Goal: Task Accomplishment & Management: Manage account settings

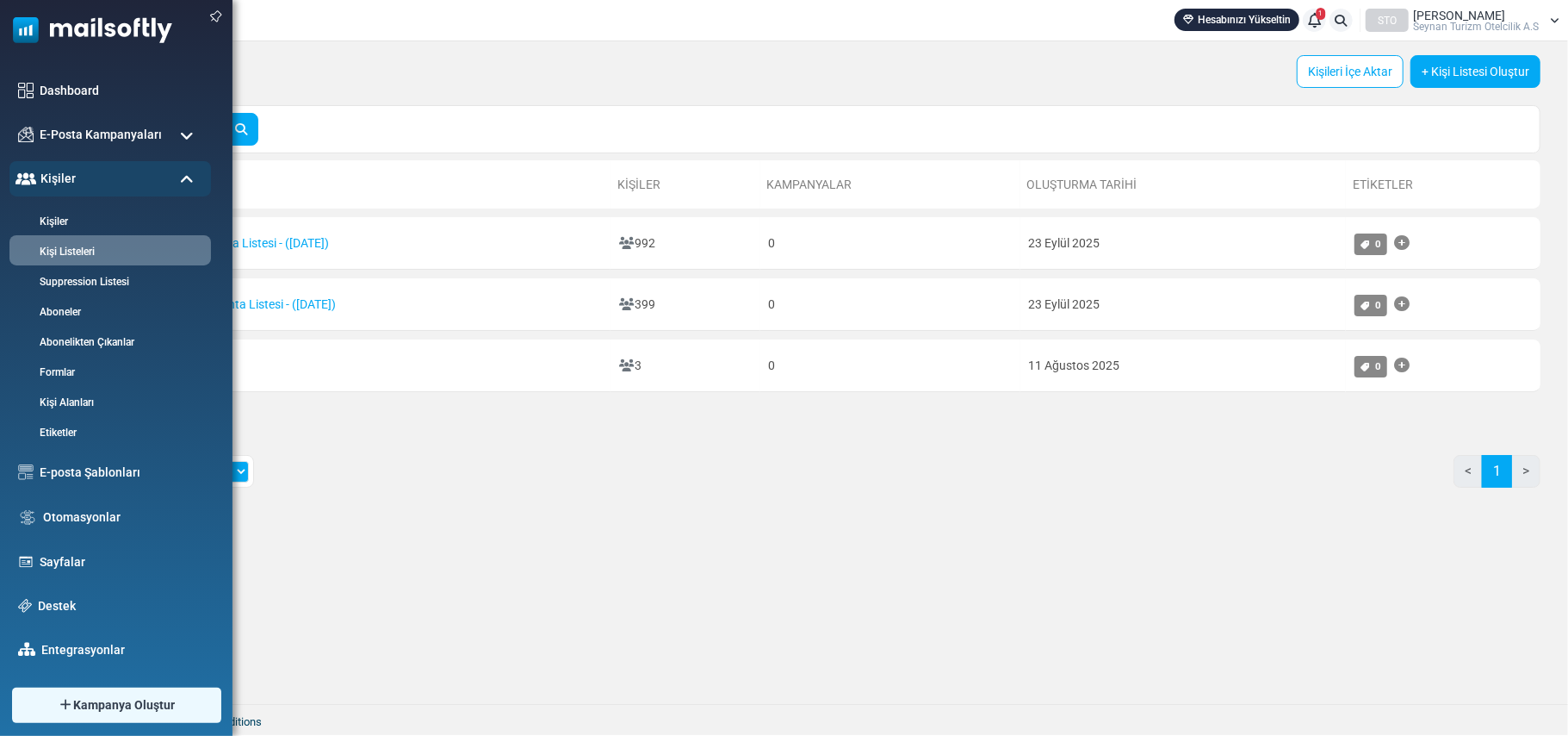
click at [183, 181] on span at bounding box center [186, 180] width 14 height 15
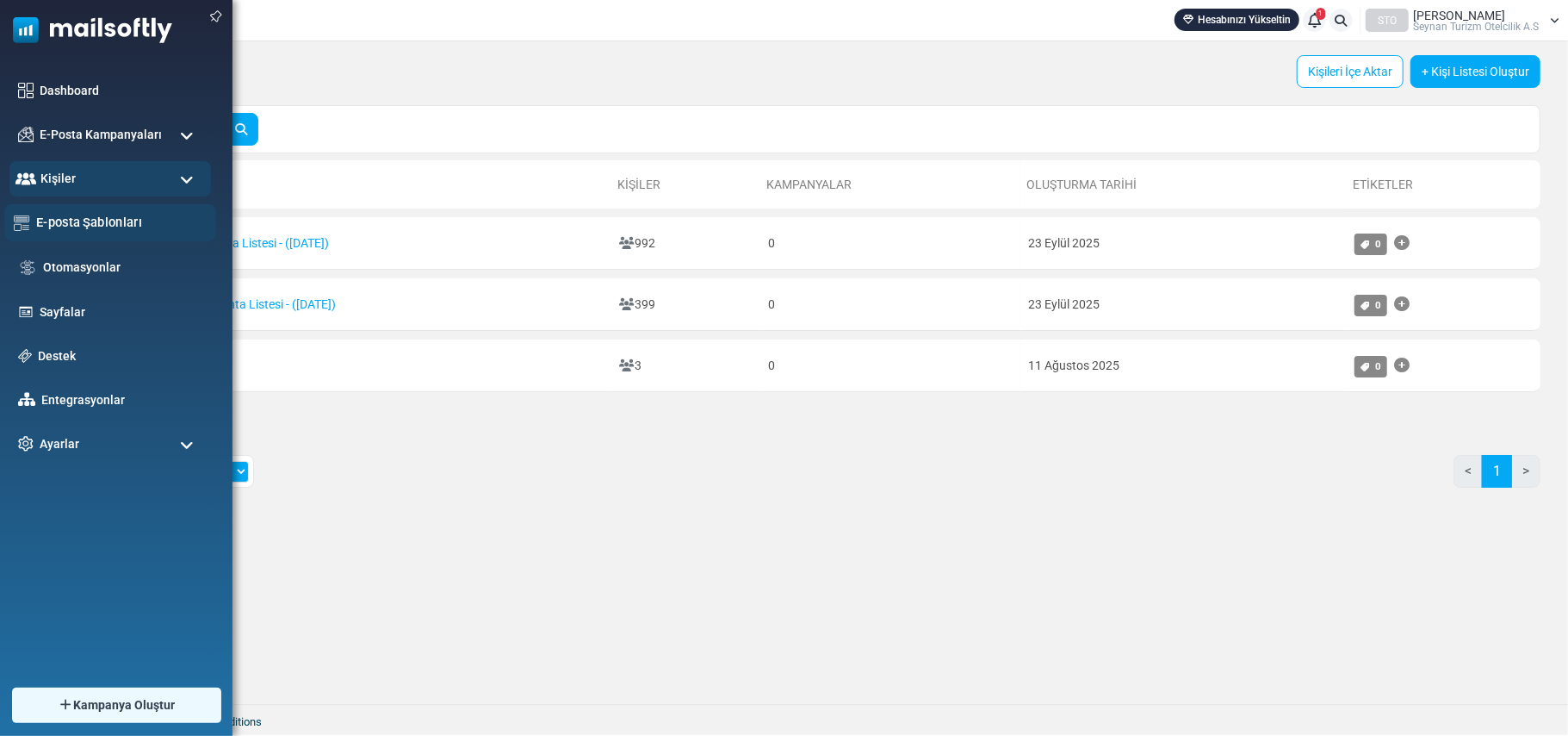
click at [104, 220] on link "E-posta Şablonları" at bounding box center [121, 222] width 171 height 19
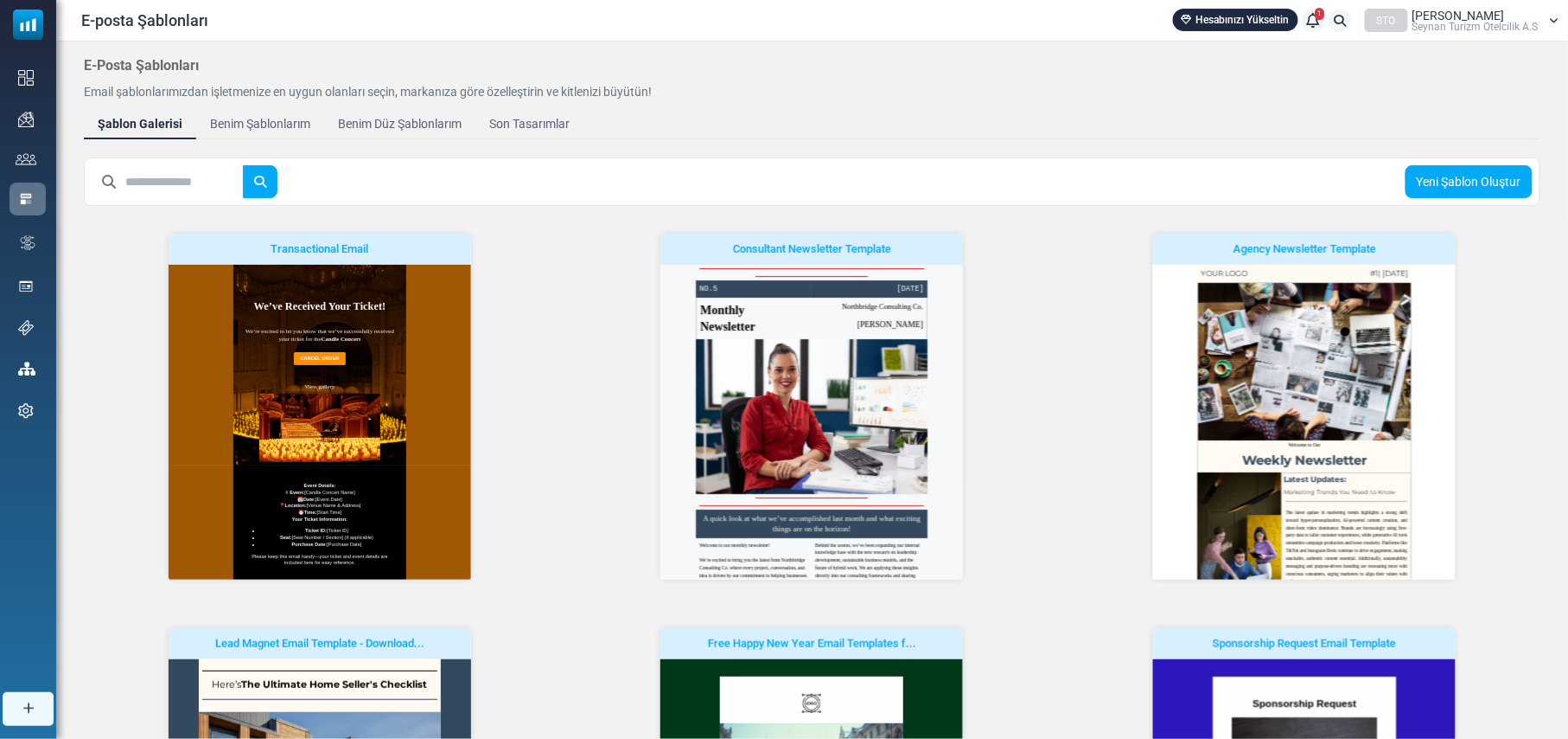
click at [259, 122] on div "Benim Şablonlarım" at bounding box center [260, 124] width 101 height 18
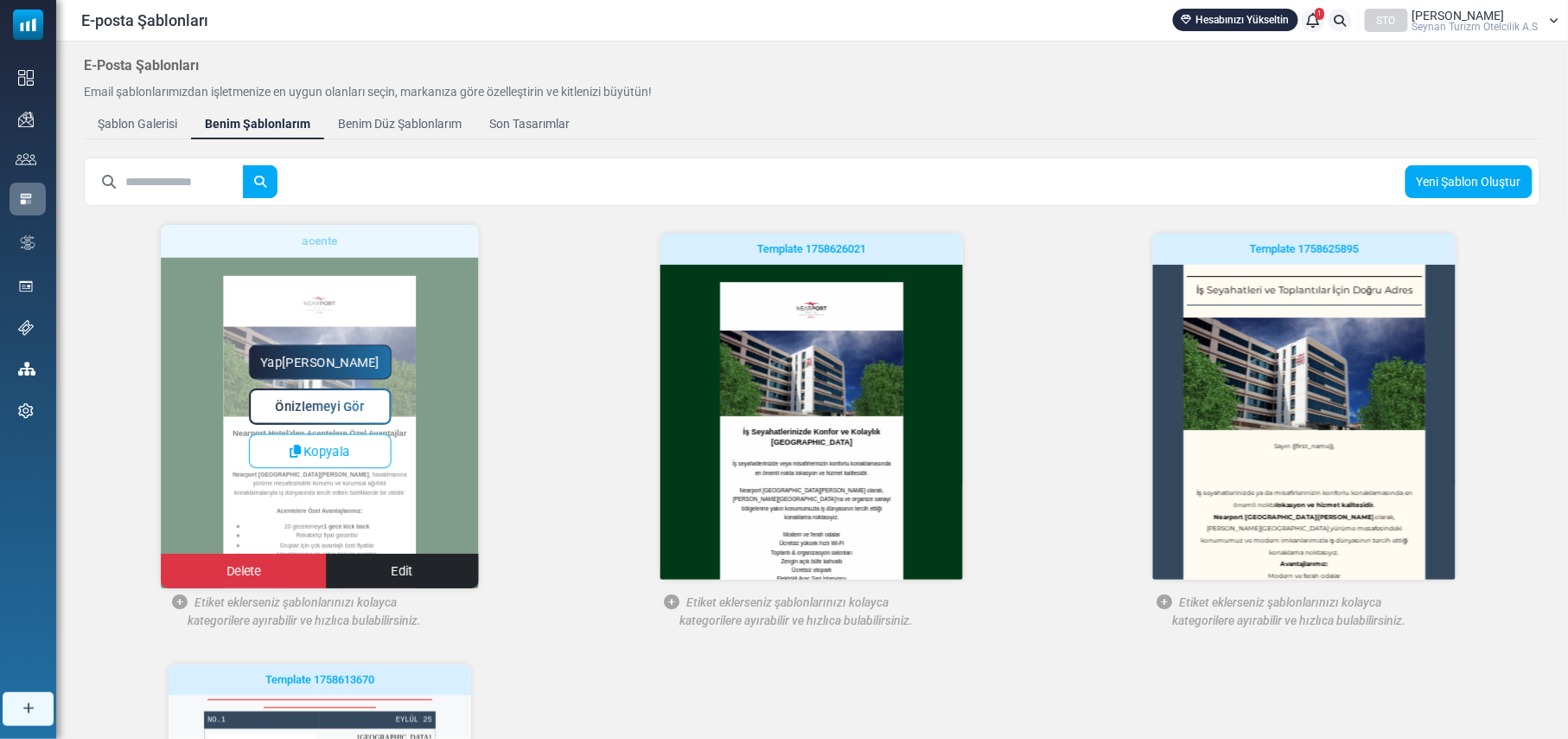
click at [276, 406] on span "Önizlemeyi Gör" at bounding box center [319, 407] width 89 height 15
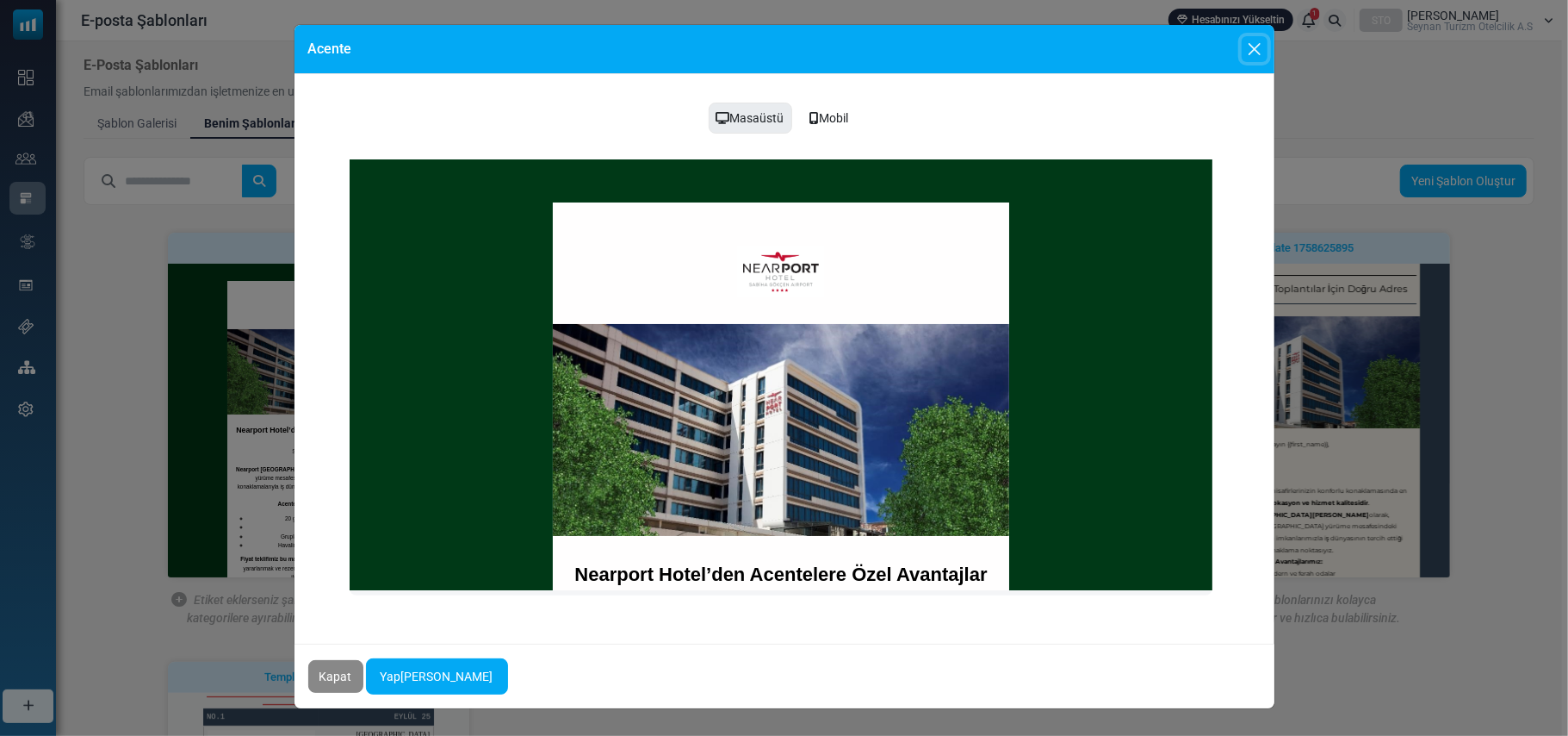
click at [1266, 50] on button "Close" at bounding box center [1255, 49] width 26 height 26
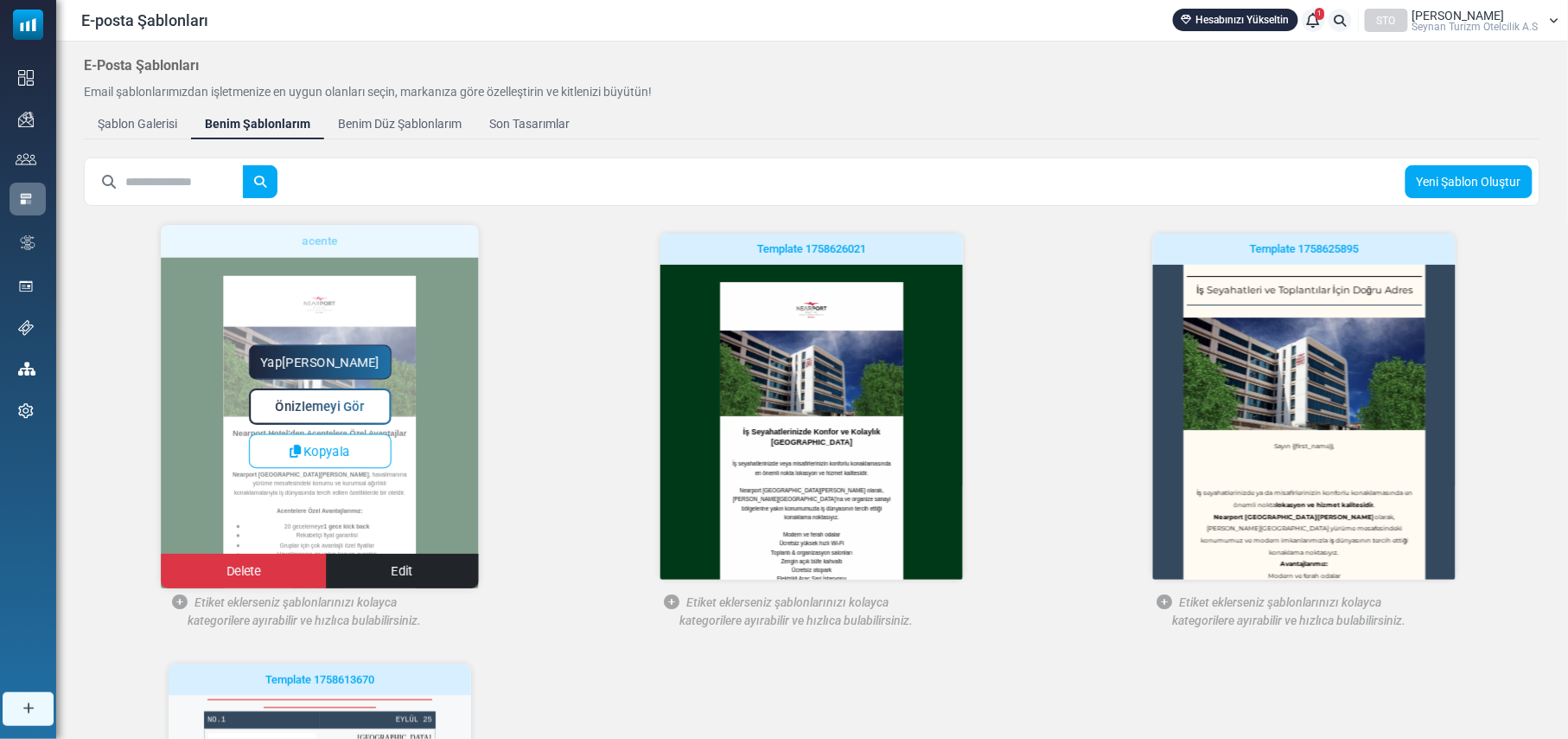
click at [333, 404] on span "Önizlemeyi Gör" at bounding box center [319, 407] width 89 height 15
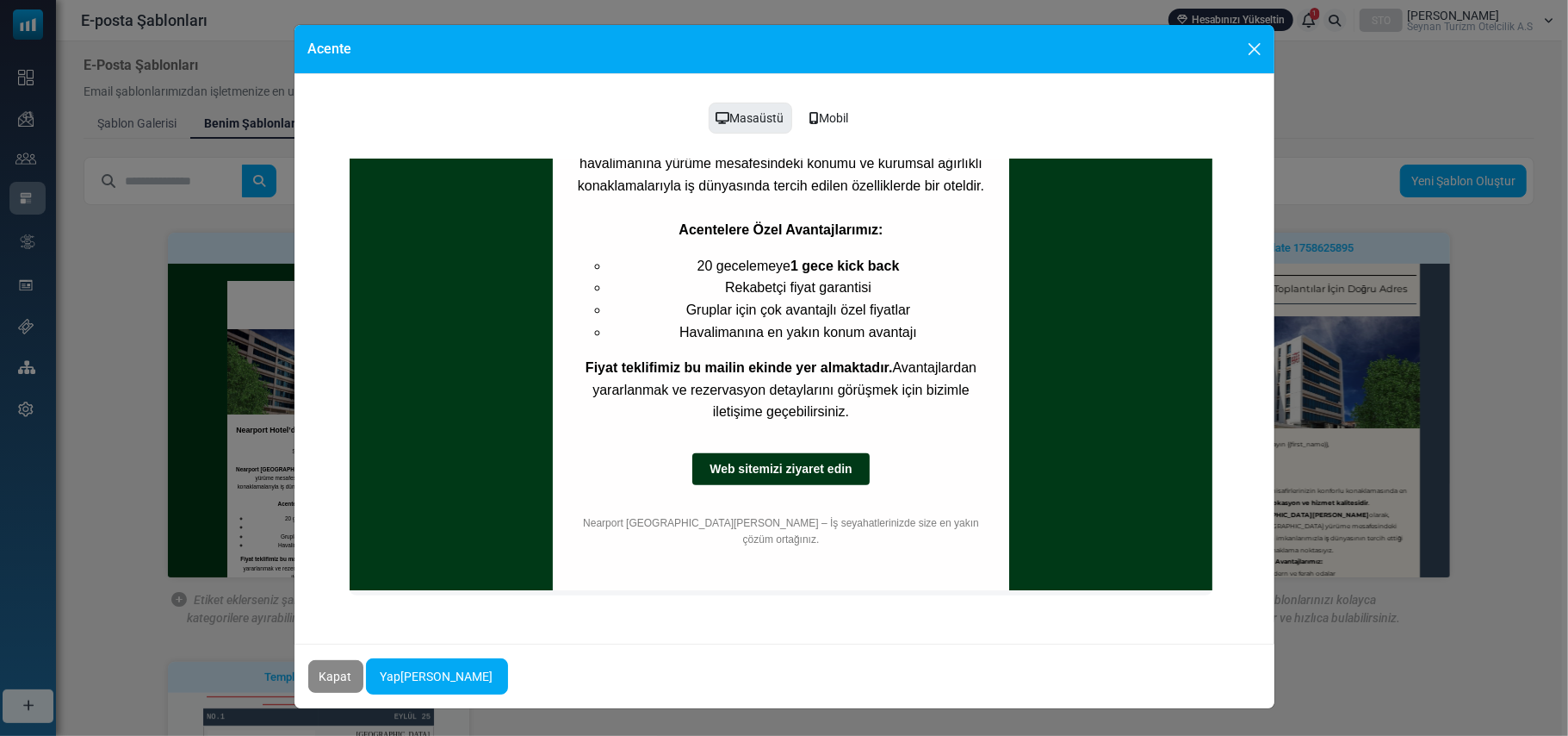
scroll to position [572, 0]
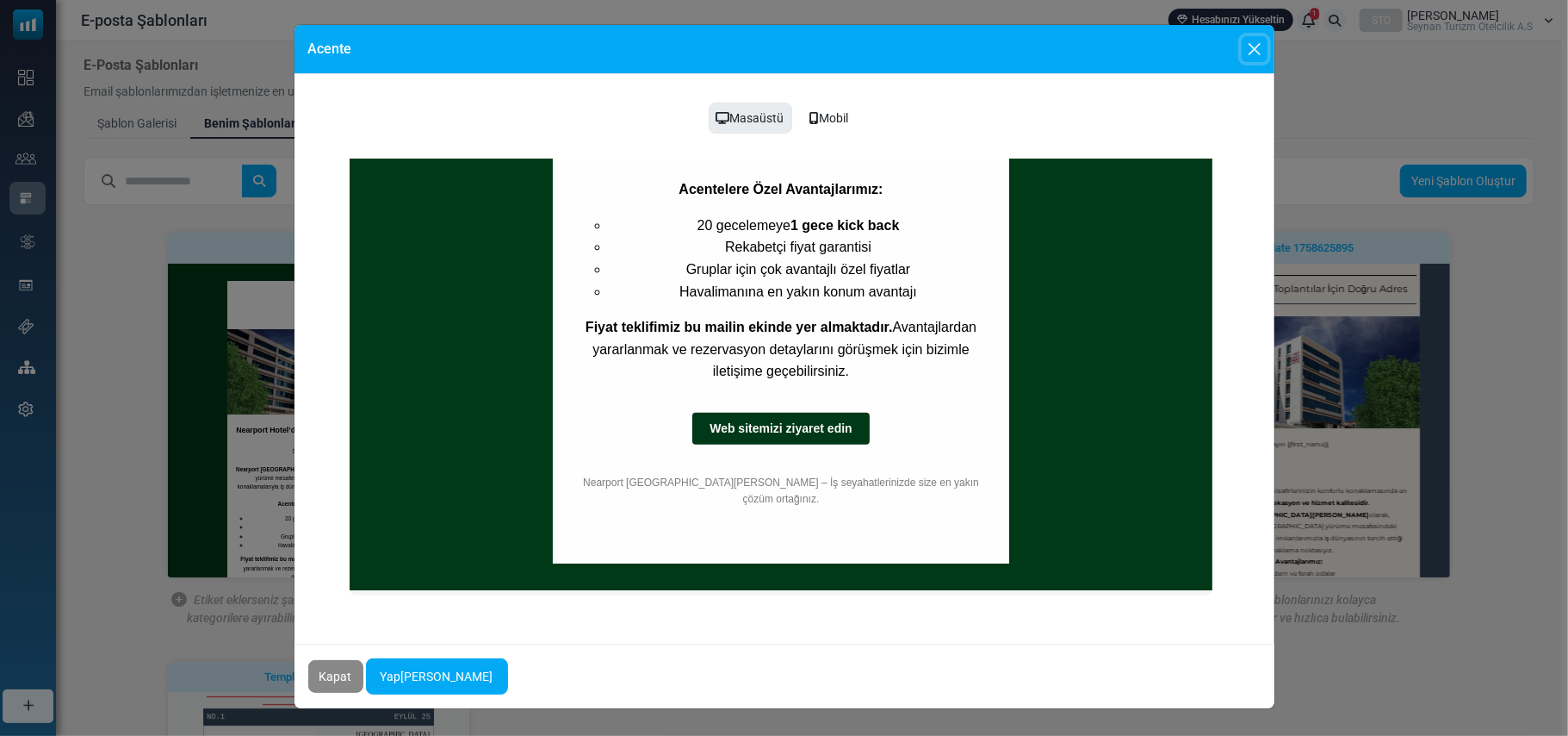
click at [1250, 50] on button "Close" at bounding box center [1255, 49] width 26 height 26
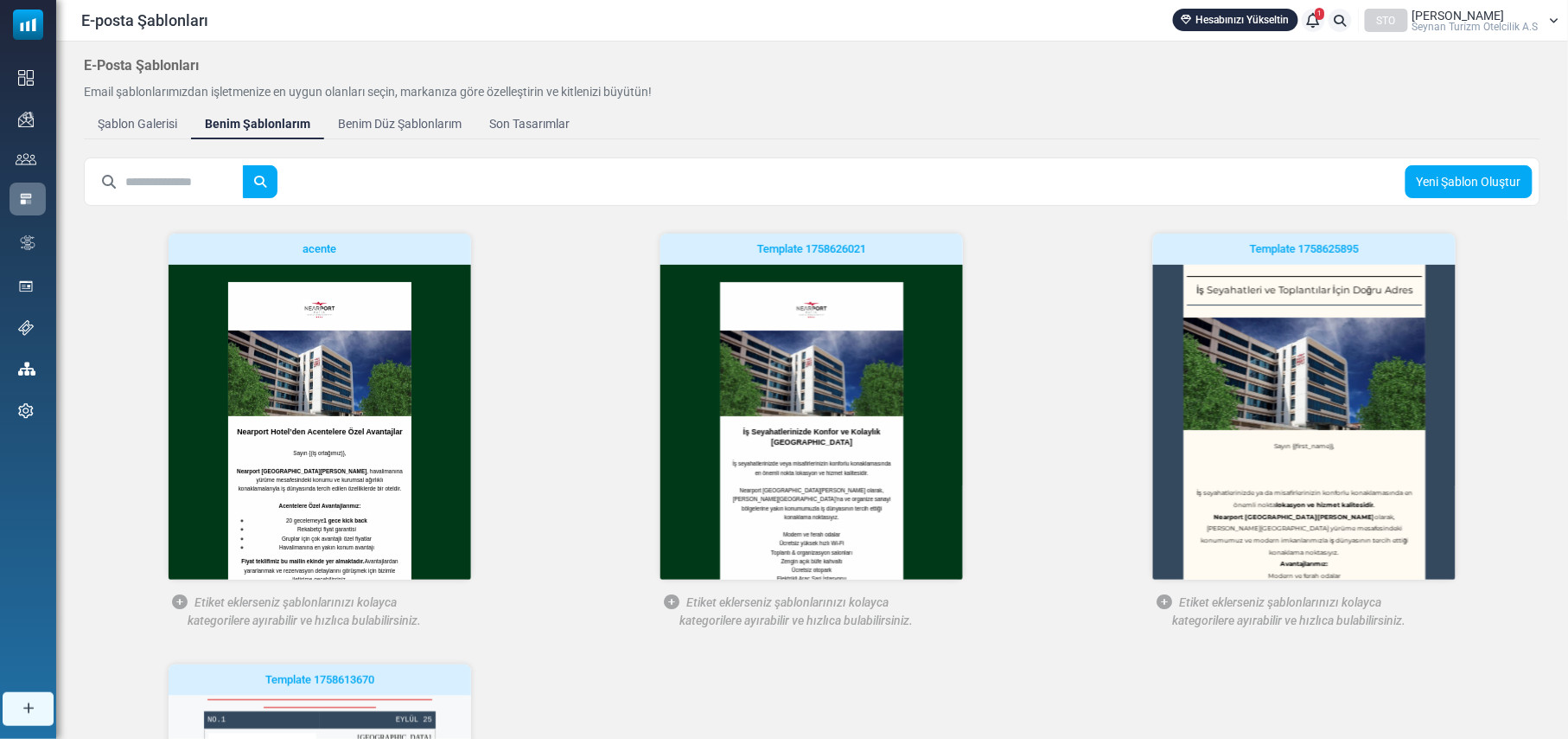
scroll to position [0, 0]
click at [389, 128] on div "Benim Düz Şablonlarım" at bounding box center [400, 124] width 136 height 20
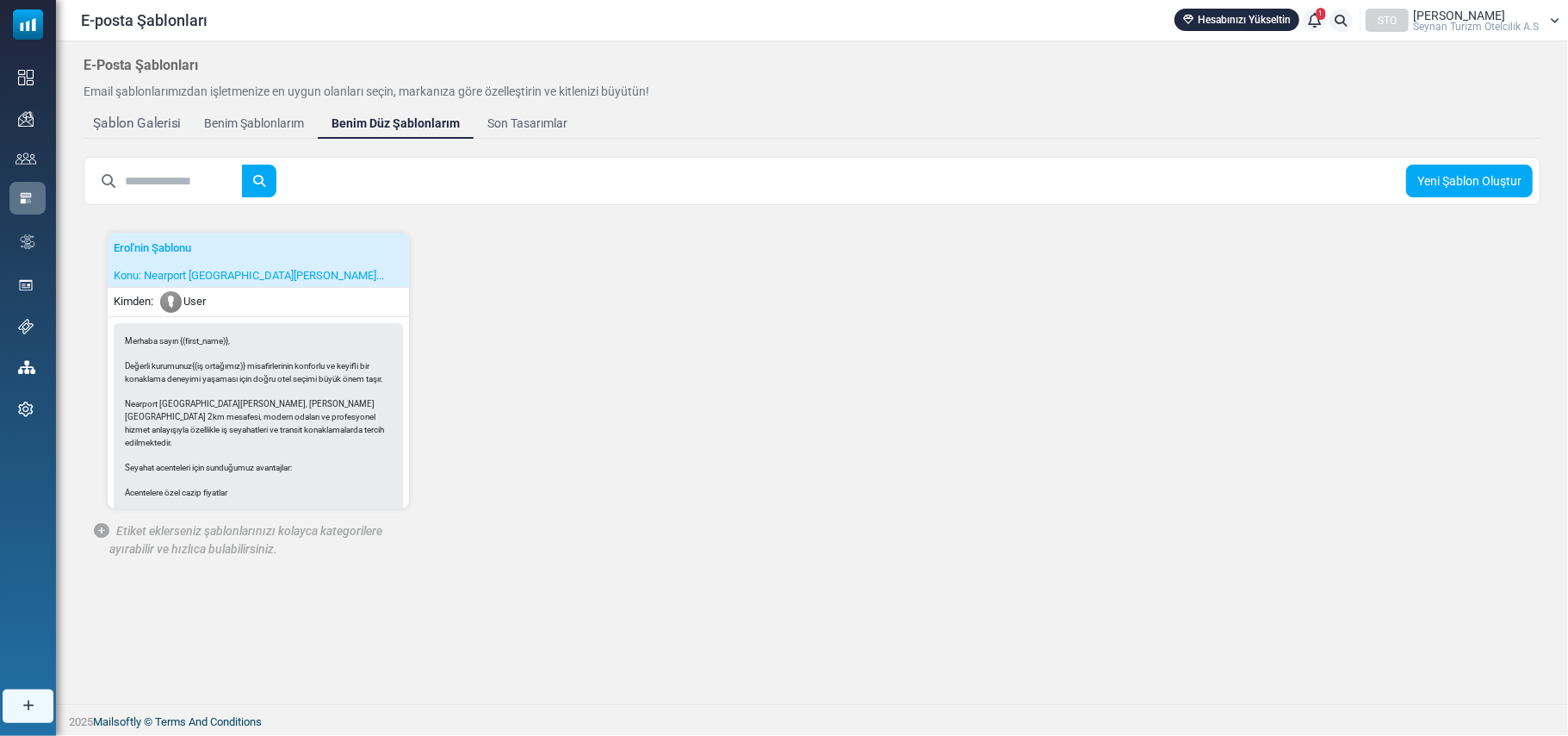
click at [157, 118] on div "Şablon Galerisi" at bounding box center [136, 124] width 87 height 20
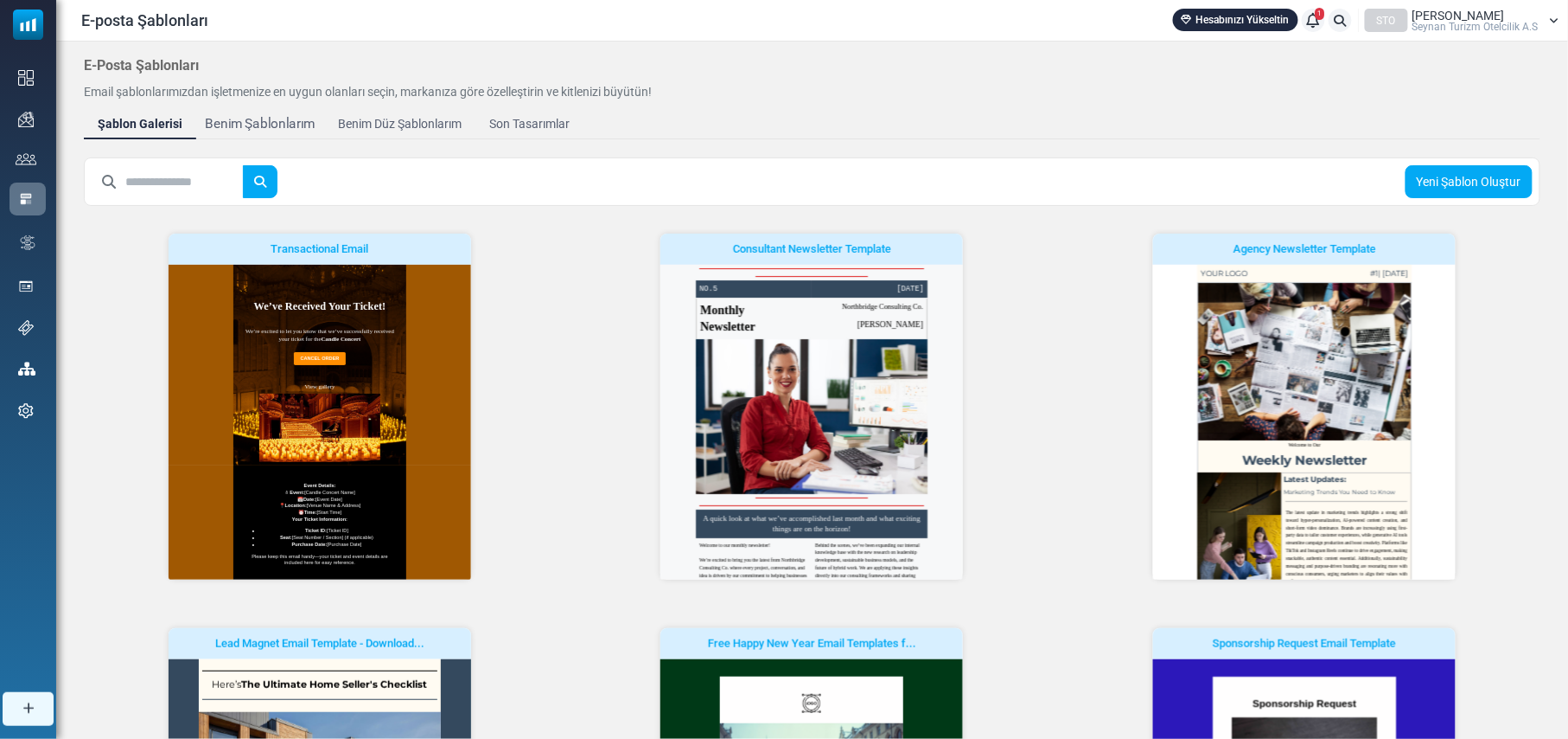
click at [268, 120] on div "Benim Şablonlarım" at bounding box center [260, 124] width 111 height 20
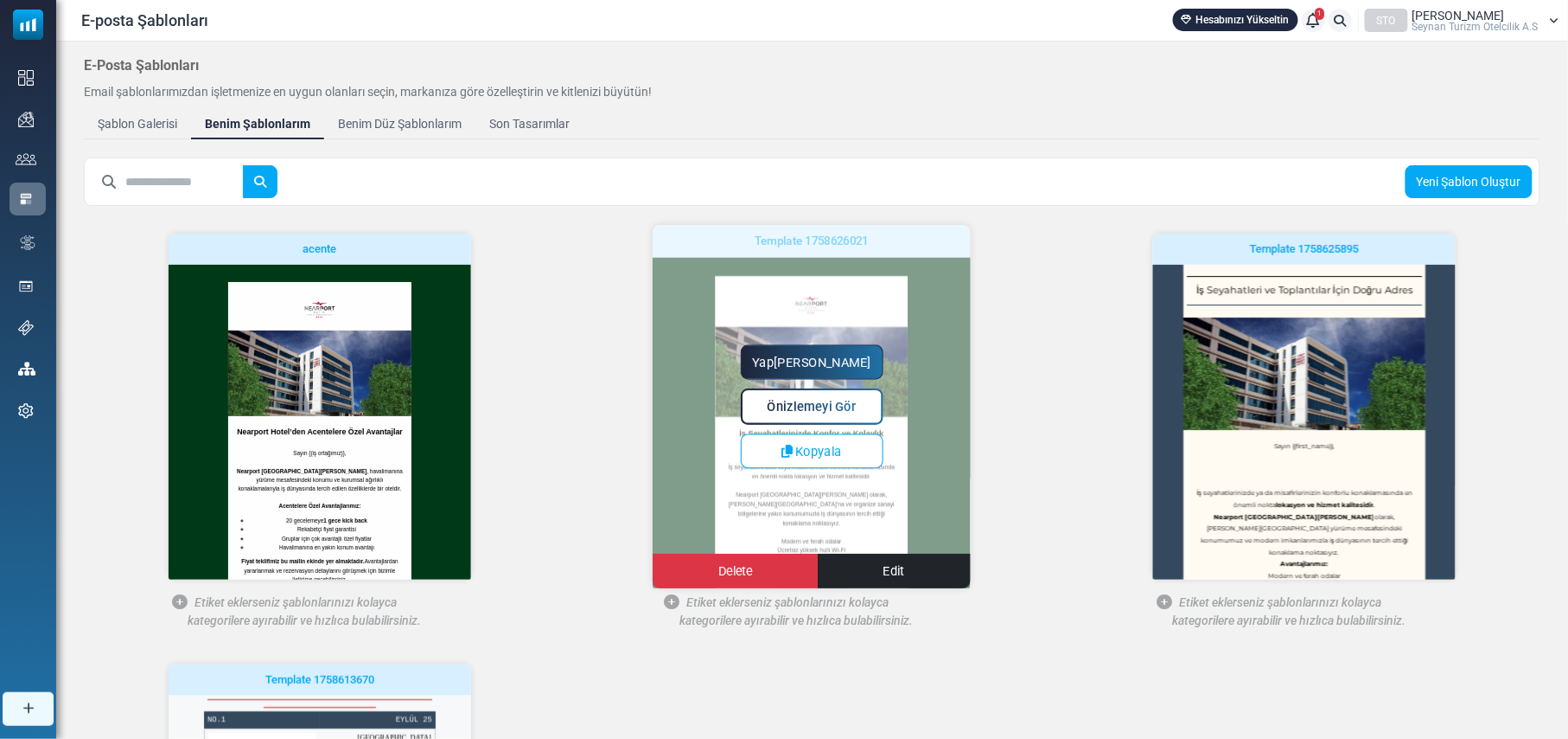
click at [830, 404] on span "Önizlemeyi Gör" at bounding box center [812, 407] width 89 height 15
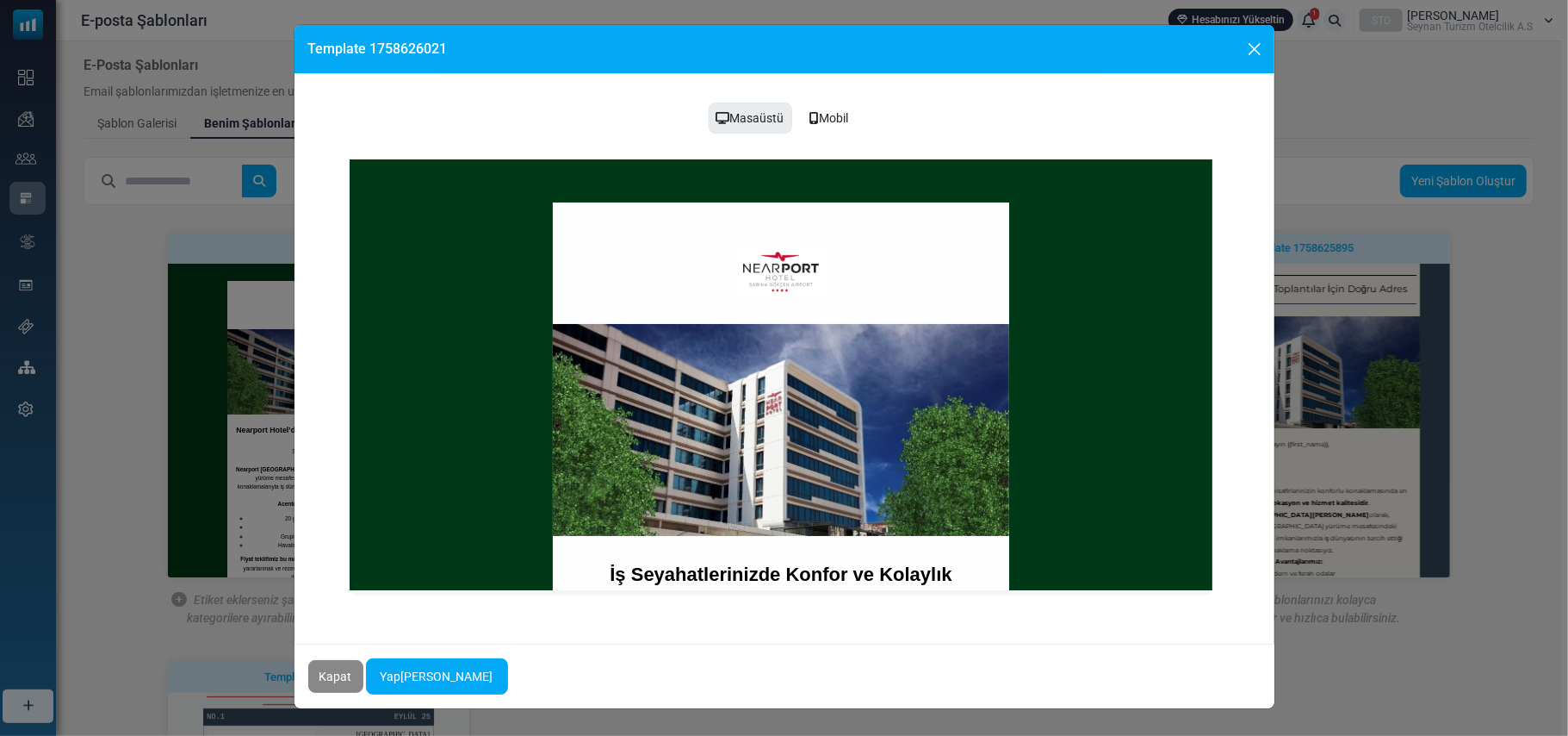
click at [835, 114] on div "Mobil" at bounding box center [830, 118] width 61 height 33
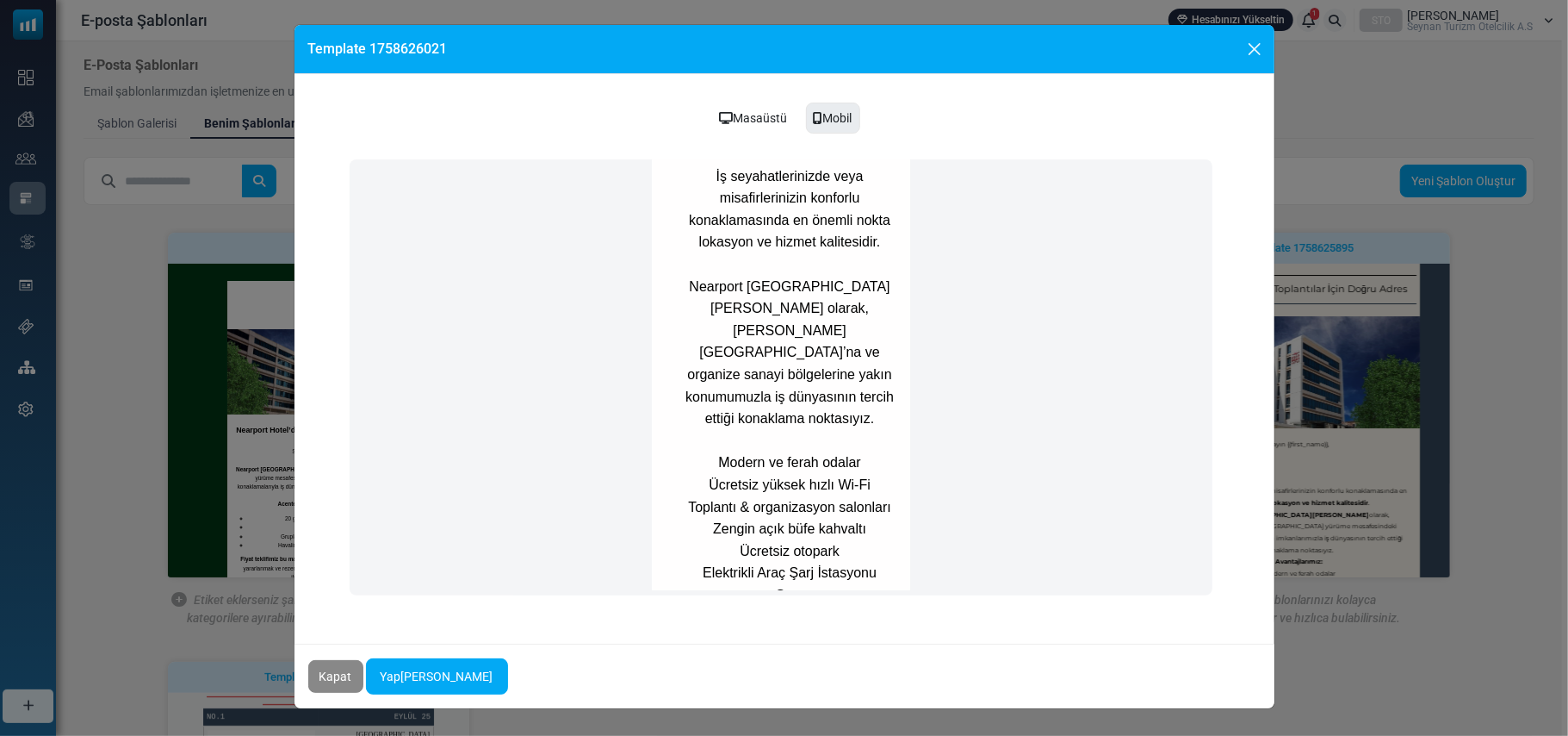
scroll to position [441, 0]
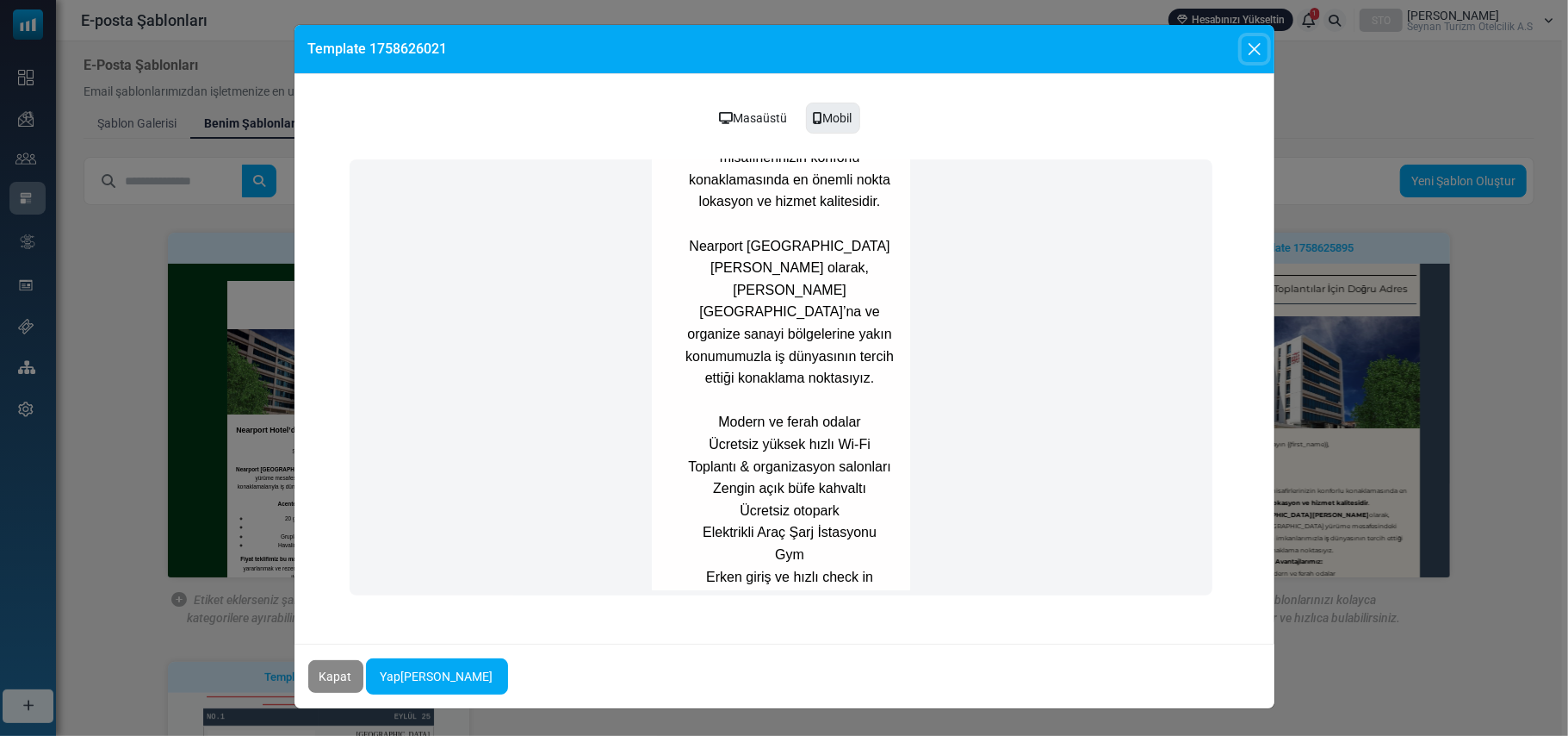
click at [1256, 49] on button "Close" at bounding box center [1255, 49] width 26 height 26
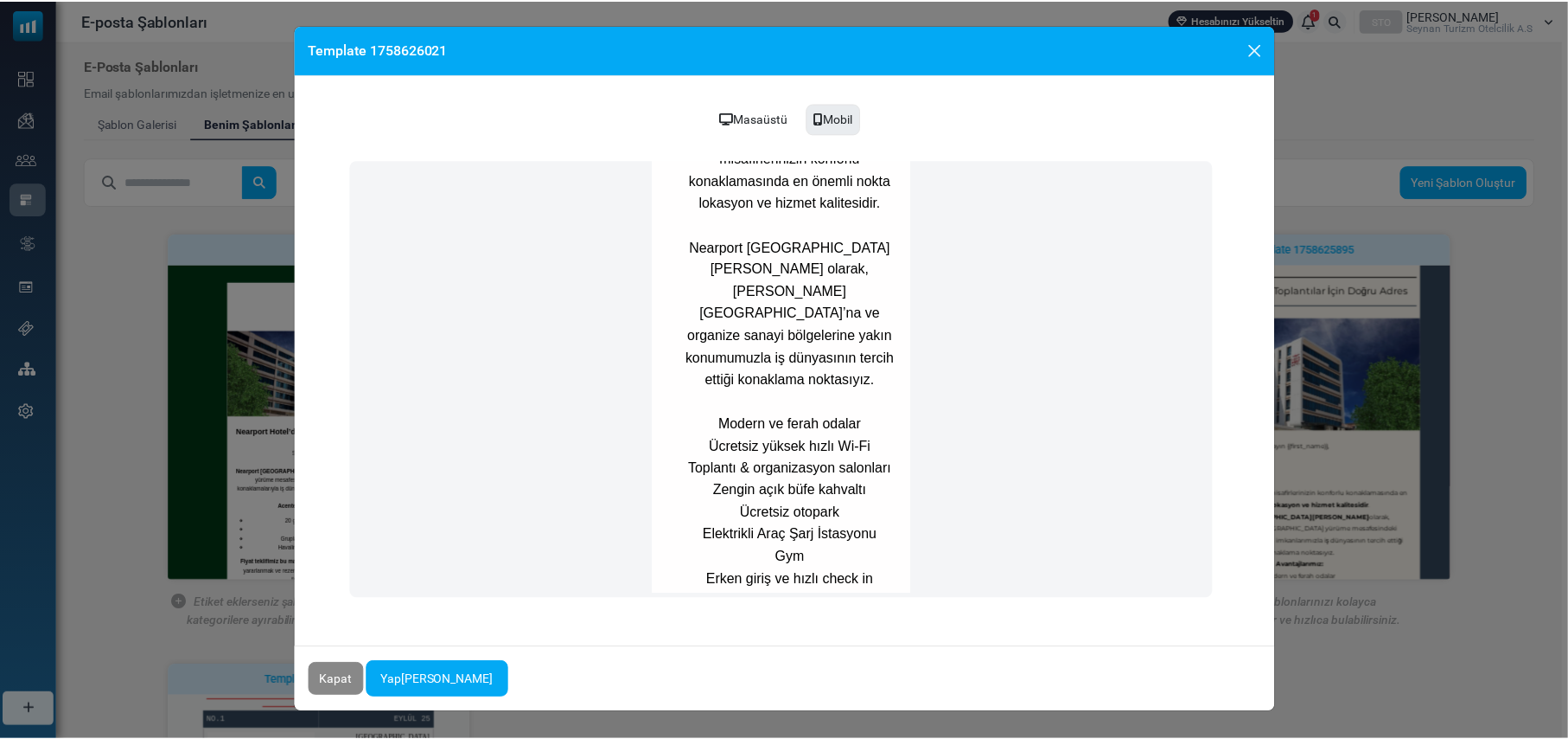
scroll to position [0, 0]
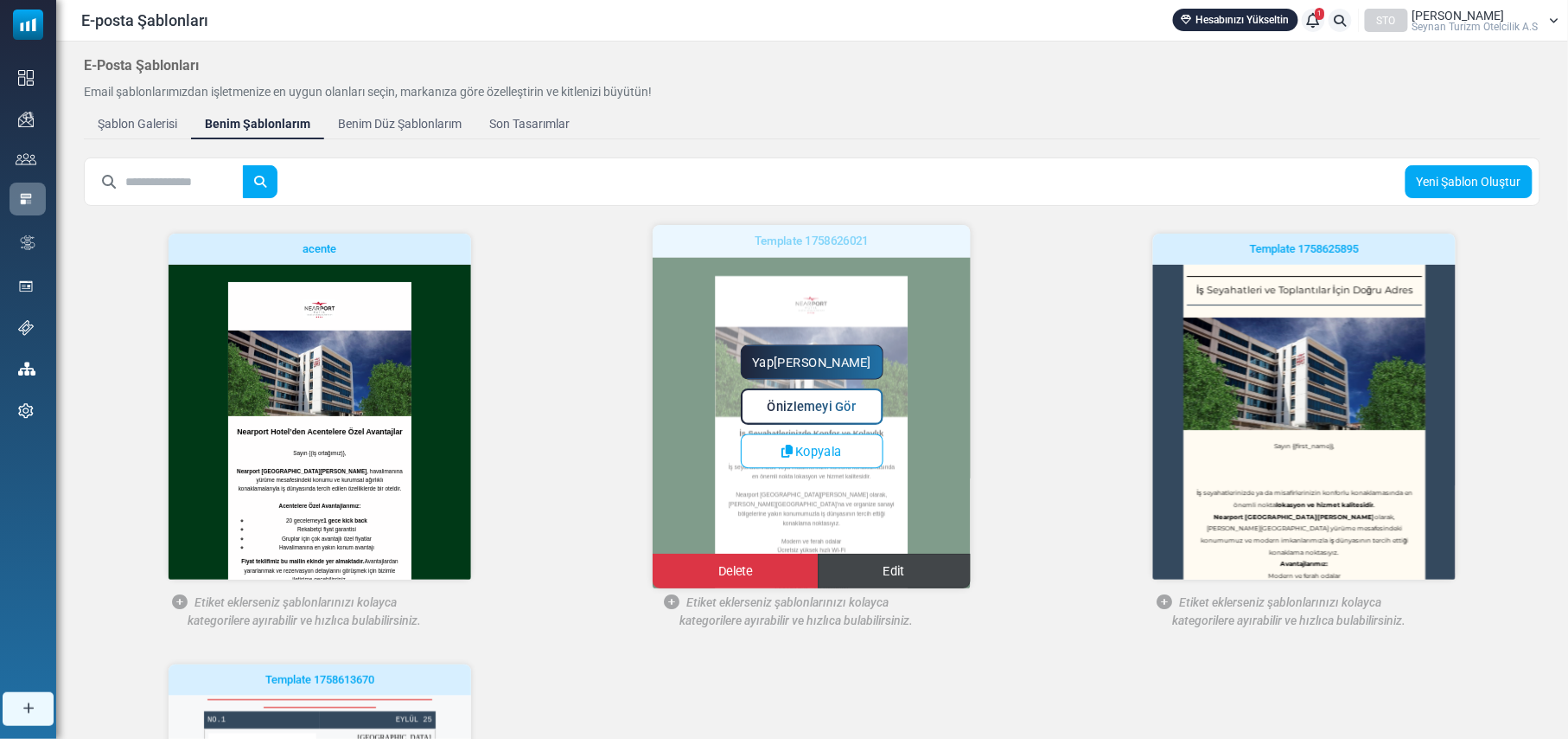
click at [910, 575] on link "Edit" at bounding box center [894, 570] width 153 height 34
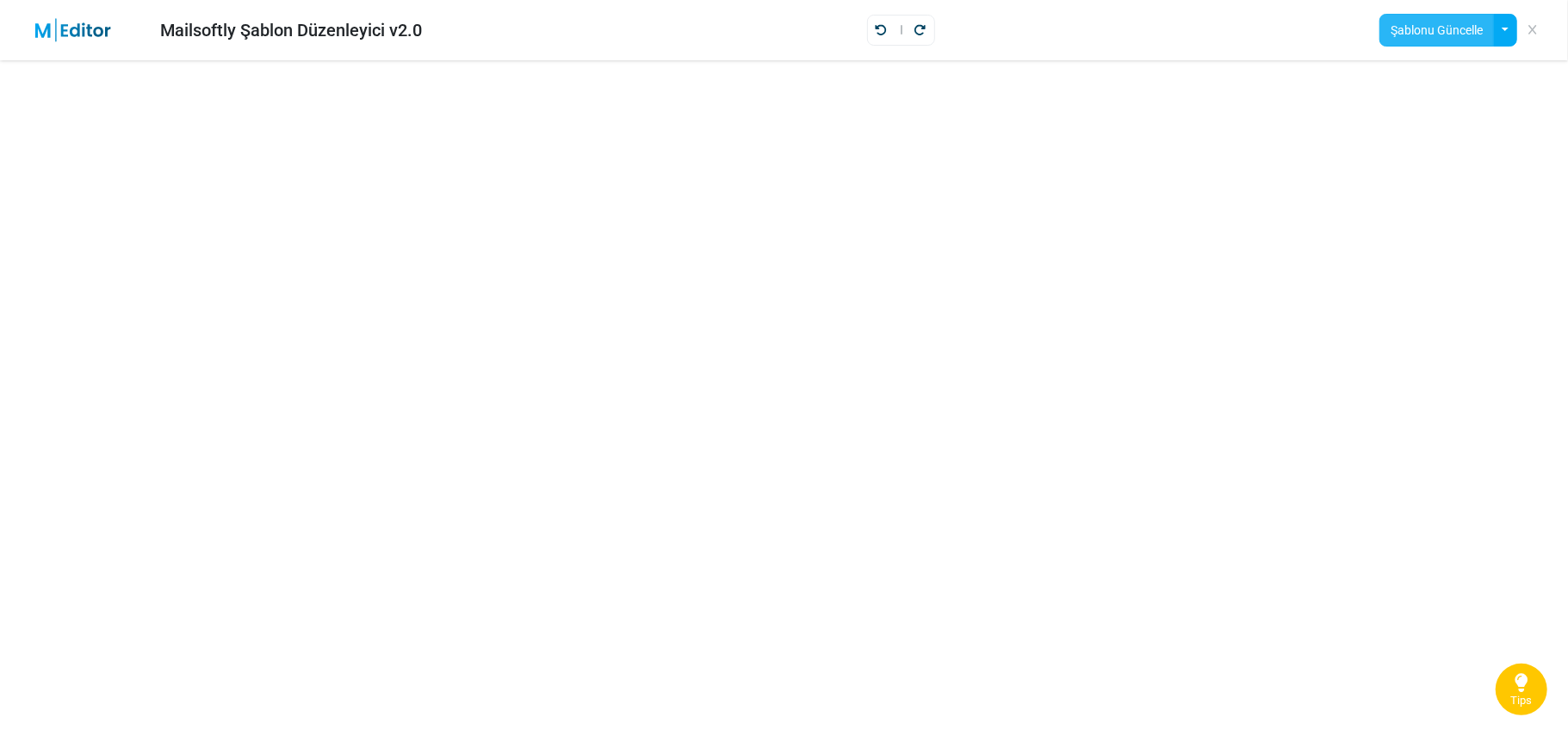
click at [1447, 28] on button "Şablonu Güncelle" at bounding box center [1436, 30] width 115 height 33
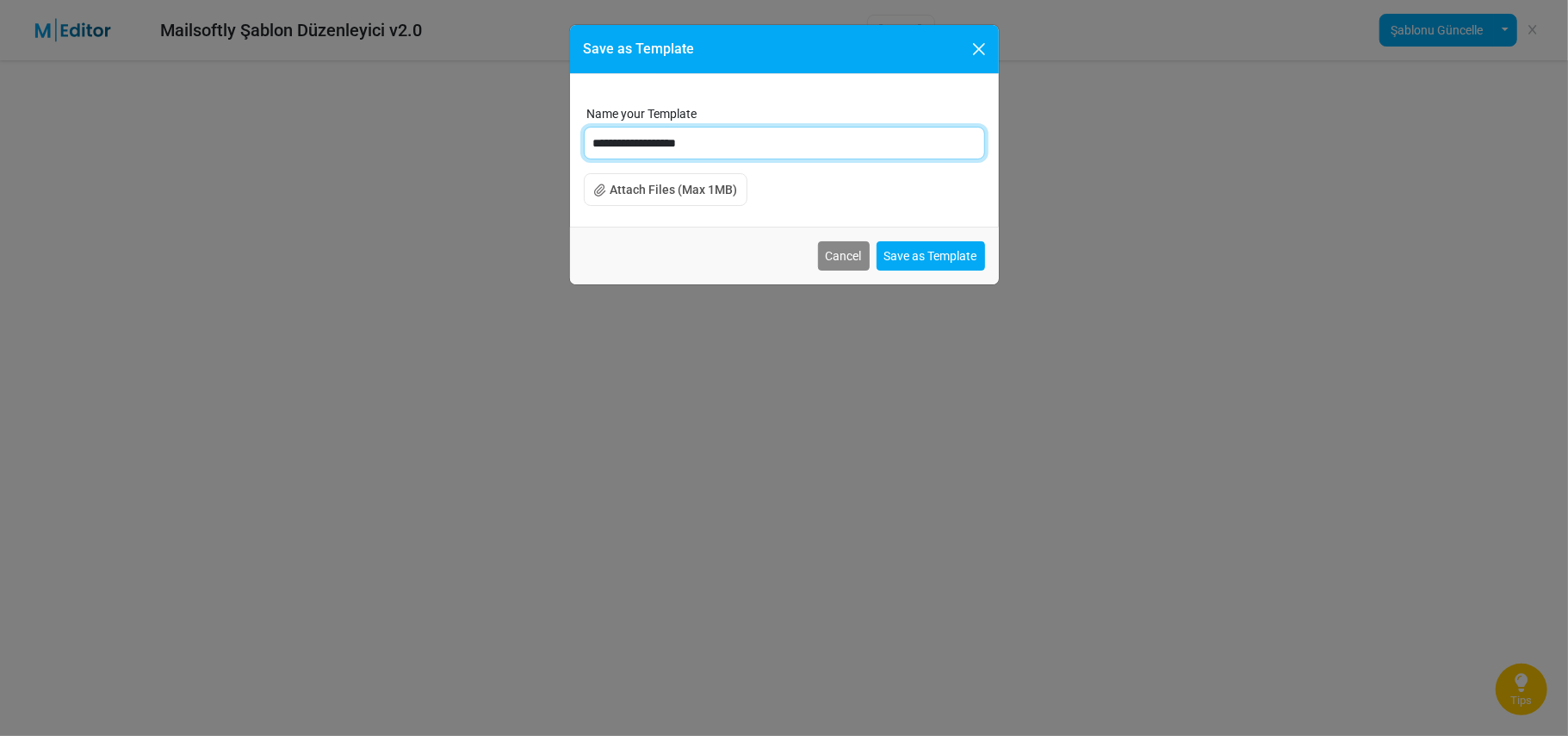
drag, startPoint x: 731, startPoint y: 144, endPoint x: 531, endPoint y: 141, distance: 200.0
click at [531, 141] on div "**********" at bounding box center [784, 368] width 1568 height 736
type input "**********"
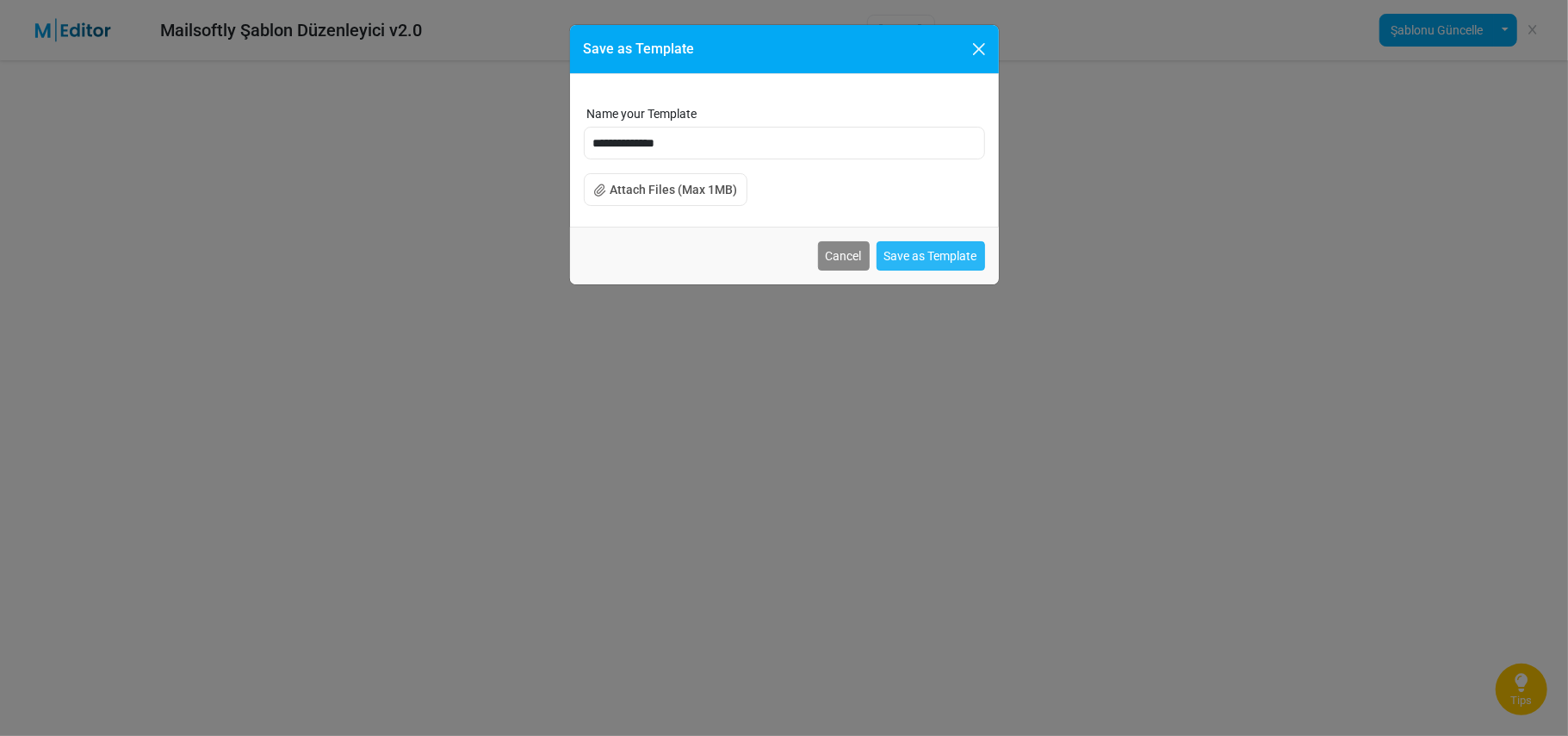
click at [949, 255] on button "Save as Template" at bounding box center [931, 256] width 108 height 29
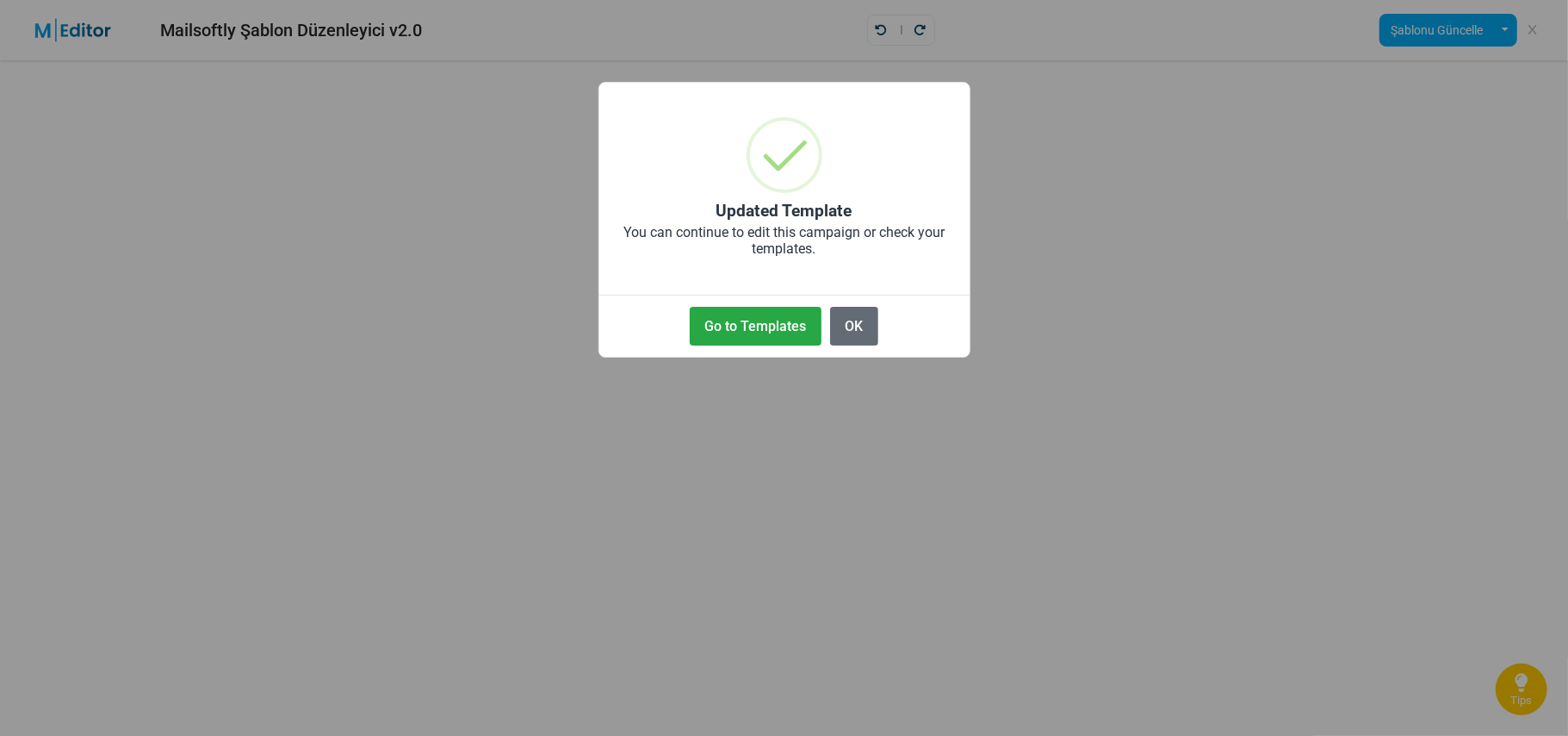
click at [854, 327] on button "OK" at bounding box center [854, 326] width 48 height 39
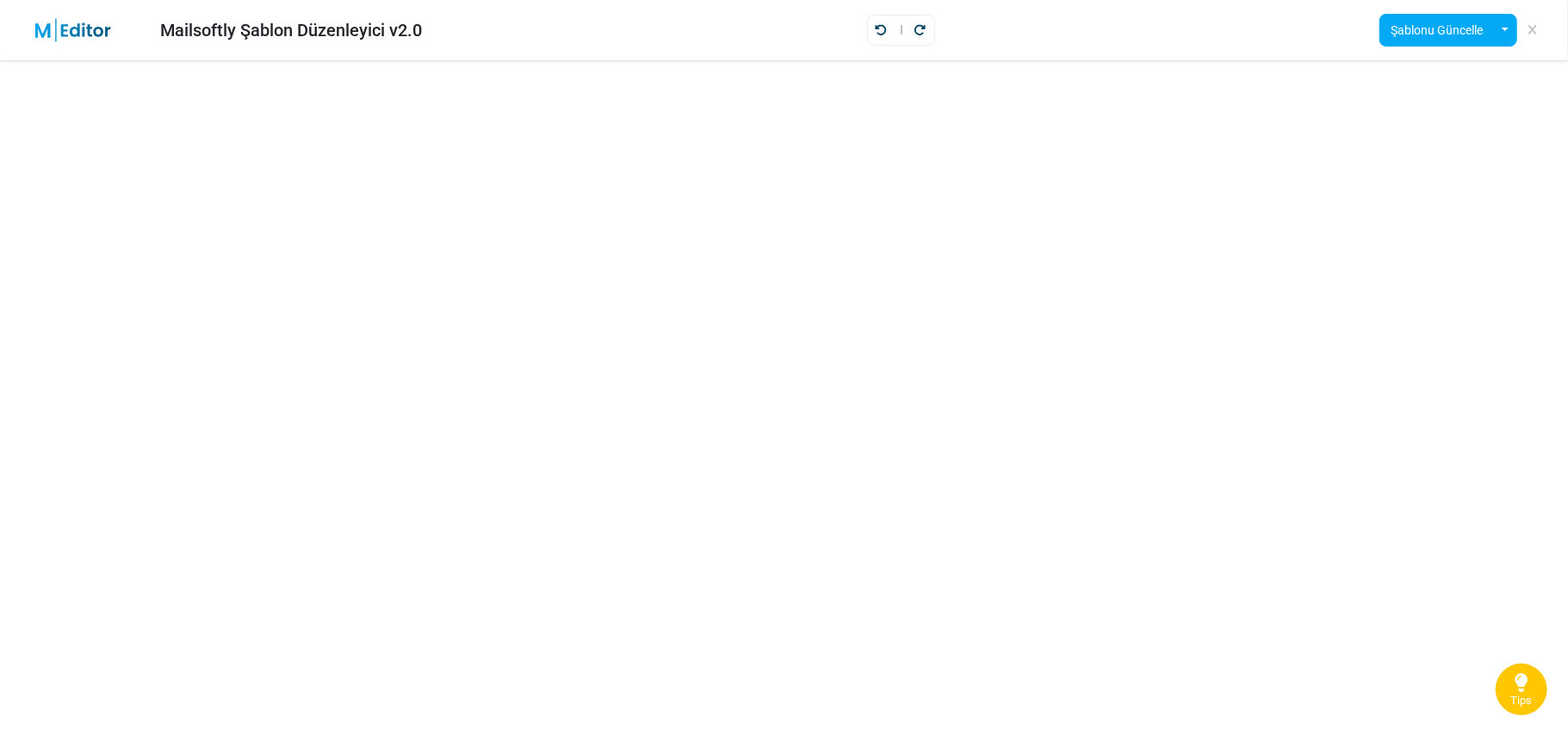
click at [72, 26] on img at bounding box center [84, 30] width 112 height 24
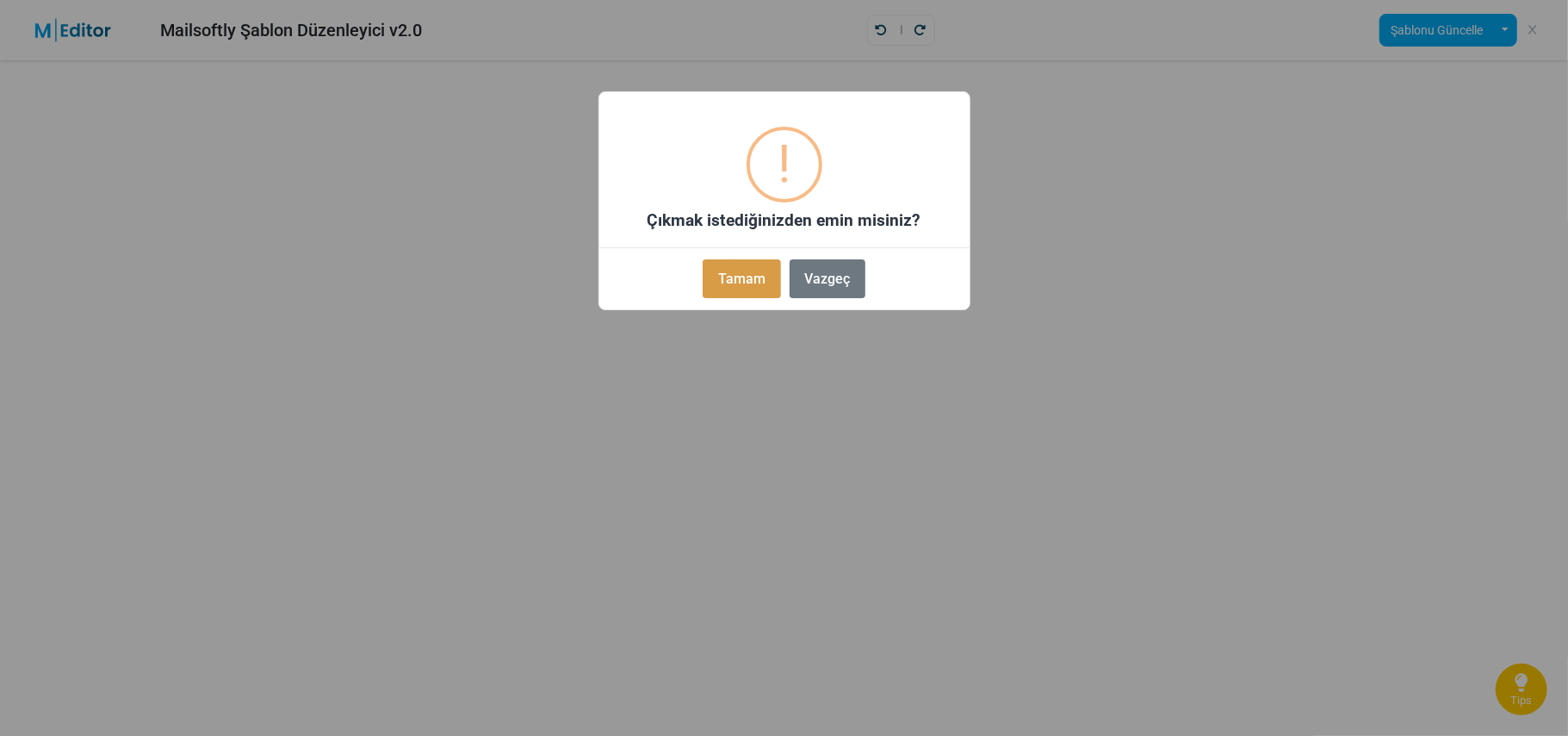
click at [761, 281] on button "Tamam" at bounding box center [741, 278] width 78 height 39
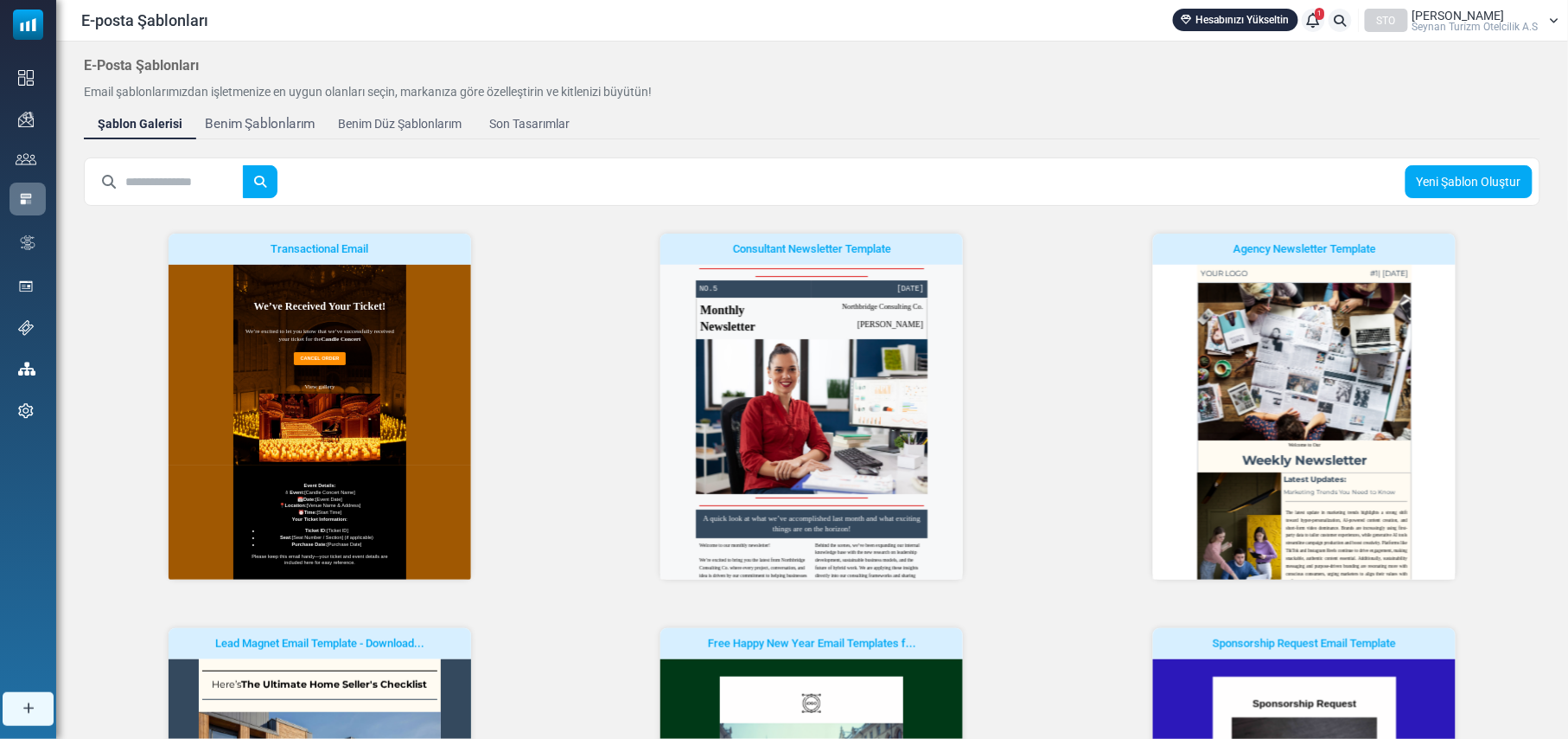
click at [280, 114] on div "Benim Şablonlarım" at bounding box center [260, 124] width 111 height 20
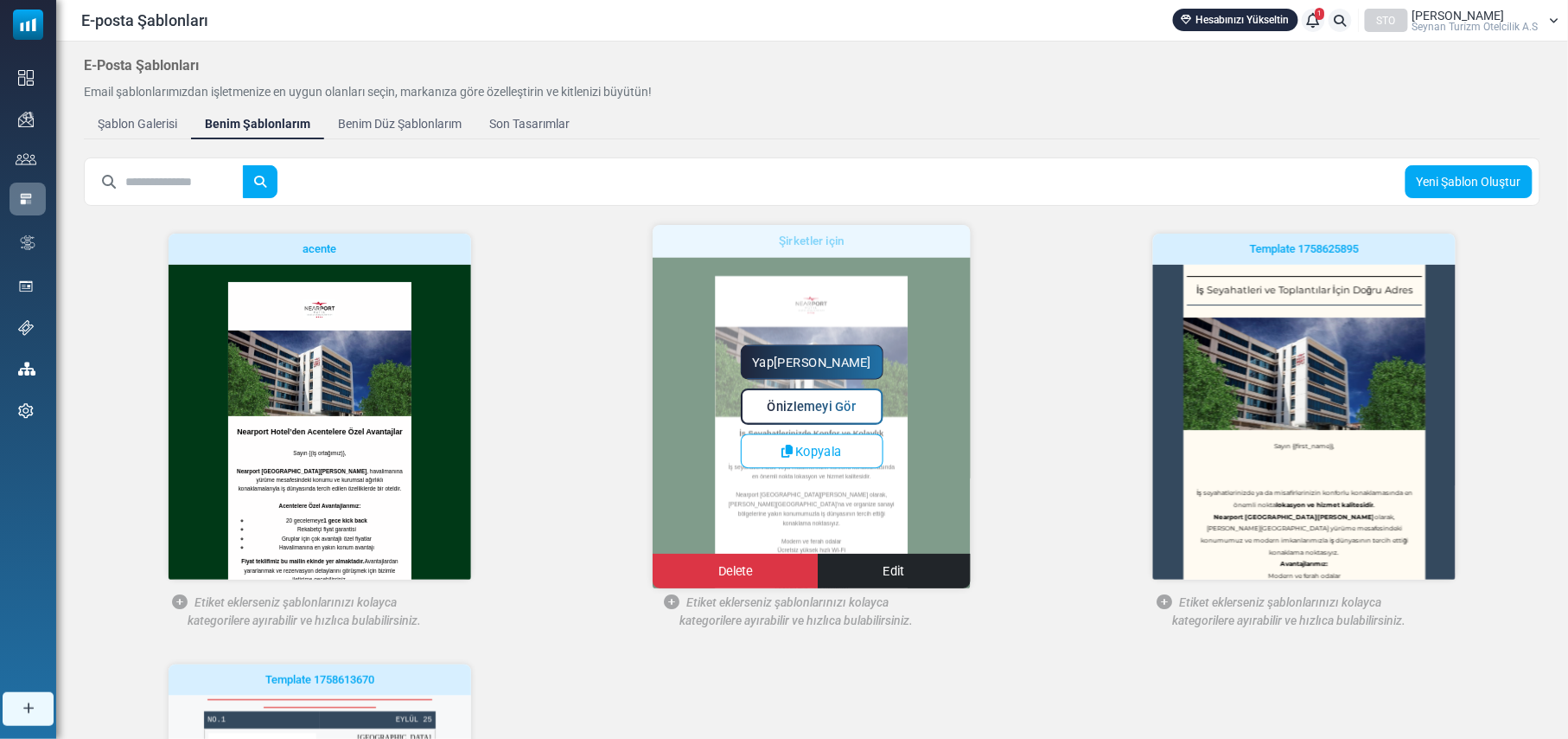
click at [827, 403] on span "Önizlemeyi Gör" at bounding box center [812, 407] width 89 height 15
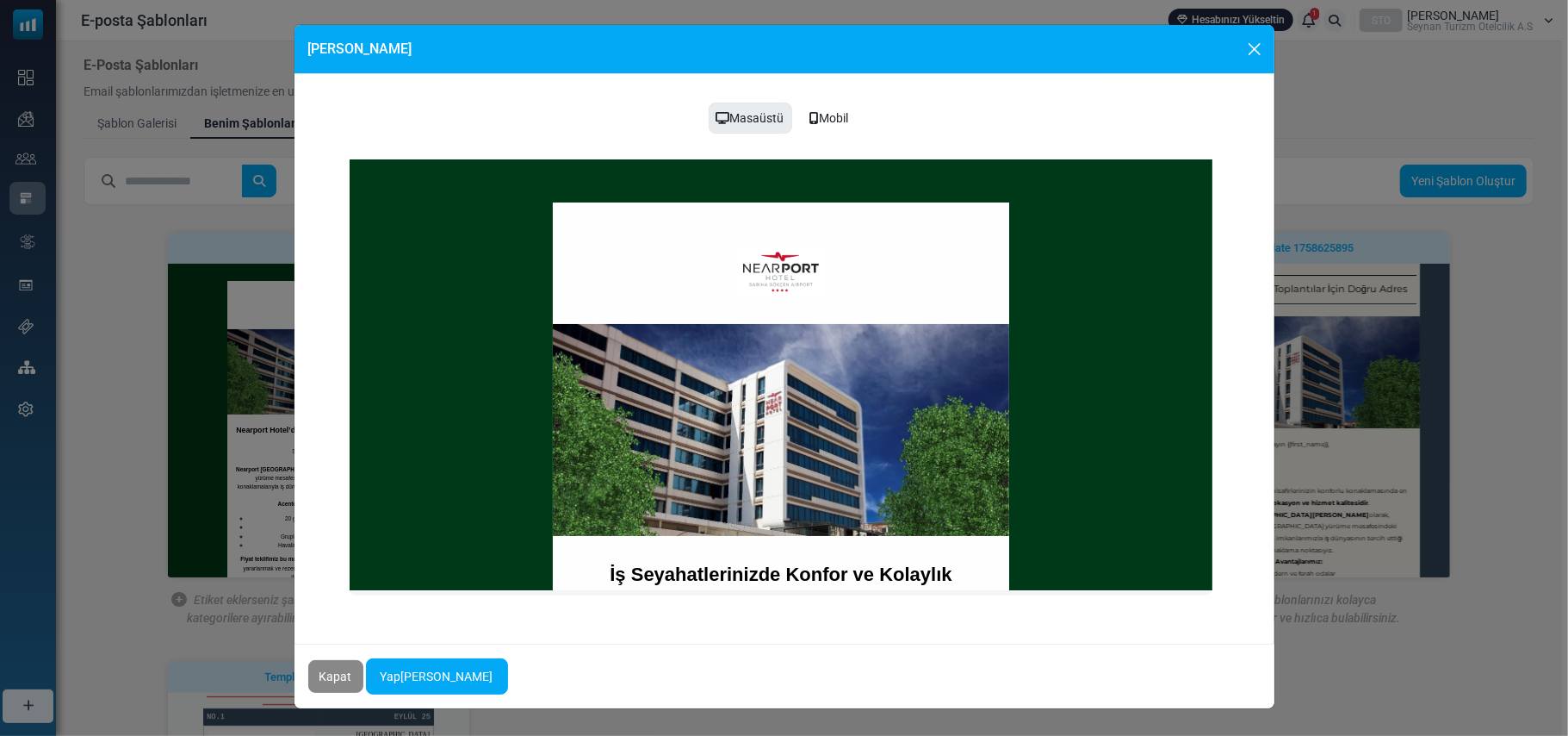
click at [784, 383] on img at bounding box center [780, 429] width 457 height 212
click at [858, 252] on td at bounding box center [780, 271] width 439 height 52
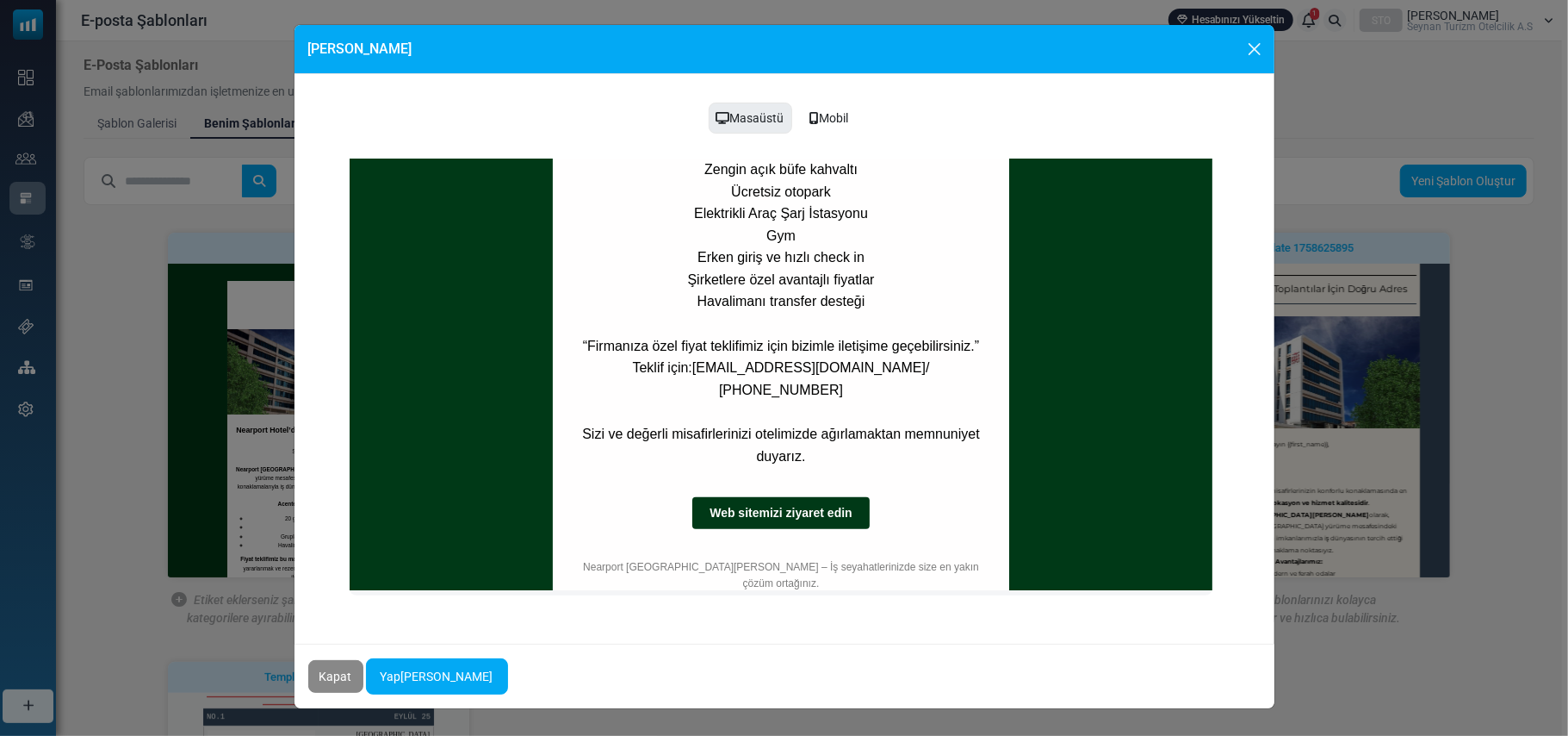
scroll to position [769, 0]
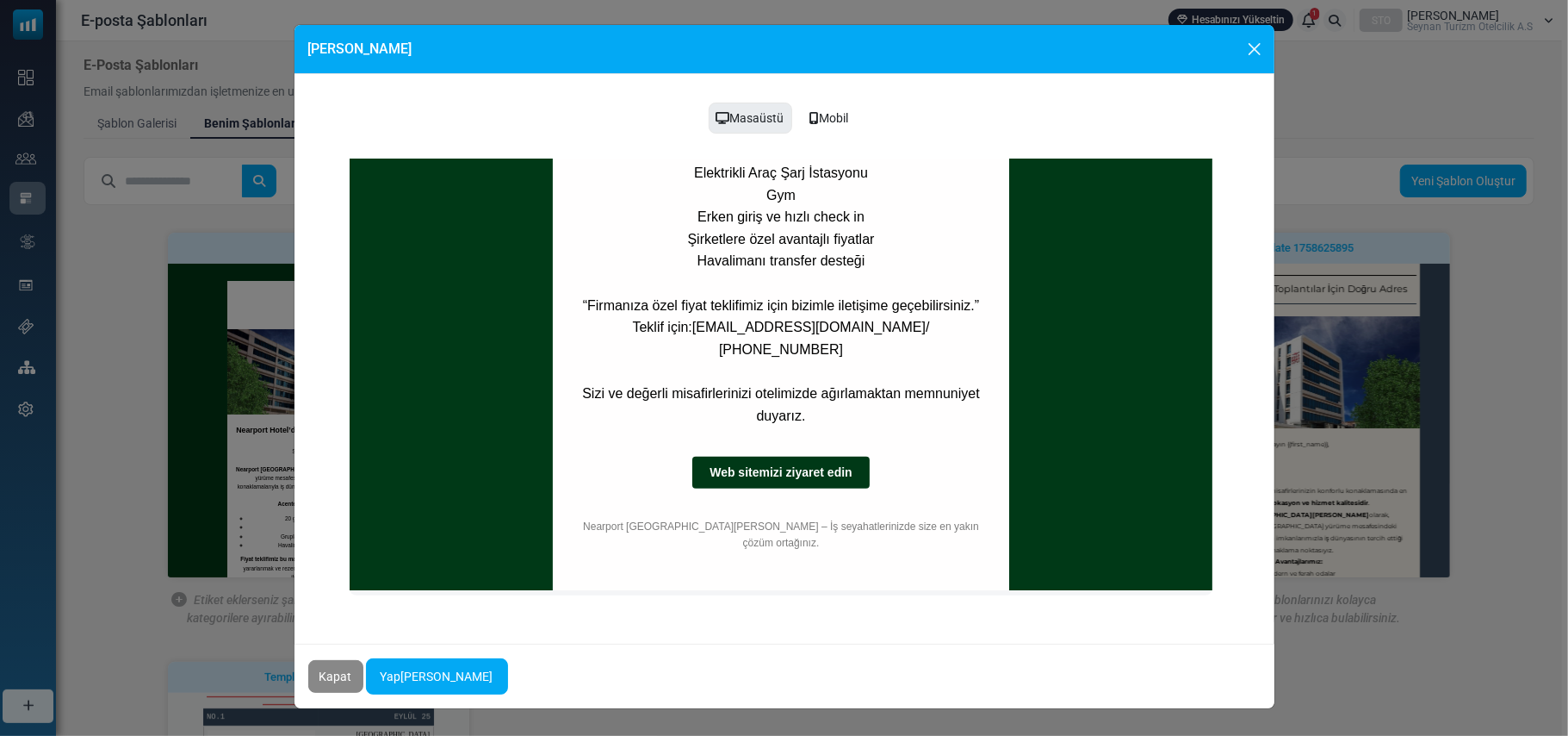
click at [835, 118] on div "Mobil" at bounding box center [830, 118] width 61 height 33
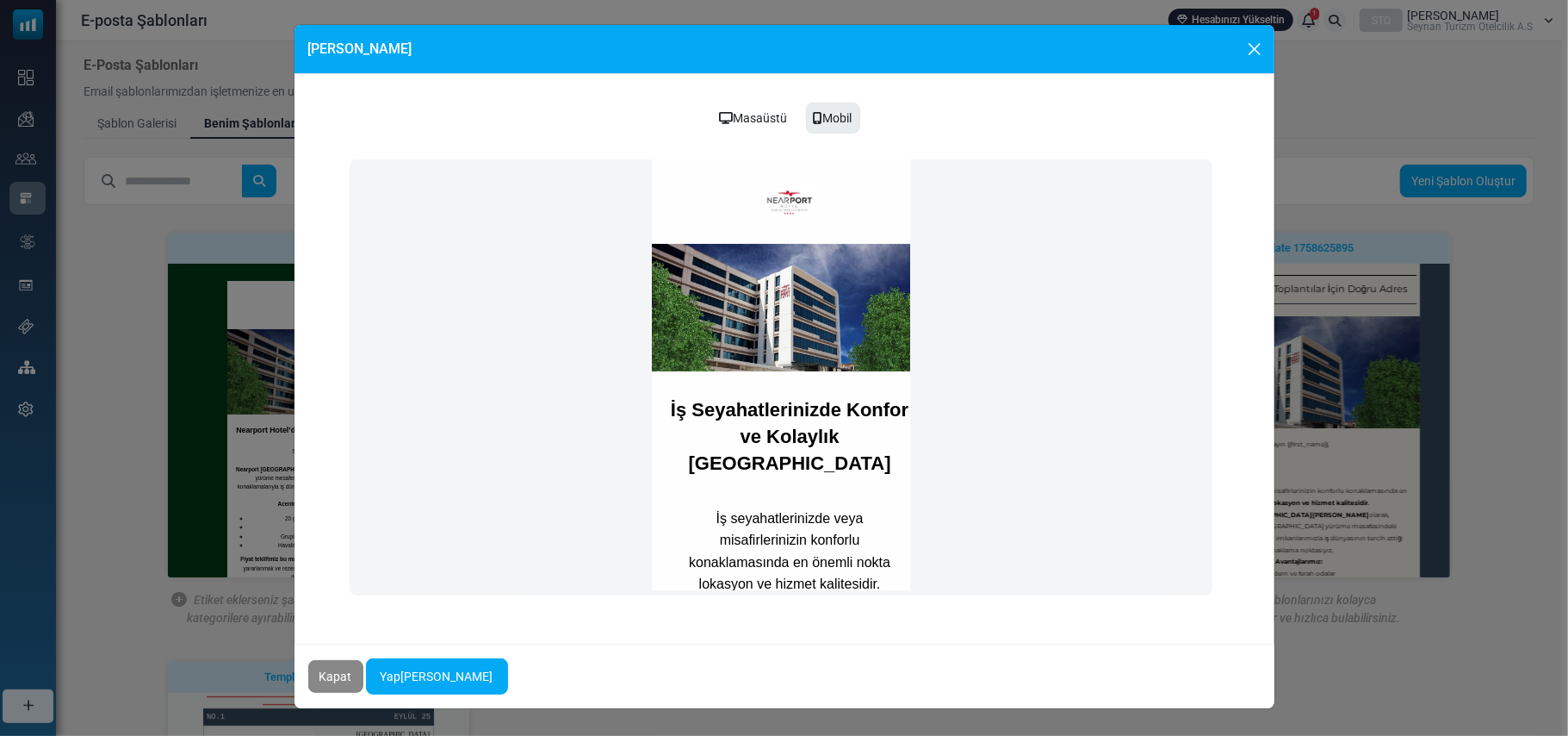
scroll to position [115, 0]
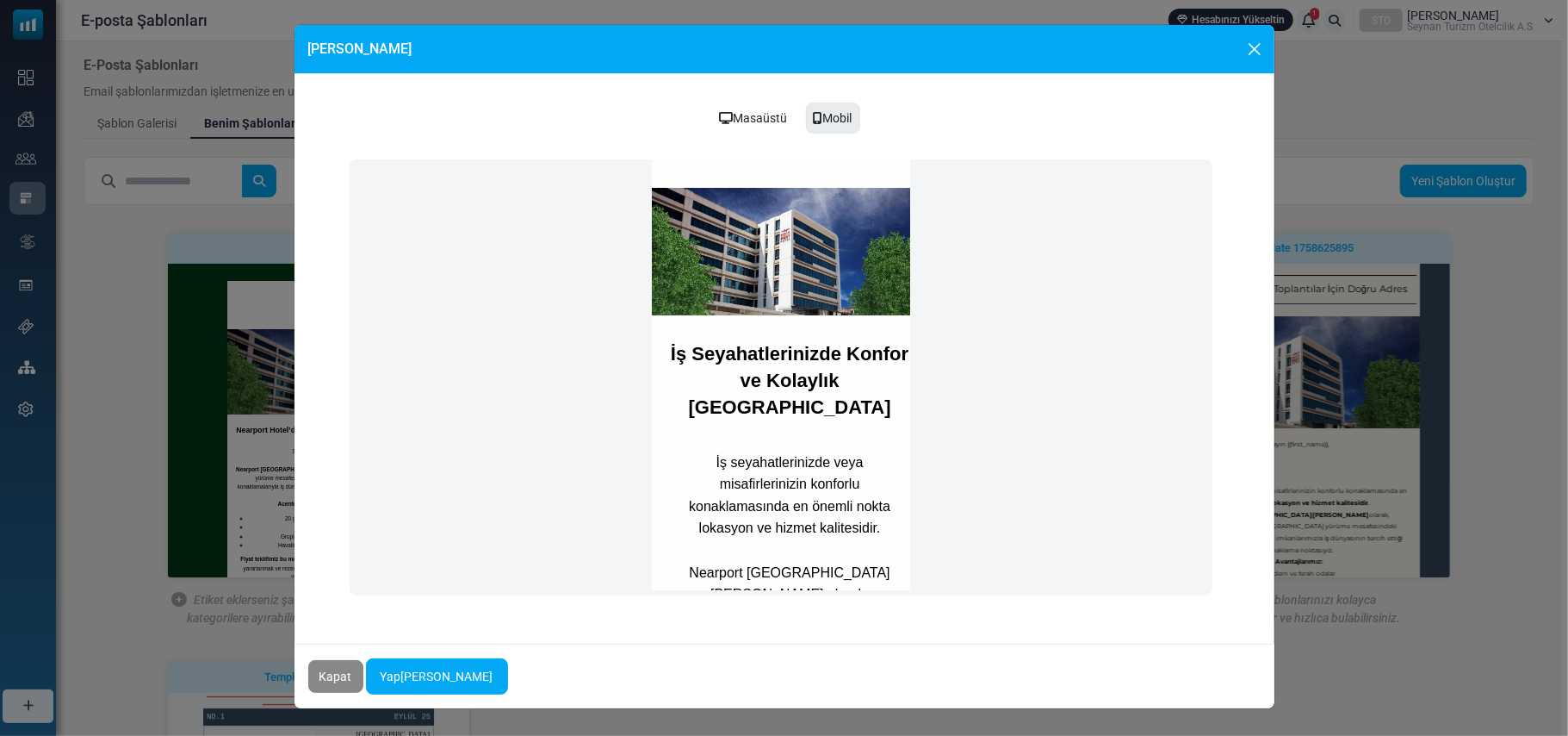
click at [858, 405] on h1 "İş Seyahatlerinizde Konfor ve Kolaylık Nearport Hotel" at bounding box center [789, 380] width 258 height 79
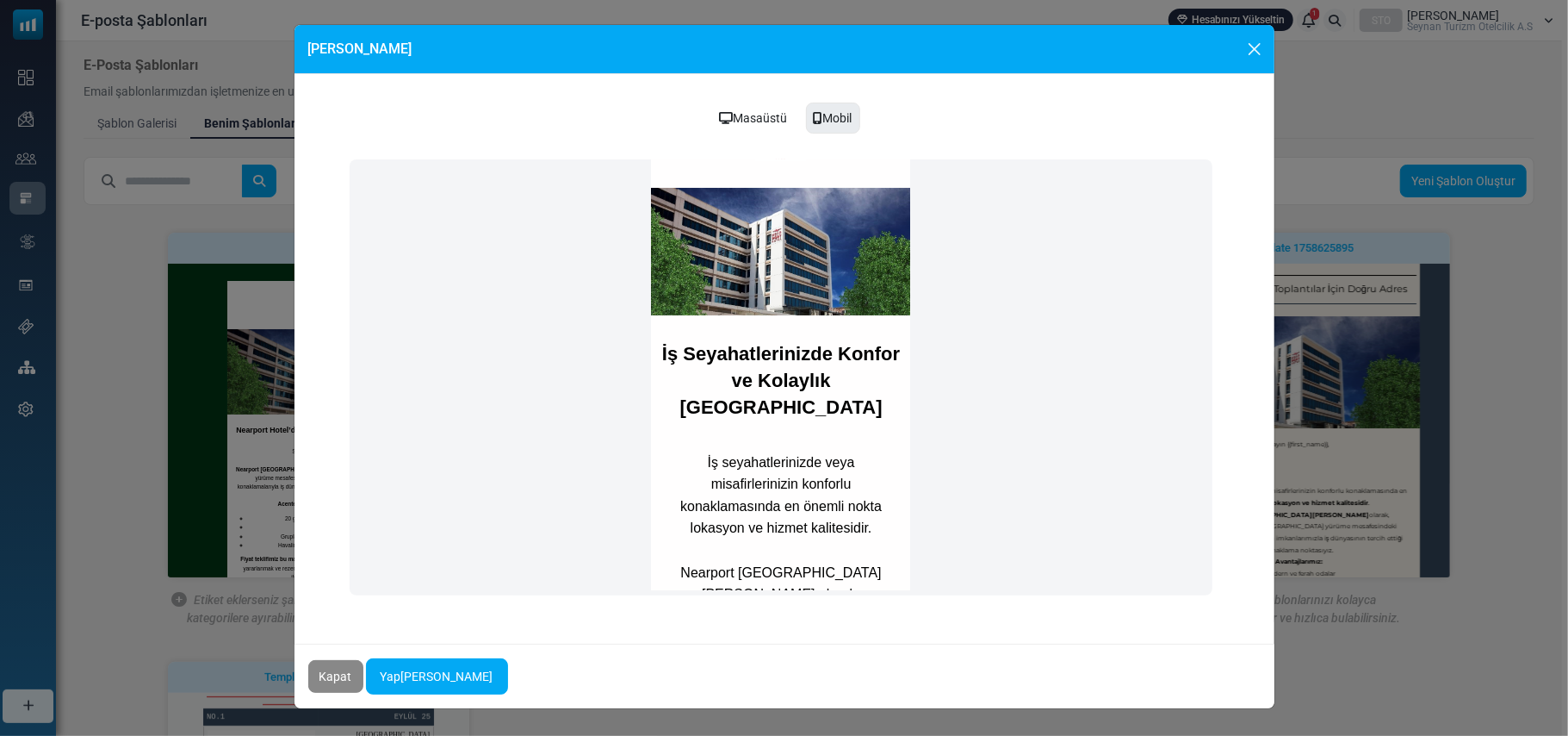
scroll to position [115, 12]
drag, startPoint x: 803, startPoint y: 583, endPoint x: 1464, endPoint y: 756, distance: 683.3
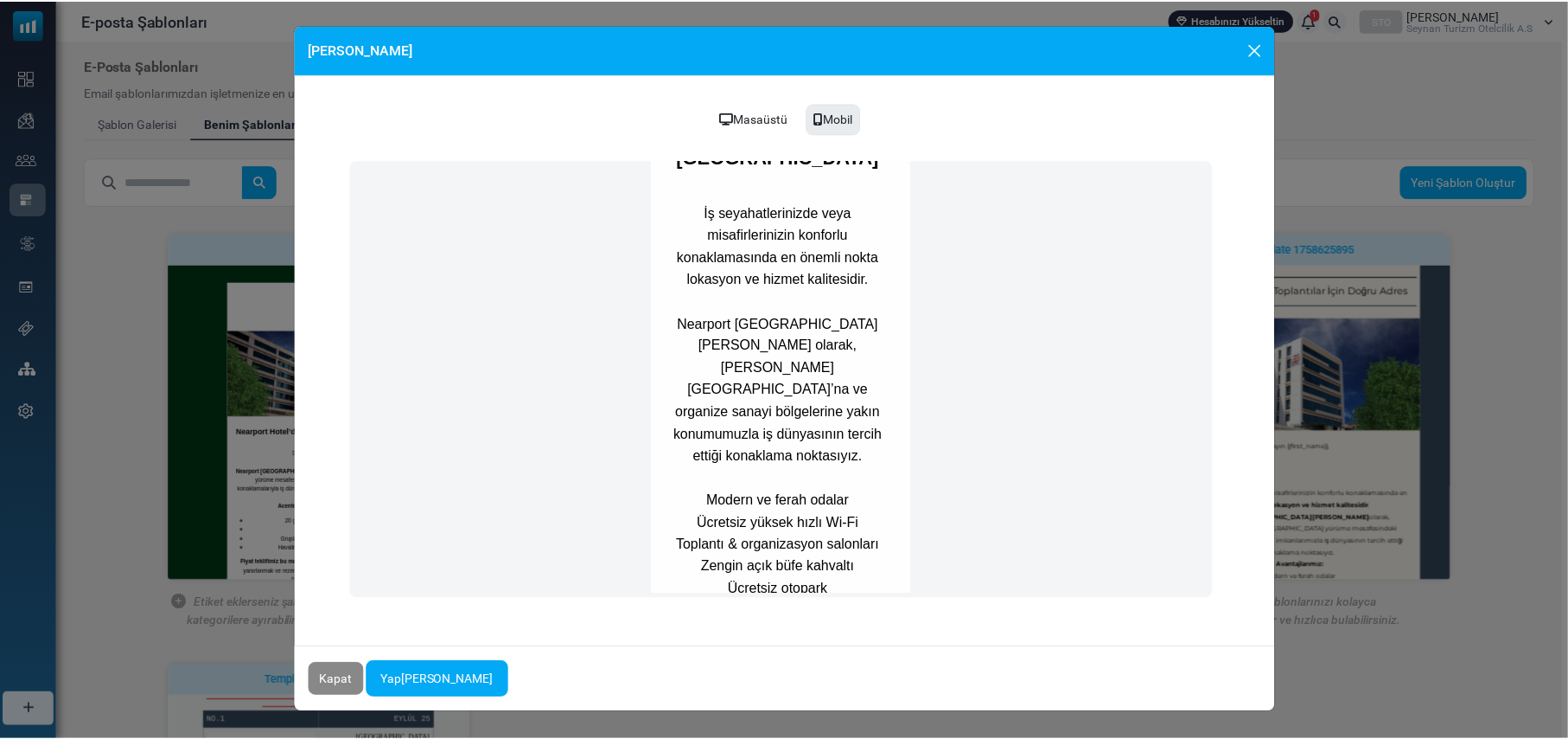
scroll to position [0, 12]
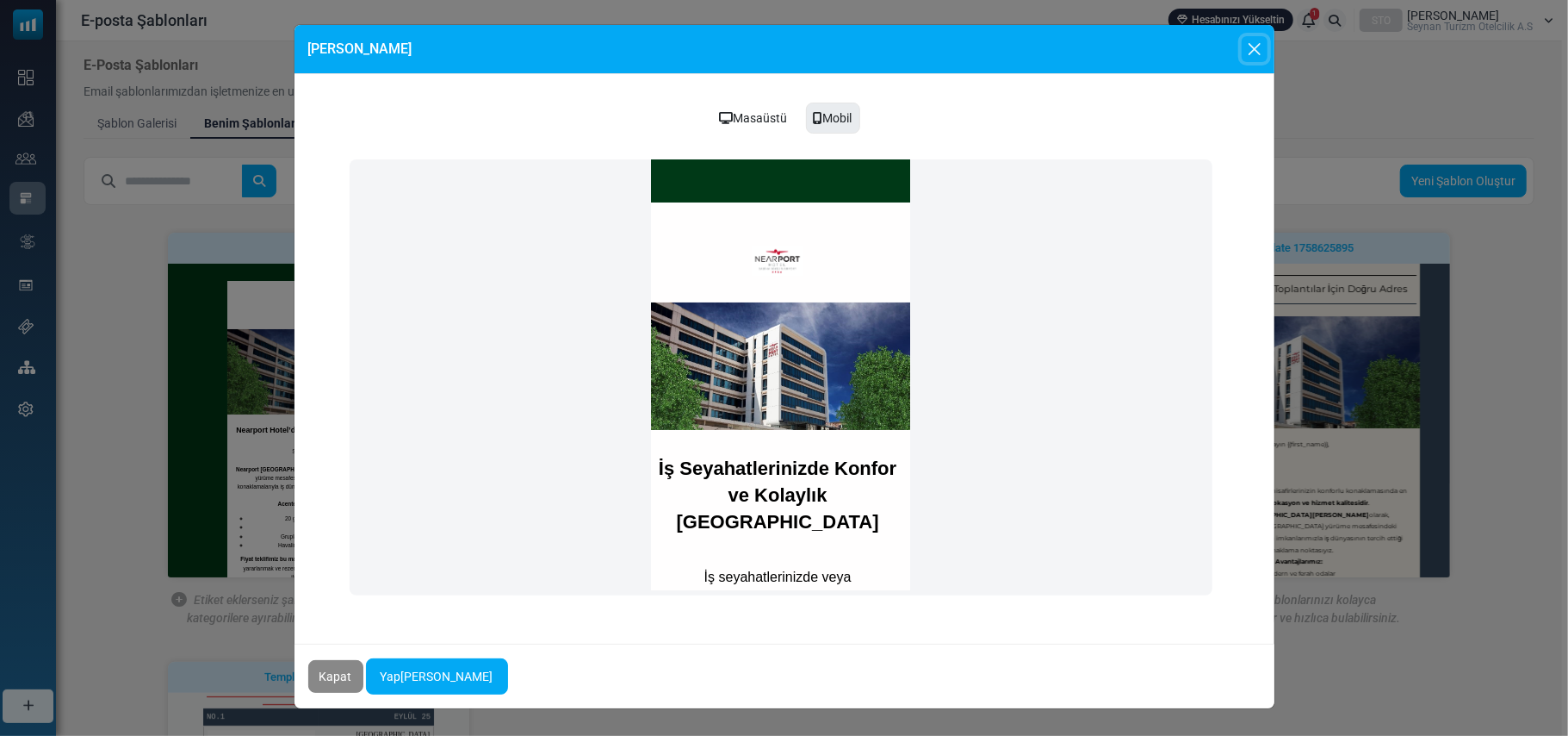
click at [1257, 49] on button "Close" at bounding box center [1255, 49] width 26 height 26
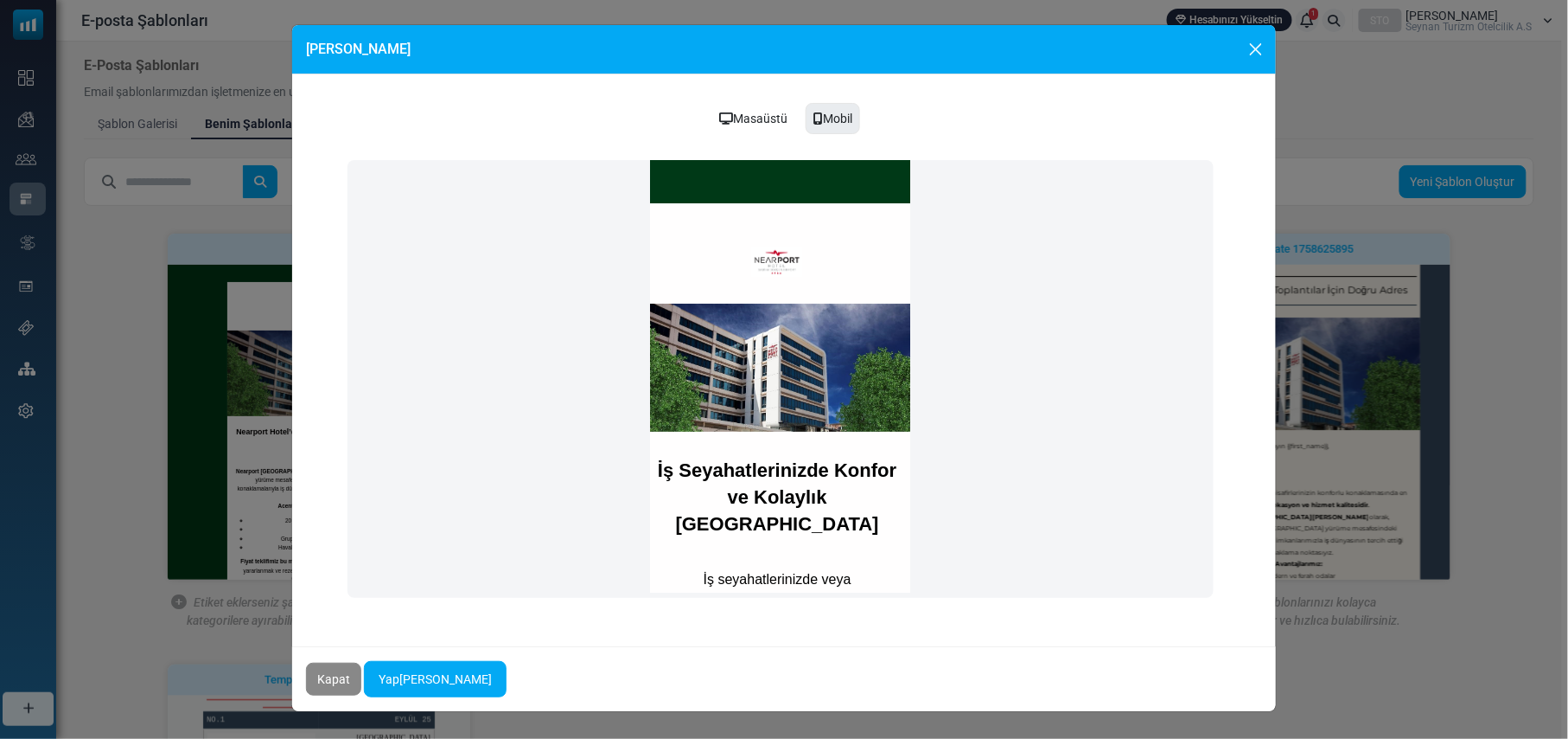
scroll to position [0, 0]
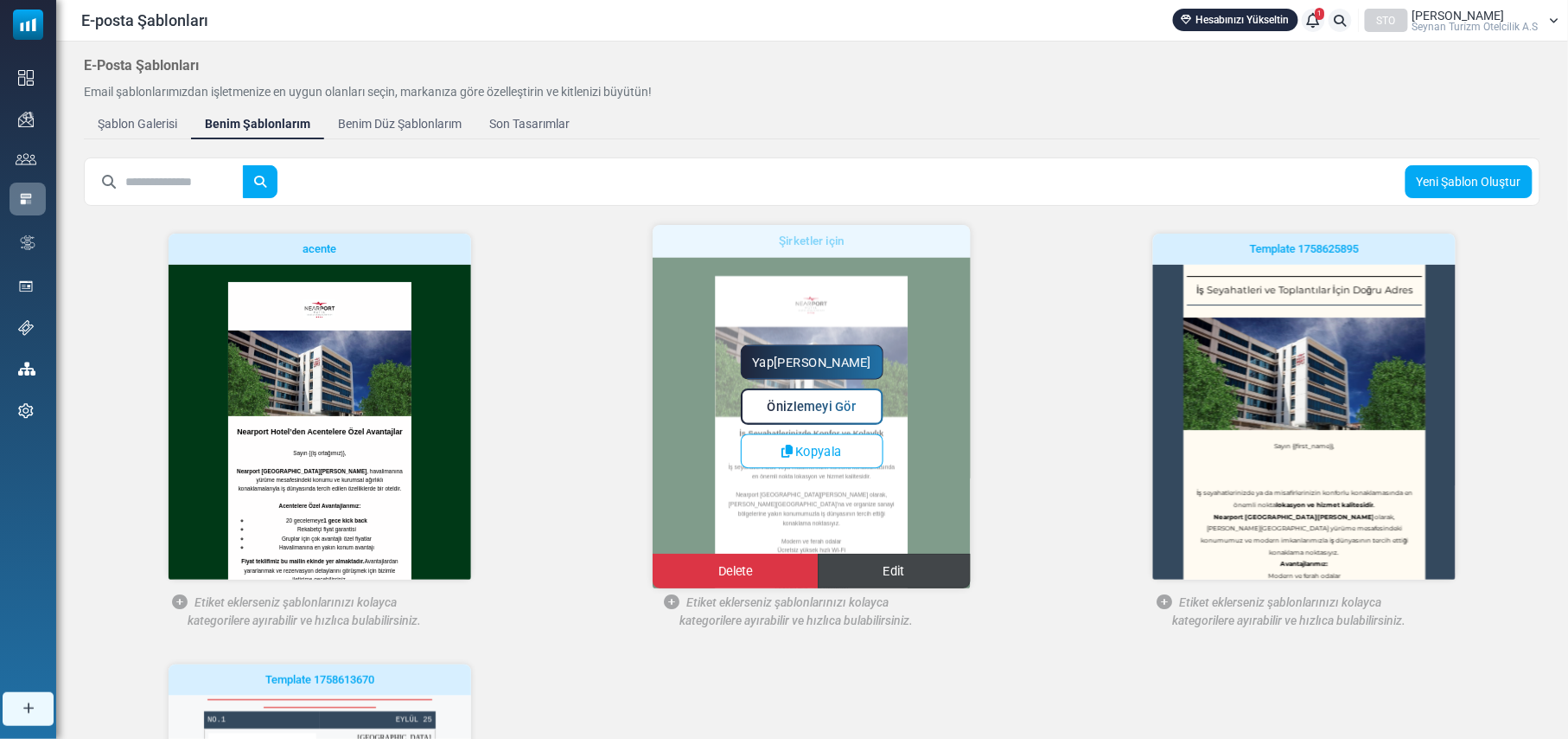
click at [908, 572] on link "Edit" at bounding box center [894, 570] width 153 height 34
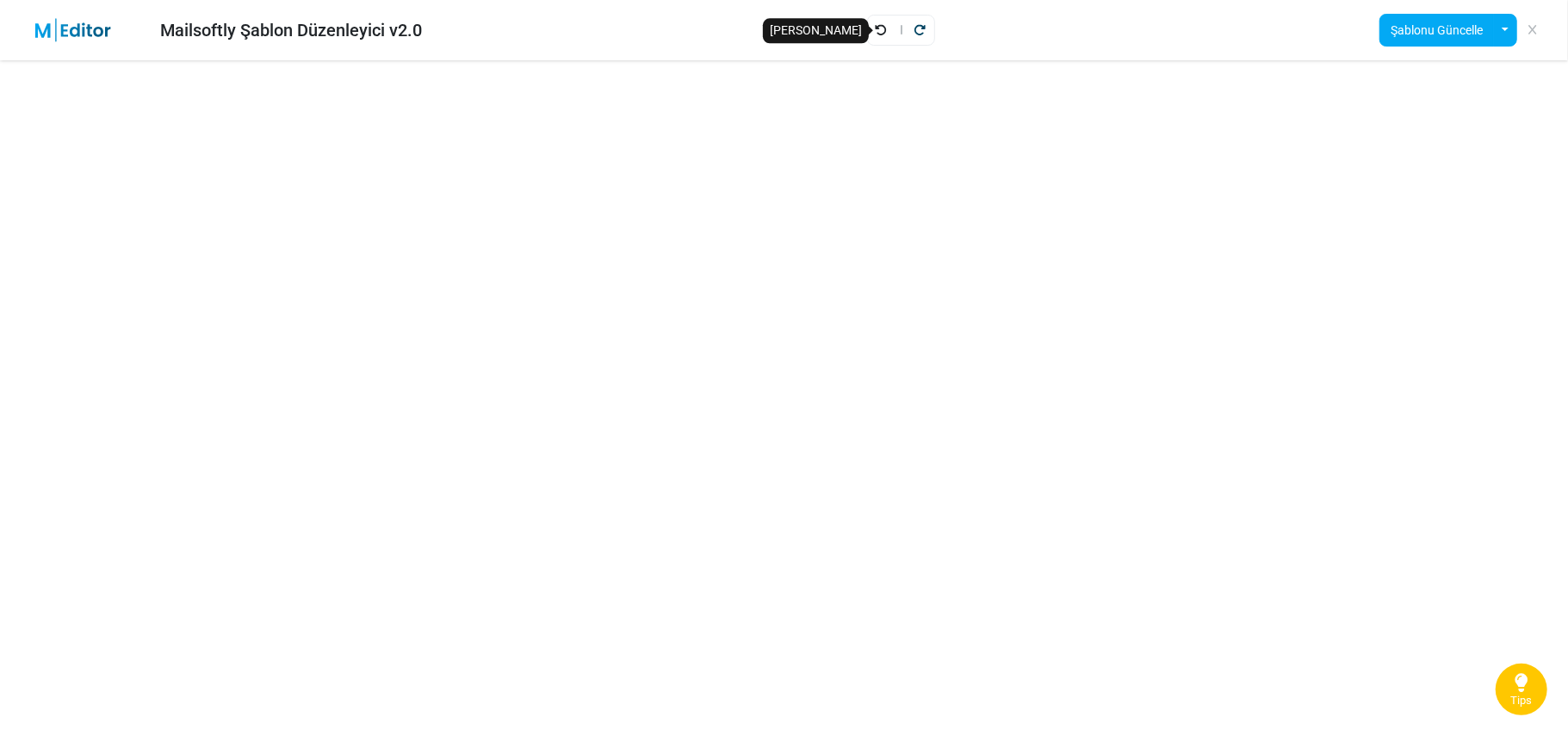
click at [879, 28] on icon "Geri Al" at bounding box center [881, 30] width 12 height 12
click at [1535, 31] on icon at bounding box center [1532, 30] width 8 height 1
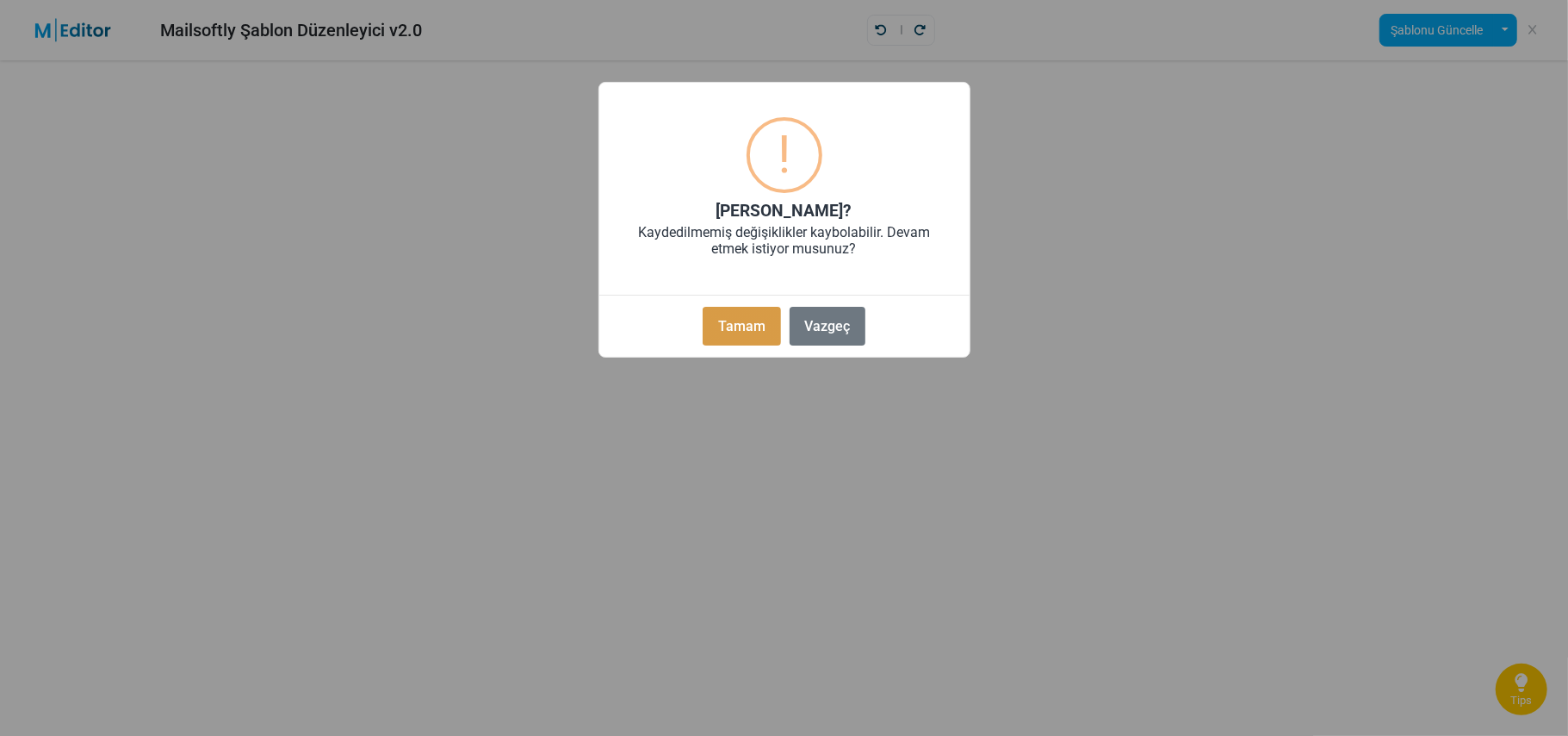
click at [735, 332] on button "Tamam" at bounding box center [741, 326] width 78 height 39
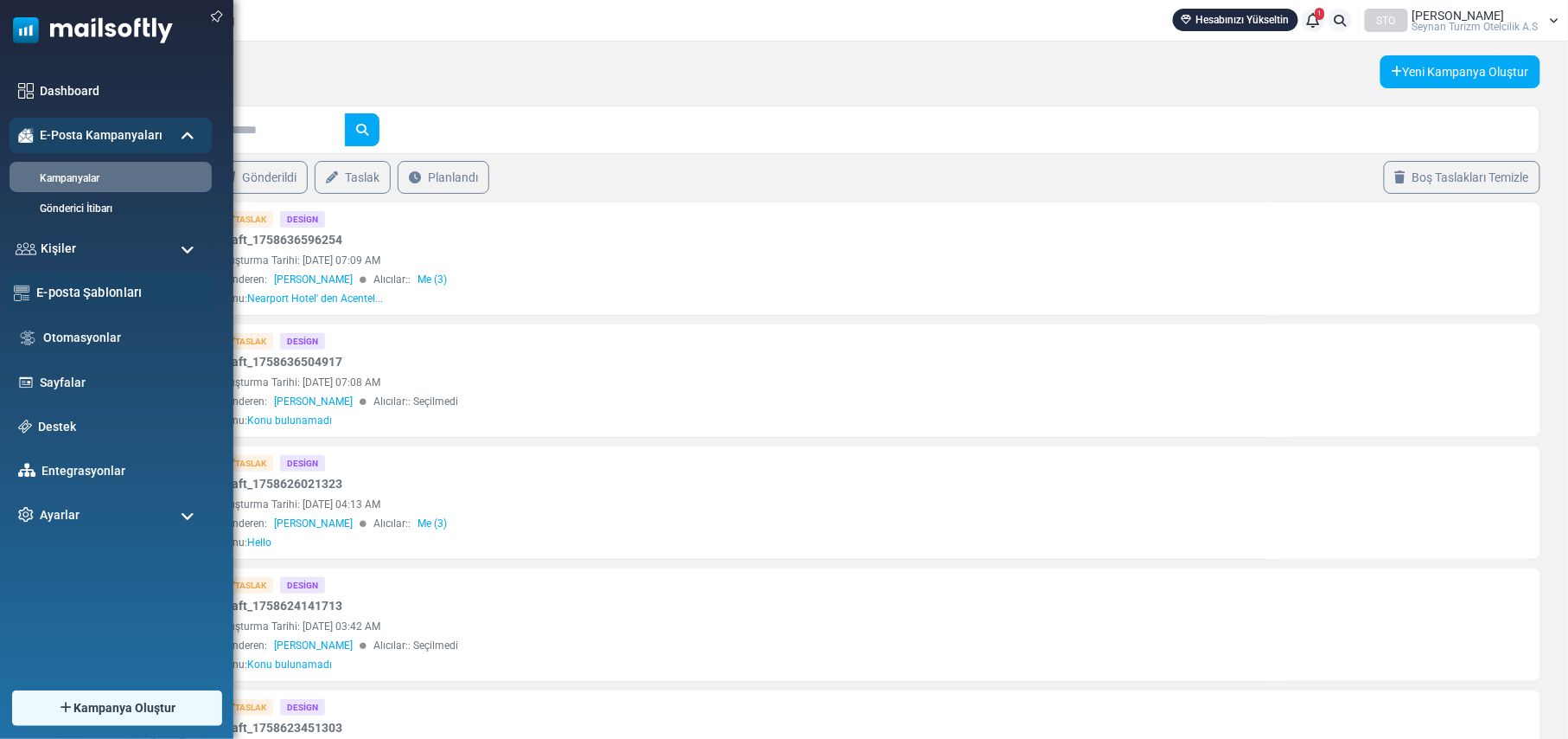
click at [121, 291] on link "E-posta Şablonları" at bounding box center [121, 292] width 171 height 19
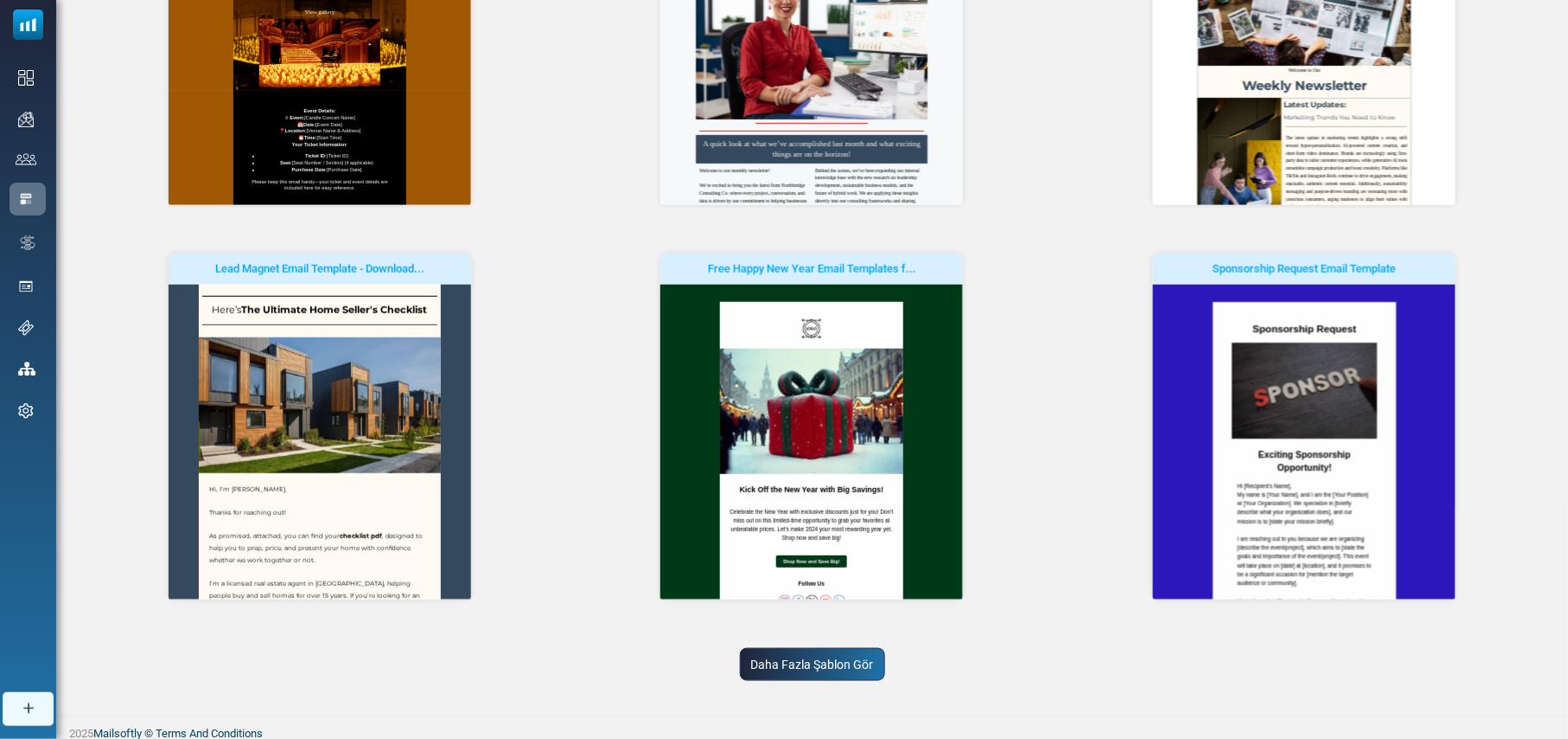
scroll to position [383, 0]
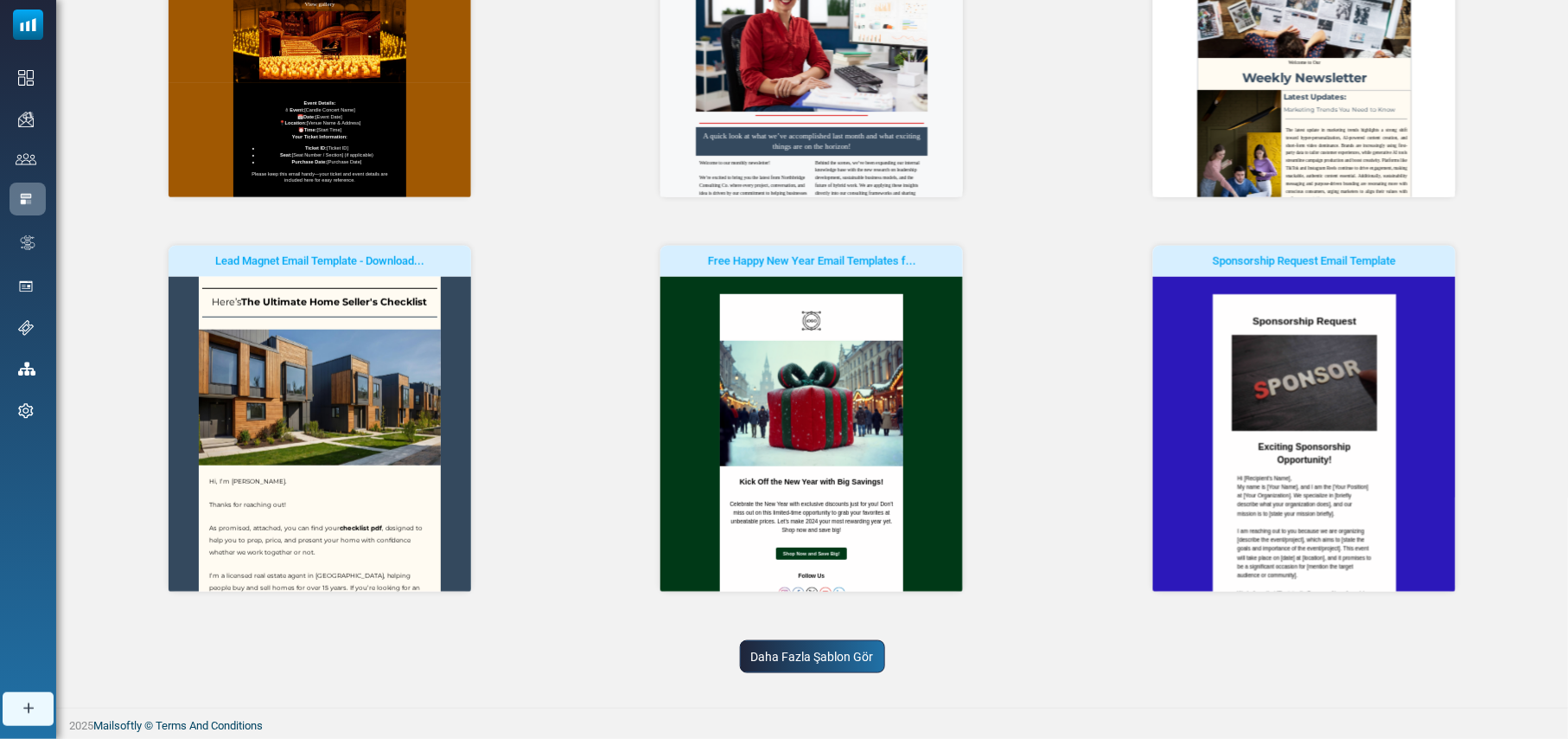
click at [834, 656] on link "Daha Fazla Şablon Gör" at bounding box center [813, 656] width 145 height 33
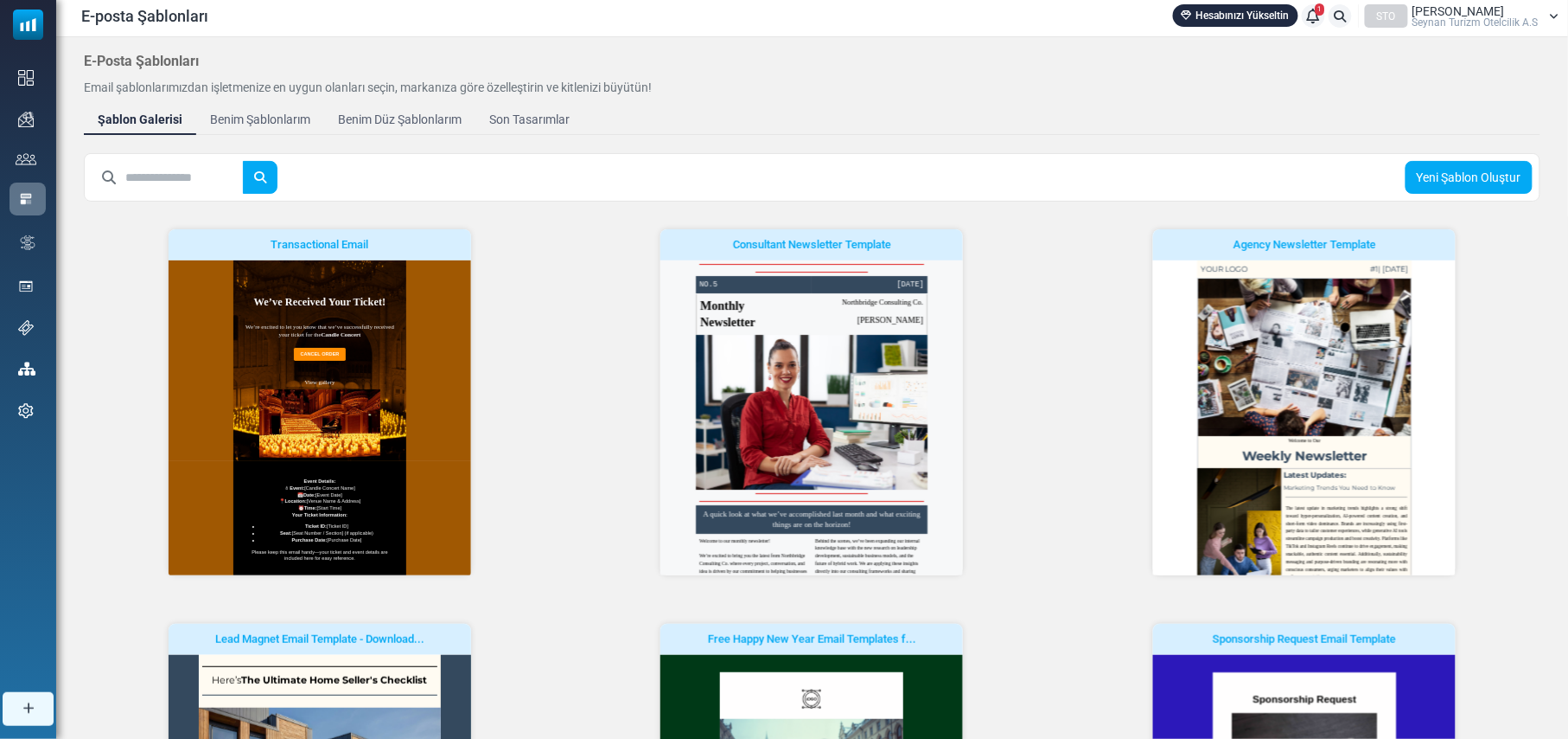
scroll to position [0, 0]
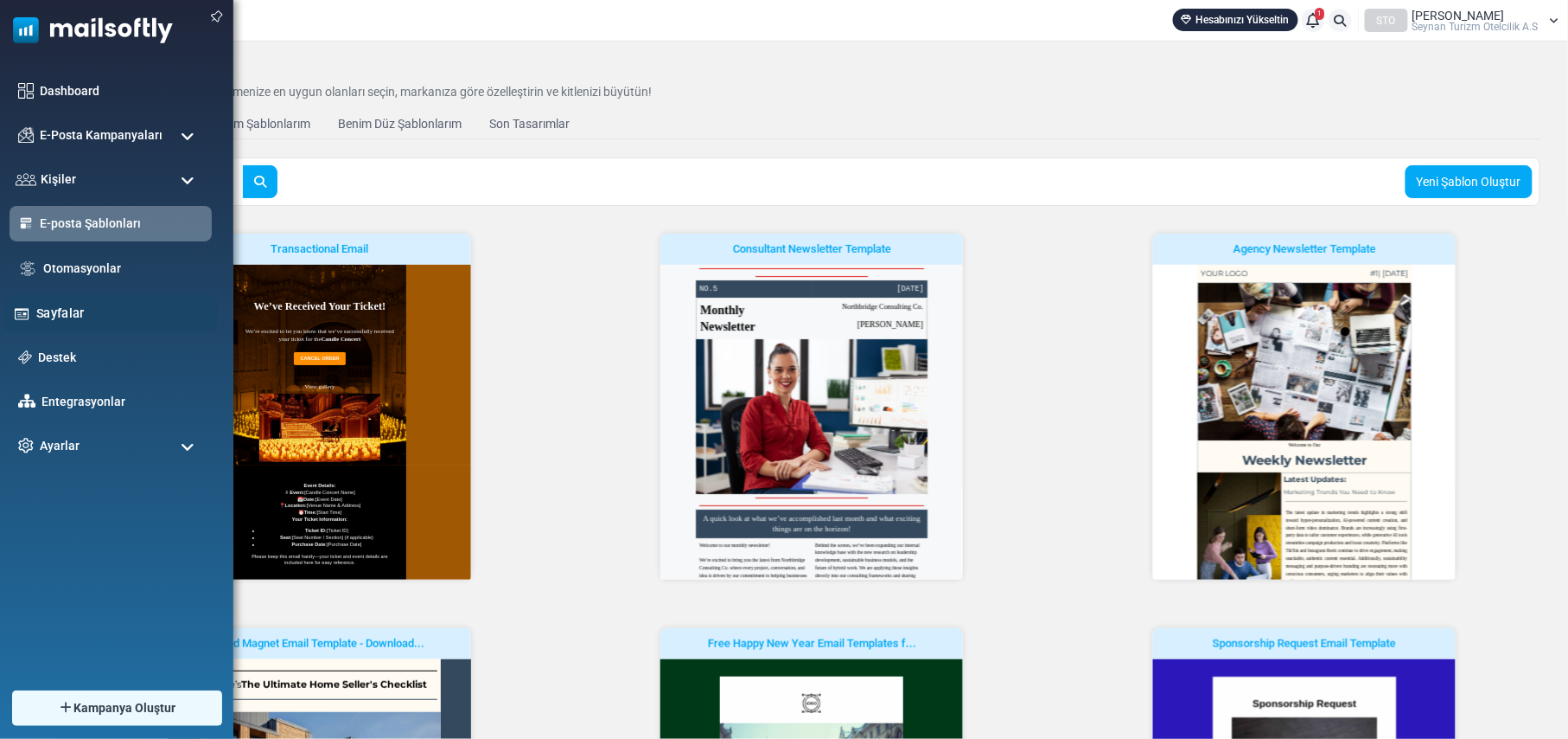
click at [52, 313] on link "Sayfalar" at bounding box center [121, 313] width 171 height 19
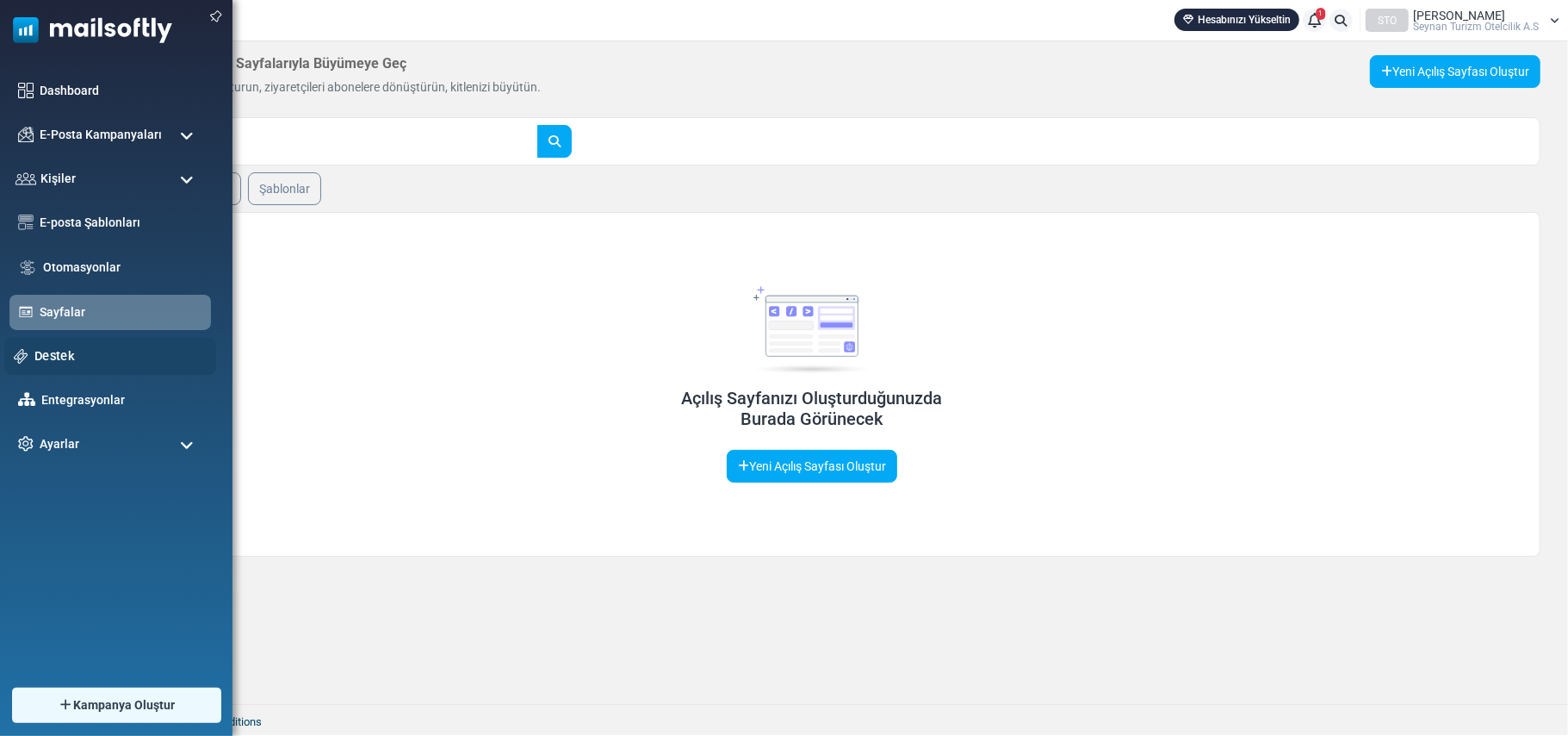
click at [42, 355] on link "Destek" at bounding box center [120, 355] width 172 height 19
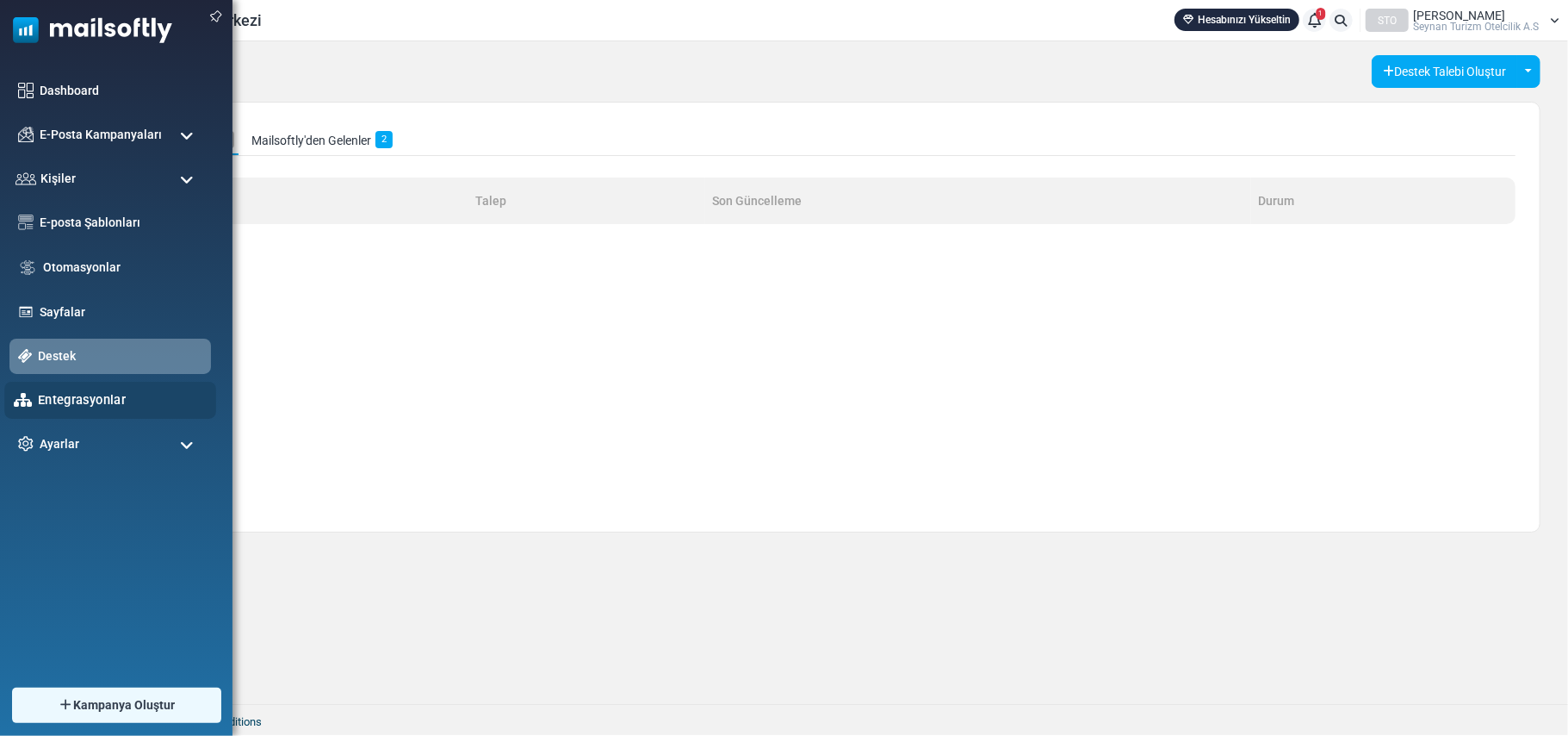
click at [56, 396] on link "Entegrasyonlar" at bounding box center [122, 399] width 169 height 19
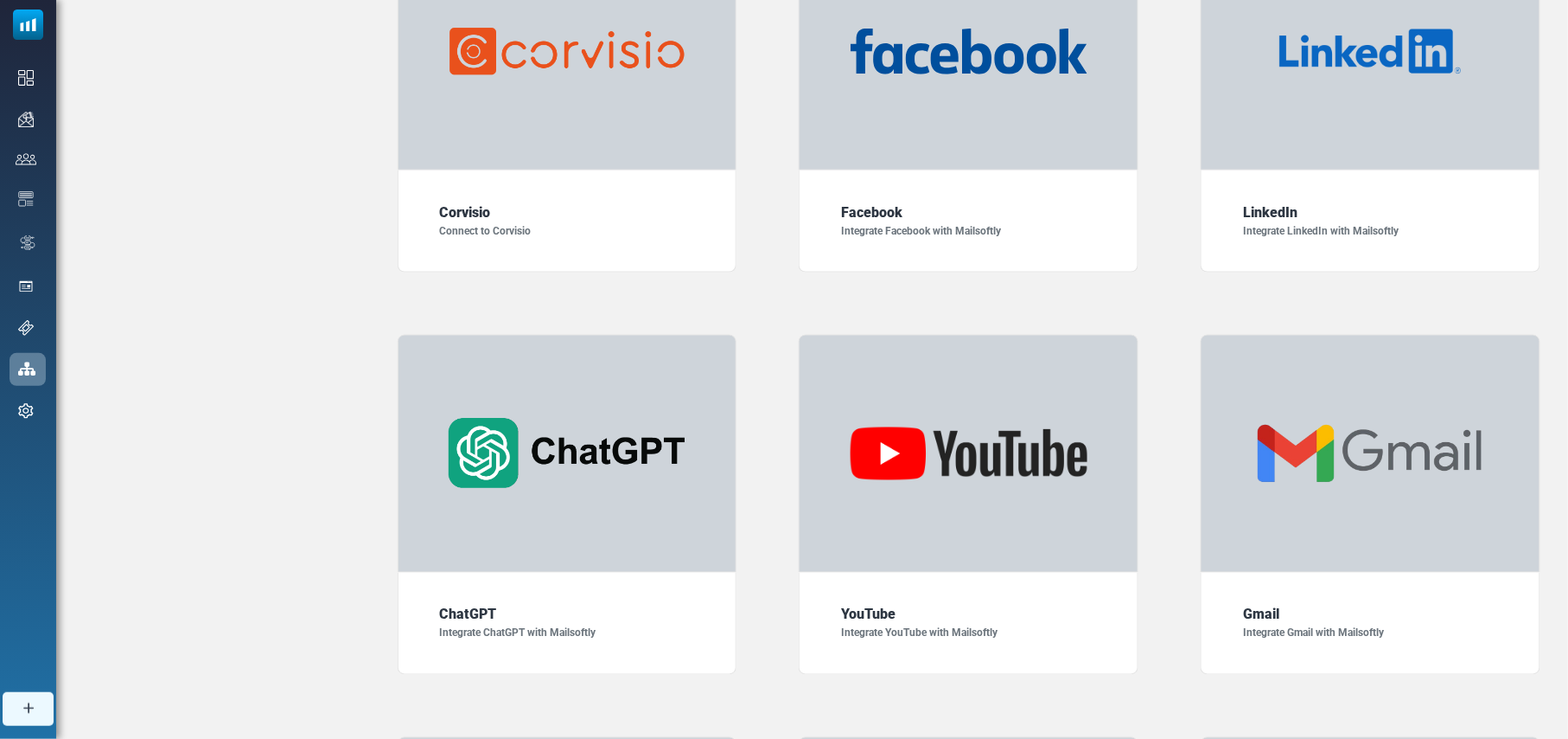
scroll to position [676, 0]
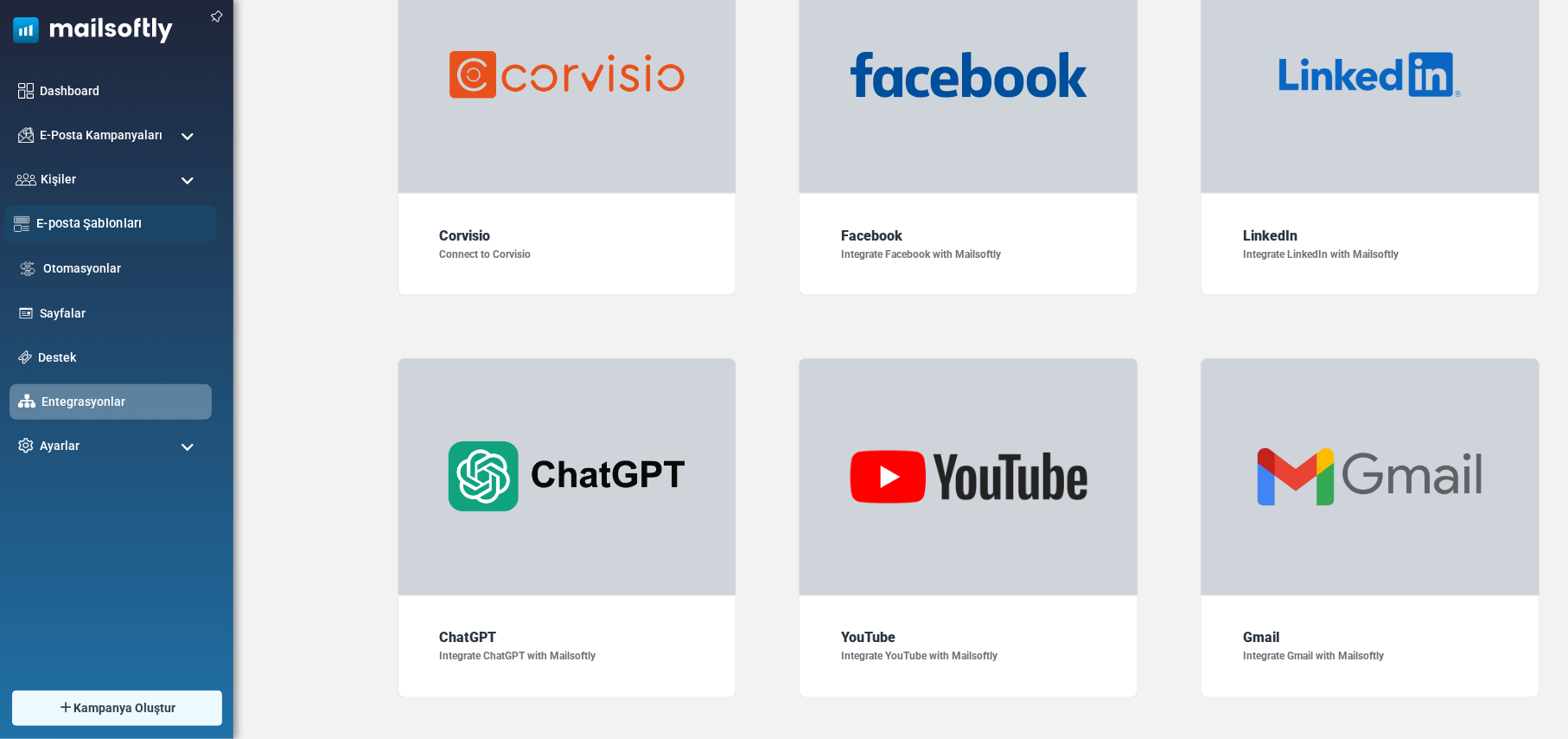
click at [93, 223] on link "E-posta Şablonları" at bounding box center [121, 223] width 171 height 19
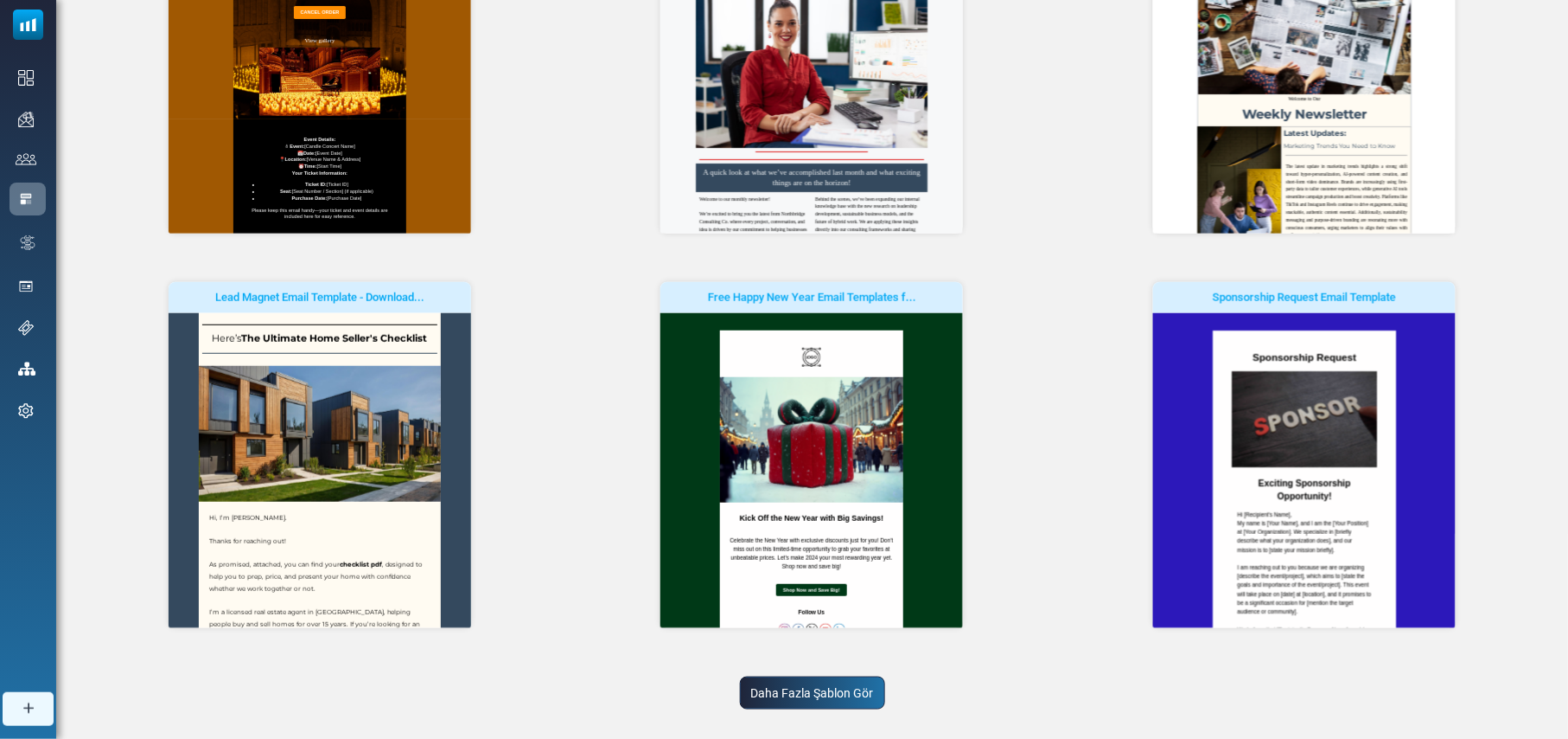
scroll to position [383, 0]
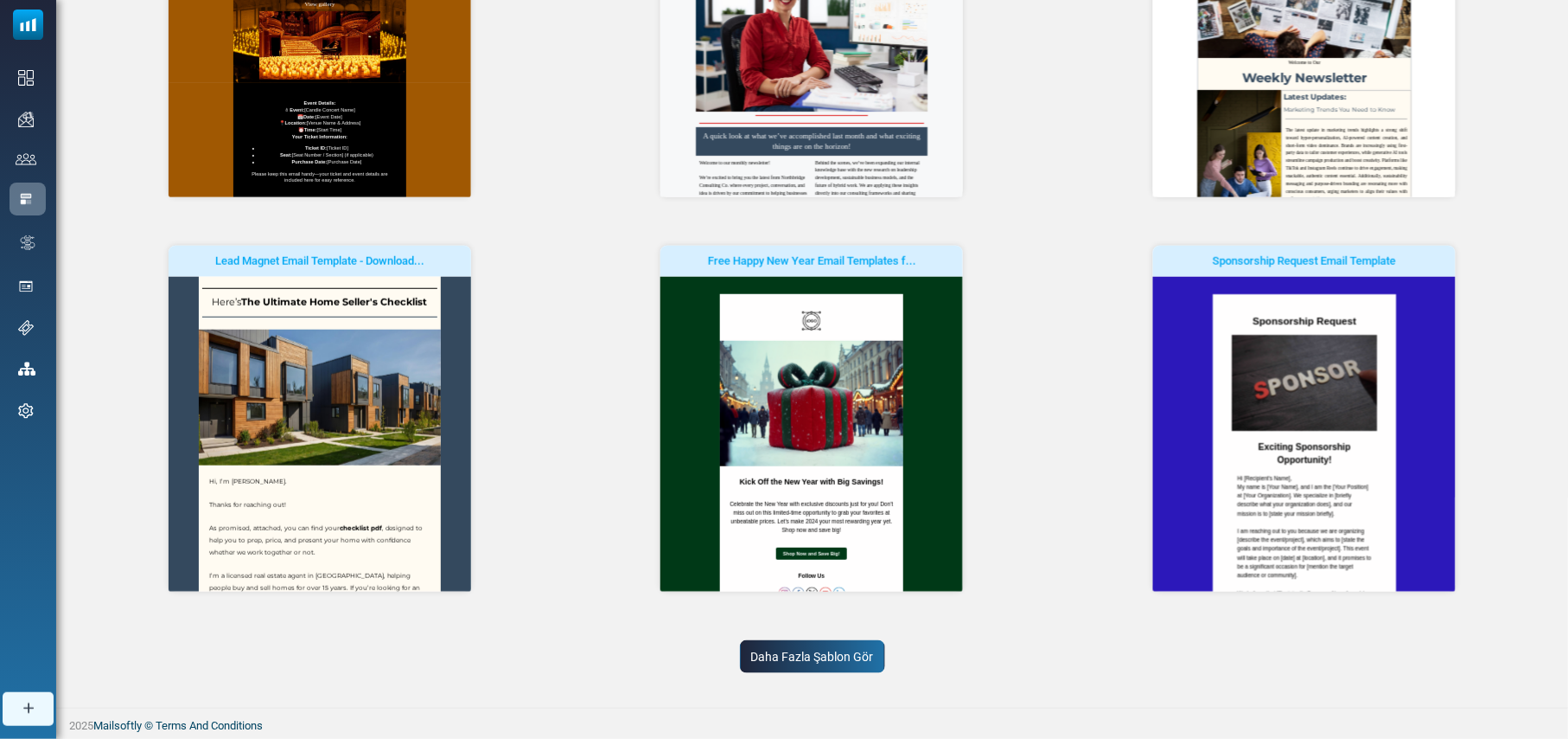
click at [840, 650] on link "Daha Fazla Şablon Gör" at bounding box center [813, 656] width 145 height 33
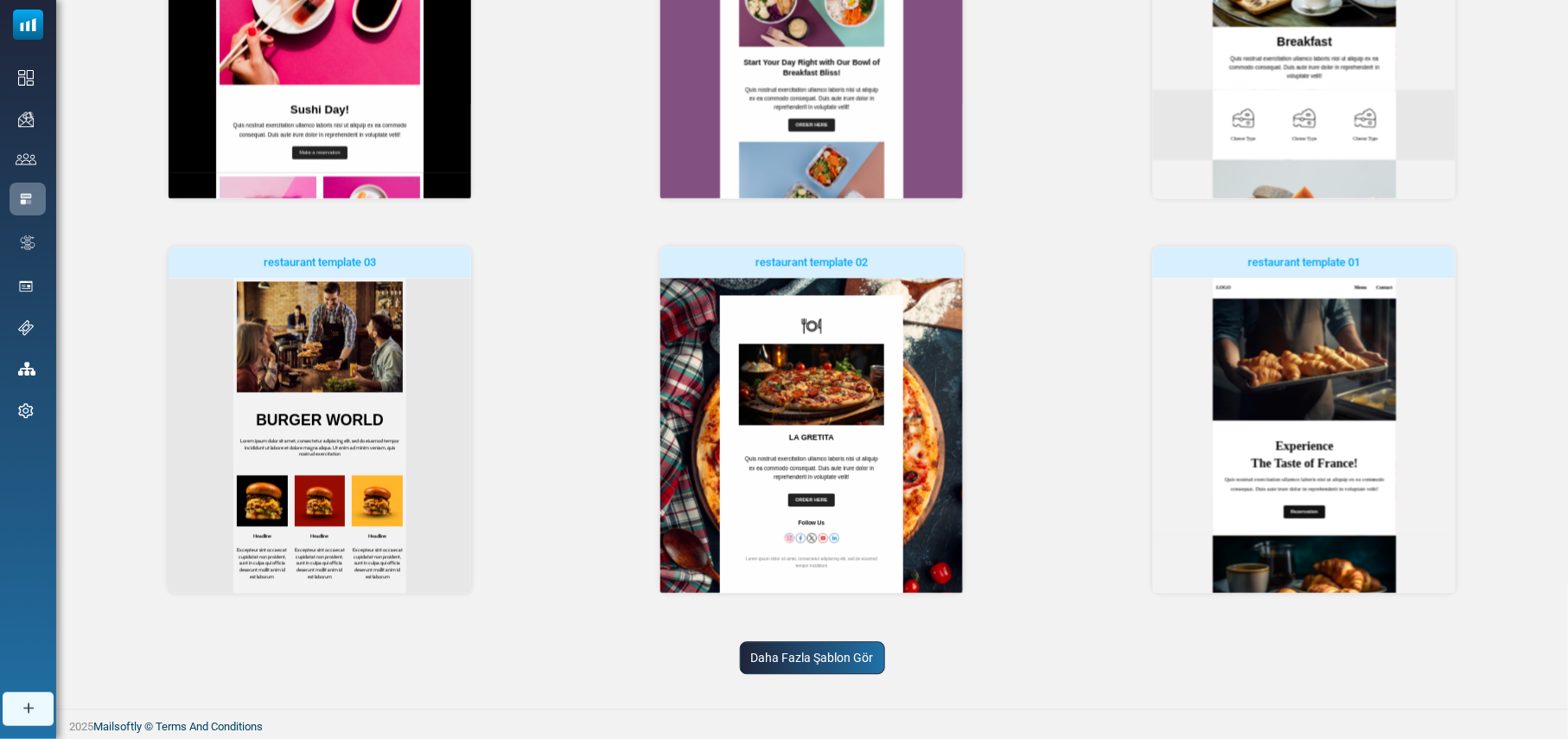
scroll to position [1178, 0]
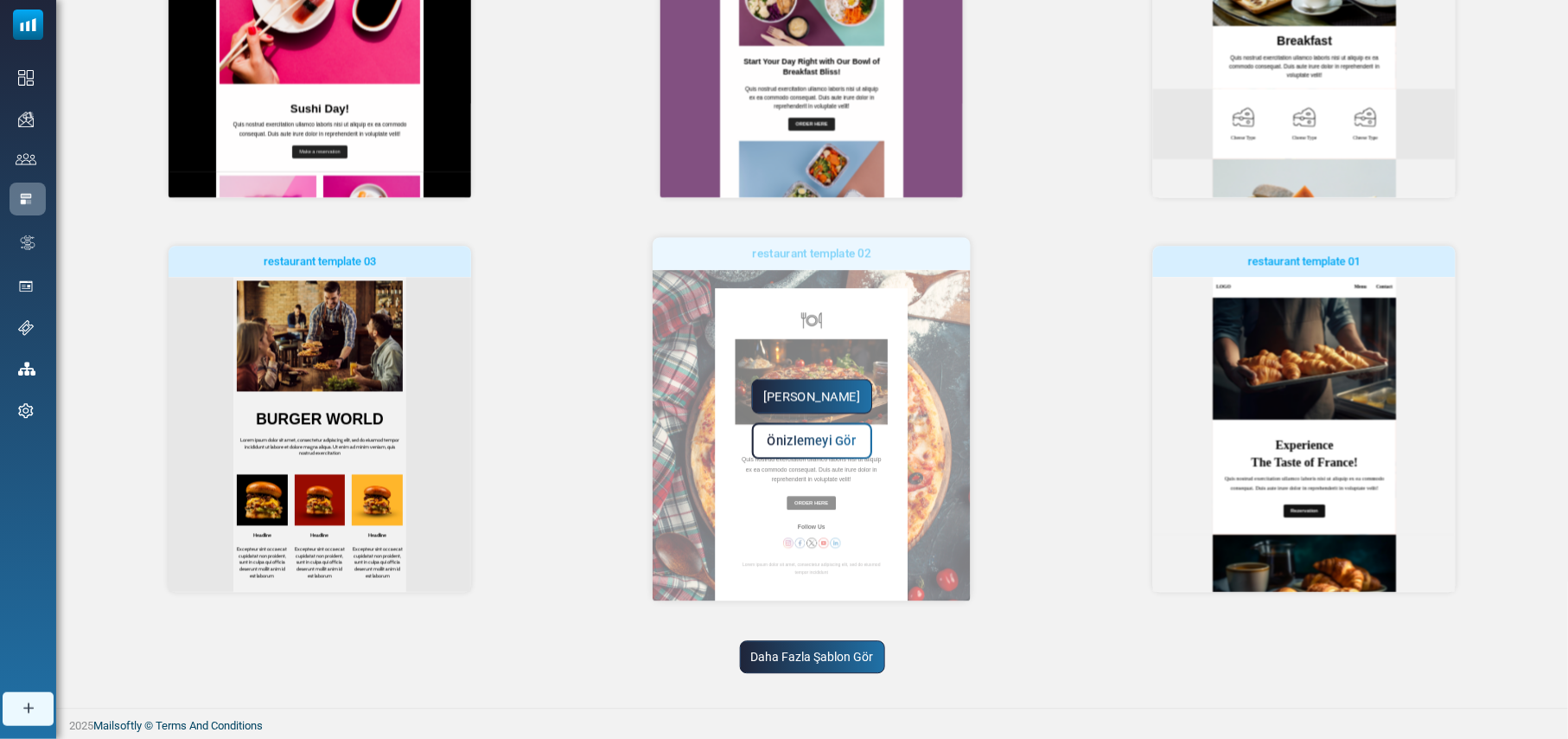
click at [820, 394] on link "Yapmaya Başla" at bounding box center [813, 396] width 121 height 34
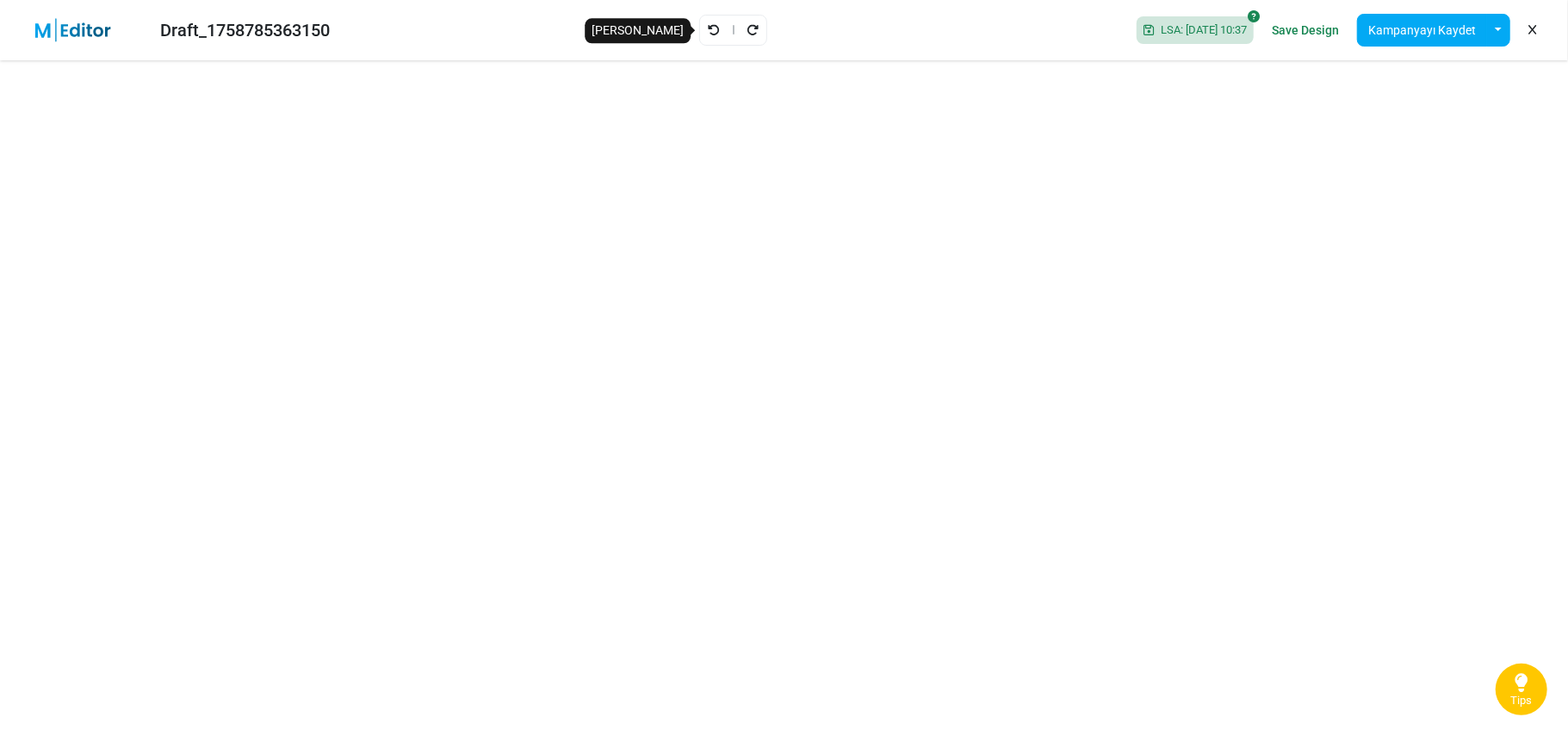
click at [708, 28] on icon "Geri Al" at bounding box center [713, 30] width 12 height 12
click at [1497, 34] on button "button" at bounding box center [1498, 30] width 24 height 33
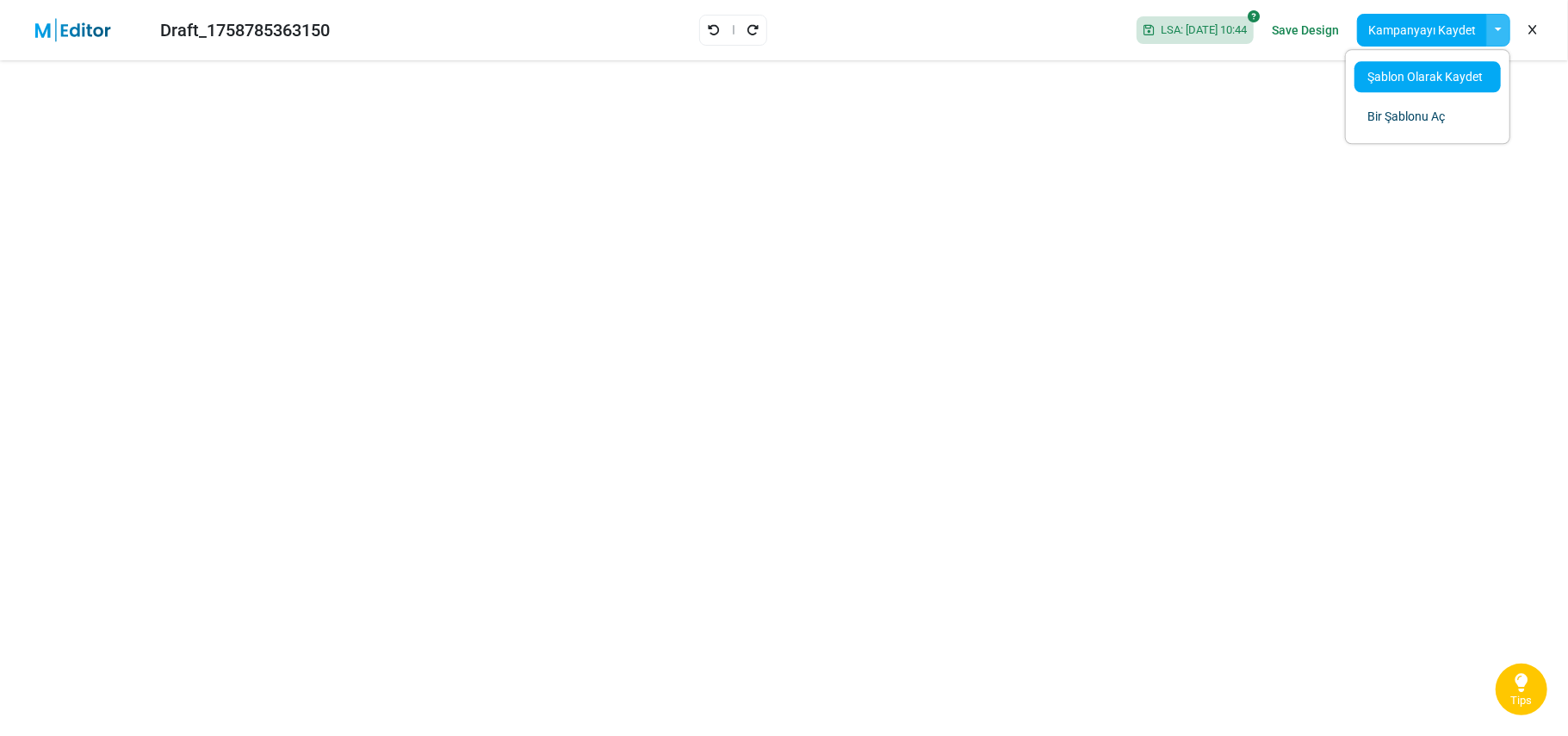
click at [1431, 76] on link "Şablon Olarak Kaydet" at bounding box center [1427, 77] width 146 height 31
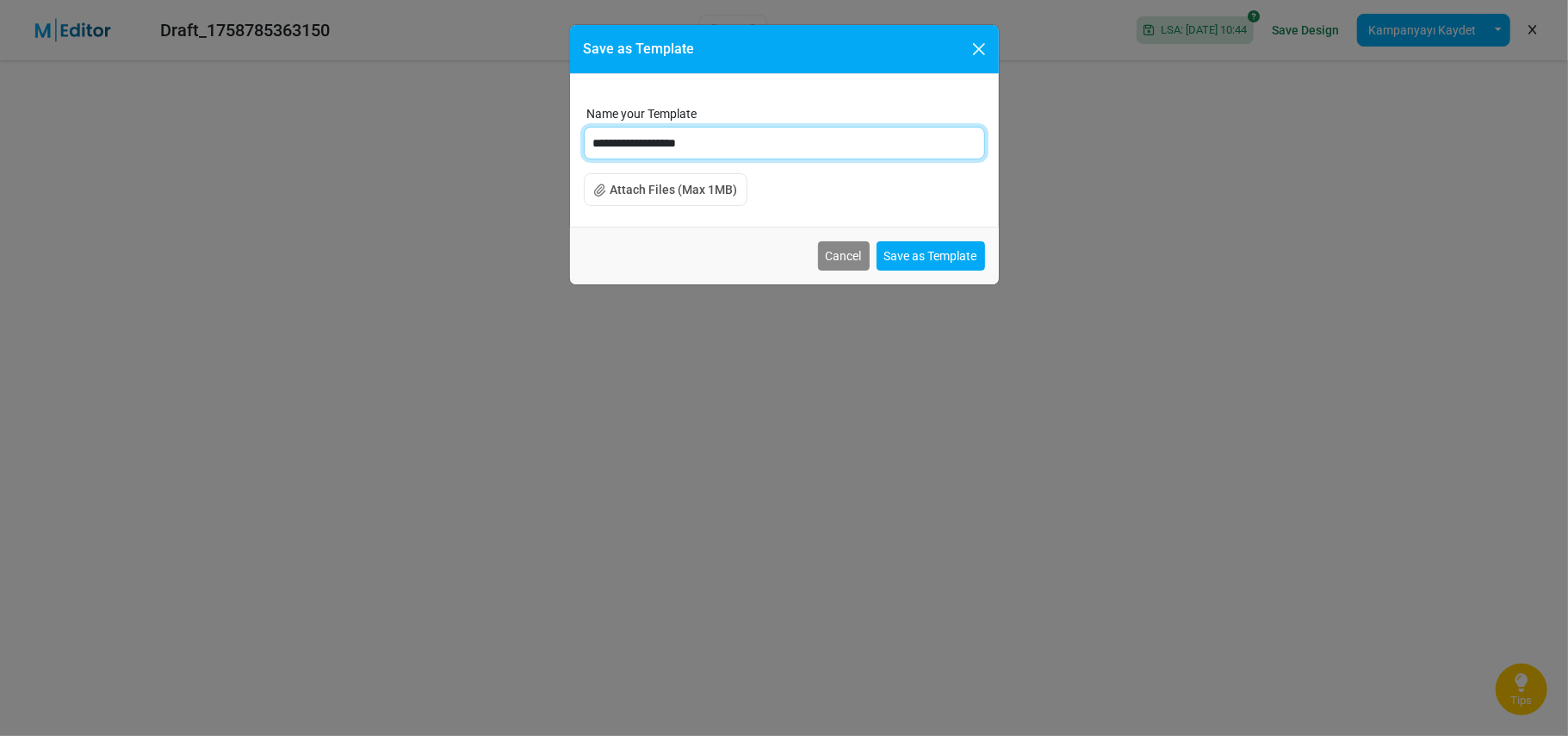
drag, startPoint x: 753, startPoint y: 146, endPoint x: 524, endPoint y: 154, distance: 229.1
click at [524, 153] on div "**********" at bounding box center [784, 368] width 1568 height 736
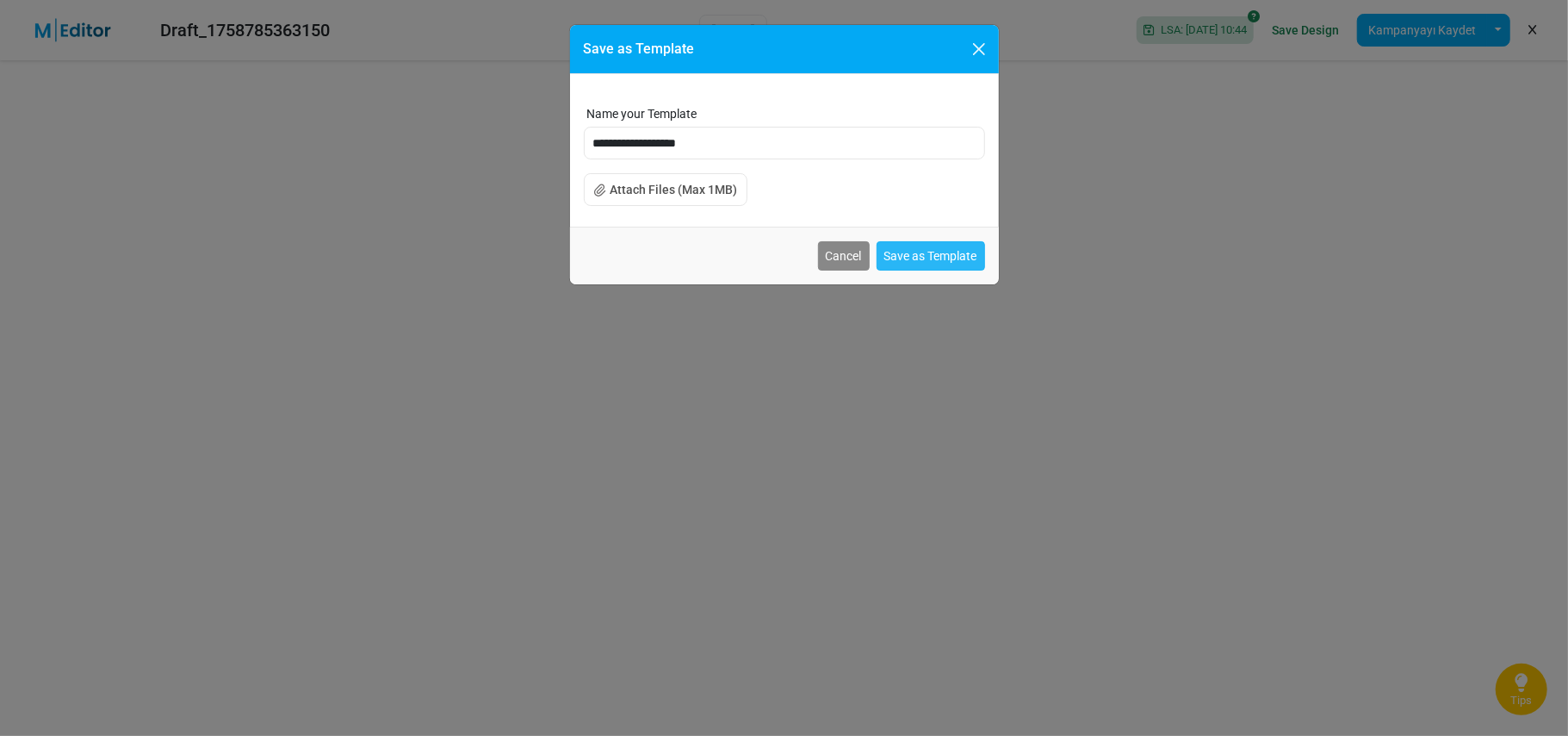
click at [941, 259] on button "Save as Template" at bounding box center [931, 256] width 108 height 29
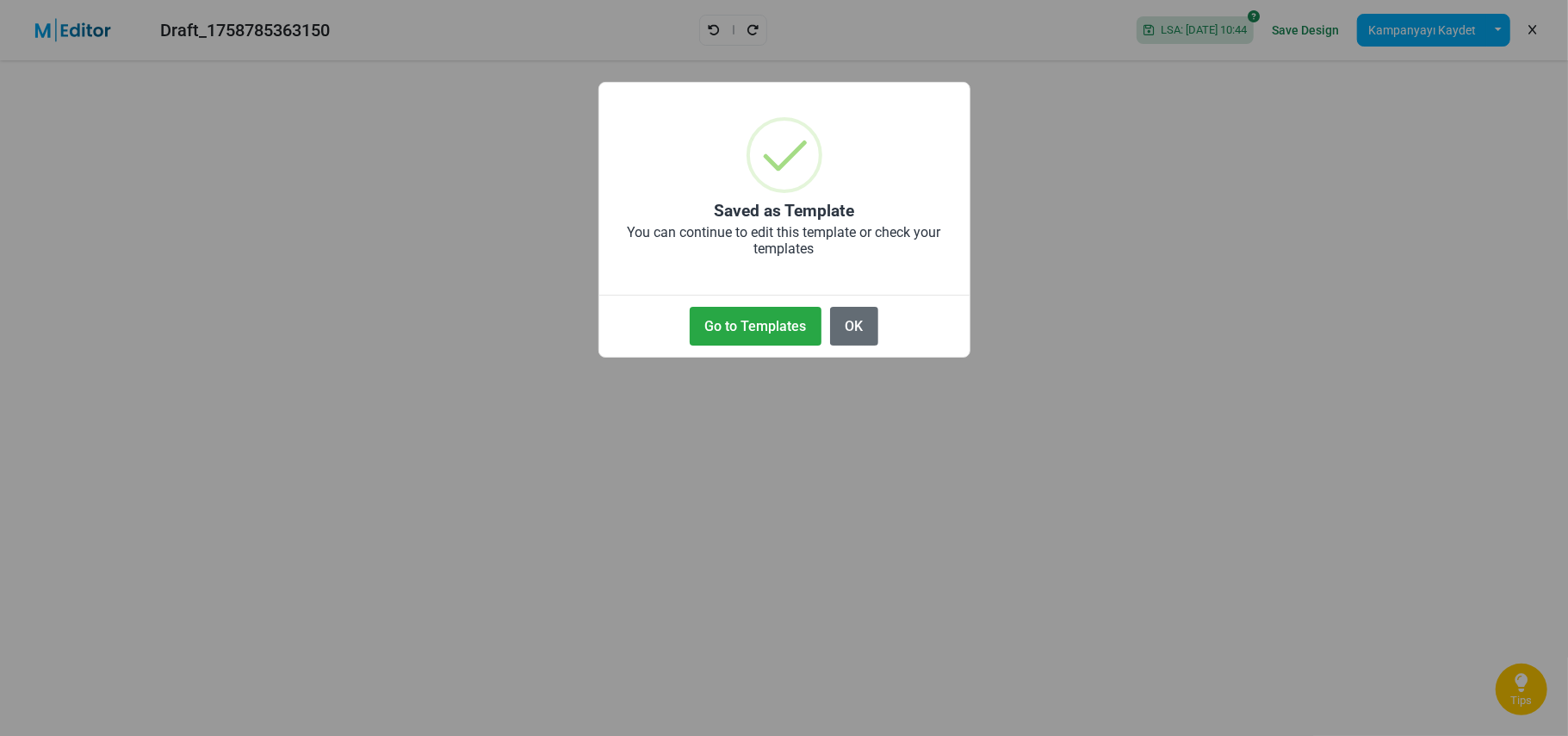
click at [863, 325] on button "OK" at bounding box center [854, 326] width 48 height 39
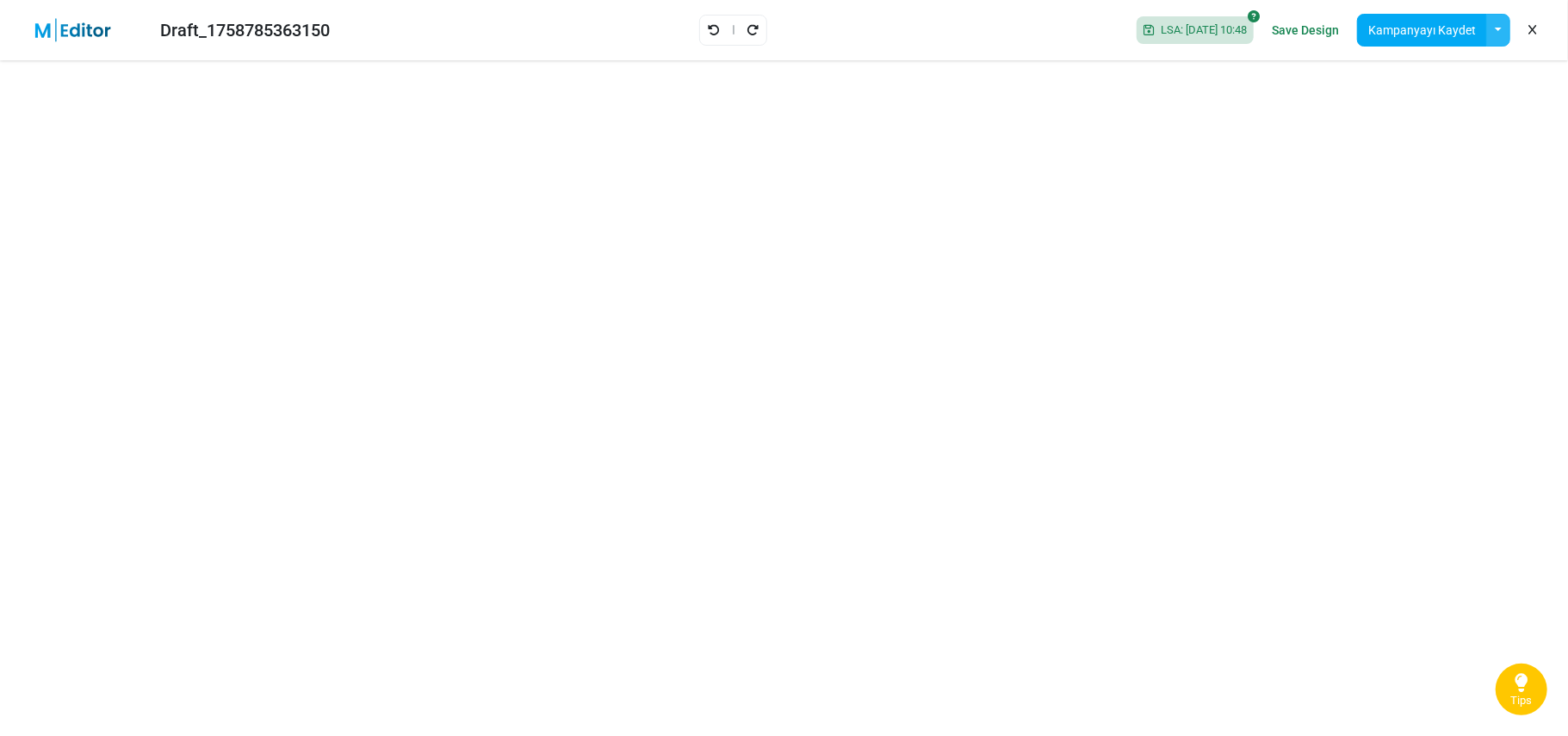
click at [1491, 29] on button "button" at bounding box center [1498, 30] width 24 height 33
click at [1454, 77] on link "Şablon Olarak Kaydet" at bounding box center [1427, 77] width 146 height 31
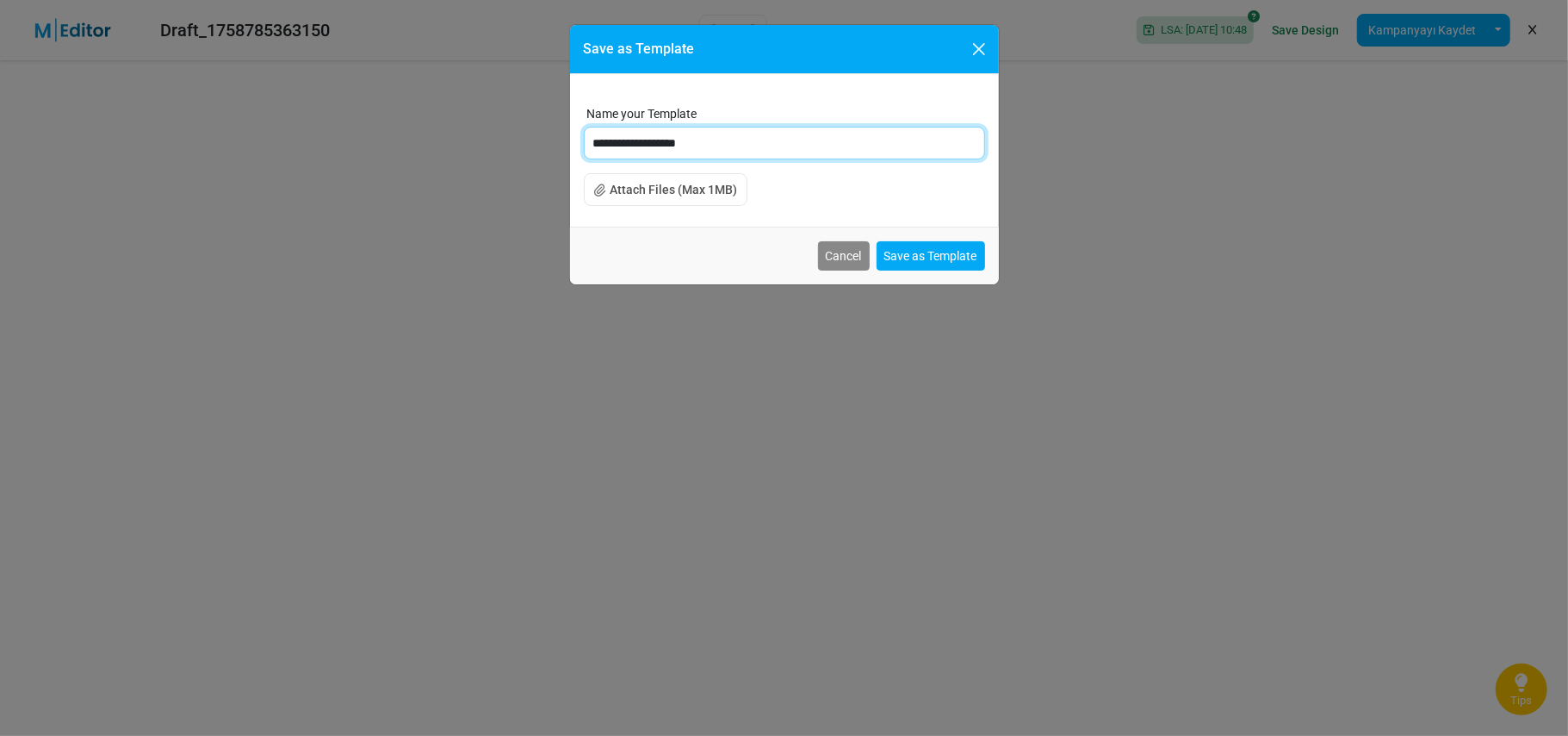
drag, startPoint x: 721, startPoint y: 143, endPoint x: 663, endPoint y: 143, distance: 58.0
click at [663, 143] on input "**********" at bounding box center [784, 143] width 402 height 33
type input "**********"
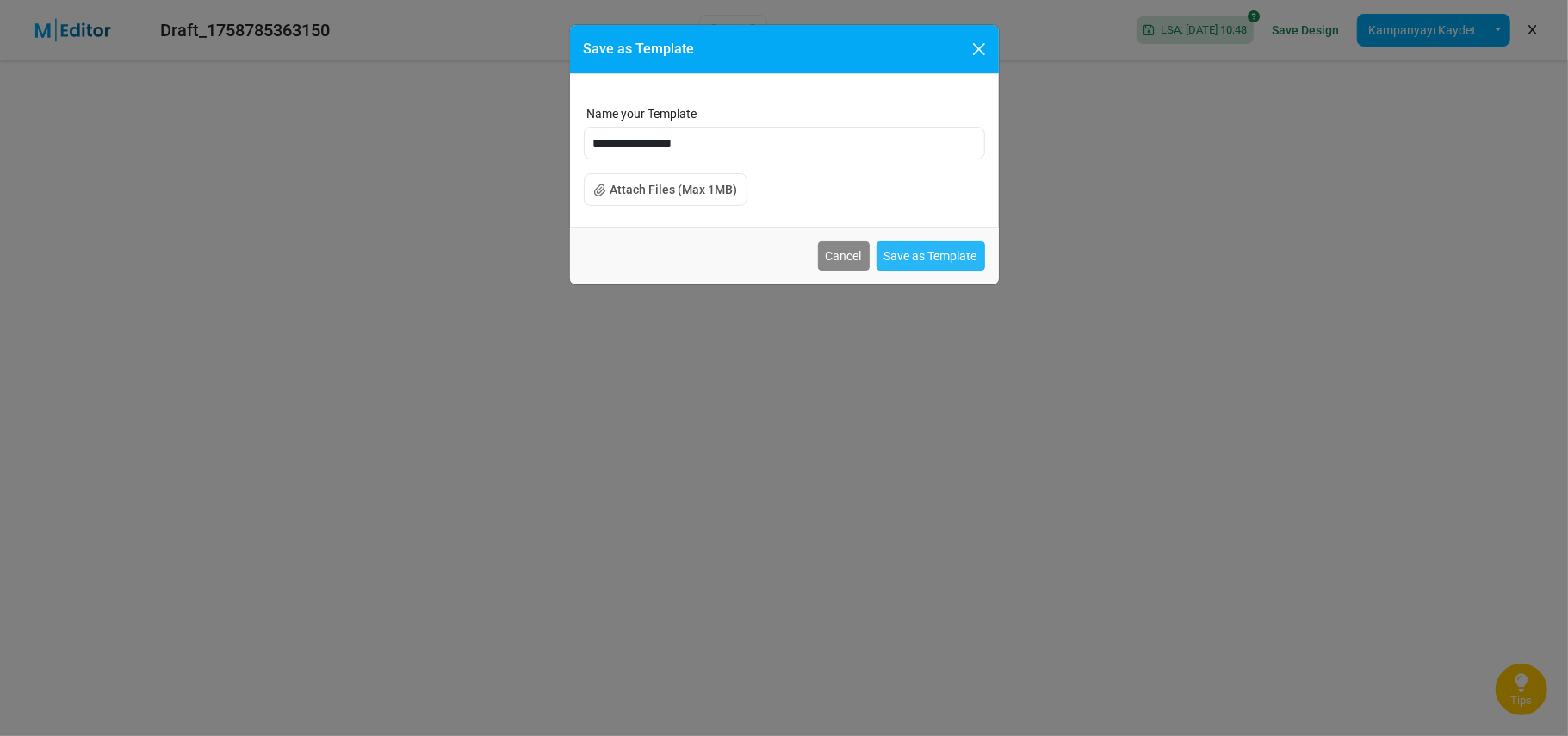
click at [924, 250] on button "Save as Template" at bounding box center [931, 256] width 108 height 29
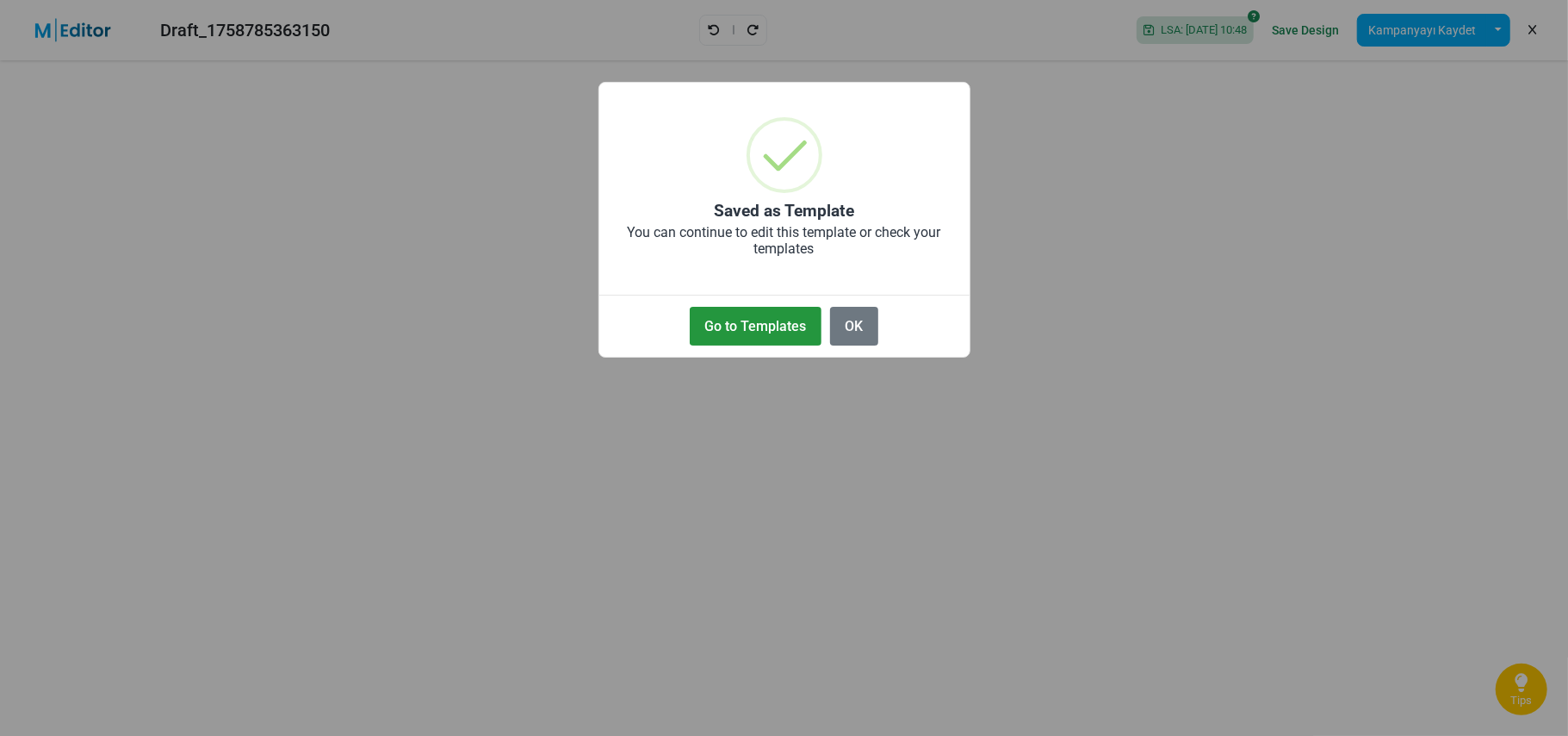
click at [759, 326] on button "Go to Templates" at bounding box center [756, 326] width 132 height 39
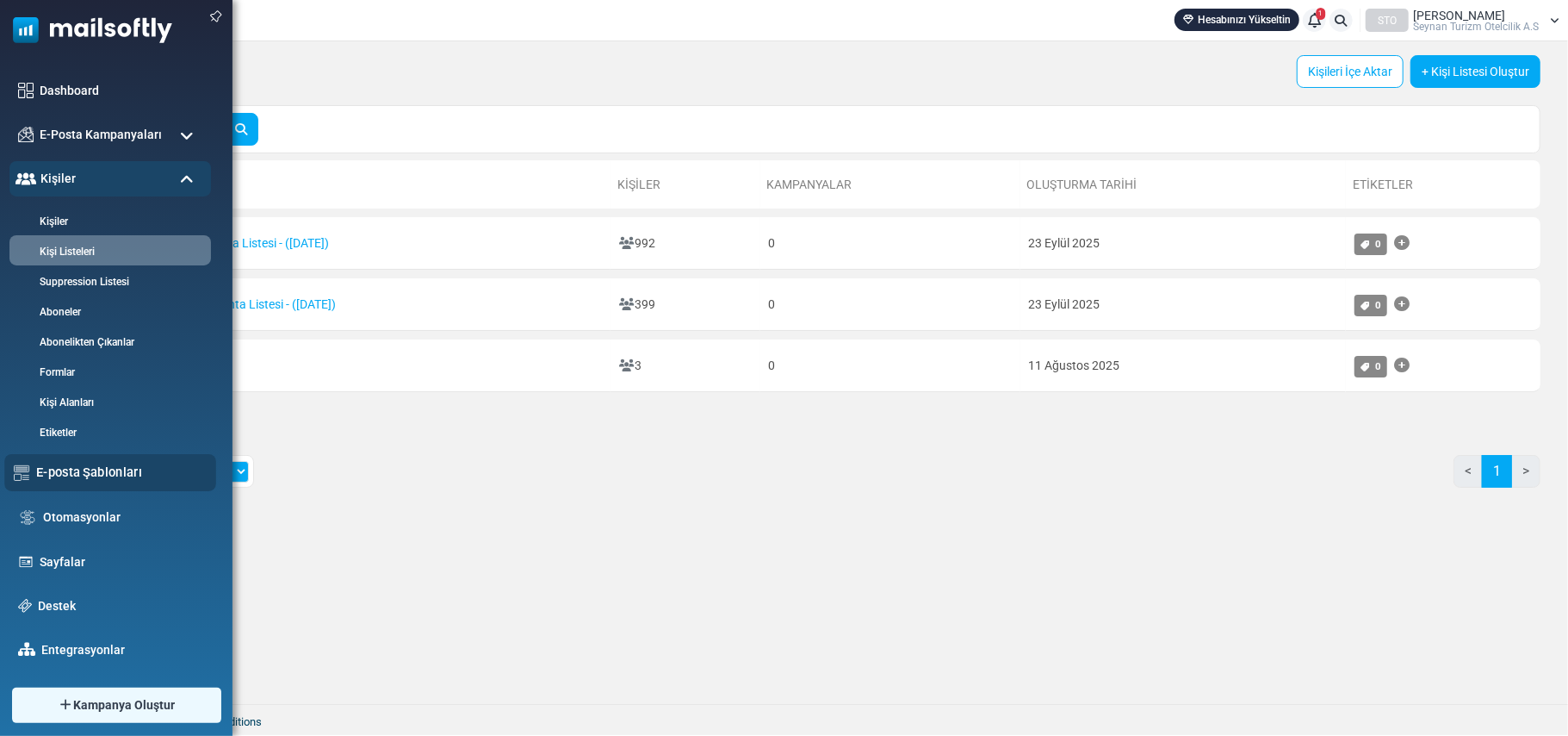
click at [103, 474] on link "E-posta Şablonları" at bounding box center [121, 471] width 171 height 19
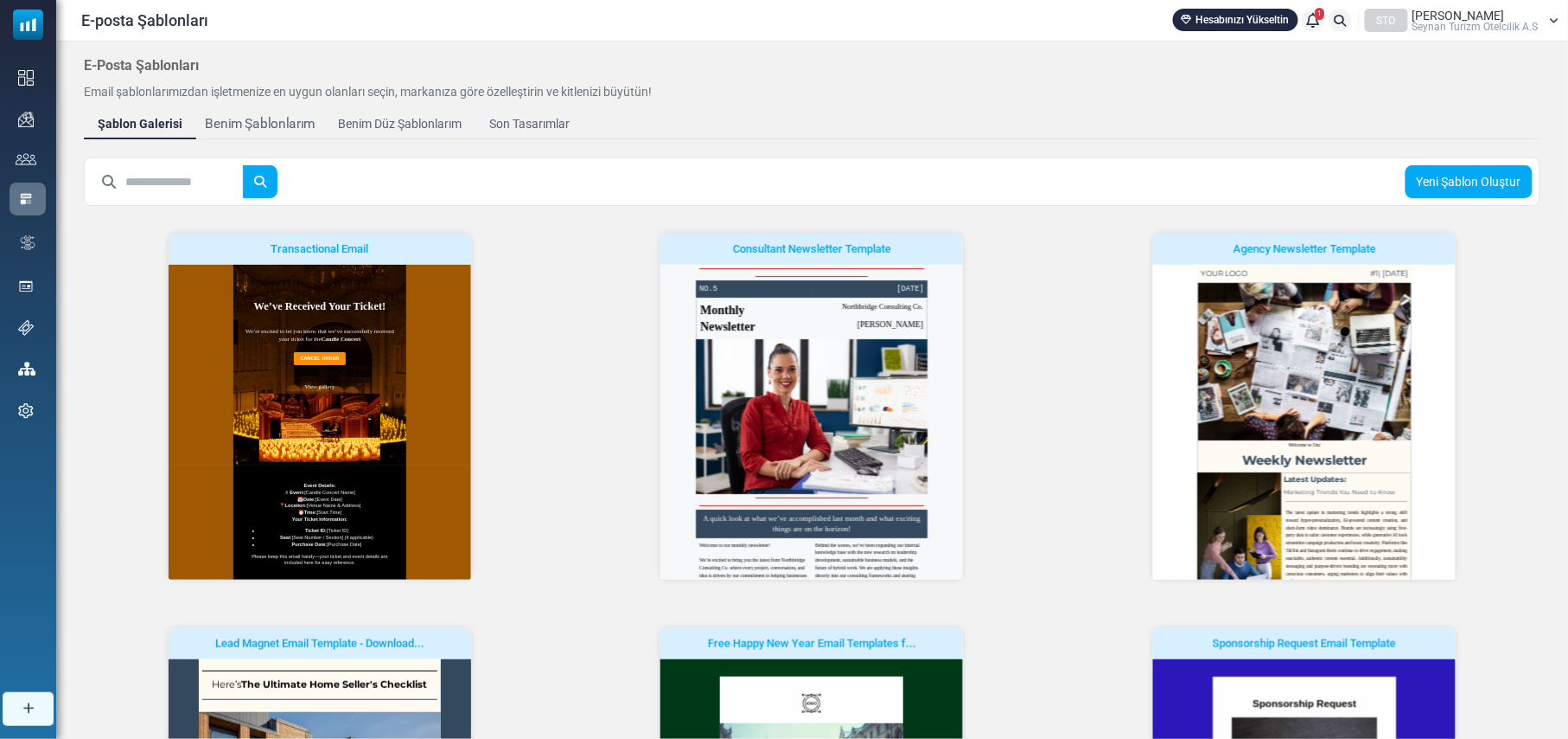
click at [270, 119] on div "Benim Şablonlarım" at bounding box center [260, 124] width 111 height 20
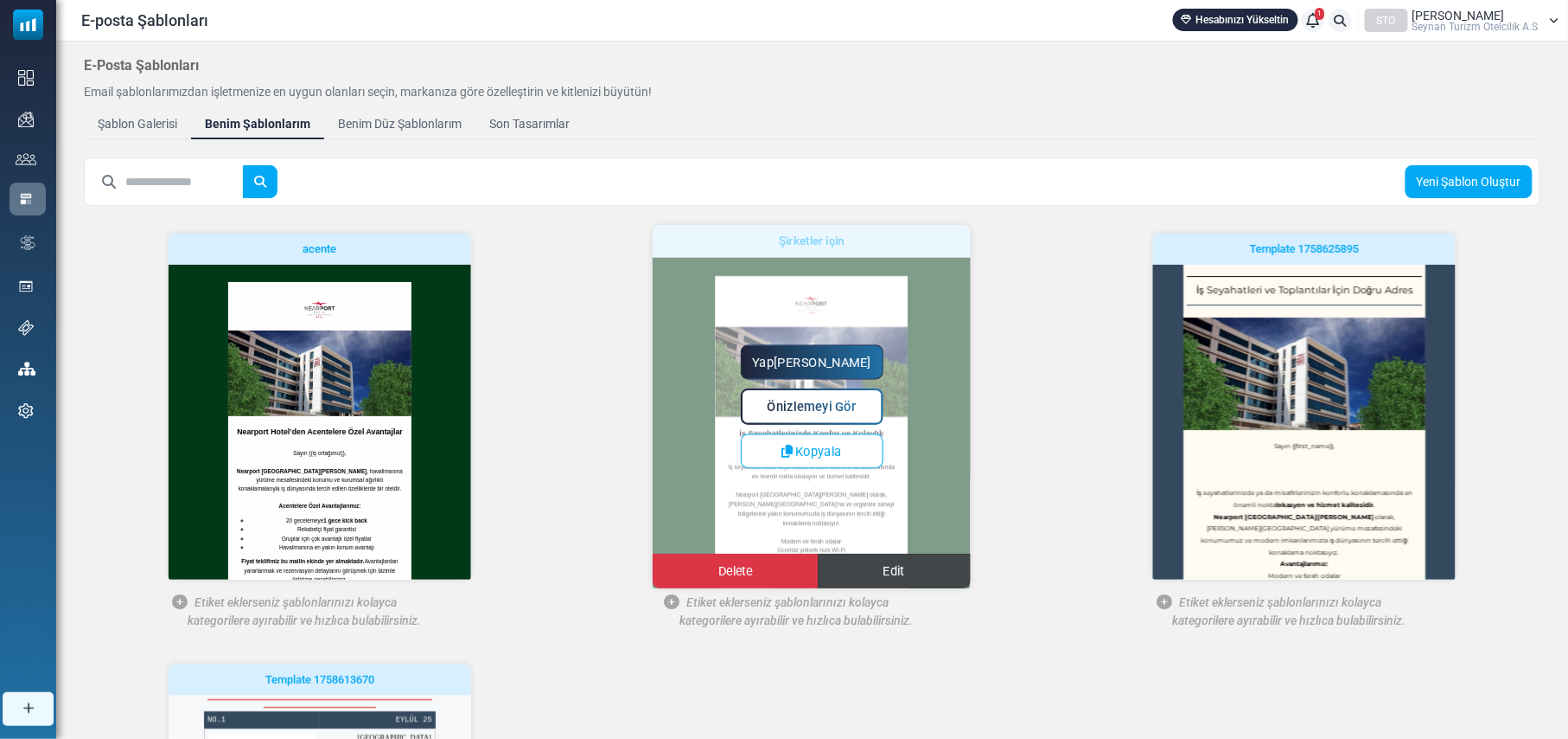
click at [894, 572] on span "Edit" at bounding box center [895, 571] width 22 height 15
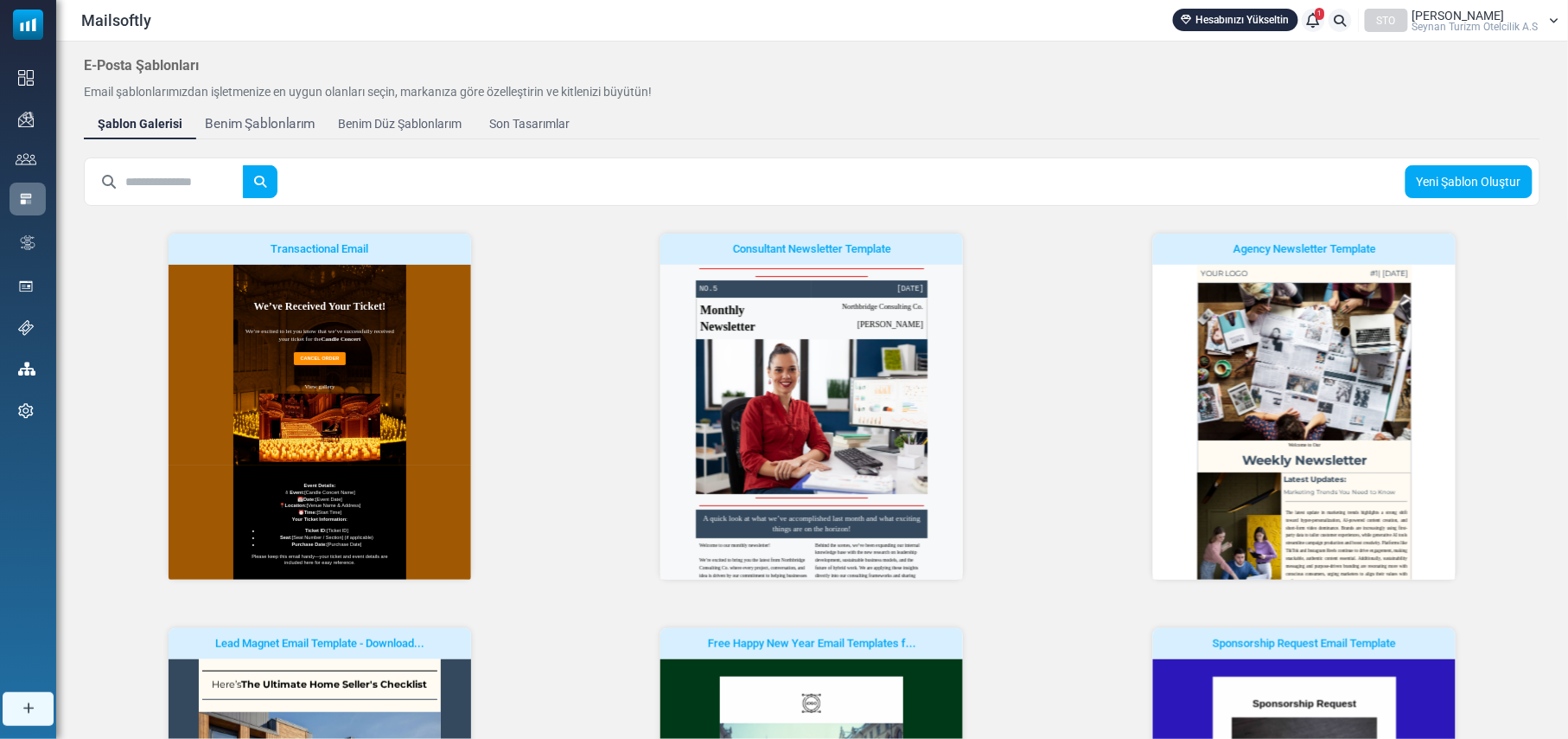
click at [253, 128] on div "Benim Şablonlarım" at bounding box center [260, 124] width 111 height 20
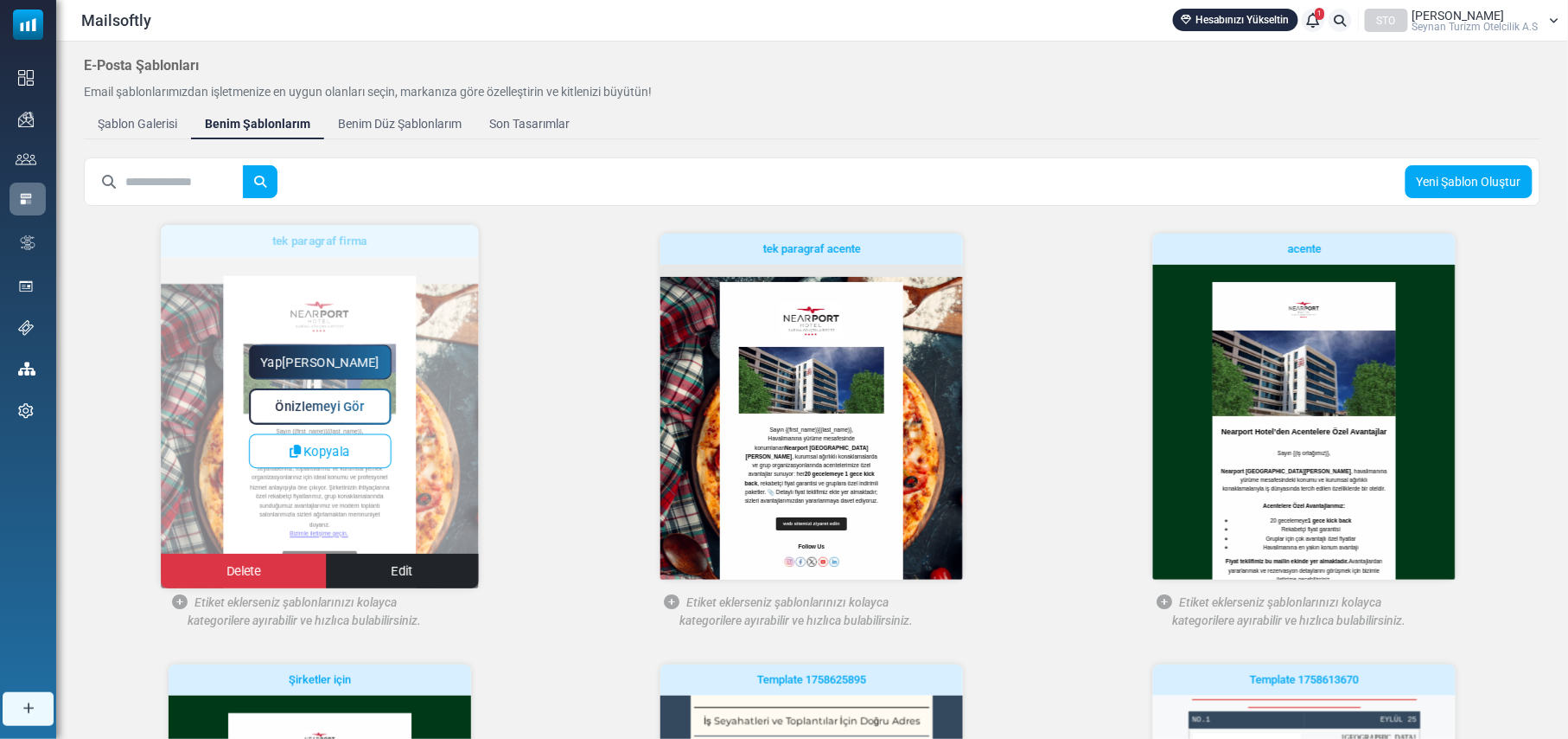
click at [323, 409] on span "Önizlemeyi Gör" at bounding box center [319, 407] width 89 height 15
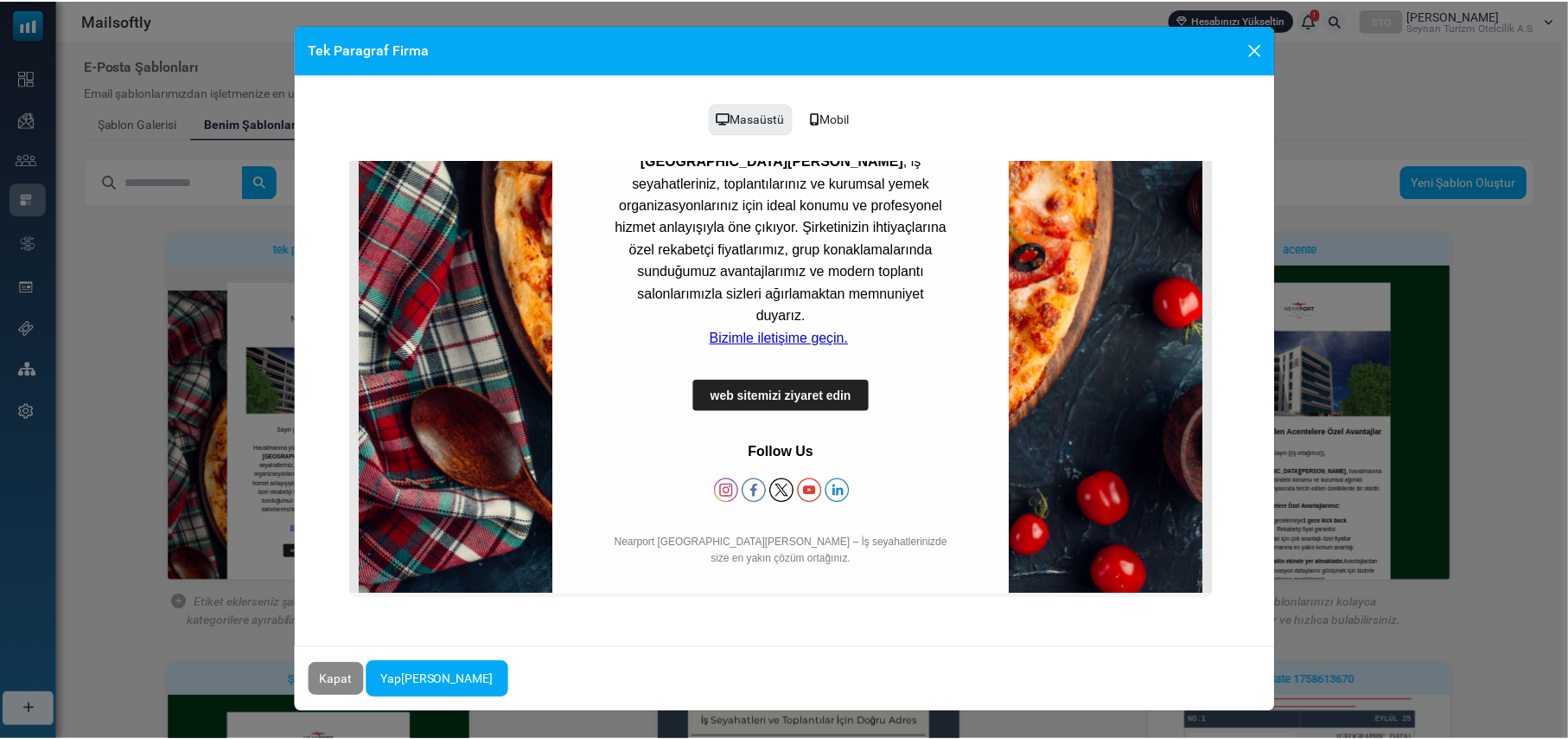
scroll to position [537, 0]
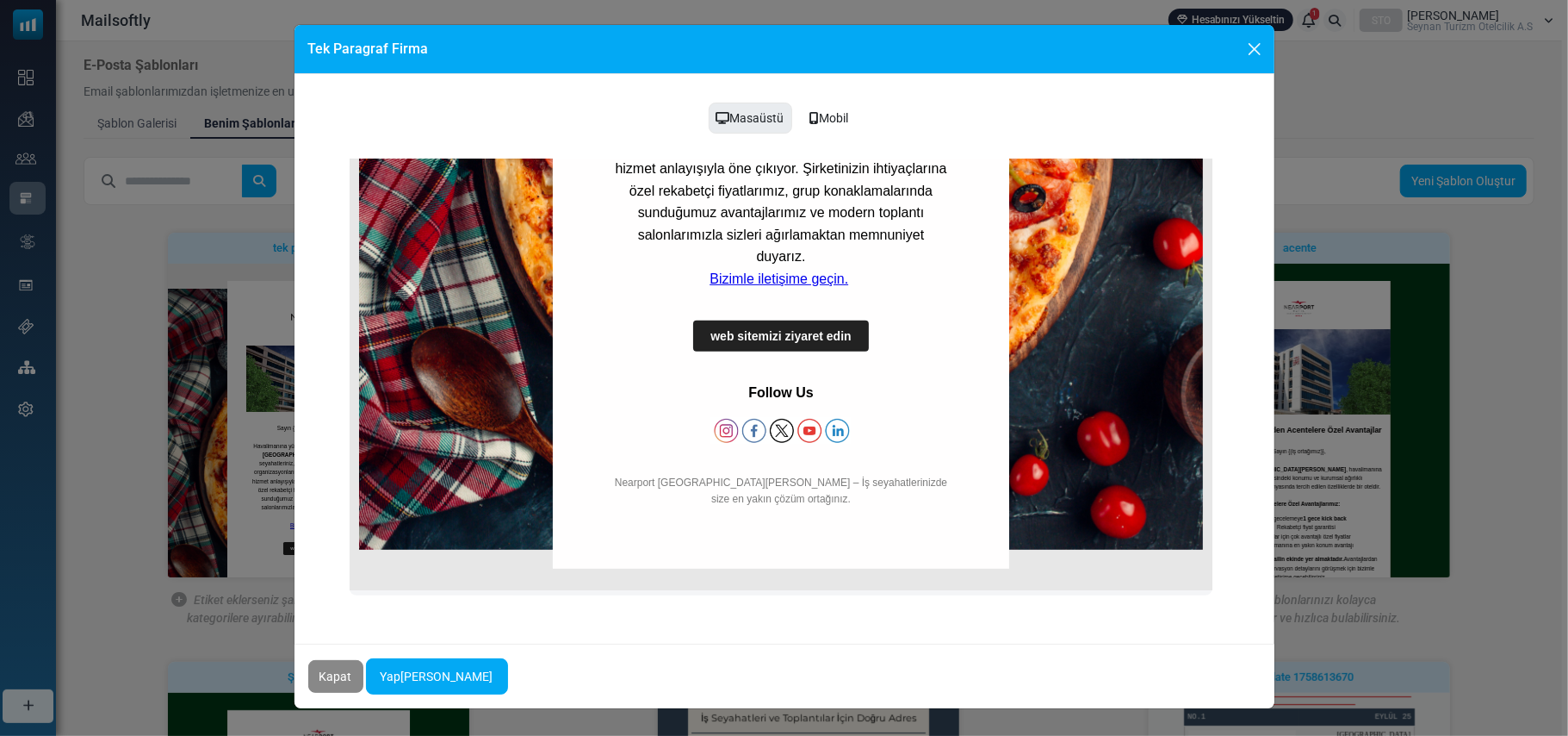
click at [772, 271] on link "Bizimle iletişime geçin." at bounding box center [778, 278] width 139 height 14
click at [1252, 48] on button "Close" at bounding box center [1255, 49] width 26 height 26
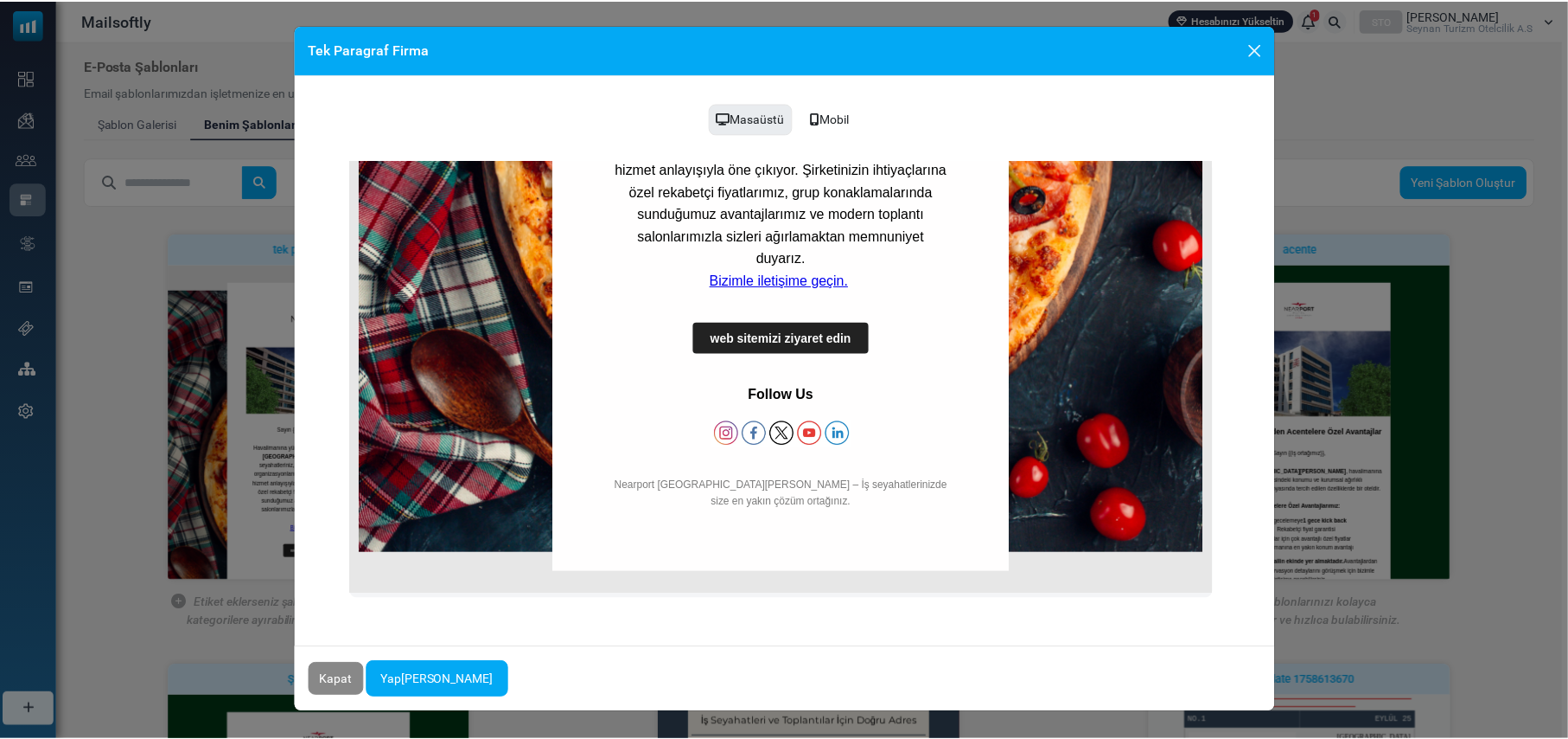
scroll to position [0, 0]
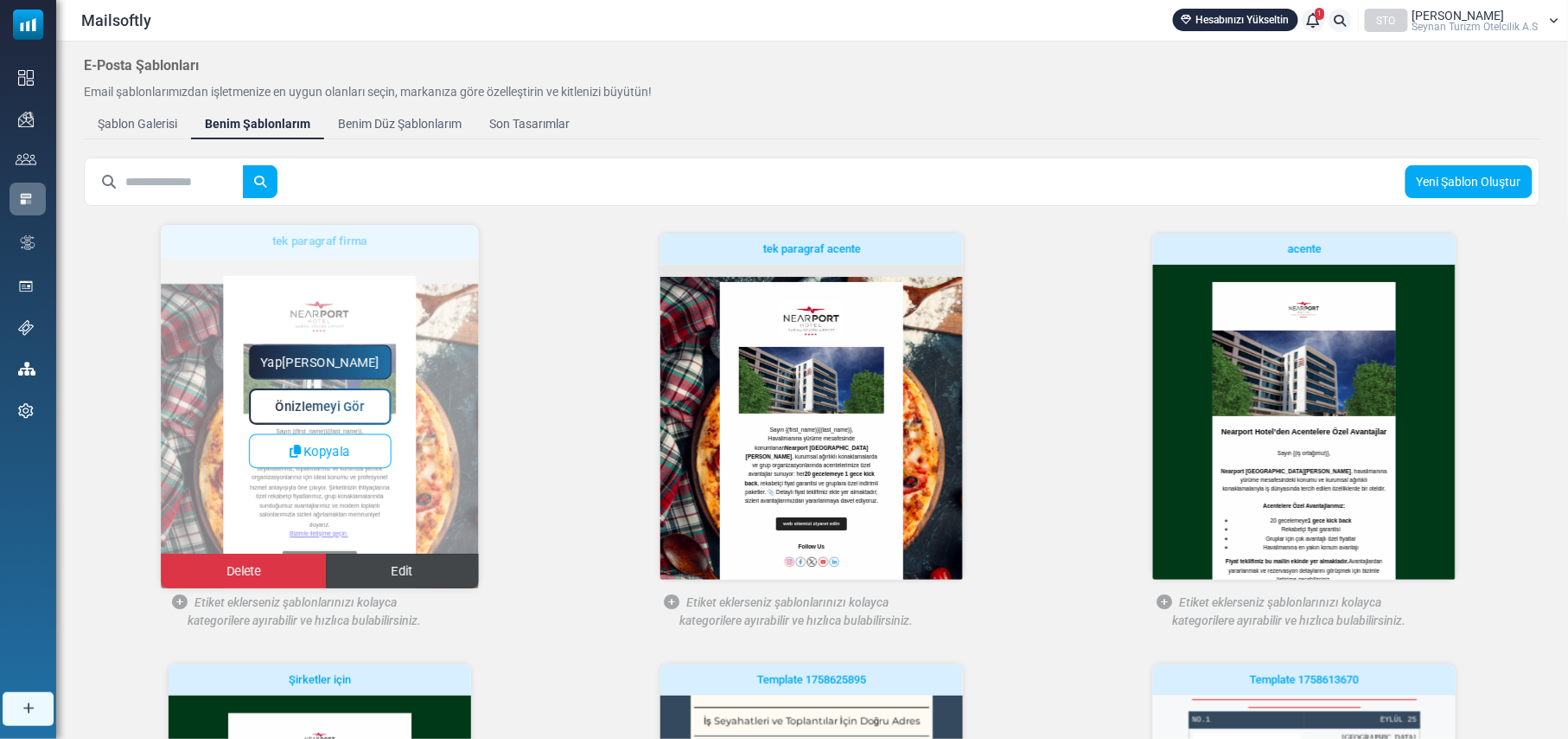
click at [403, 574] on span "Edit" at bounding box center [402, 571] width 22 height 15
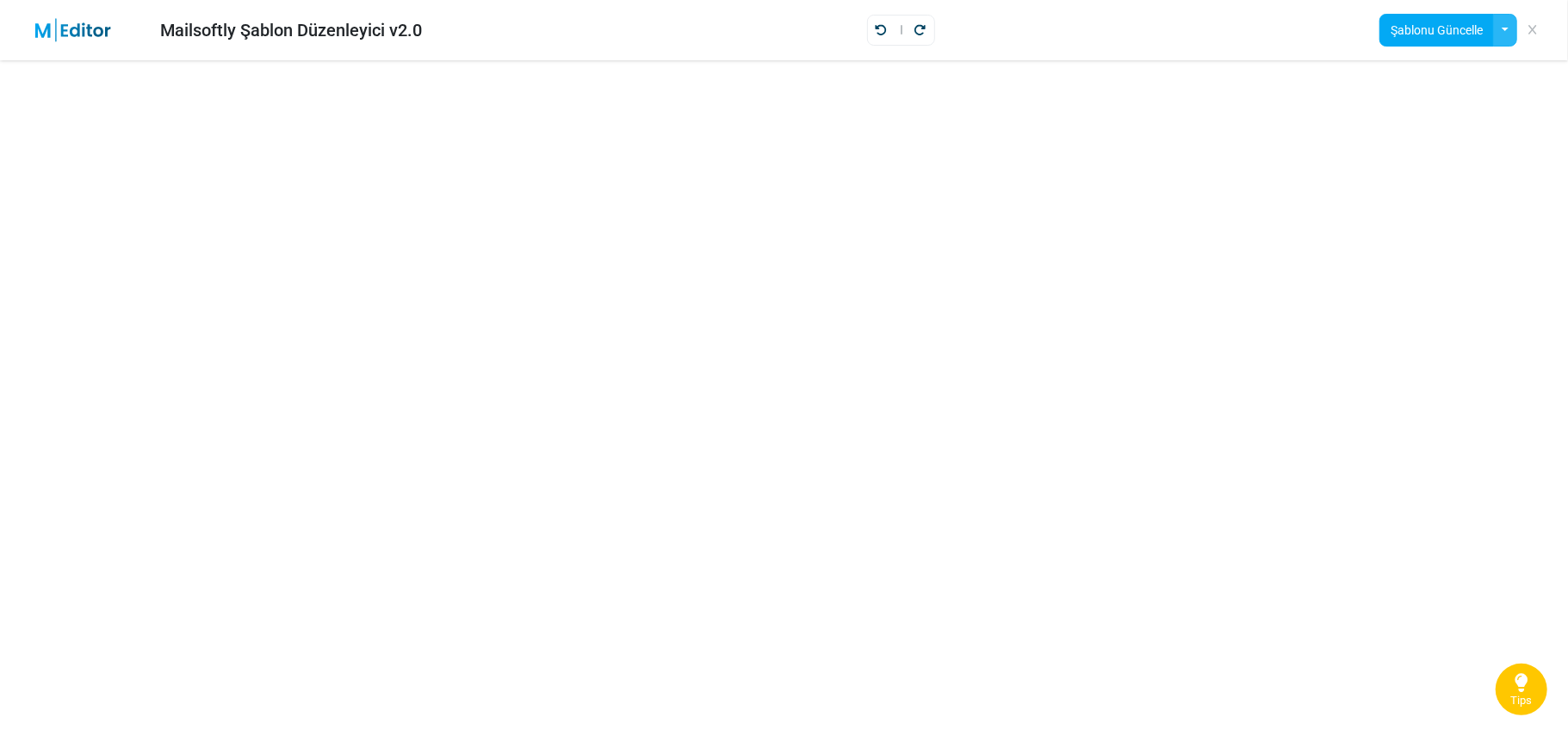
click at [1499, 26] on button "button" at bounding box center [1505, 30] width 24 height 33
click at [1506, 25] on button "button" at bounding box center [1505, 30] width 24 height 33
click at [1507, 24] on button "button" at bounding box center [1505, 30] width 24 height 33
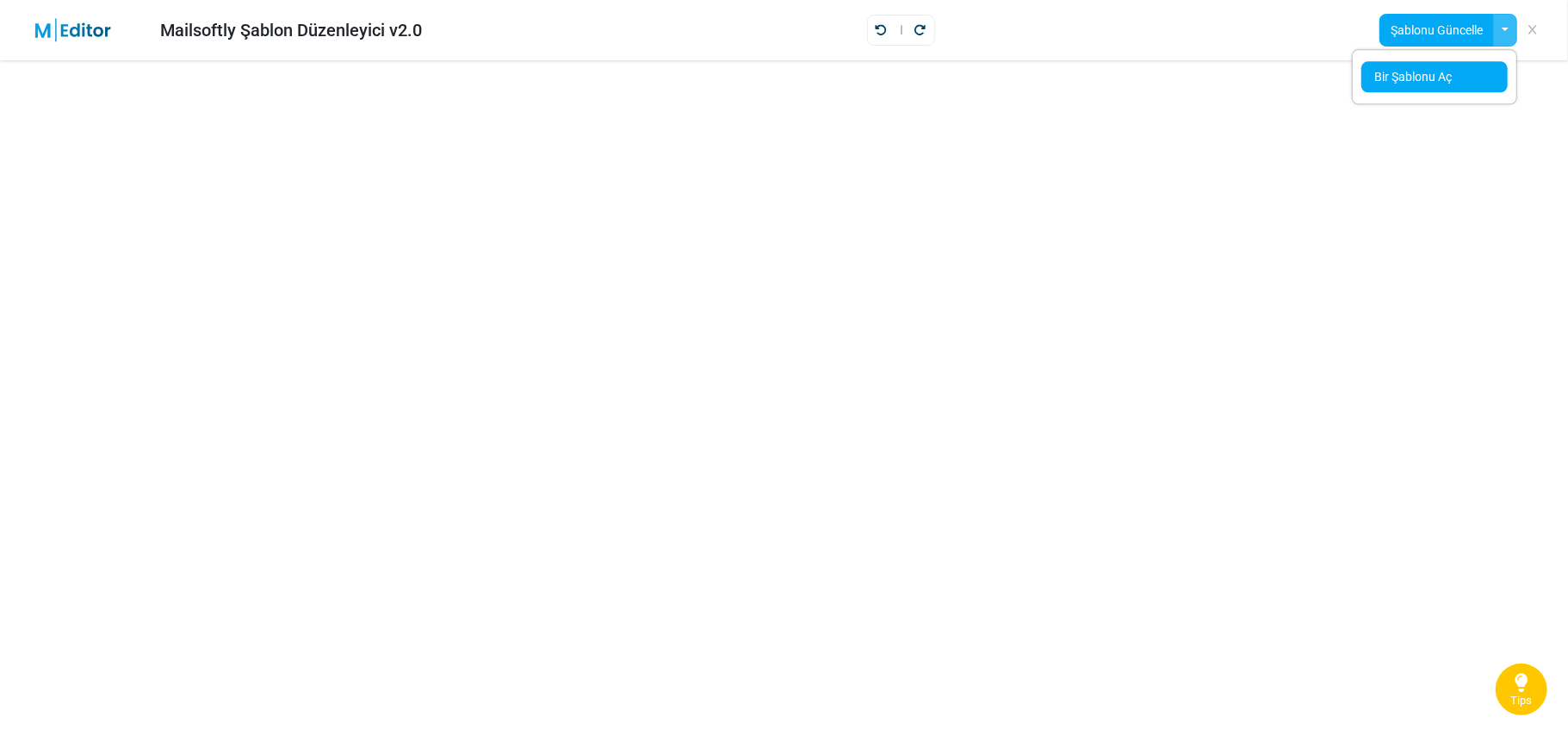
click at [1406, 73] on link "Bir Şablonu Aç" at bounding box center [1434, 77] width 146 height 31
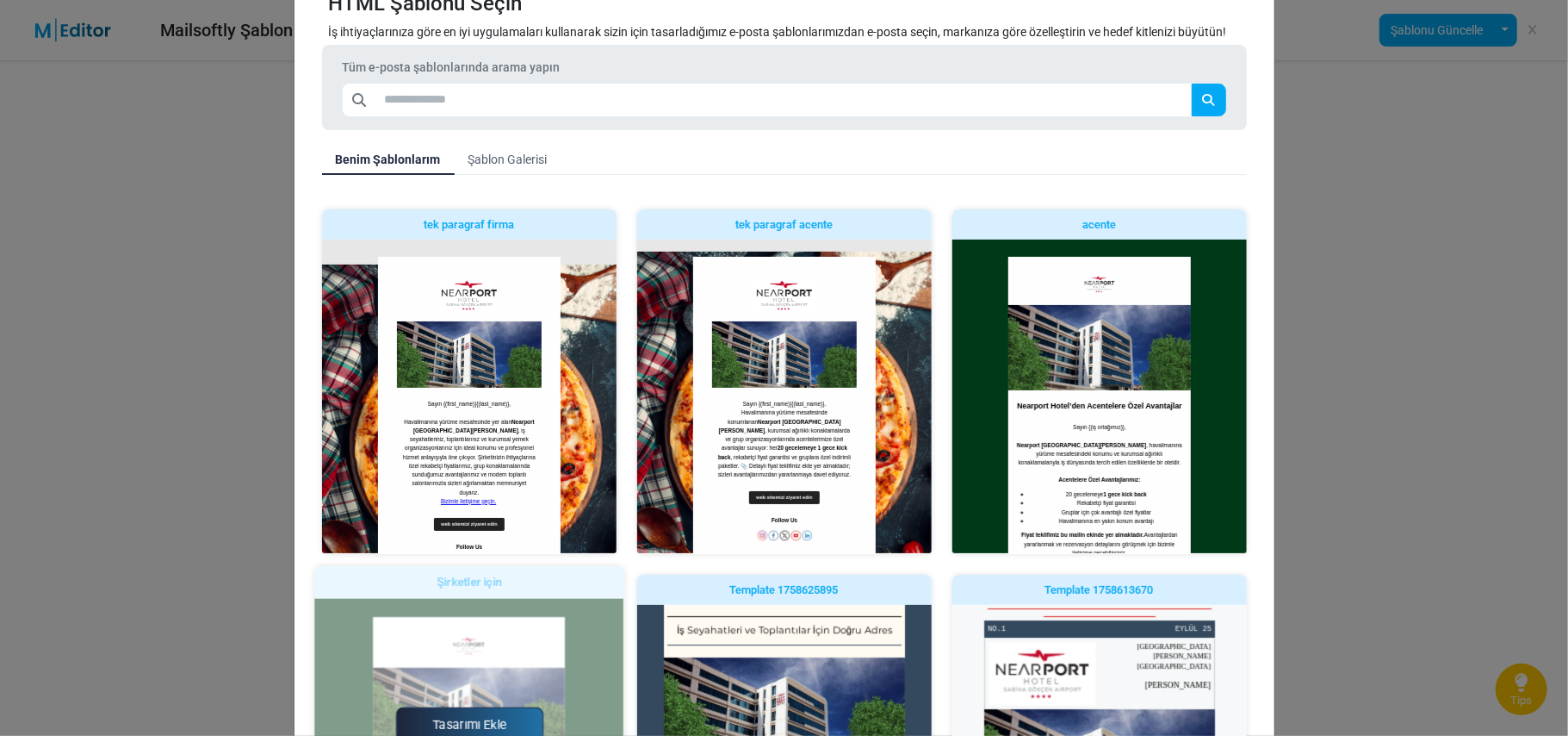
scroll to position [65, 0]
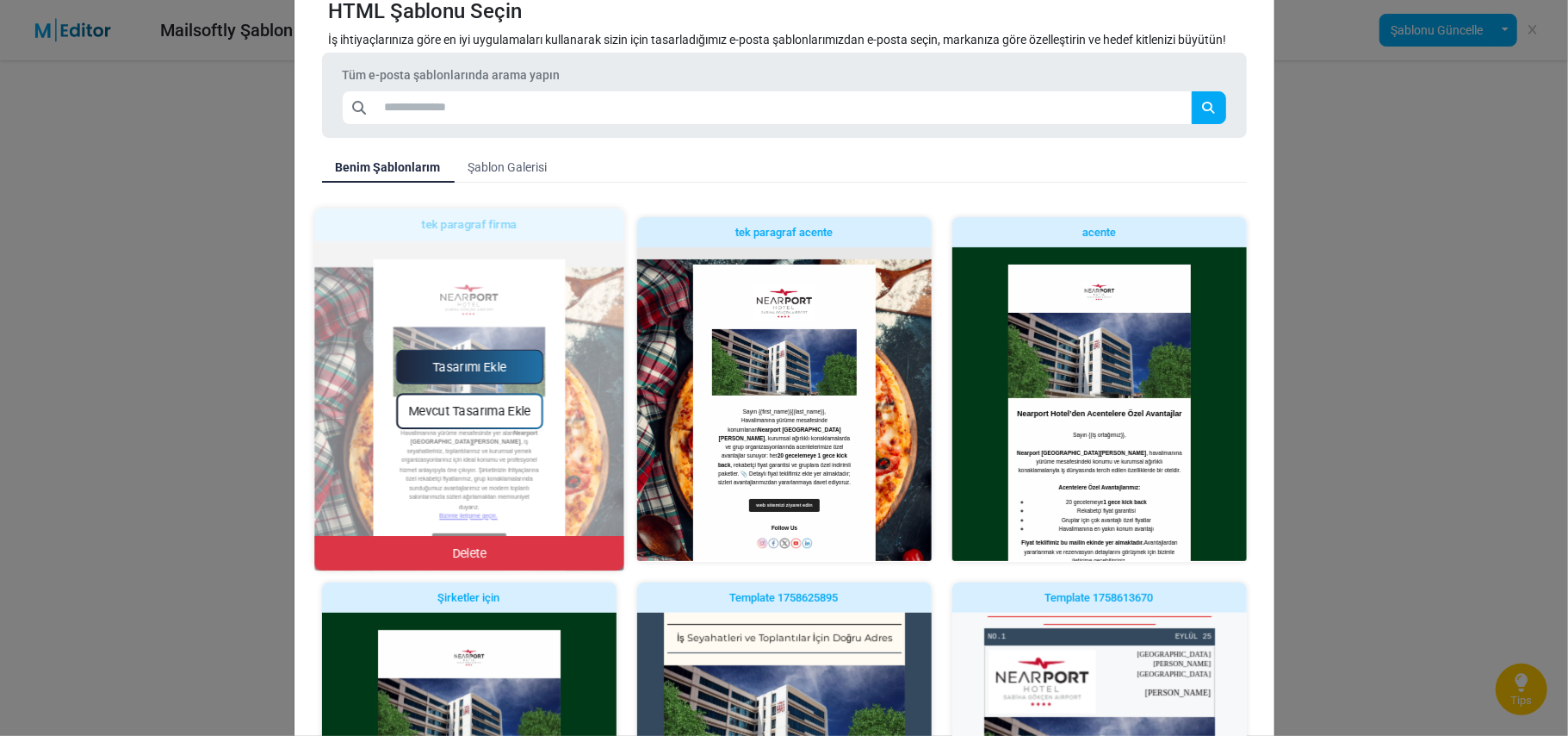
click at [494, 461] on div "Tasarımı Ekle Mevcut Tasarıma Ekle [GEOGRAPHIC_DATA]" at bounding box center [469, 389] width 309 height 362
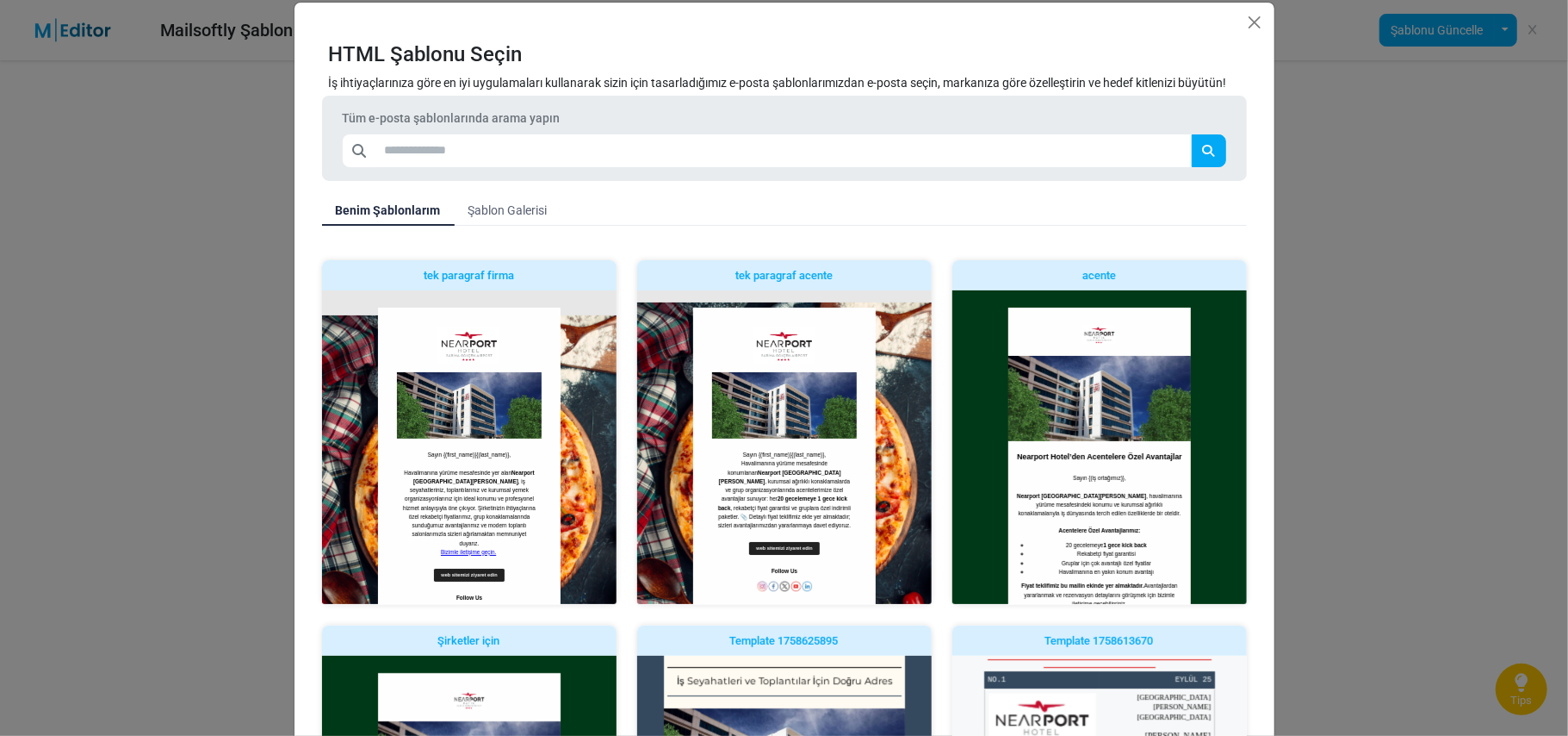
scroll to position [0, 0]
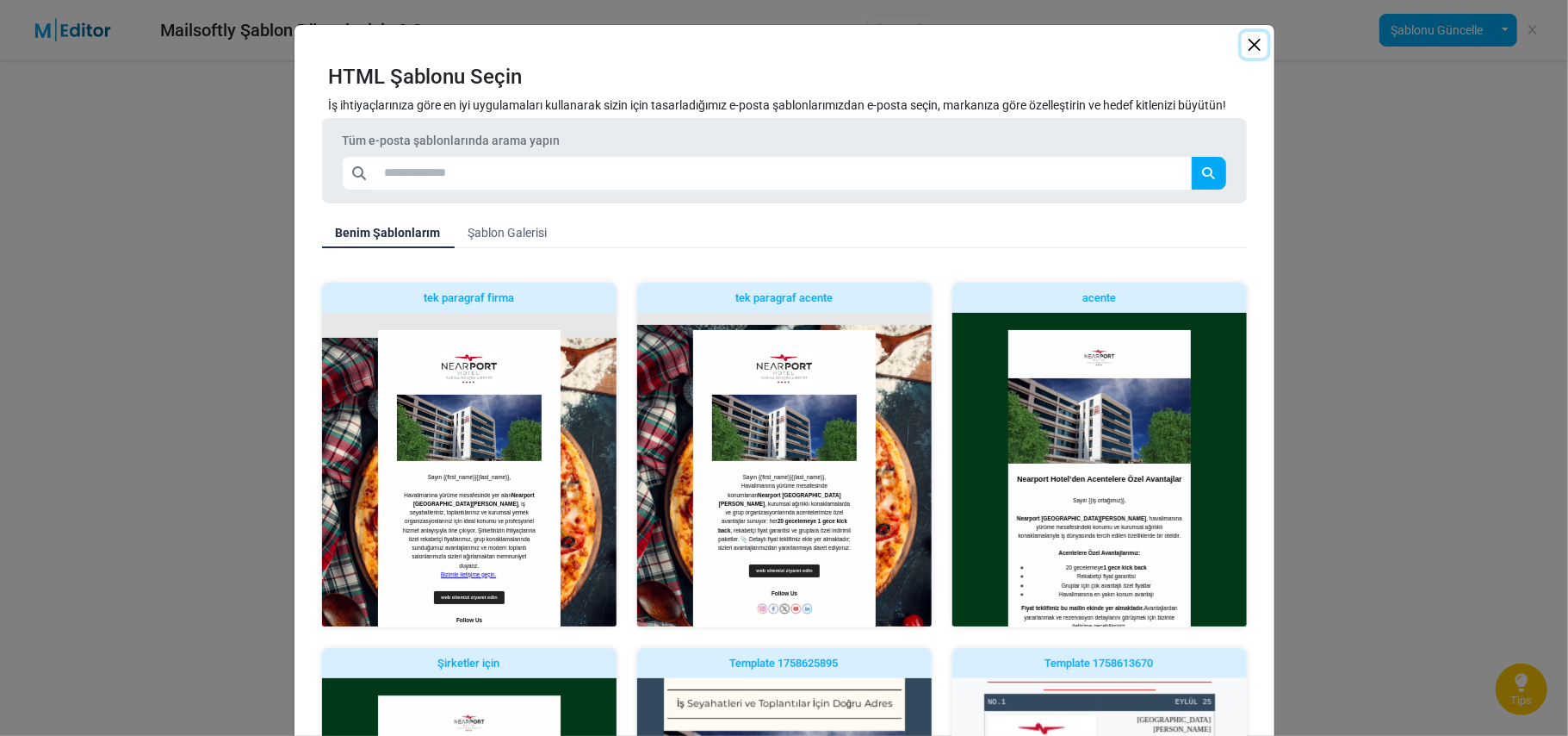
click at [1248, 47] on button "Close" at bounding box center [1255, 44] width 26 height 26
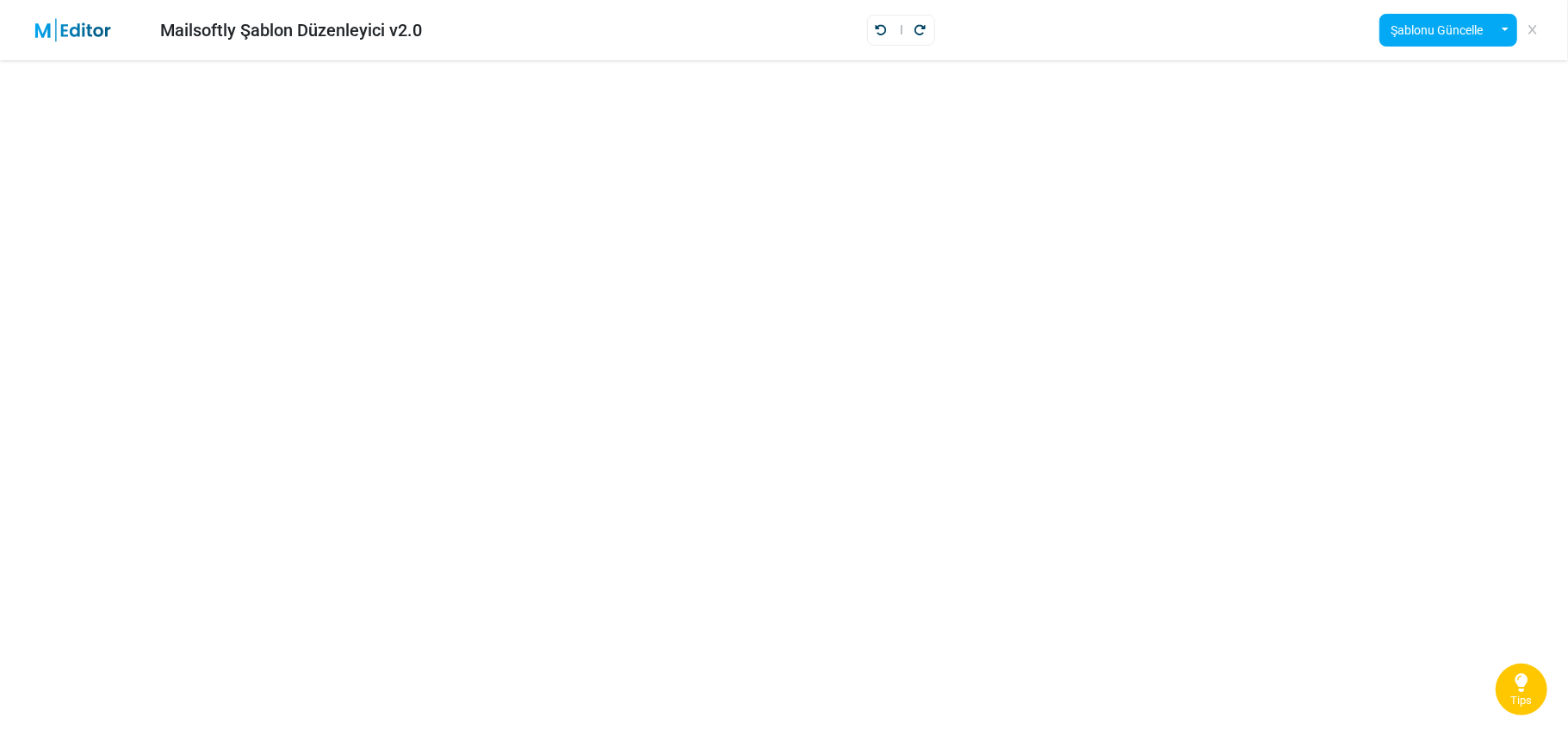
click at [1530, 30] on icon at bounding box center [1532, 30] width 8 height 1
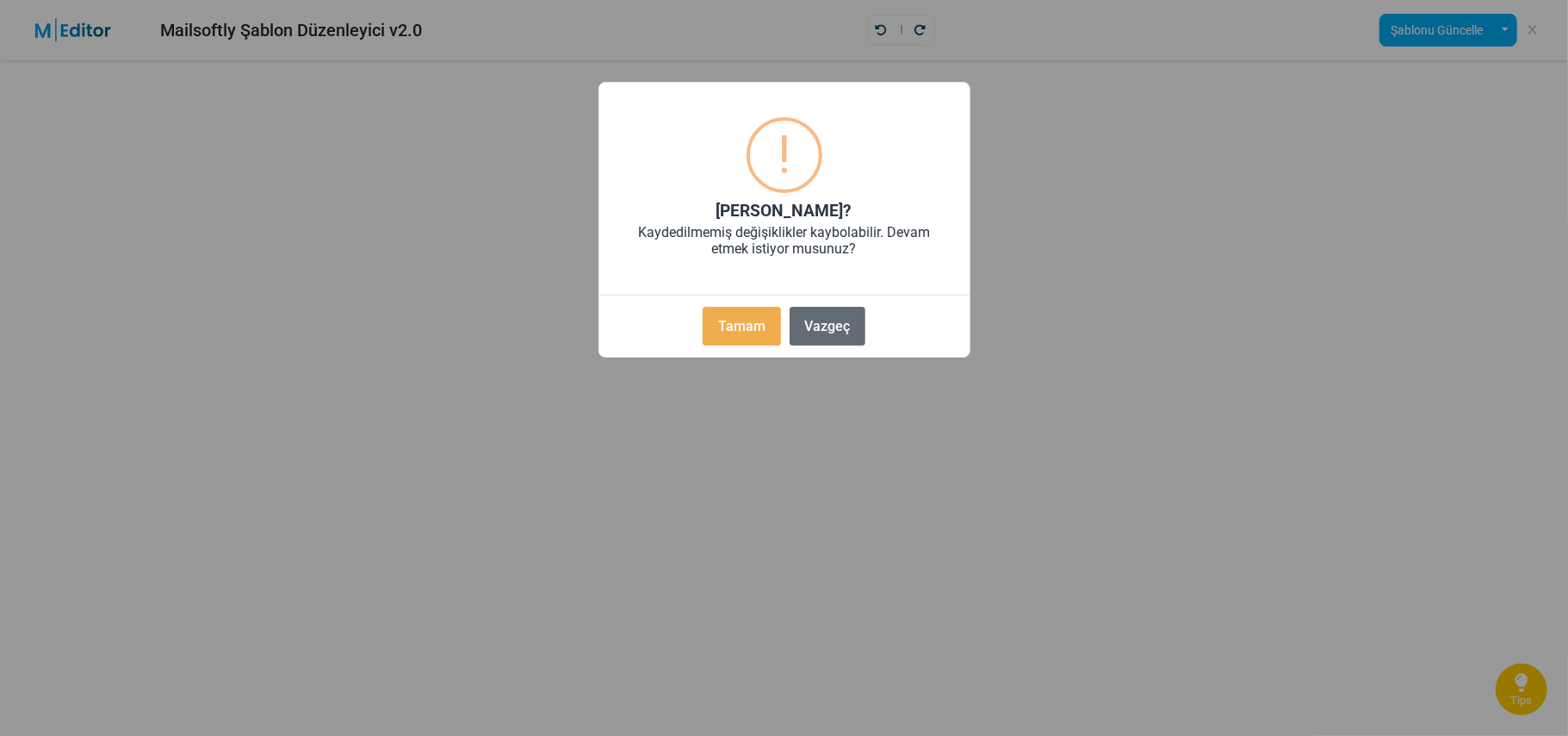
click at [824, 328] on button "Vazgeç" at bounding box center [828, 326] width 76 height 39
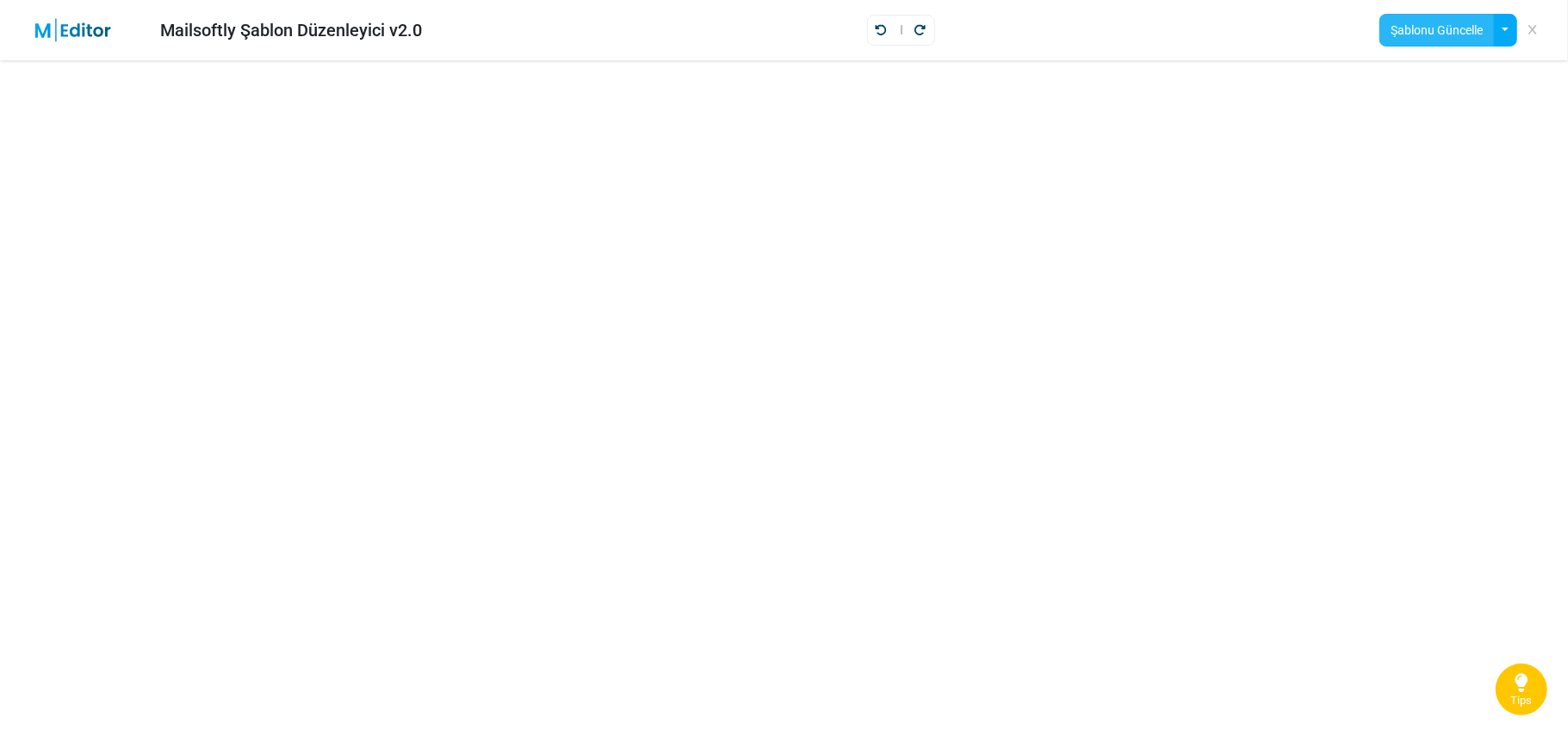
click at [1450, 24] on button "Şablonu Güncelle" at bounding box center [1436, 30] width 115 height 33
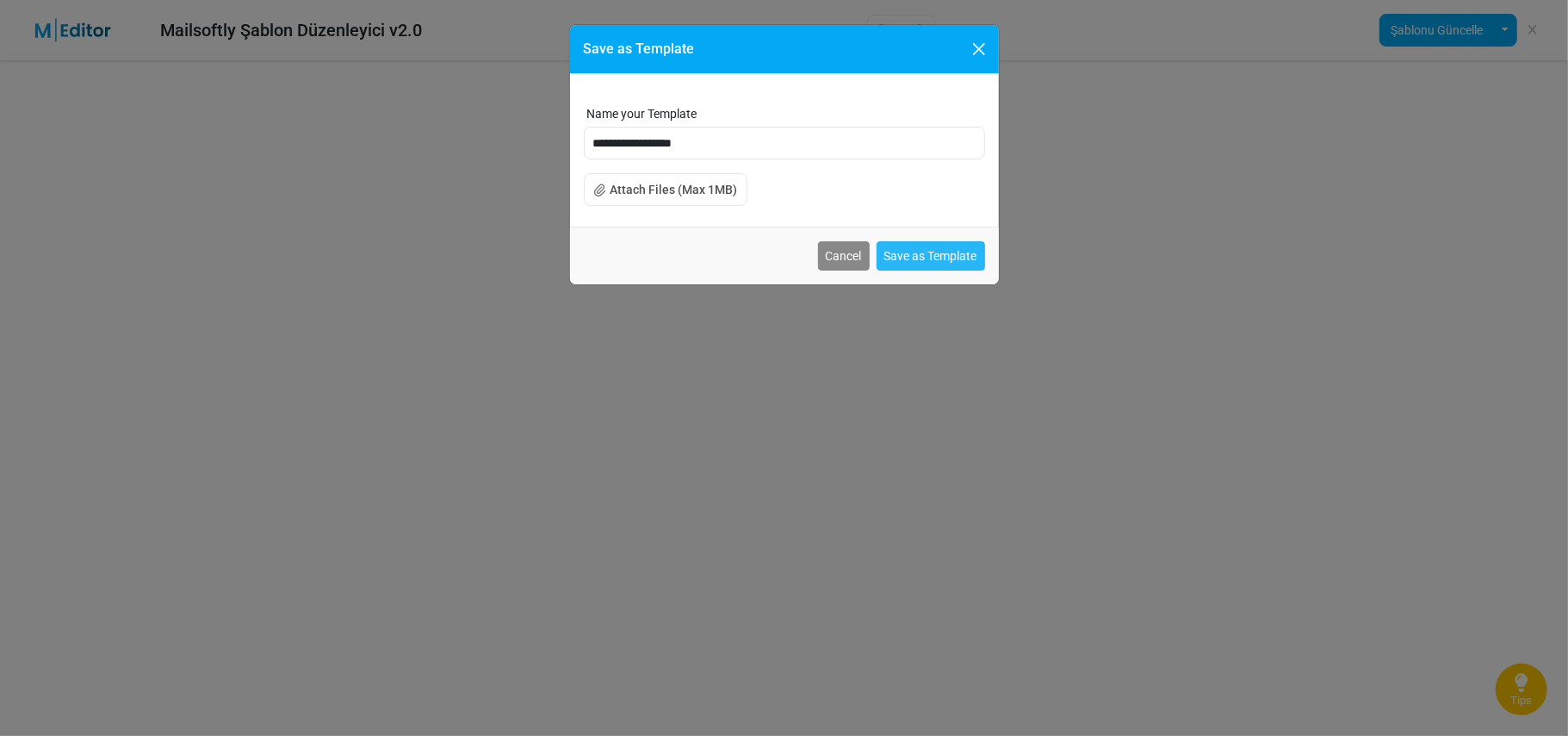
click at [905, 259] on button "Save as Template" at bounding box center [931, 256] width 108 height 29
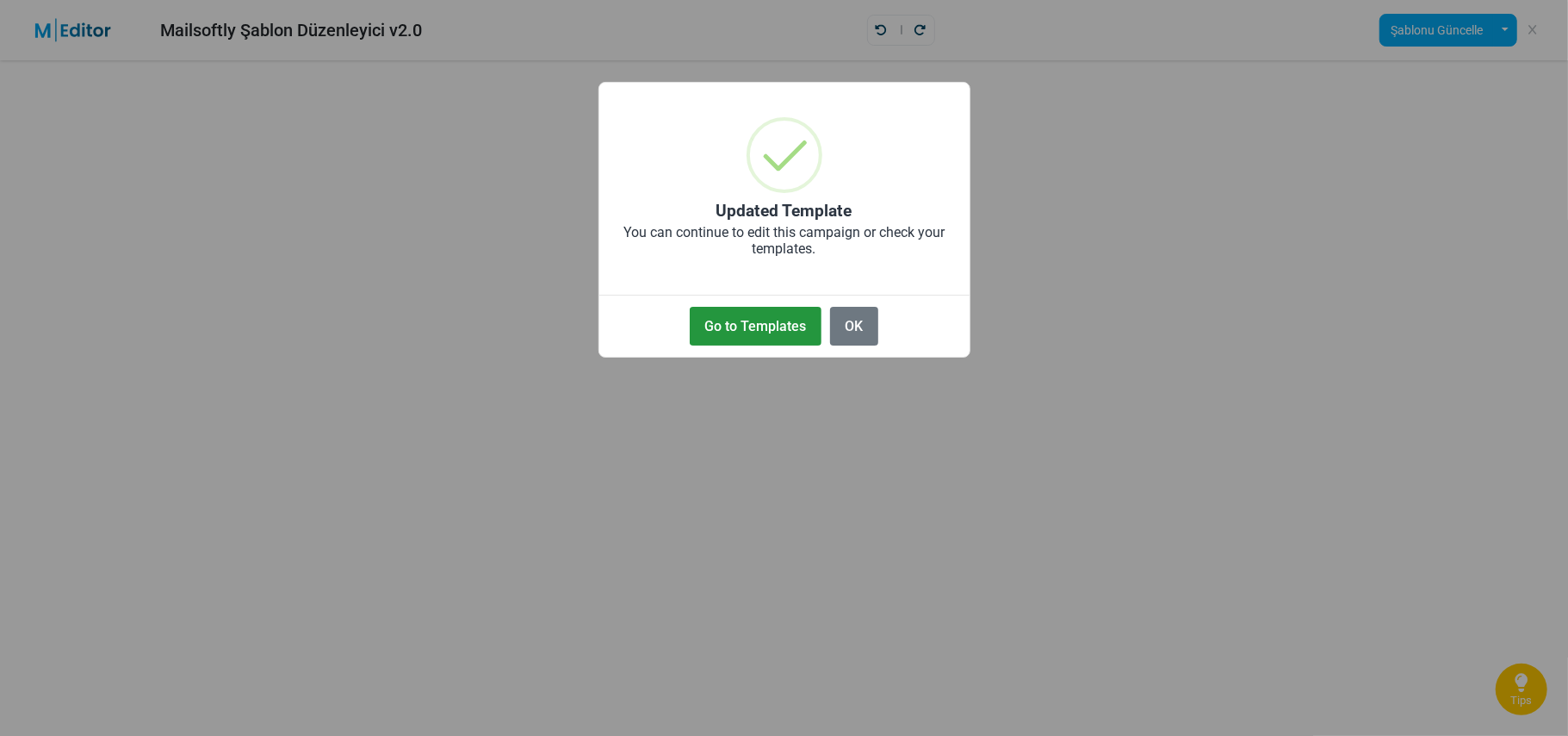
click at [745, 328] on button "Go to Templates" at bounding box center [756, 326] width 132 height 39
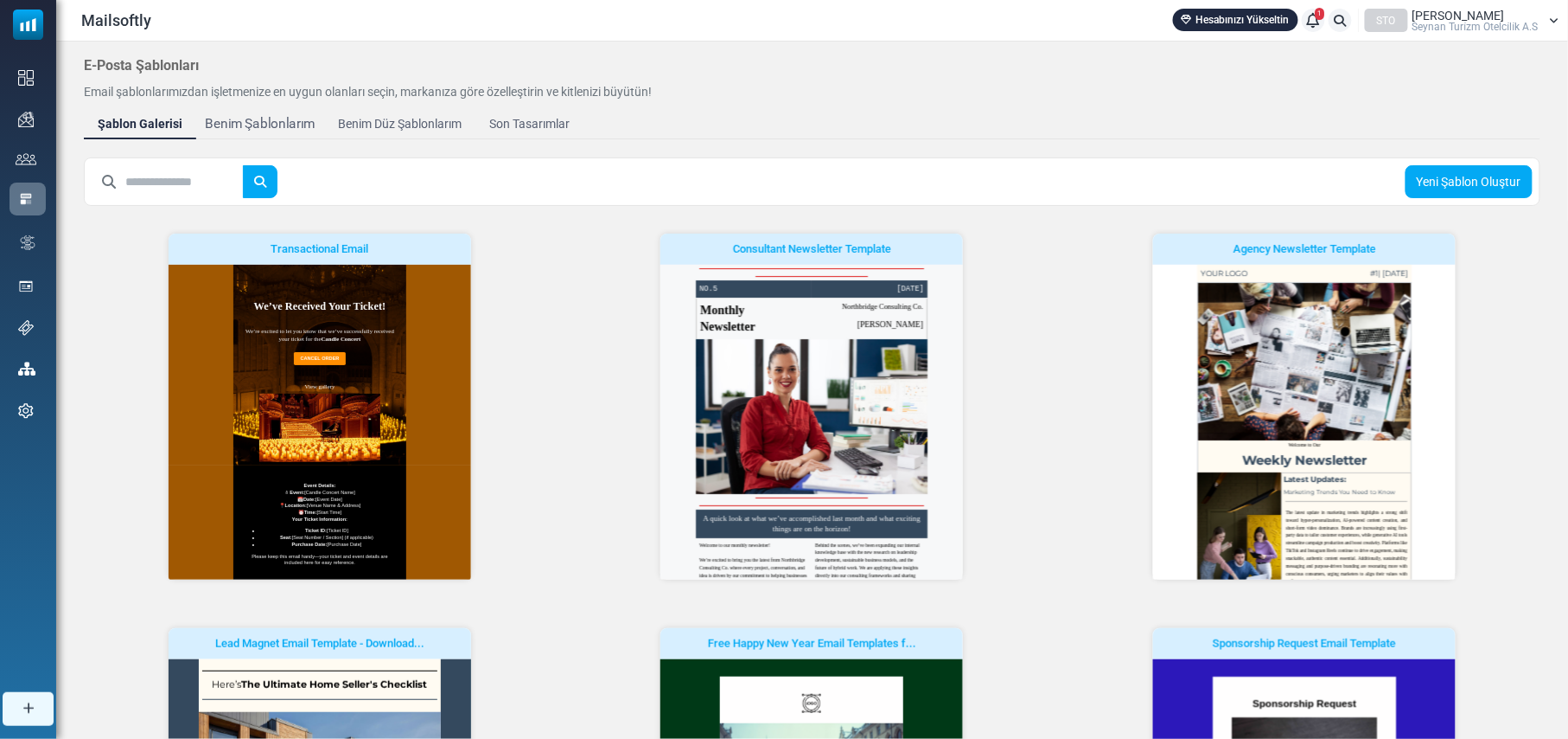
click at [267, 124] on div "Benim Şablonlarım" at bounding box center [260, 124] width 111 height 20
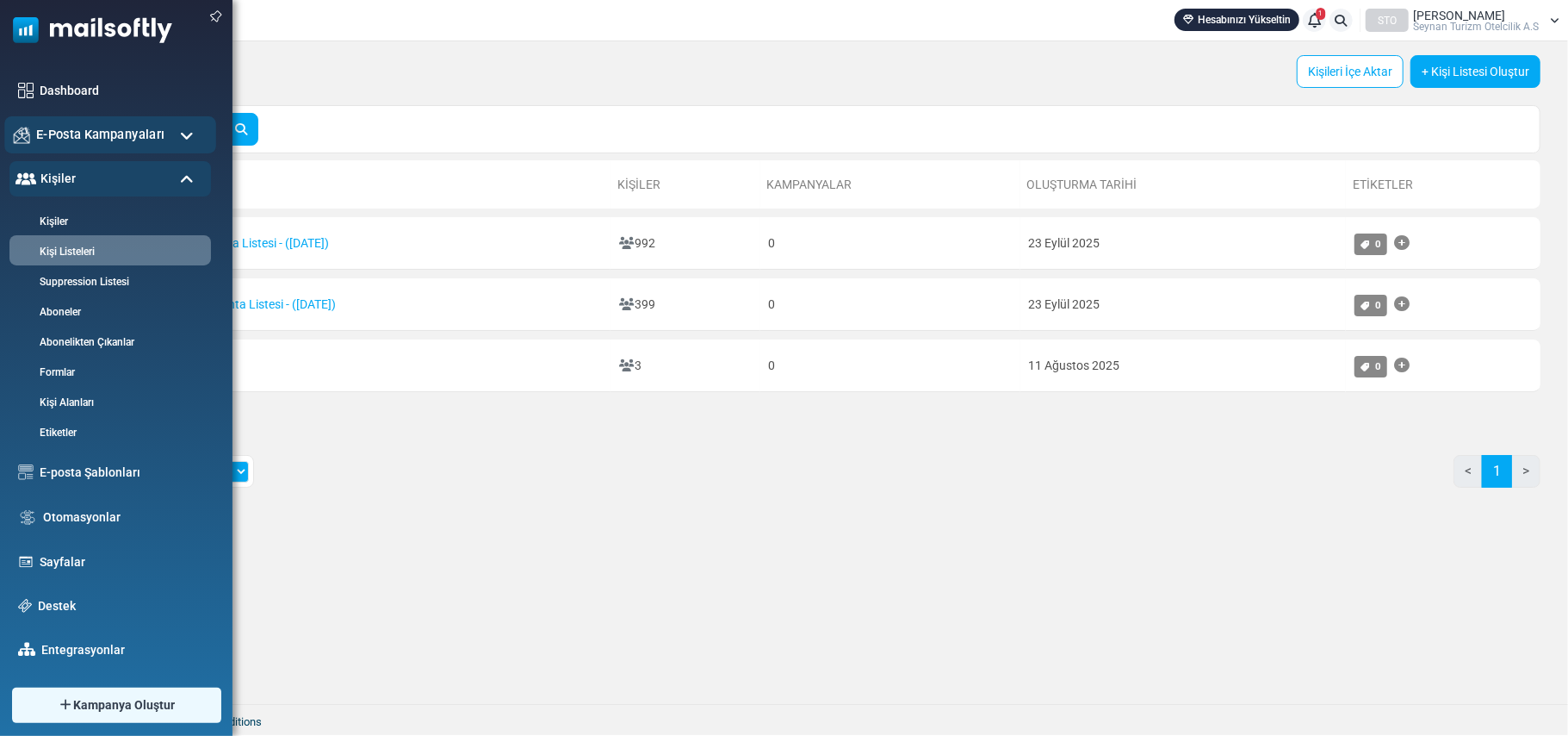
click at [143, 132] on span "E-Posta Kampanyaları" at bounding box center [100, 134] width 128 height 19
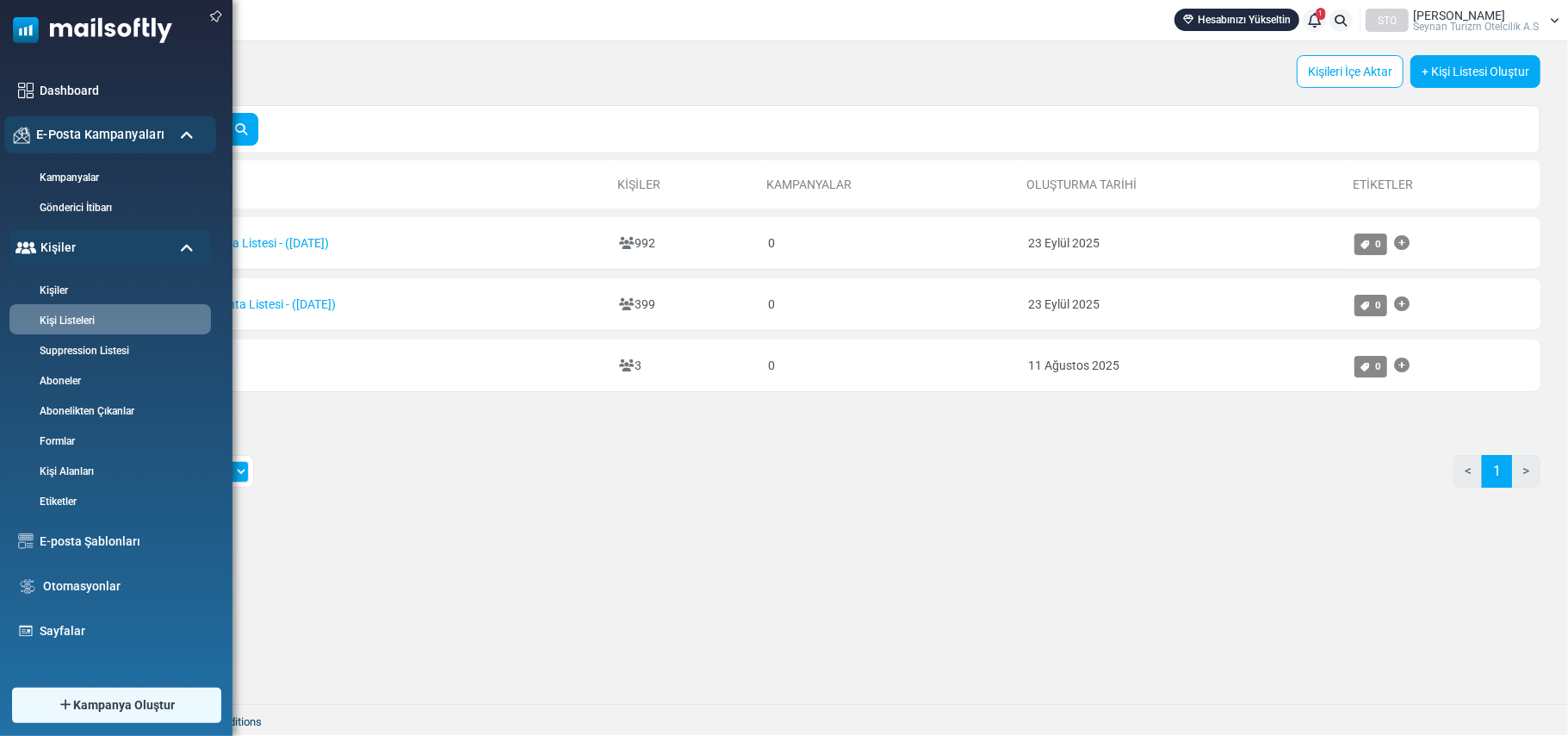
click at [143, 132] on span "E-Posta Kampanyaları" at bounding box center [100, 134] width 128 height 19
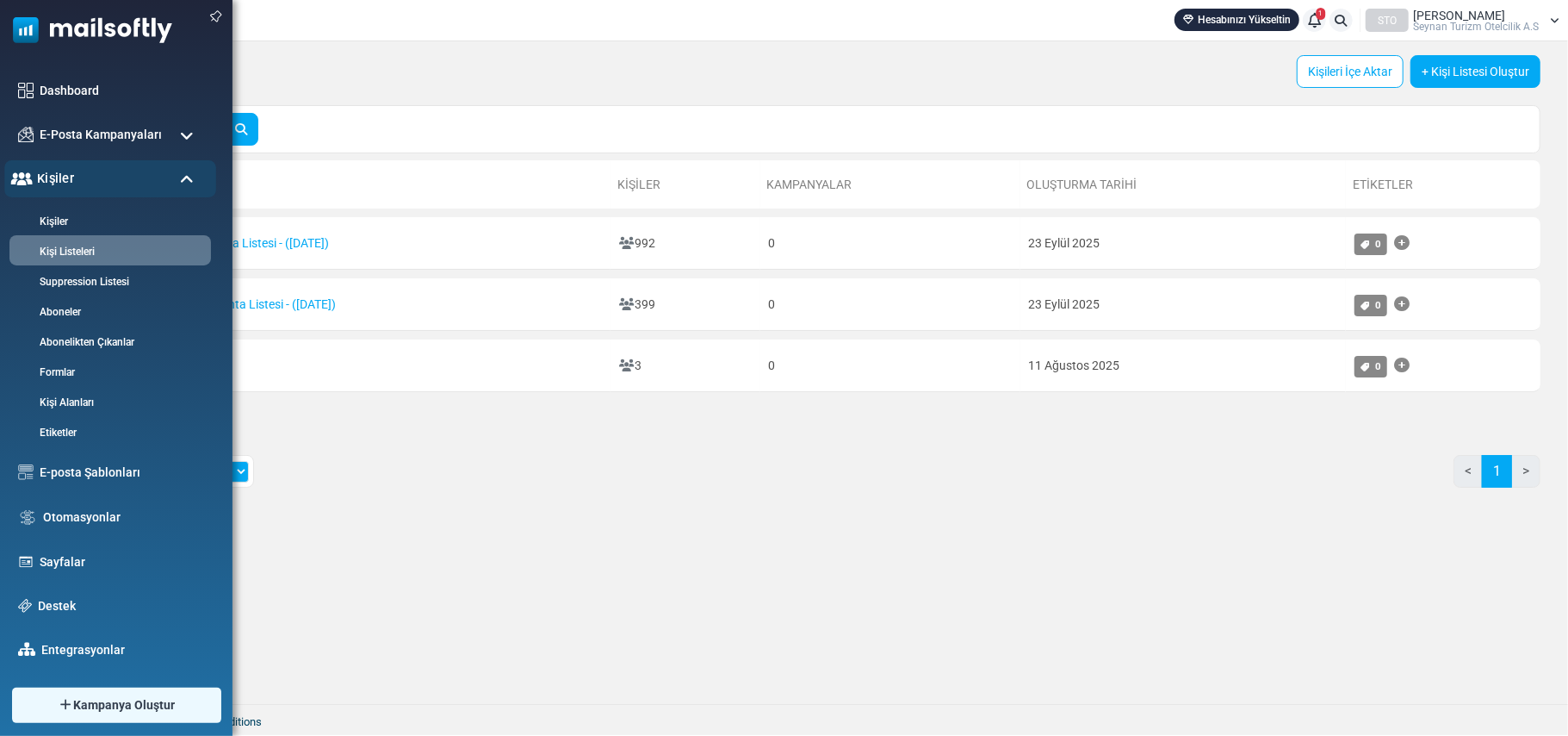
click at [141, 179] on div "Kişiler" at bounding box center [110, 178] width 212 height 37
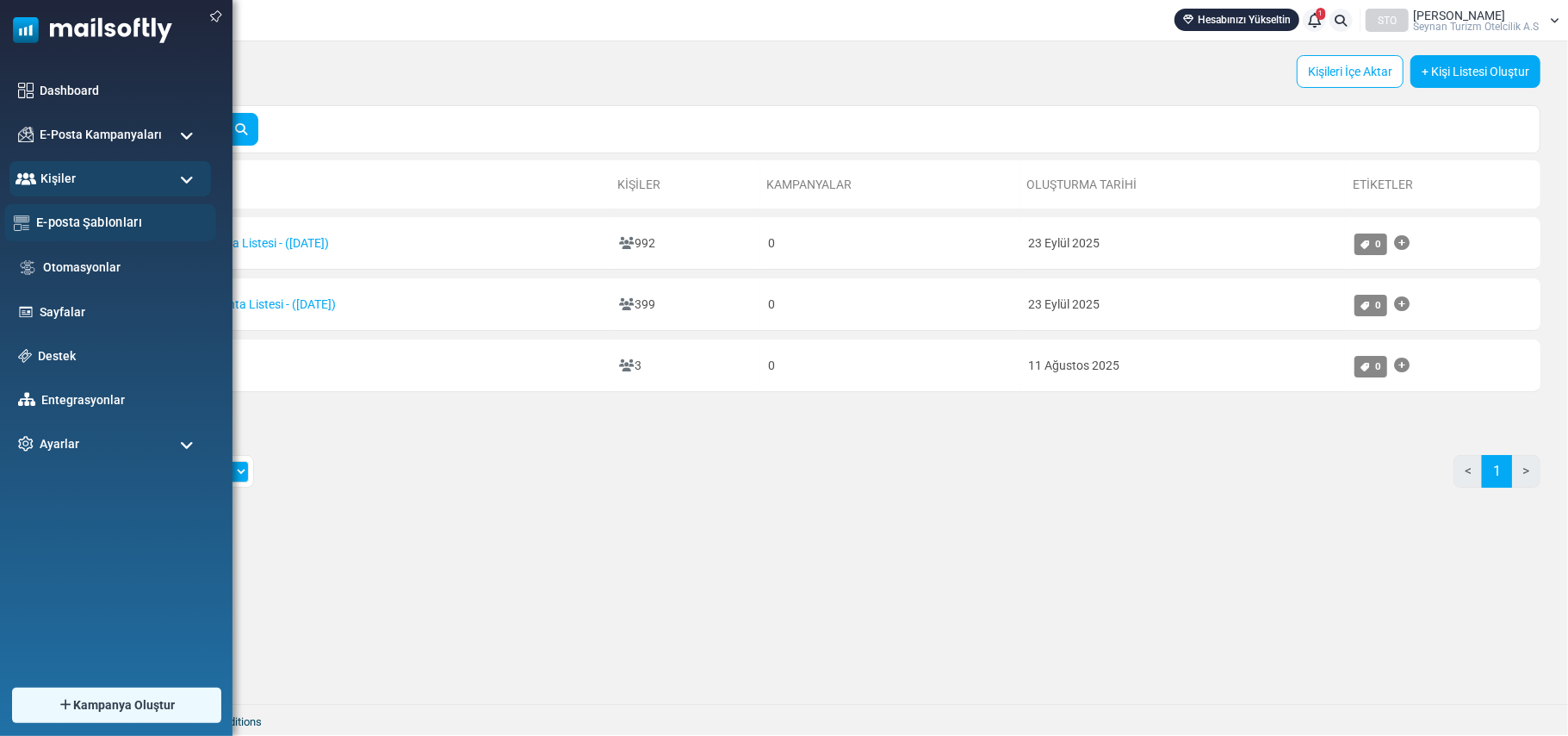
click at [131, 219] on link "E-posta Şablonları" at bounding box center [121, 222] width 171 height 19
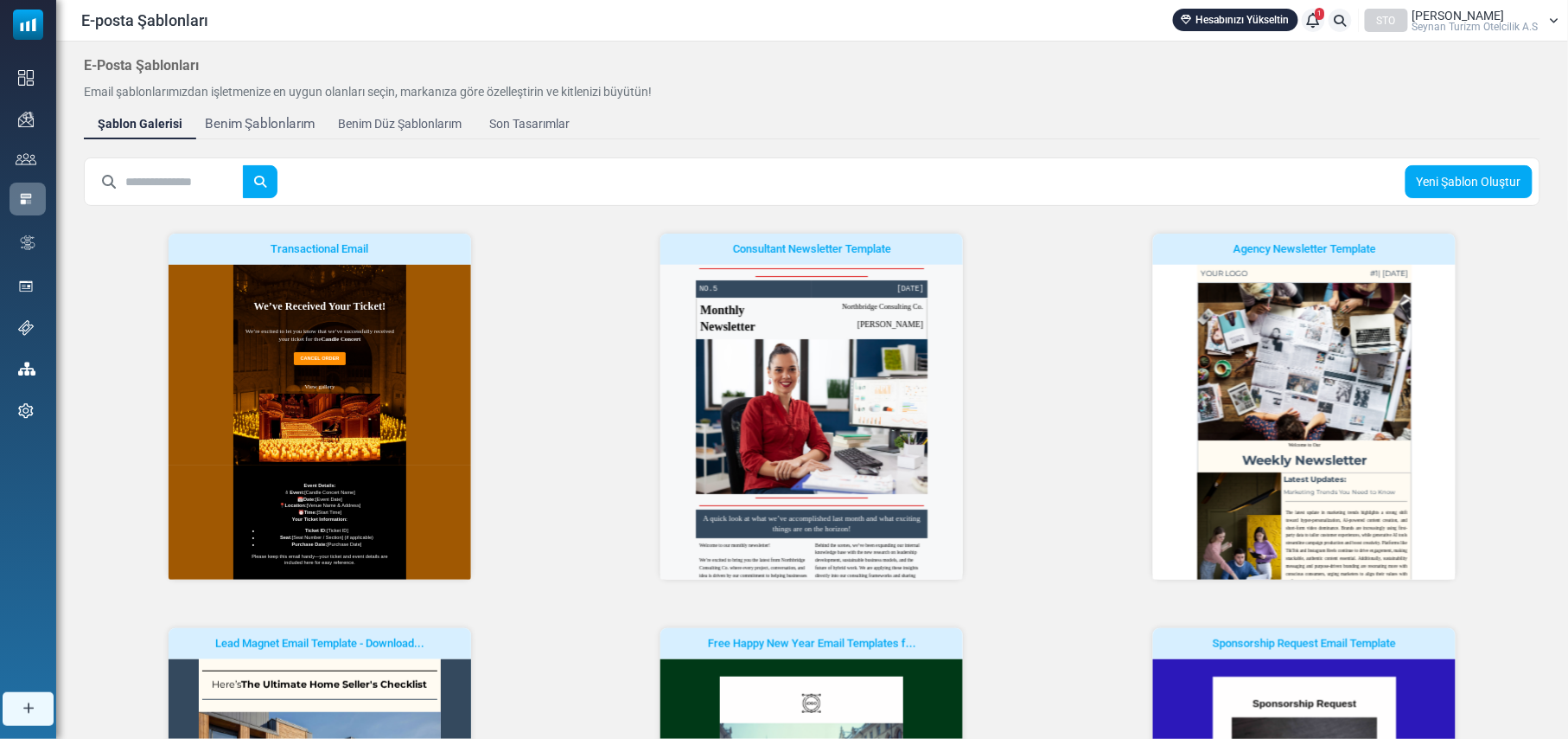
click at [268, 124] on div "Benim Şablonlarım" at bounding box center [260, 124] width 111 height 20
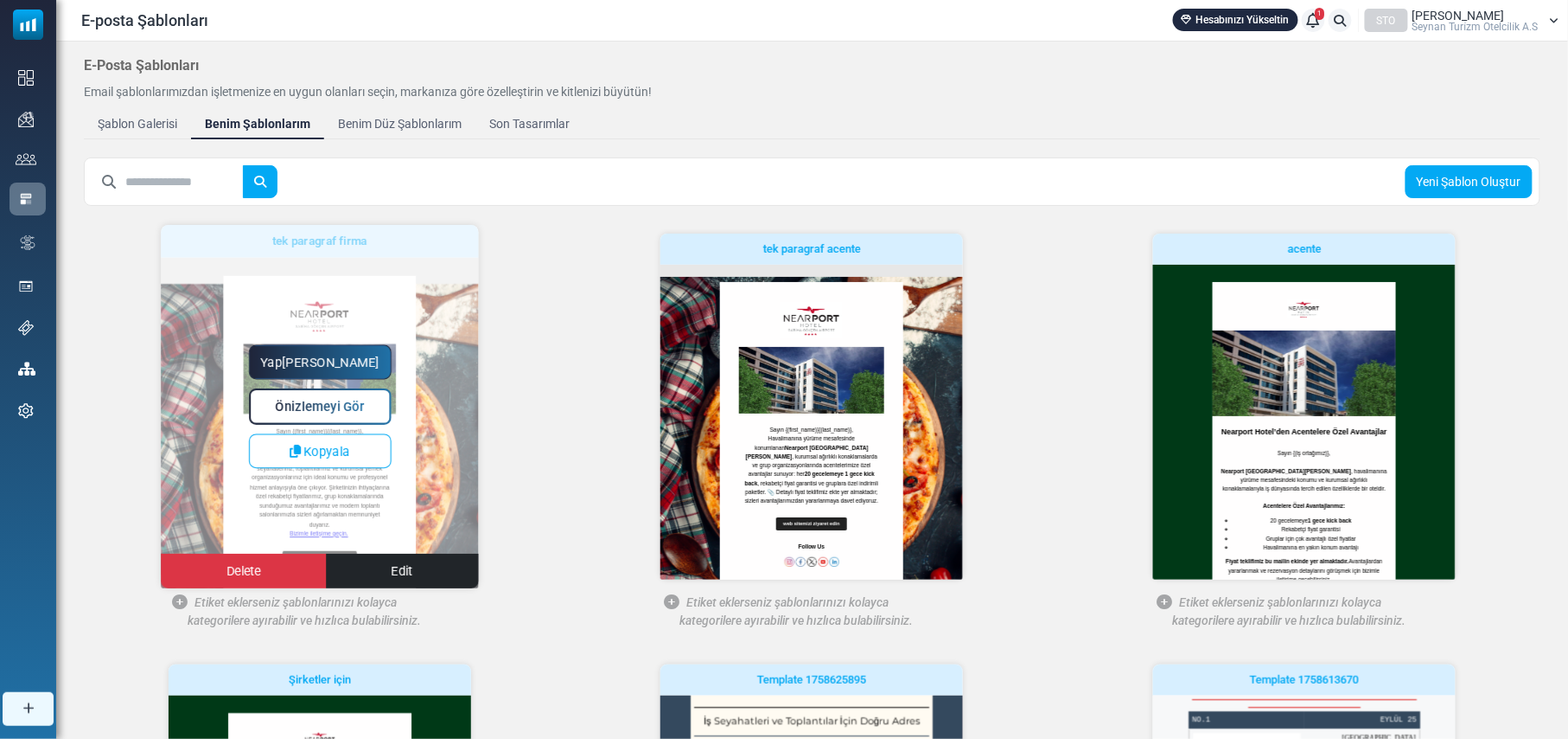
click at [333, 400] on span "Önizlemeyi Gör" at bounding box center [319, 407] width 89 height 15
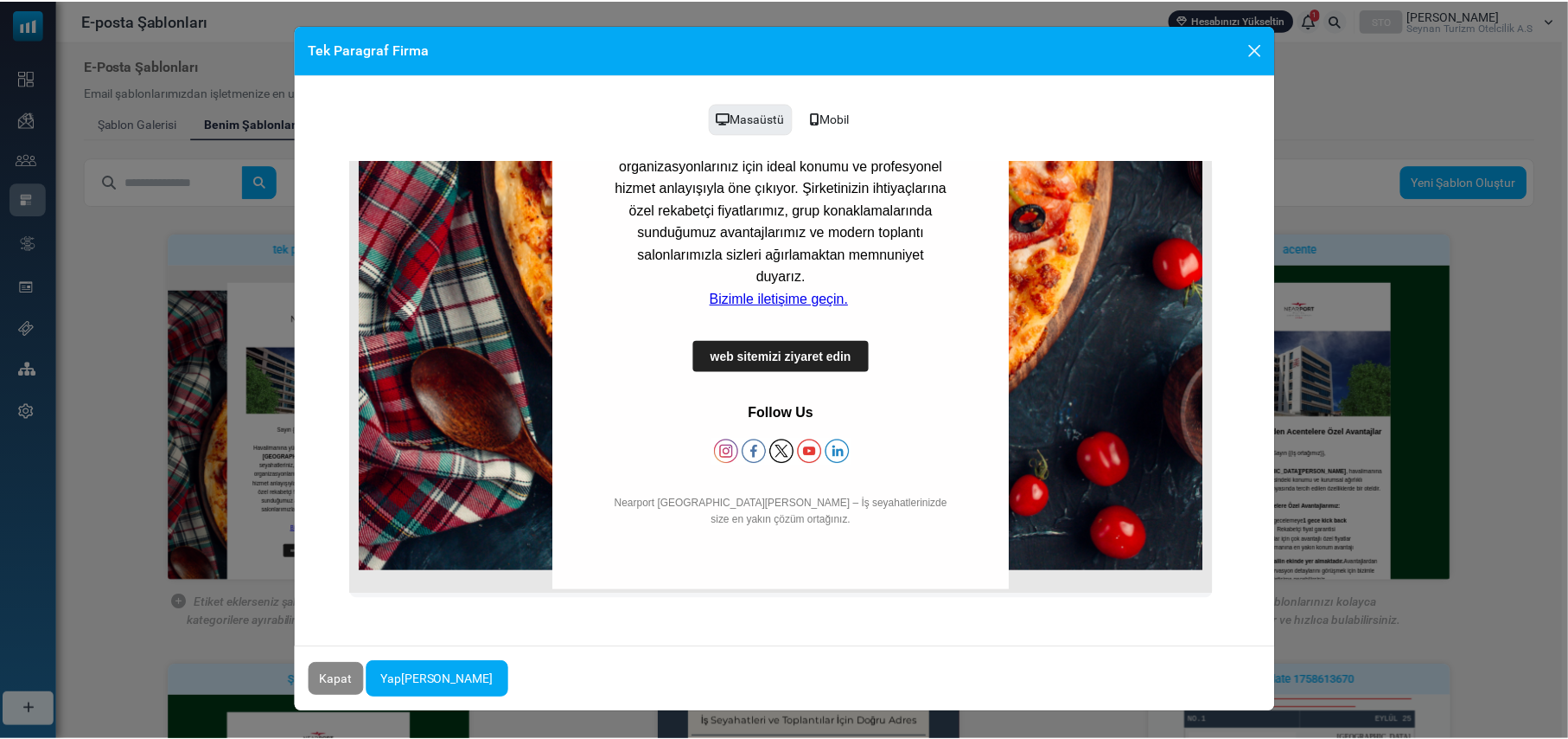
scroll to position [537, 0]
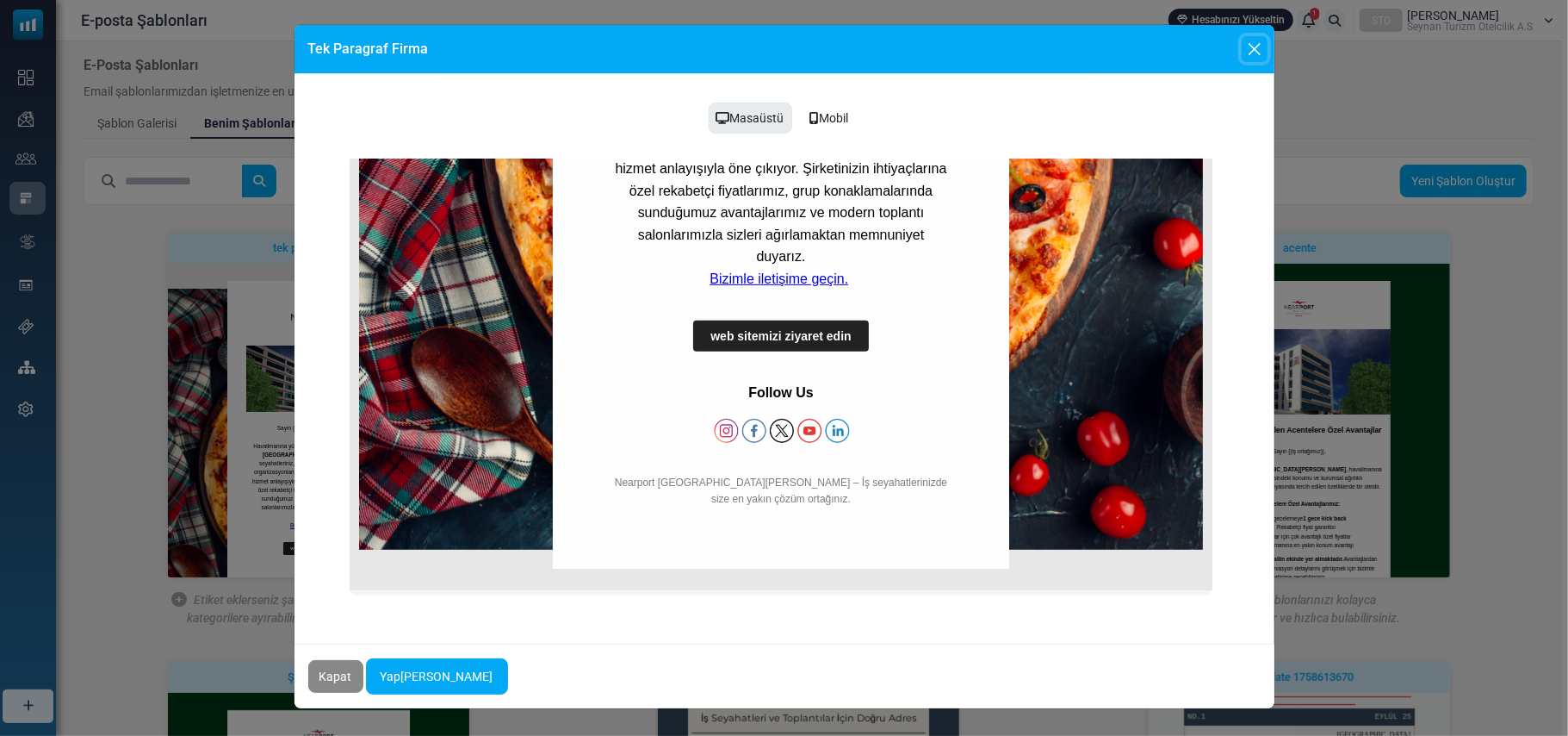
click at [1250, 49] on button "Close" at bounding box center [1255, 49] width 26 height 26
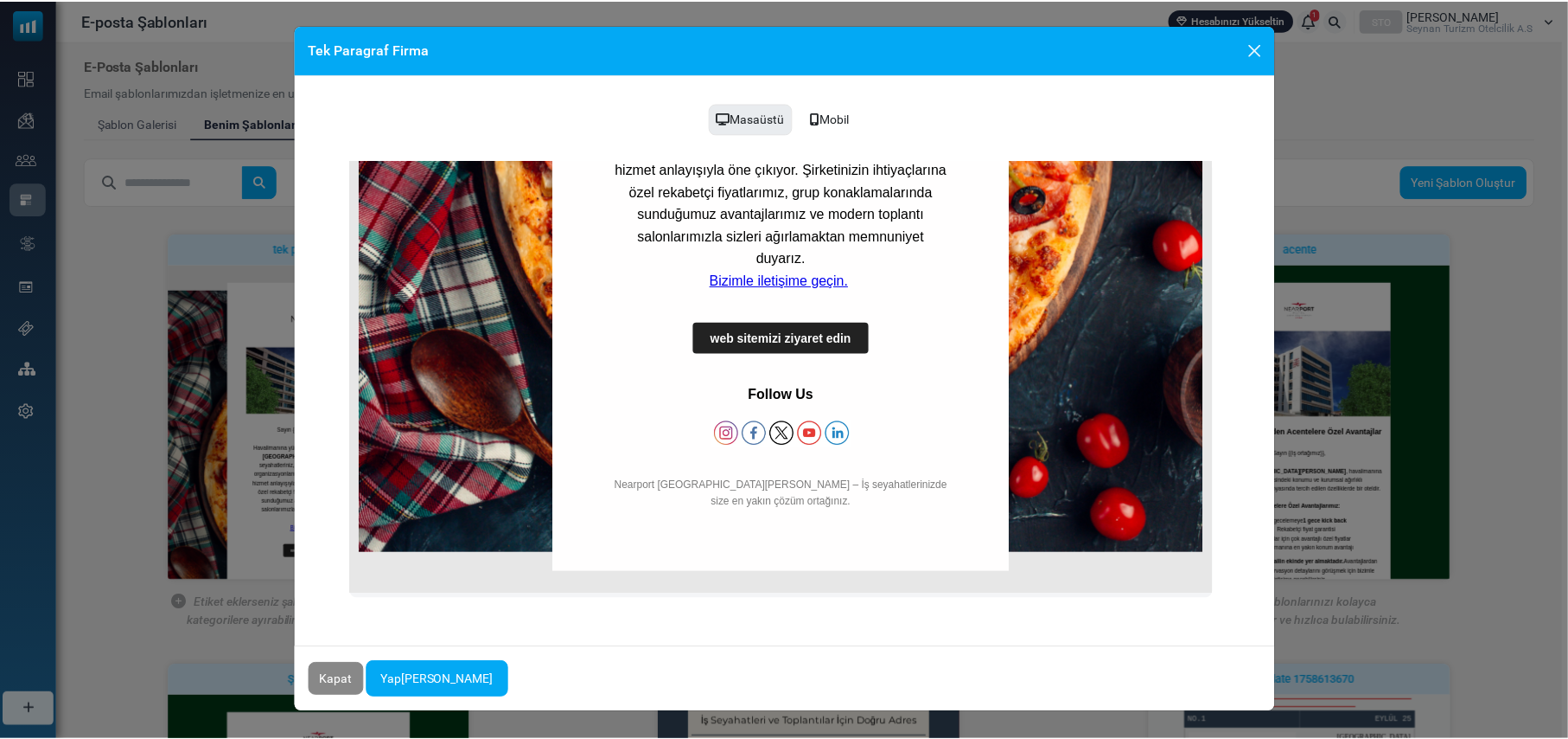
scroll to position [0, 0]
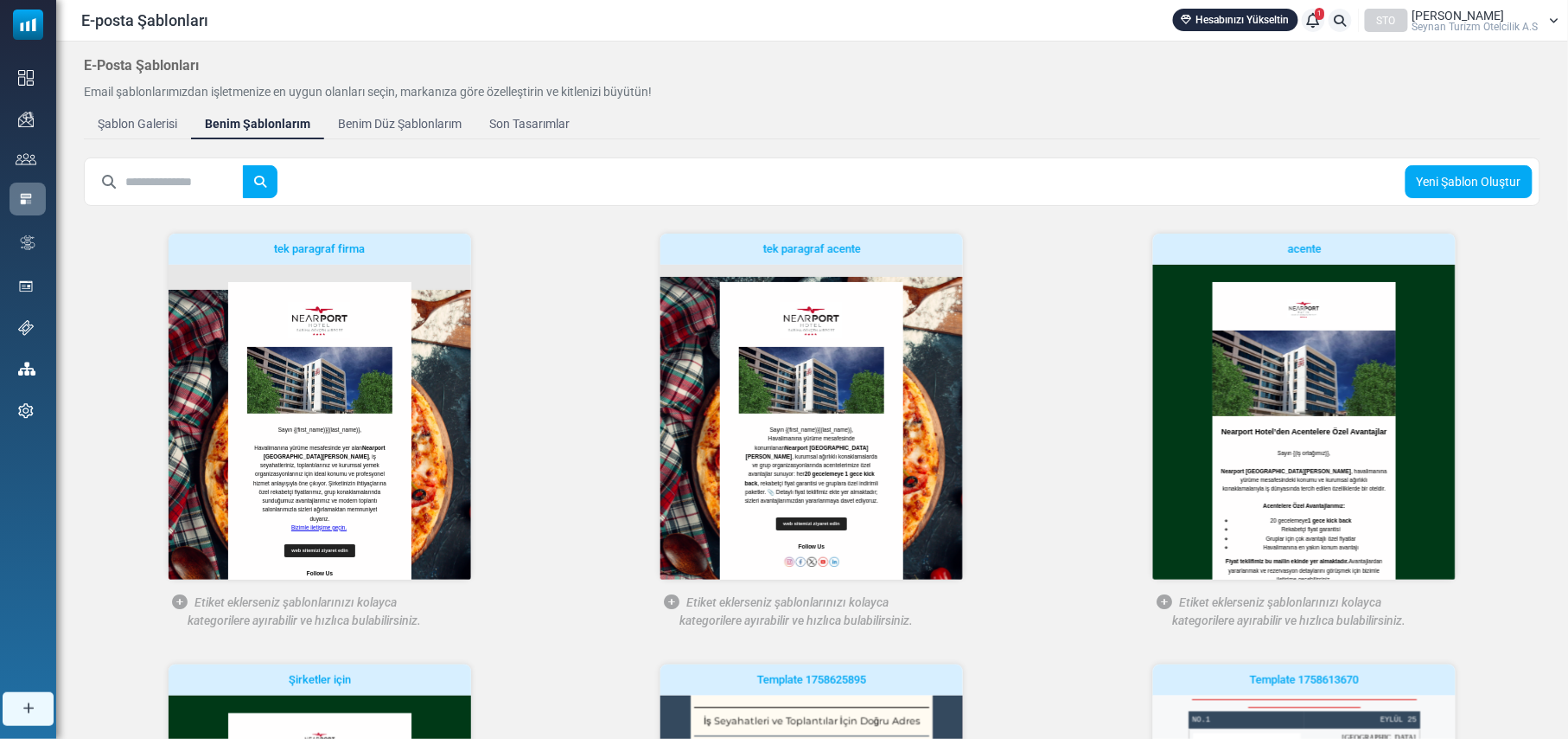
click at [0, 0] on link "Edit" at bounding box center [0, 0] width 0 height 0
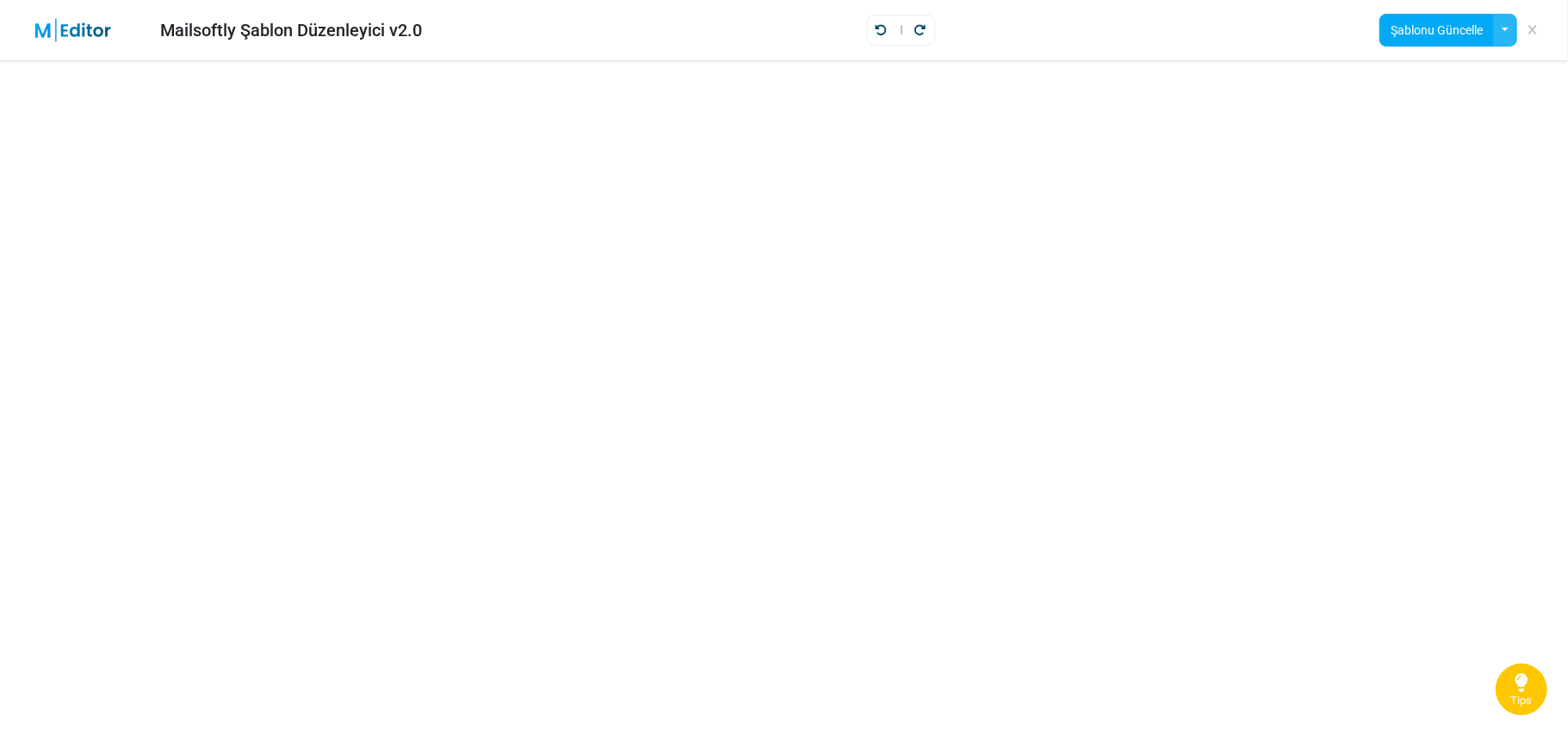
click at [1503, 26] on button "button" at bounding box center [1505, 30] width 24 height 33
click at [1427, 28] on button "Şablonu Güncelle" at bounding box center [1436, 30] width 115 height 33
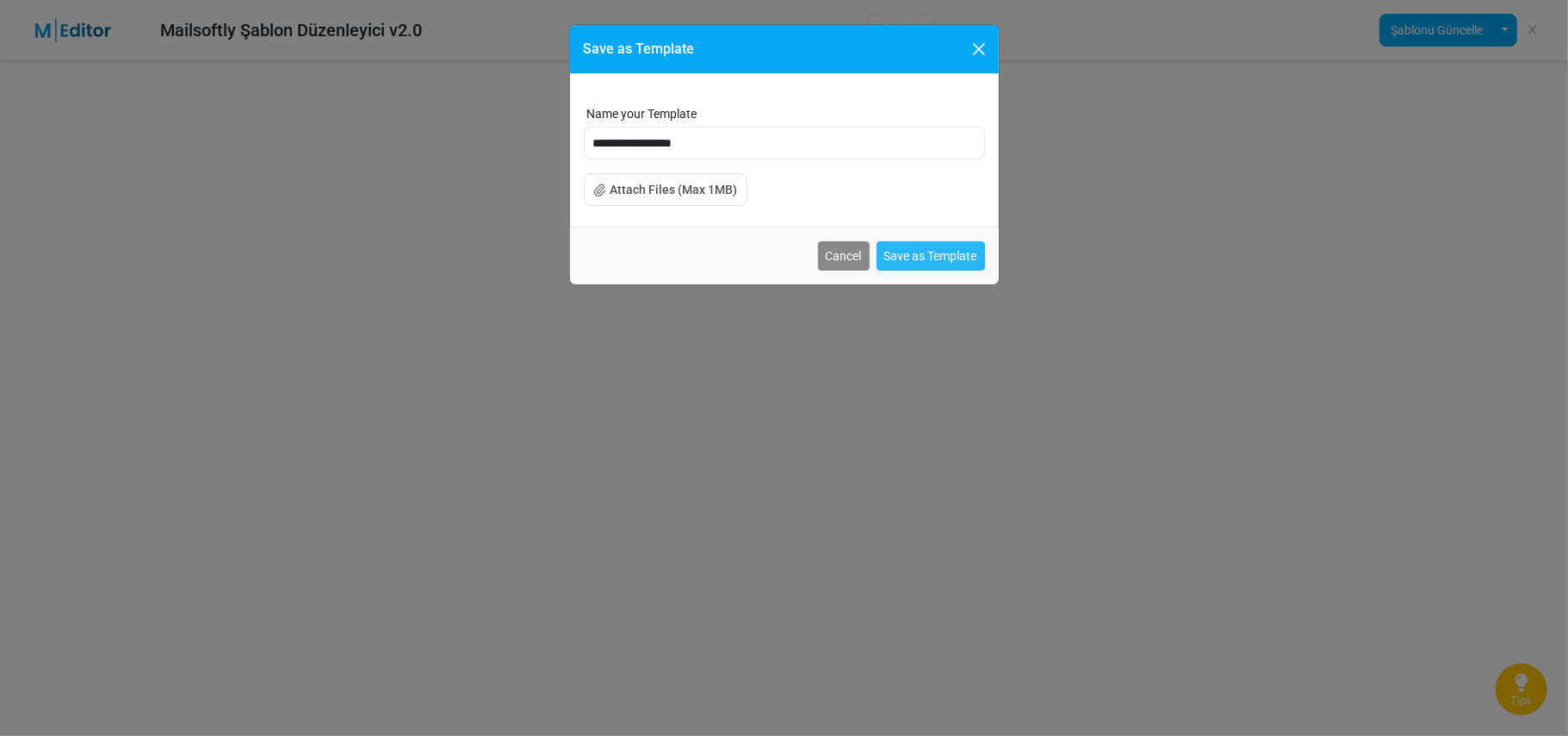
click at [909, 256] on button "Save as Template" at bounding box center [931, 256] width 108 height 29
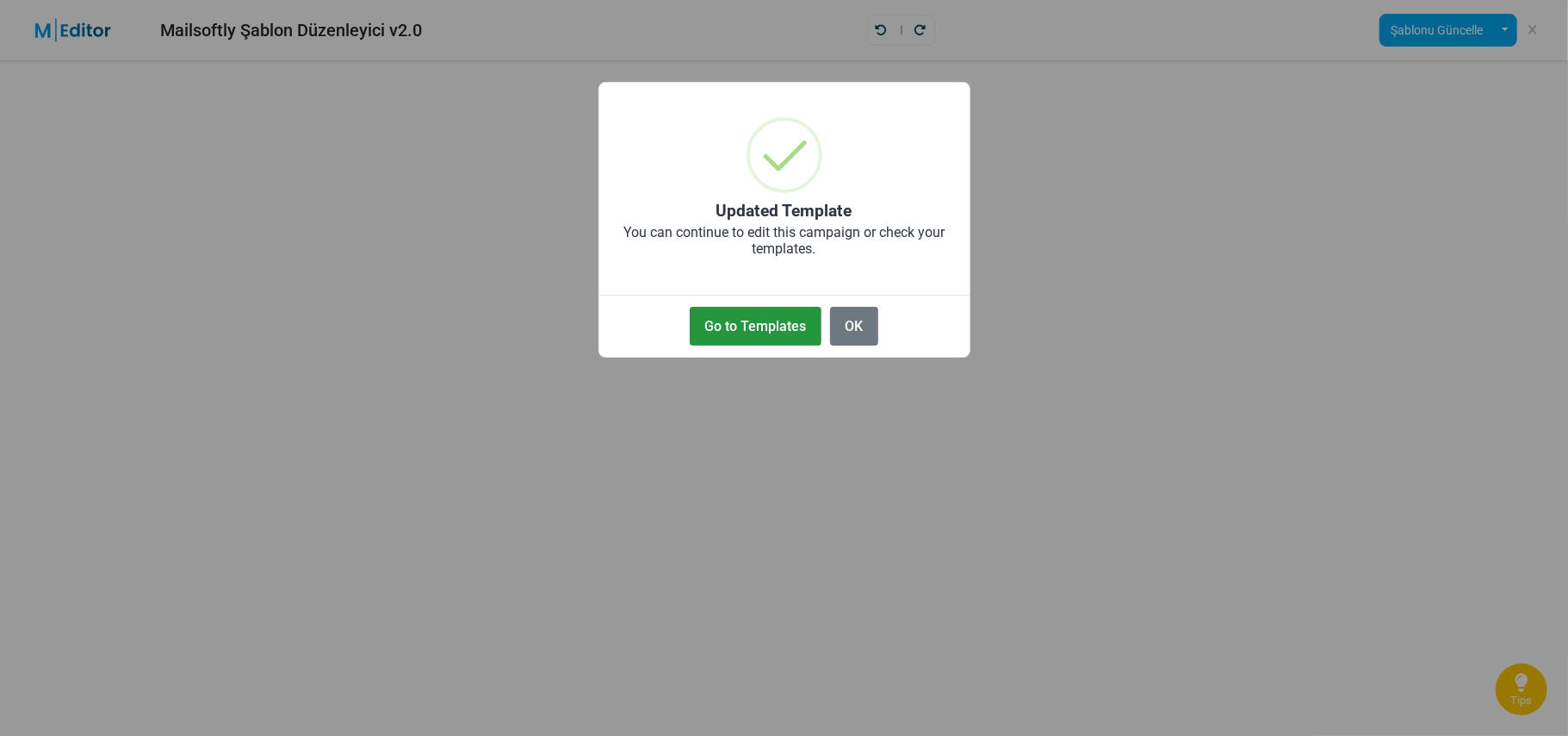
click at [758, 328] on button "Go to Templates" at bounding box center [756, 326] width 132 height 39
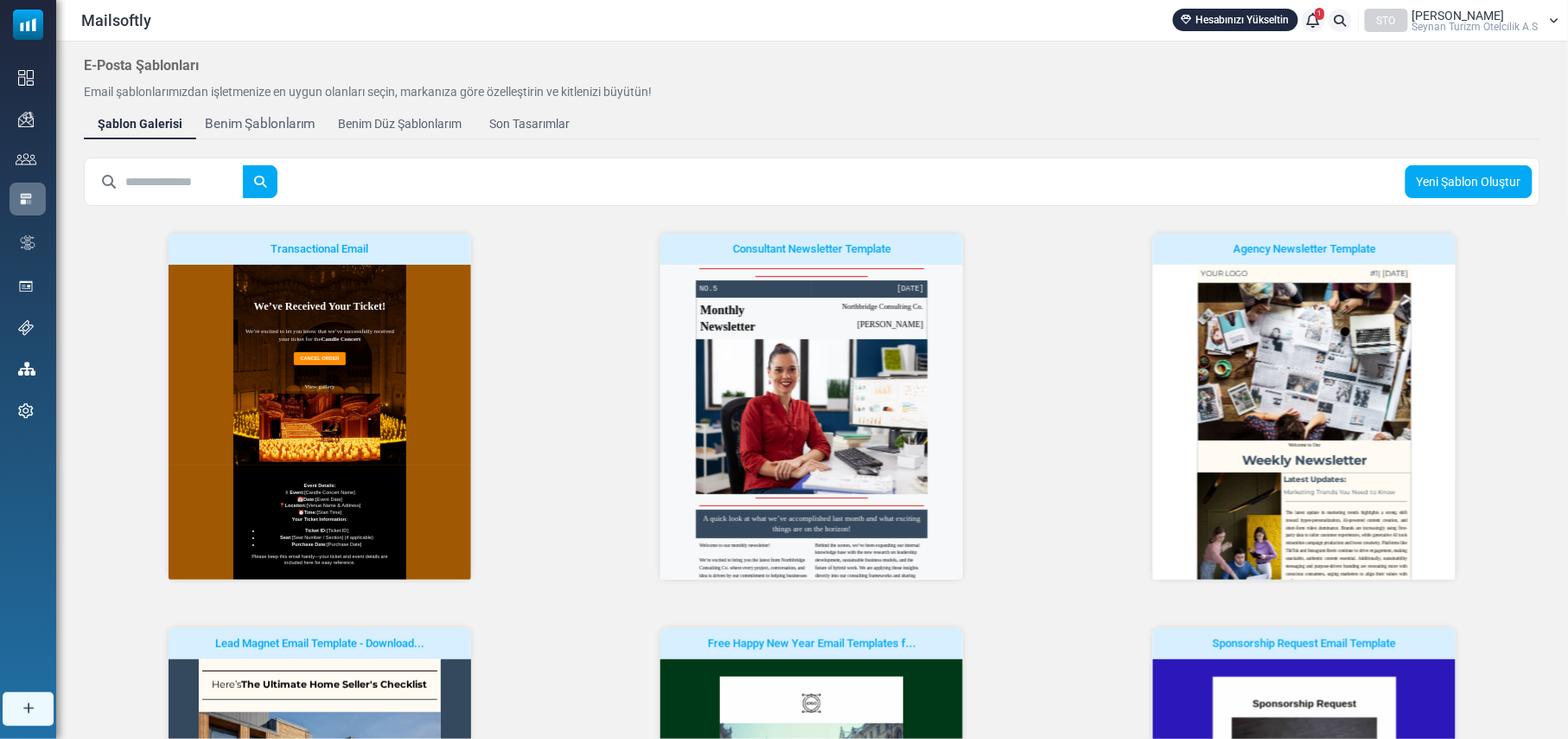
click at [257, 122] on div "Benim Şablonlarım" at bounding box center [260, 124] width 111 height 20
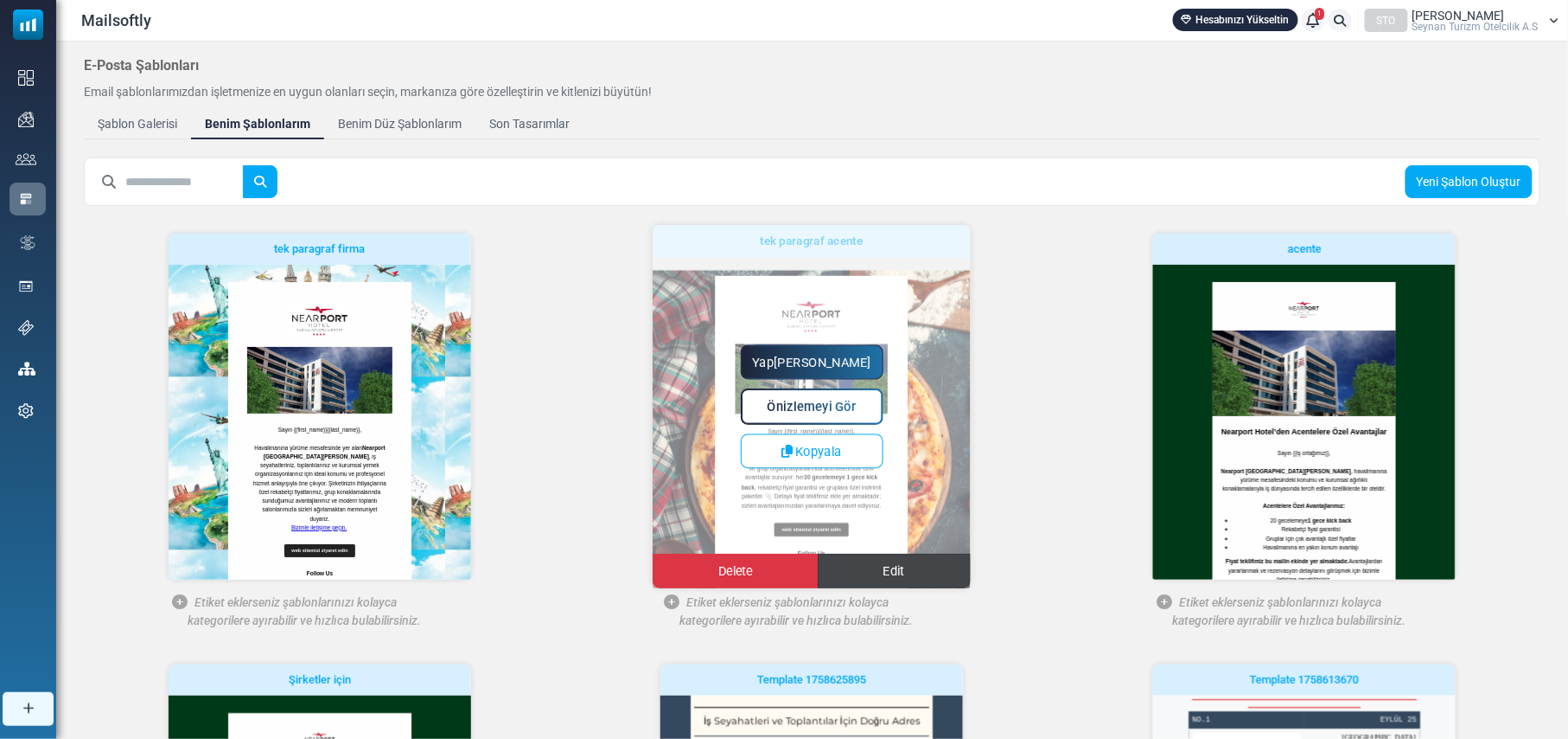
click at [920, 571] on link "Edit" at bounding box center [894, 570] width 153 height 34
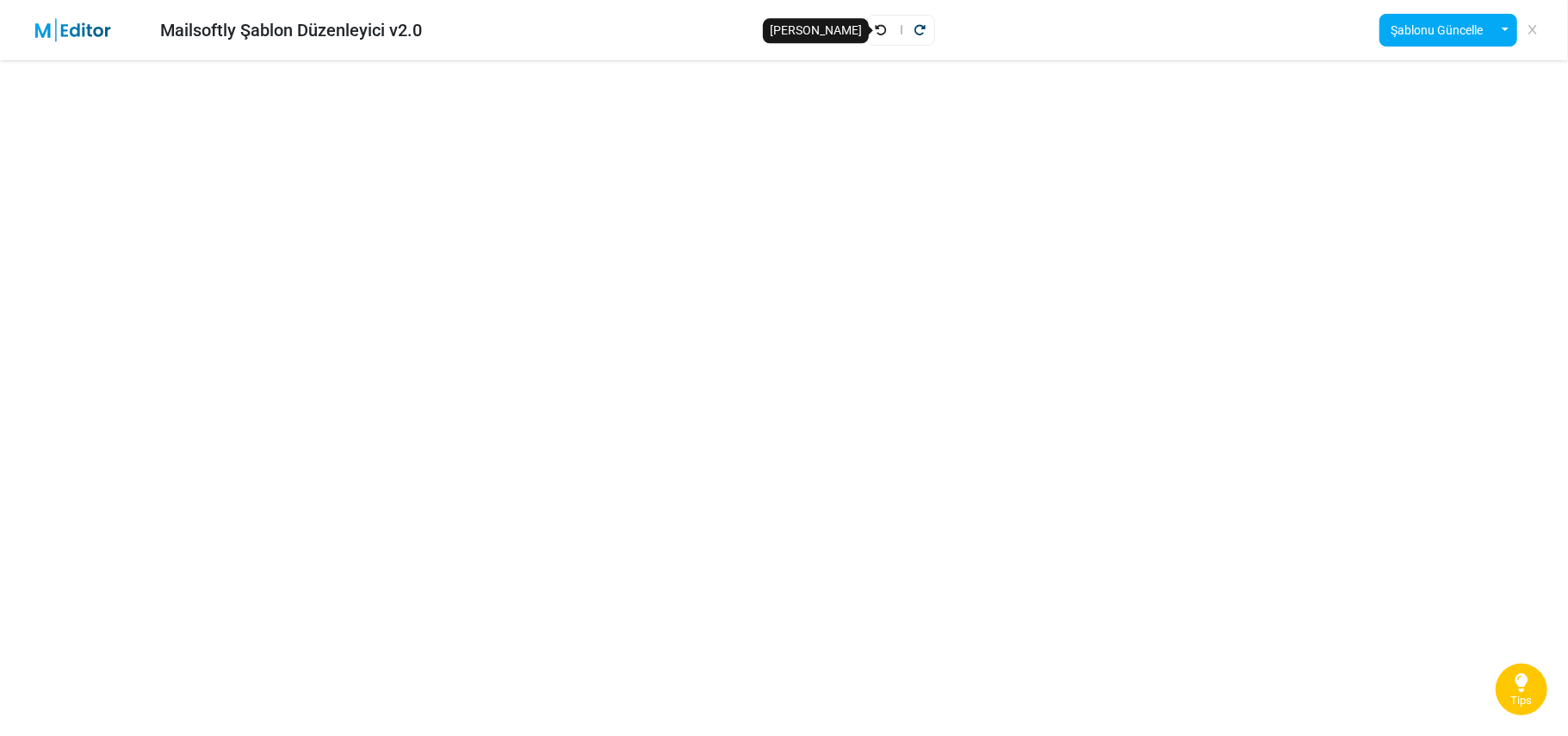
click at [879, 25] on icon "Geri Al" at bounding box center [881, 30] width 12 height 12
click at [1475, 26] on button "Şablonu Güncelle" at bounding box center [1436, 30] width 115 height 33
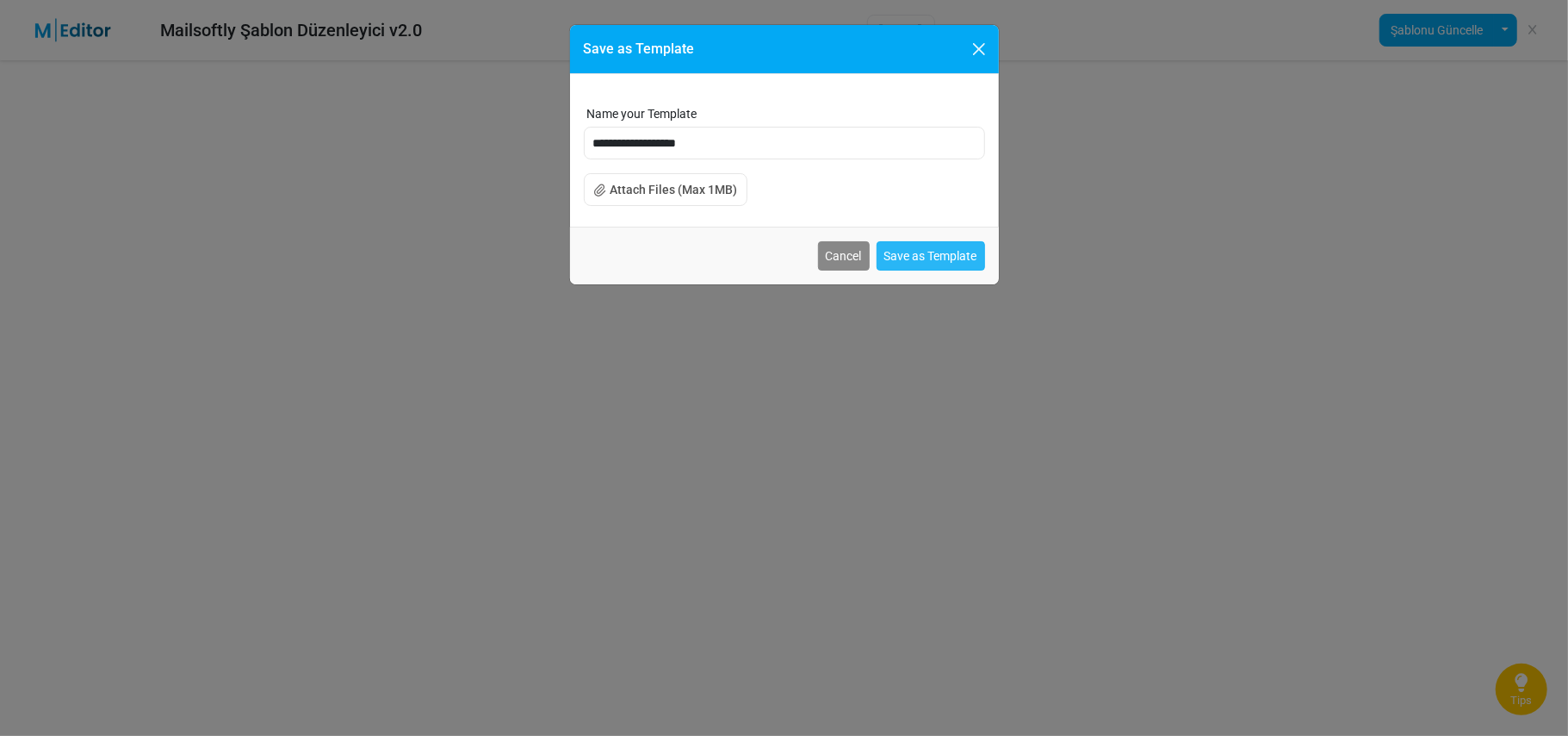
click at [935, 253] on button "Save as Template" at bounding box center [931, 256] width 108 height 29
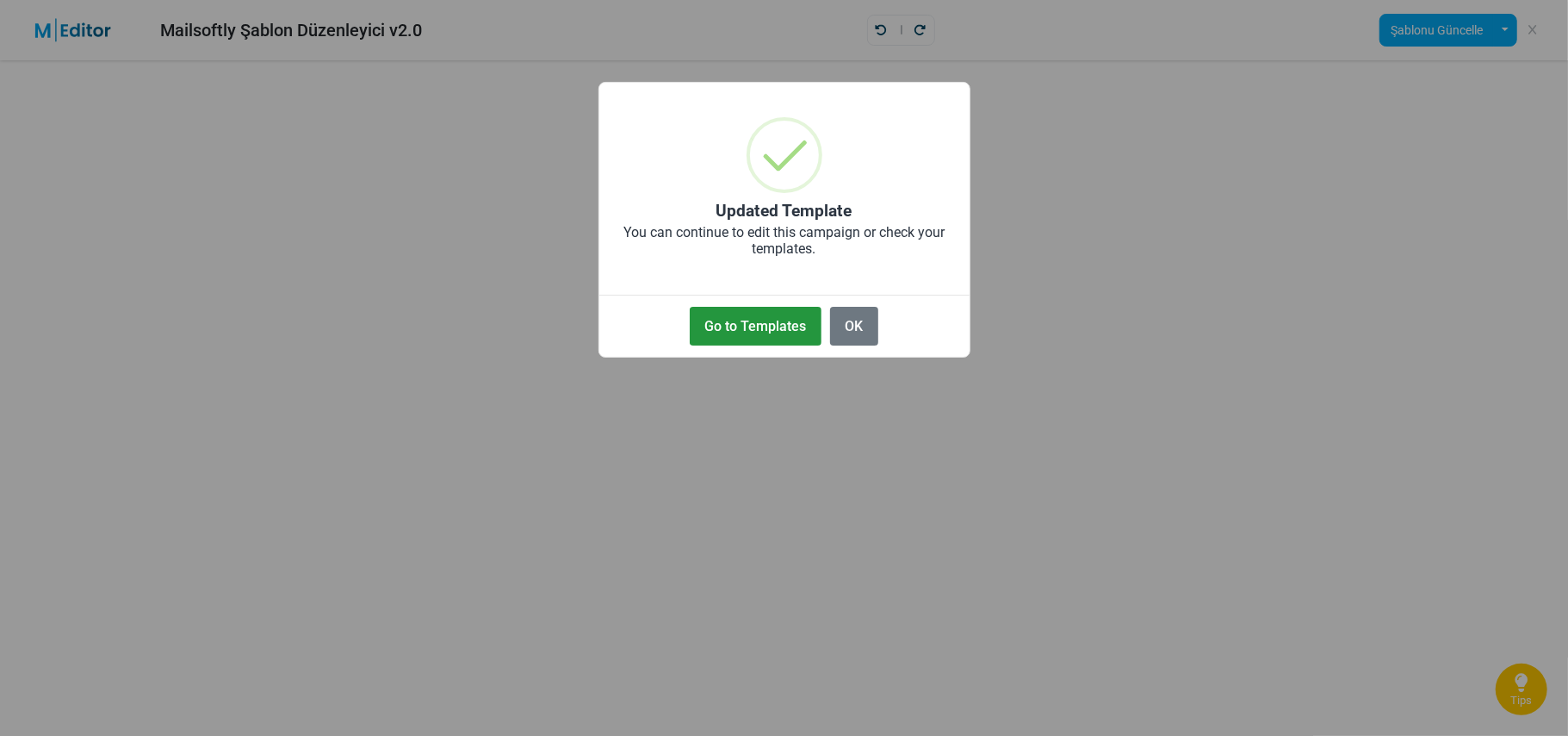
click at [779, 324] on button "Go to Templates" at bounding box center [756, 326] width 132 height 39
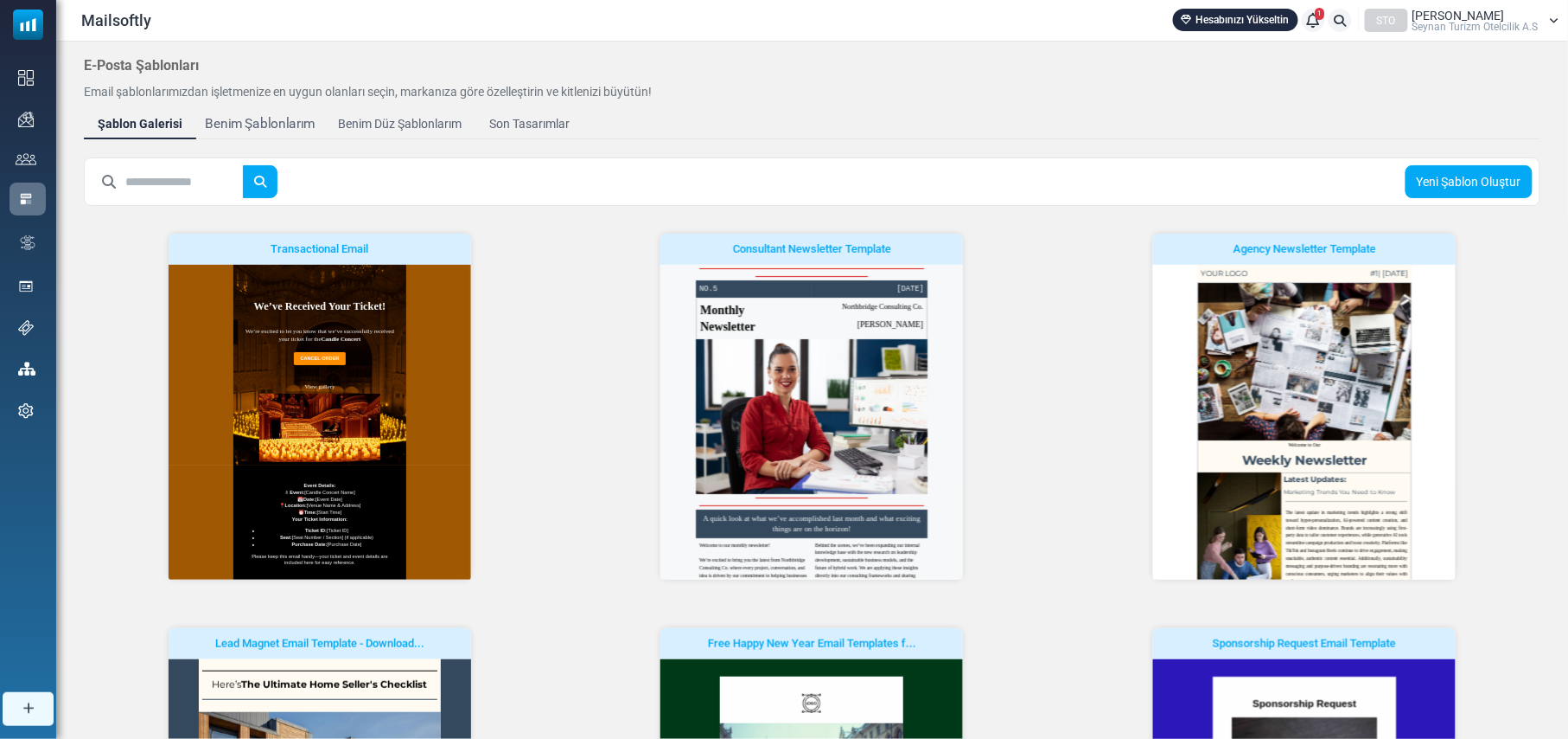
click at [265, 128] on div "Benim Şablonlarım" at bounding box center [260, 124] width 111 height 20
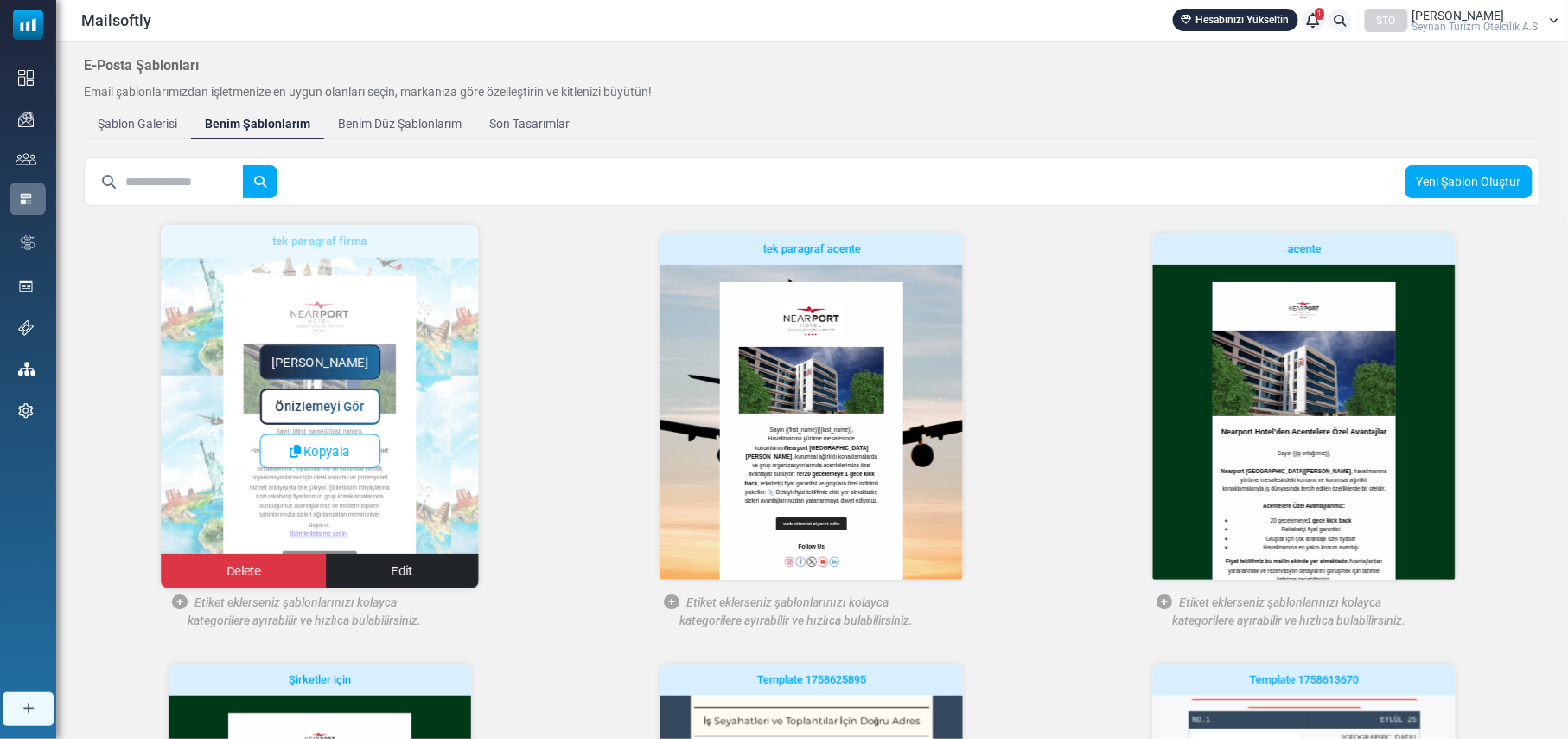
click at [334, 364] on link "[PERSON_NAME]" at bounding box center [320, 363] width 121 height 34
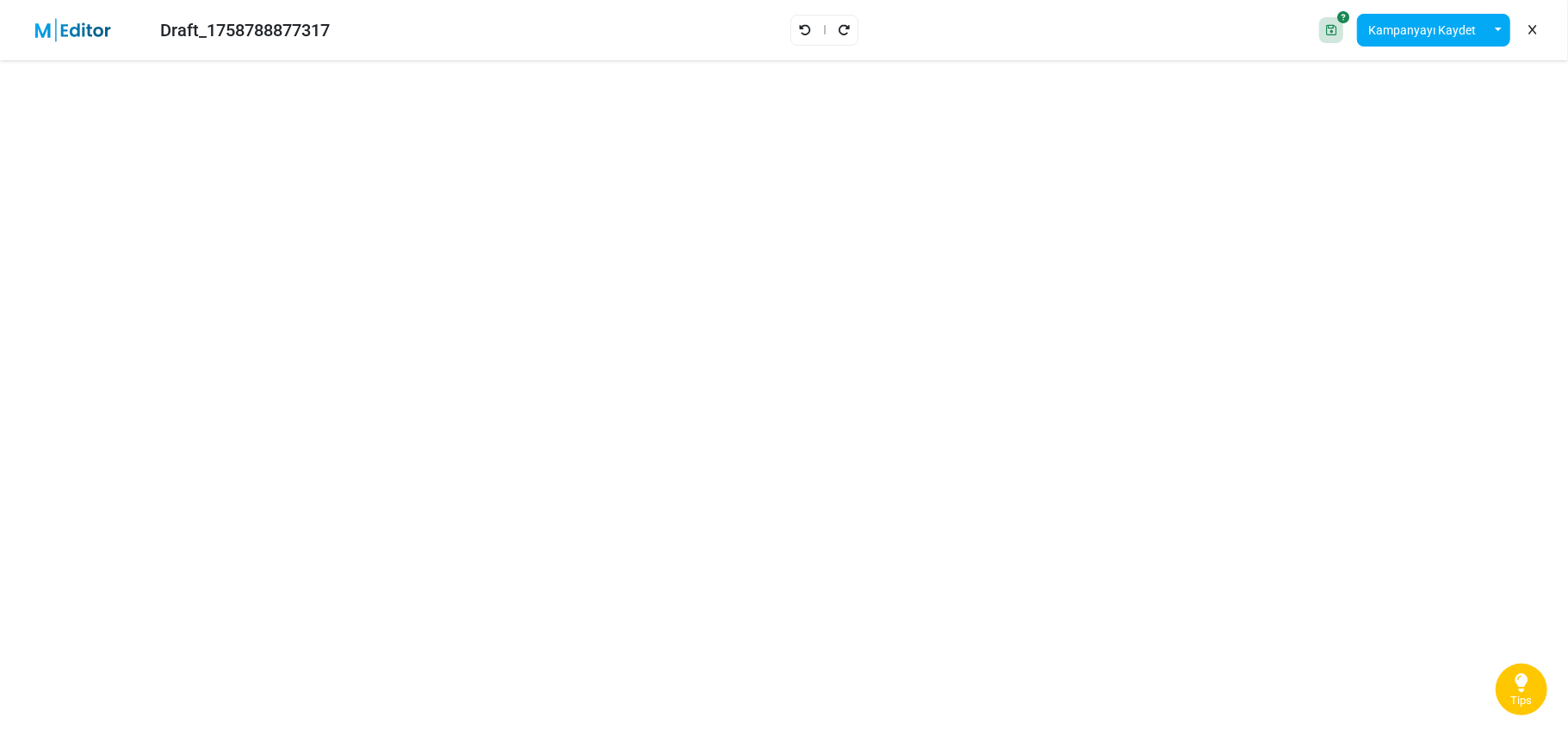
click at [1534, 30] on icon at bounding box center [1532, 30] width 8 height 1
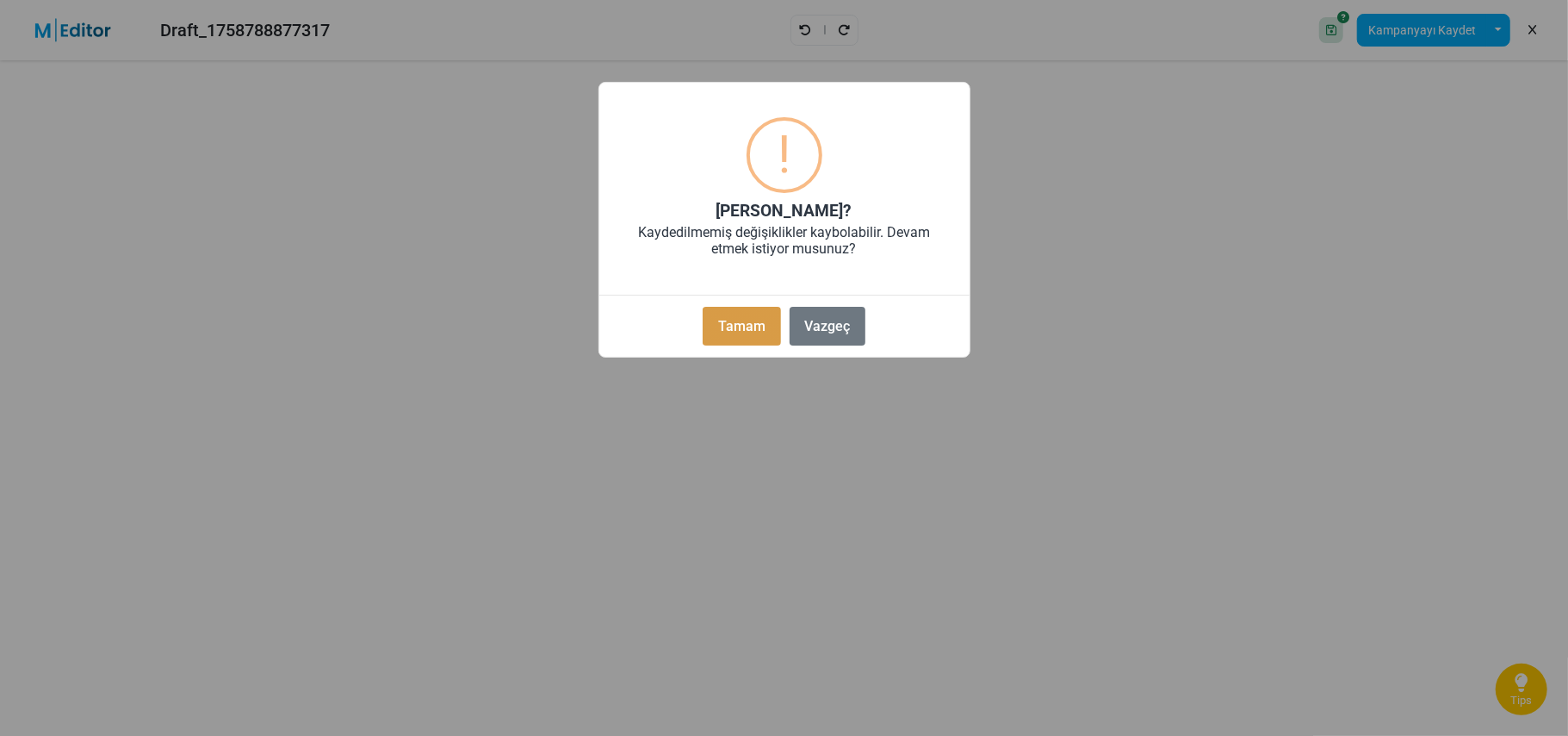
click at [728, 325] on button "Tamam" at bounding box center [741, 326] width 78 height 39
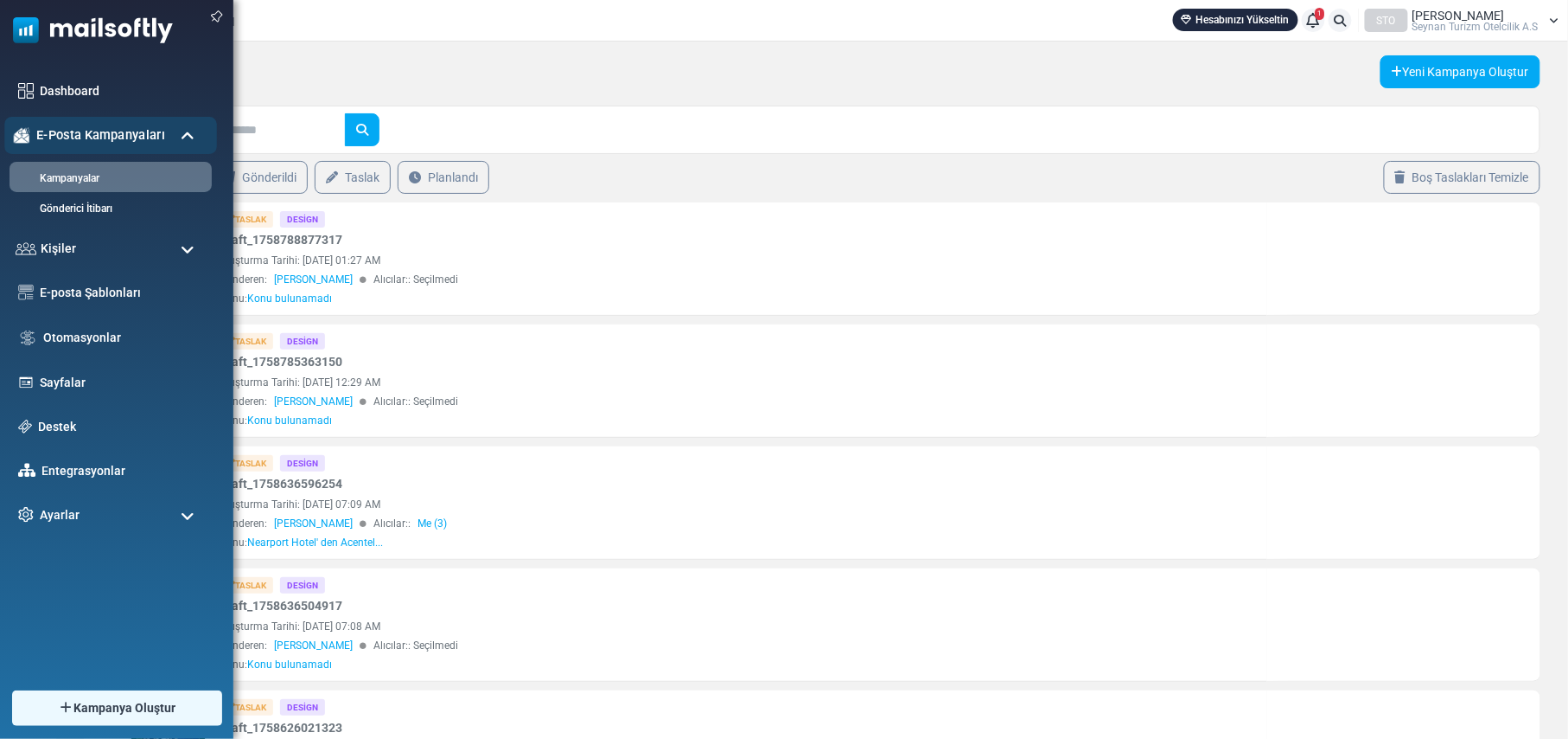
click at [171, 131] on div "E-Posta Kampanyaları" at bounding box center [111, 135] width 213 height 37
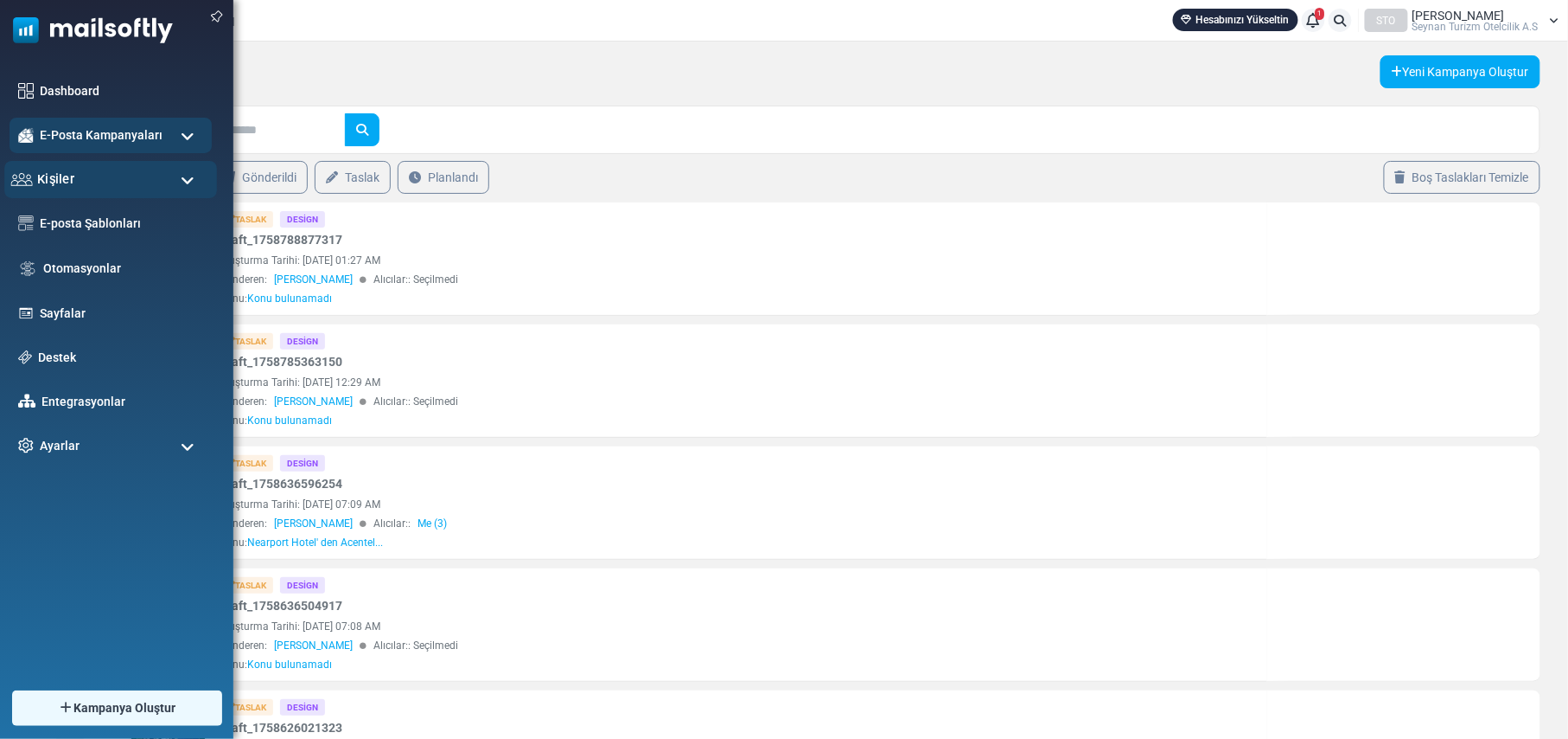
click at [162, 173] on div "Kişiler" at bounding box center [111, 179] width 213 height 37
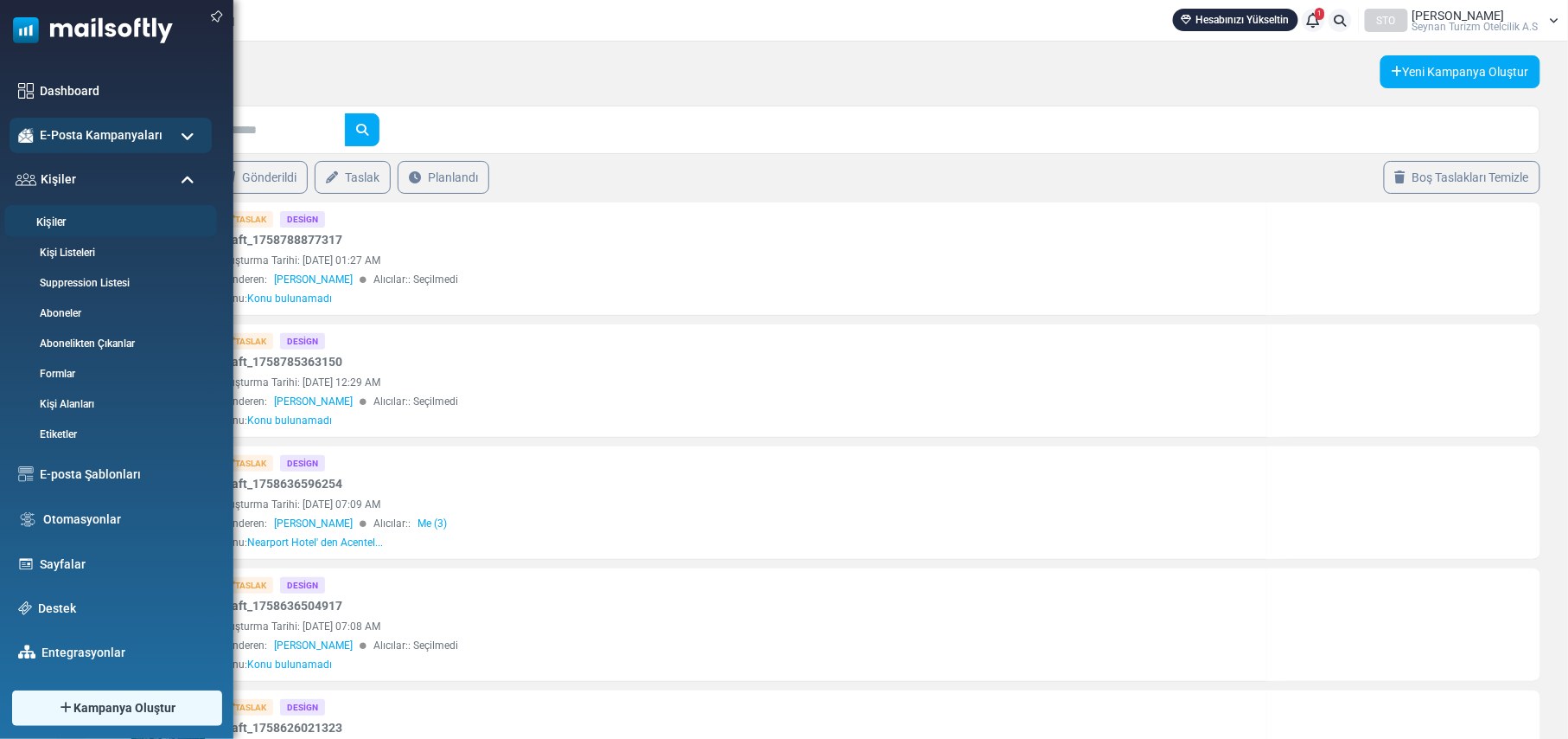
click at [53, 216] on link "Kişiler" at bounding box center [108, 223] width 208 height 16
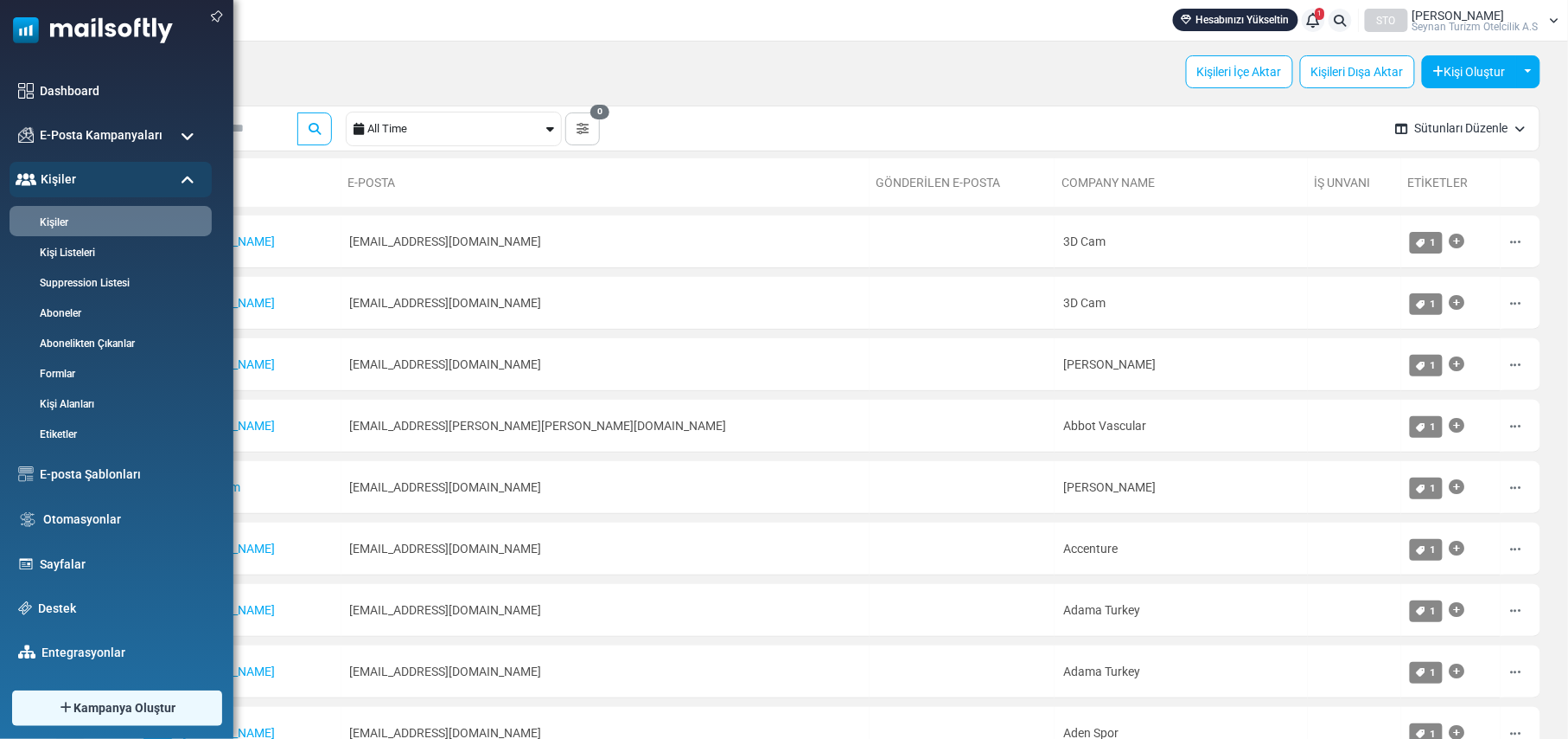
click at [191, 130] on span at bounding box center [187, 136] width 14 height 15
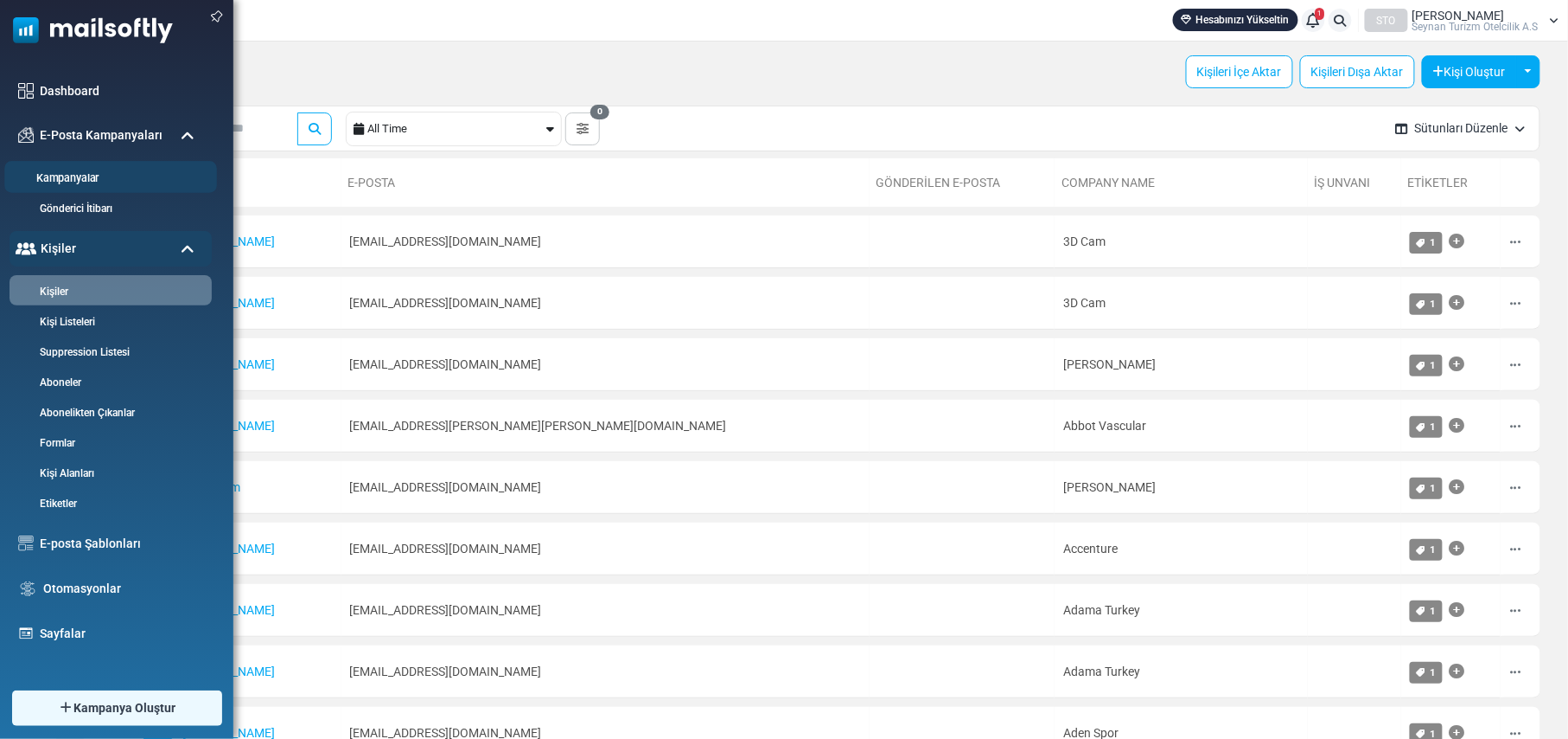
click at [87, 170] on link "Kampanyalar" at bounding box center [108, 179] width 208 height 16
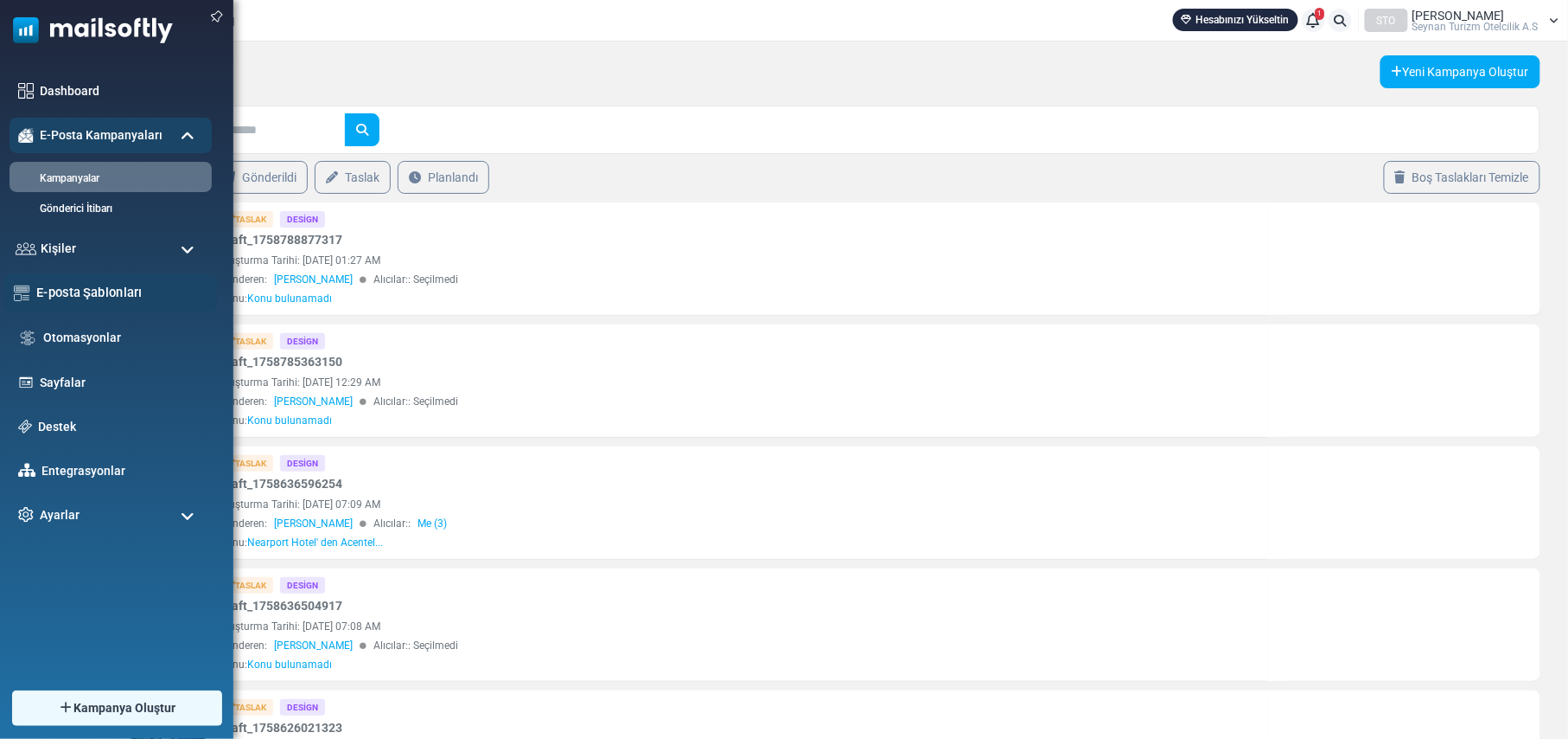
click at [81, 291] on link "E-posta Şablonları" at bounding box center [121, 292] width 171 height 19
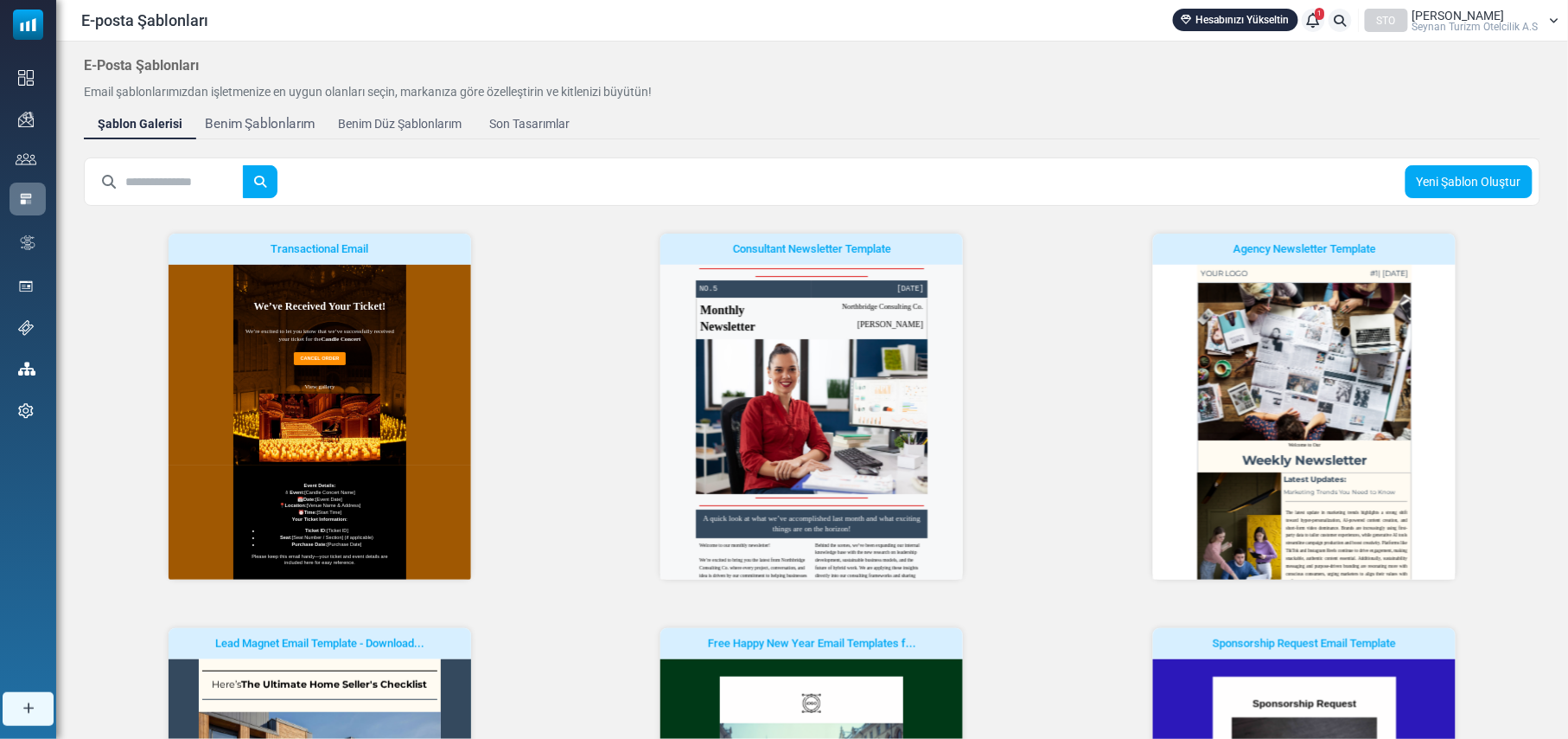
click at [295, 122] on div "Benim Şablonlarım" at bounding box center [260, 124] width 111 height 20
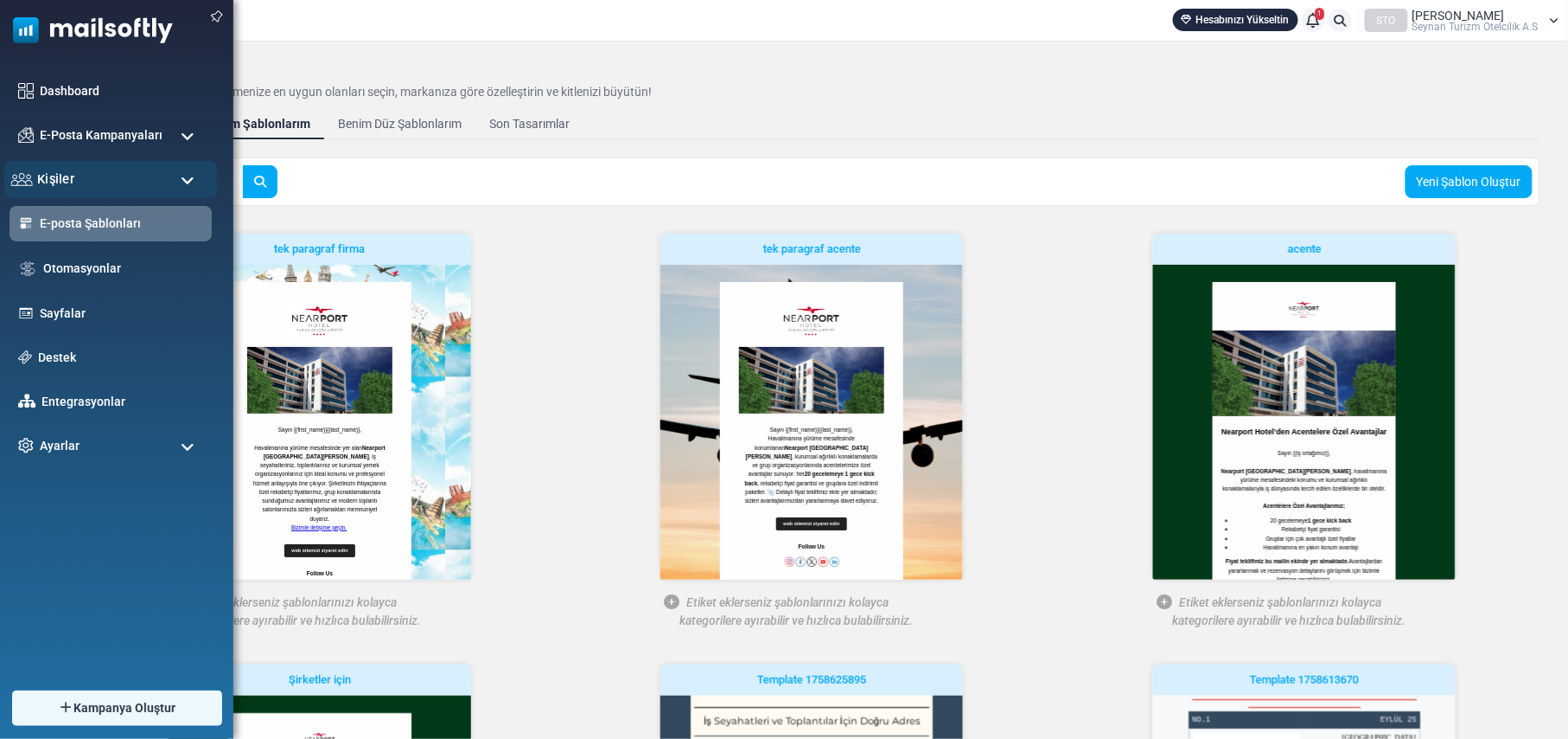
click at [101, 180] on div "Kişiler" at bounding box center [111, 179] width 213 height 37
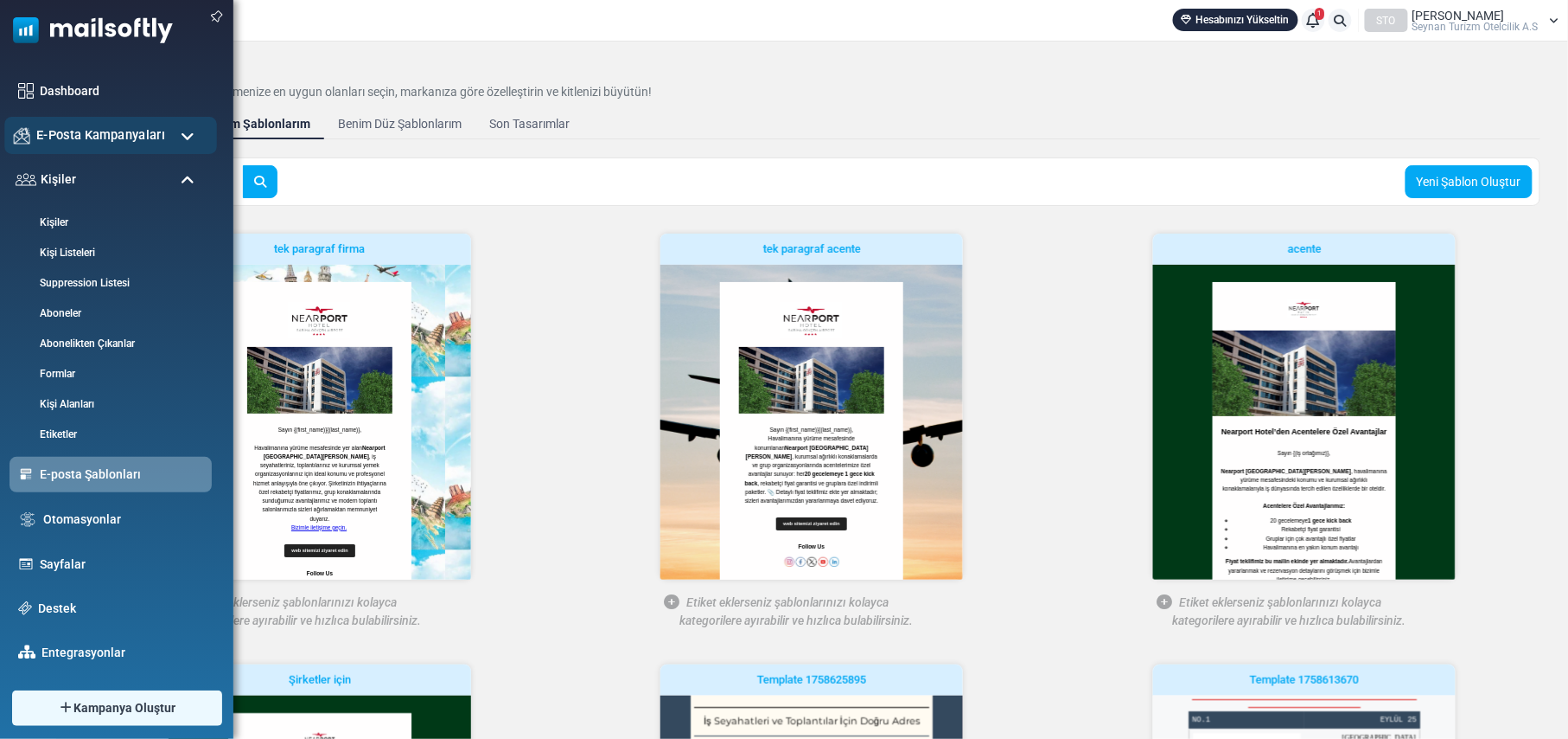
click at [120, 126] on span "E-Posta Kampanyaları" at bounding box center [101, 134] width 129 height 19
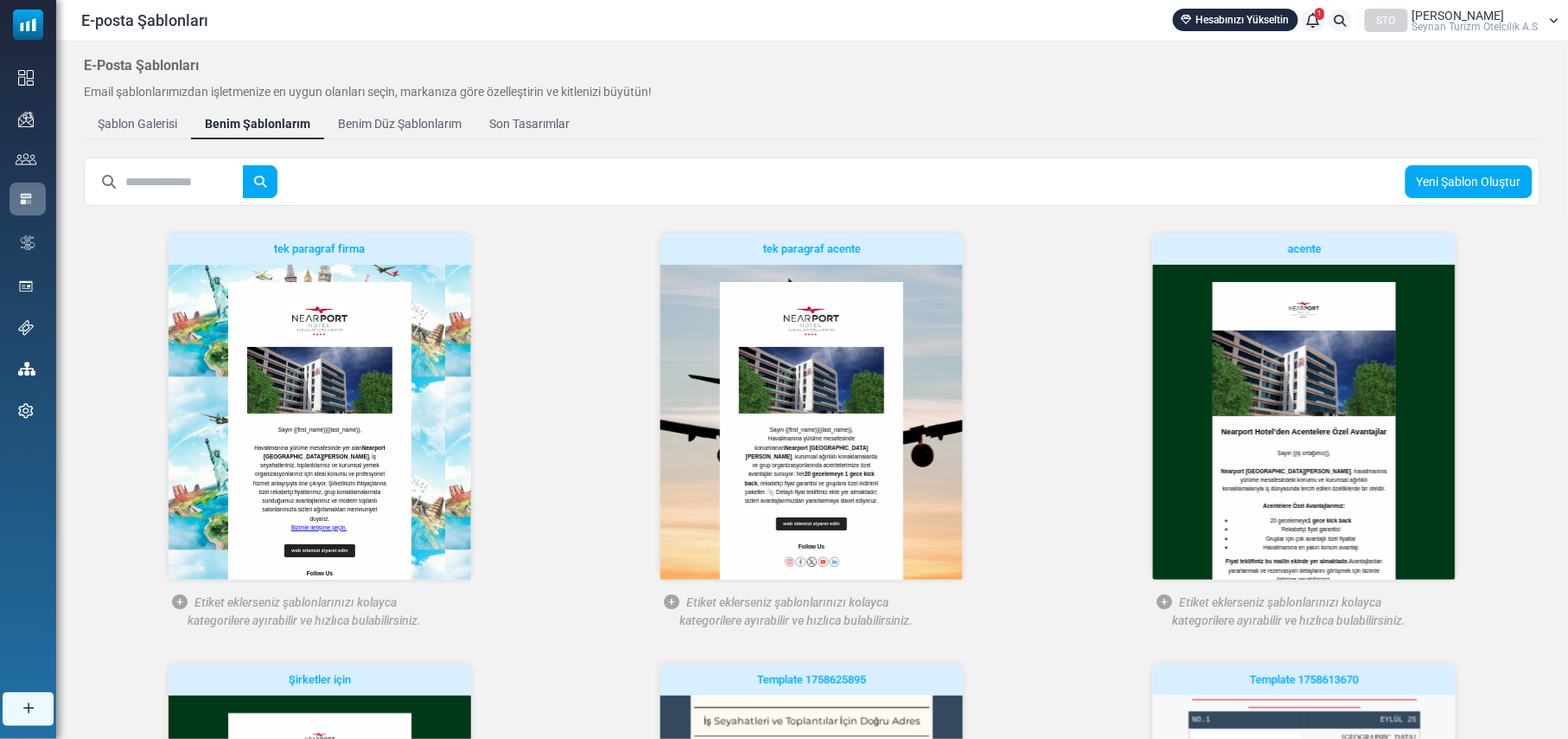
click at [1011, 53] on div "E-Posta Şablonları Email şablonlarımızdan işletmenize en uygun olanları seçin, …" at bounding box center [812, 586] width 1512 height 1088
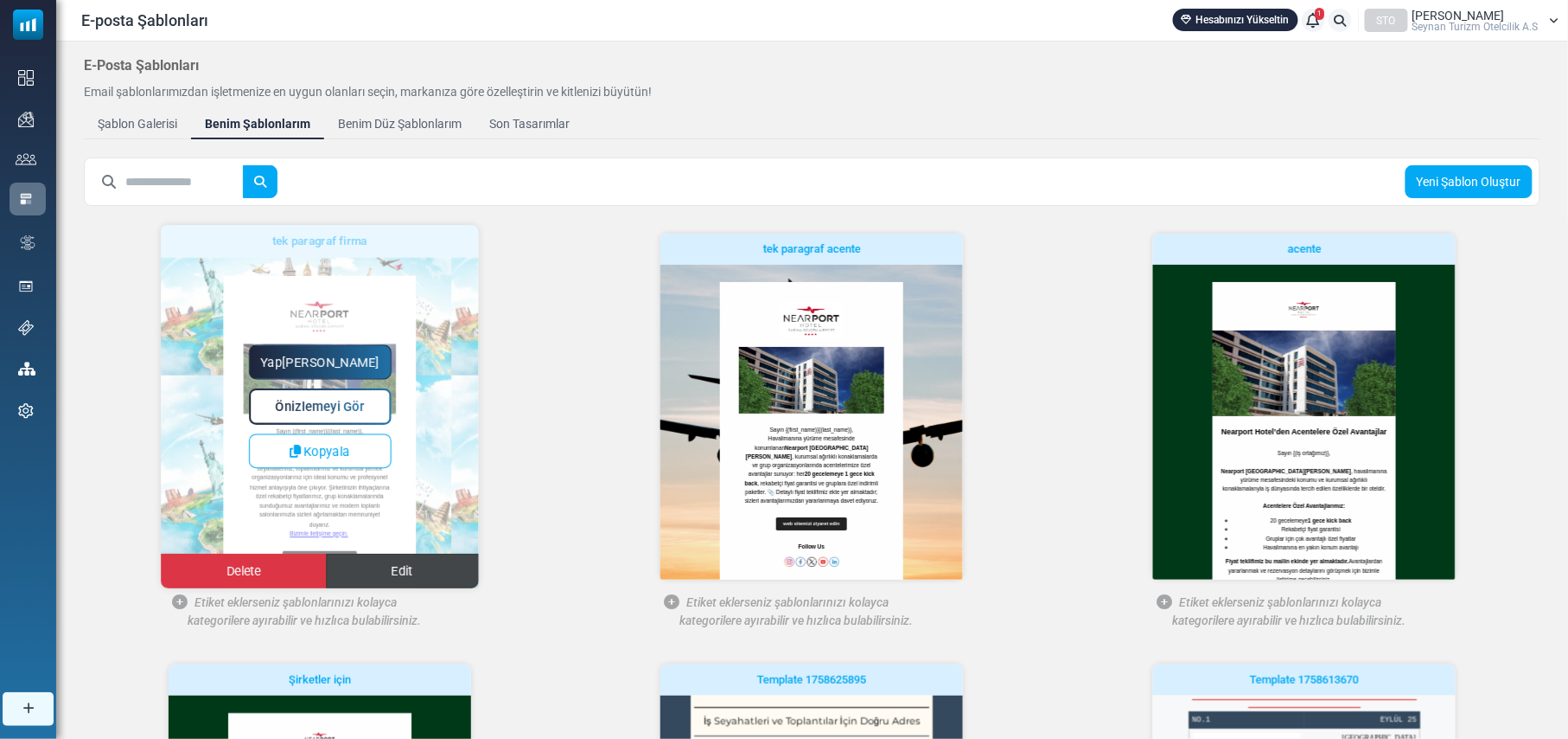
click at [392, 571] on span "Edit" at bounding box center [402, 571] width 22 height 15
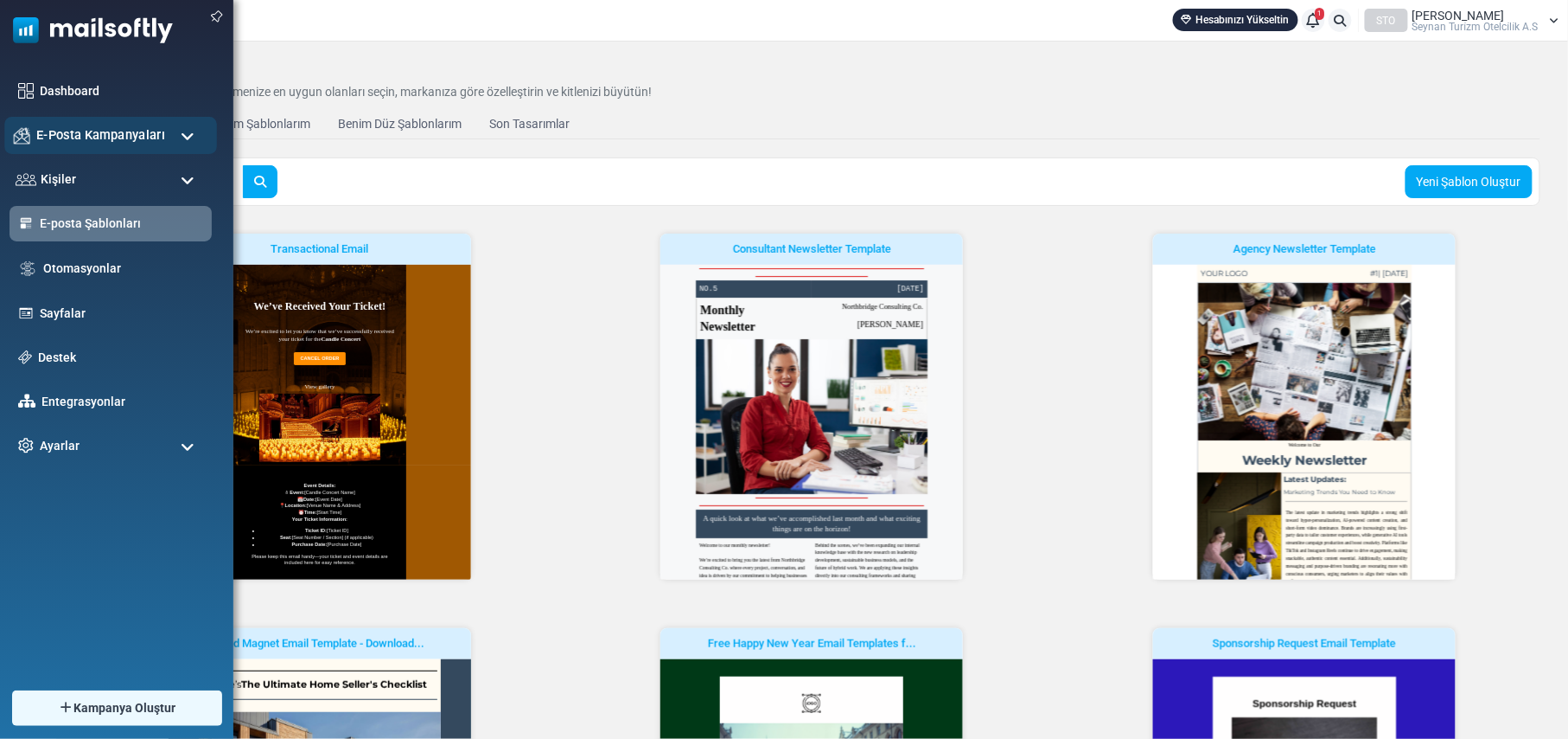
click at [169, 130] on div "E-Posta Kampanyaları" at bounding box center [111, 135] width 213 height 37
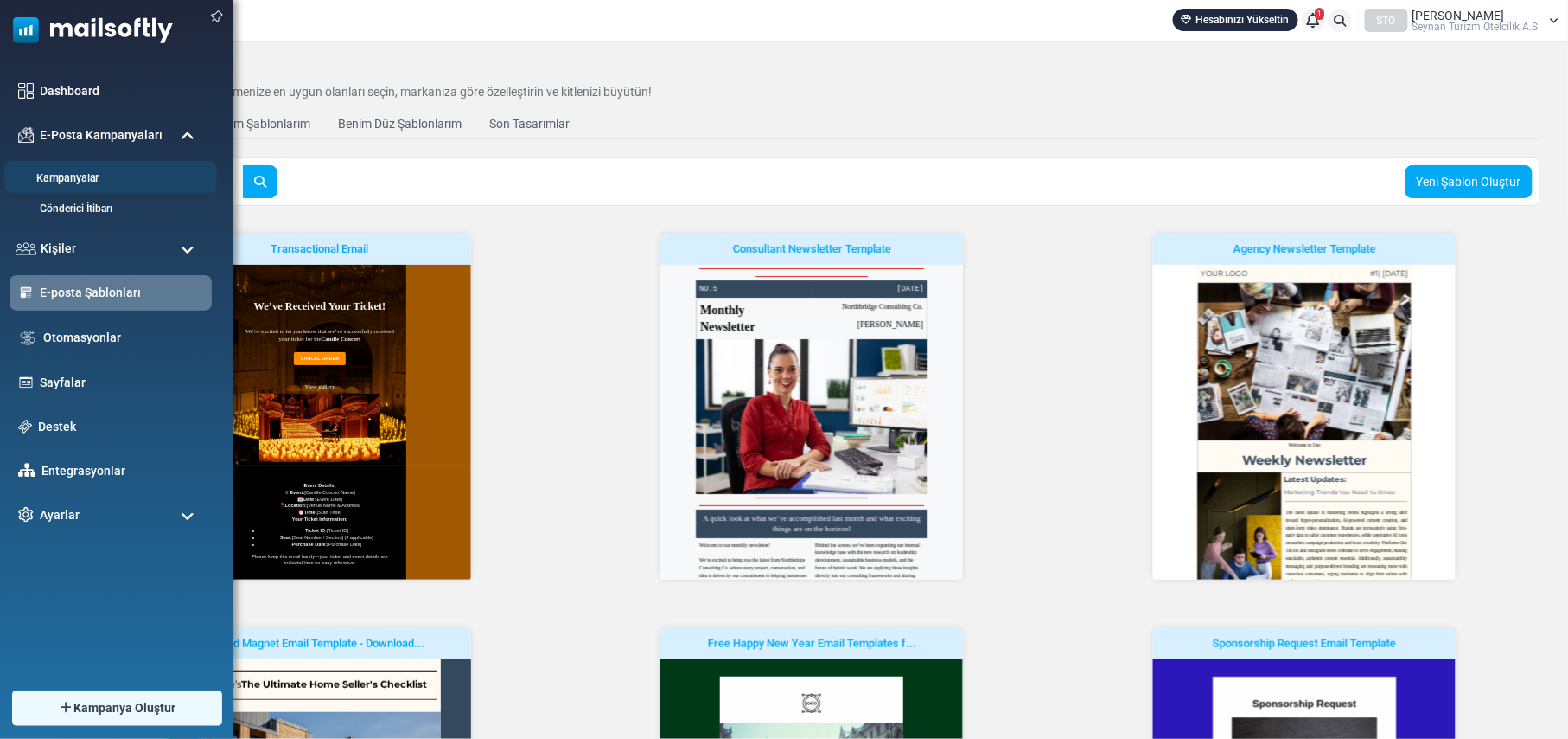
click at [73, 183] on link "Kampanyalar" at bounding box center [108, 179] width 208 height 16
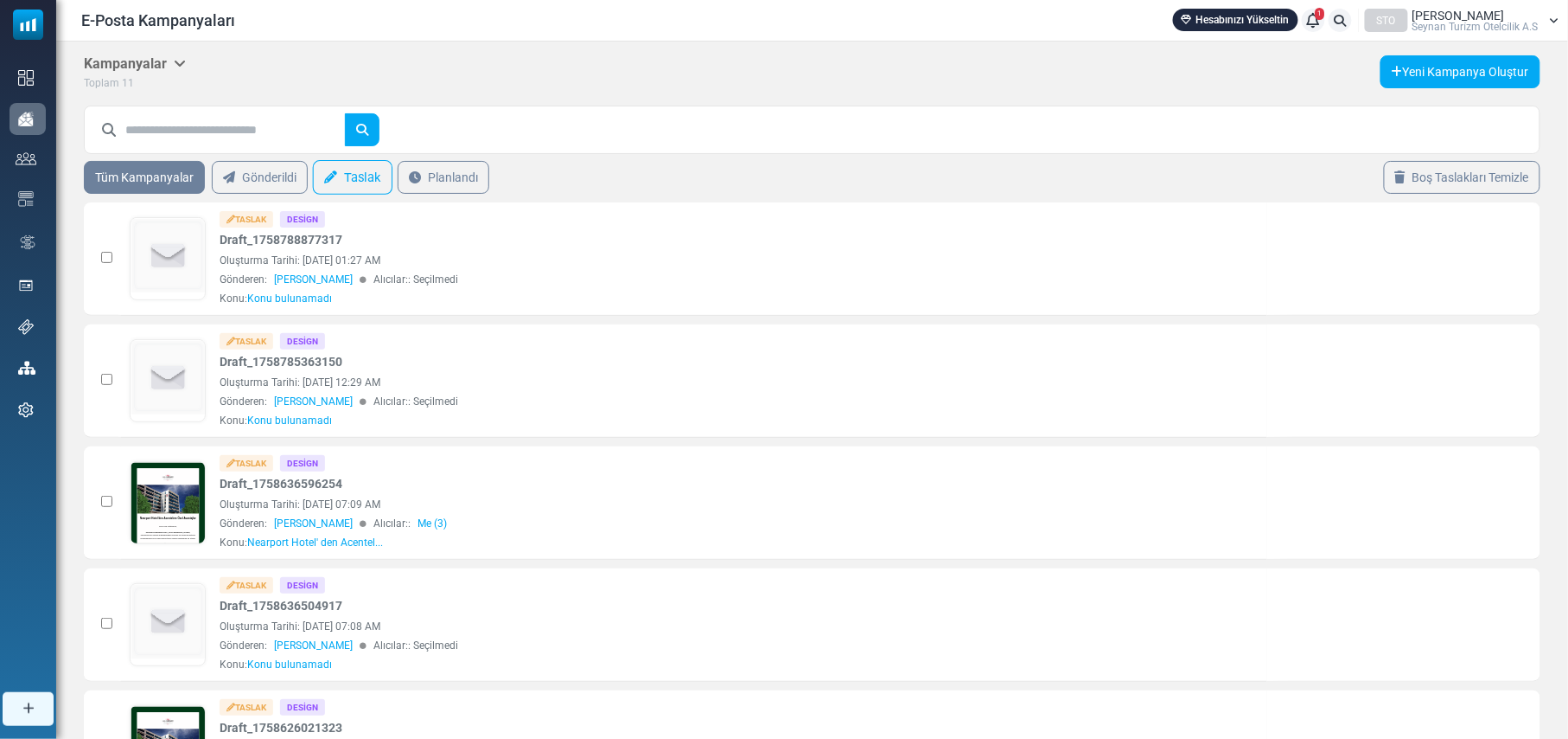
click at [361, 180] on link "Taslak" at bounding box center [353, 177] width 80 height 34
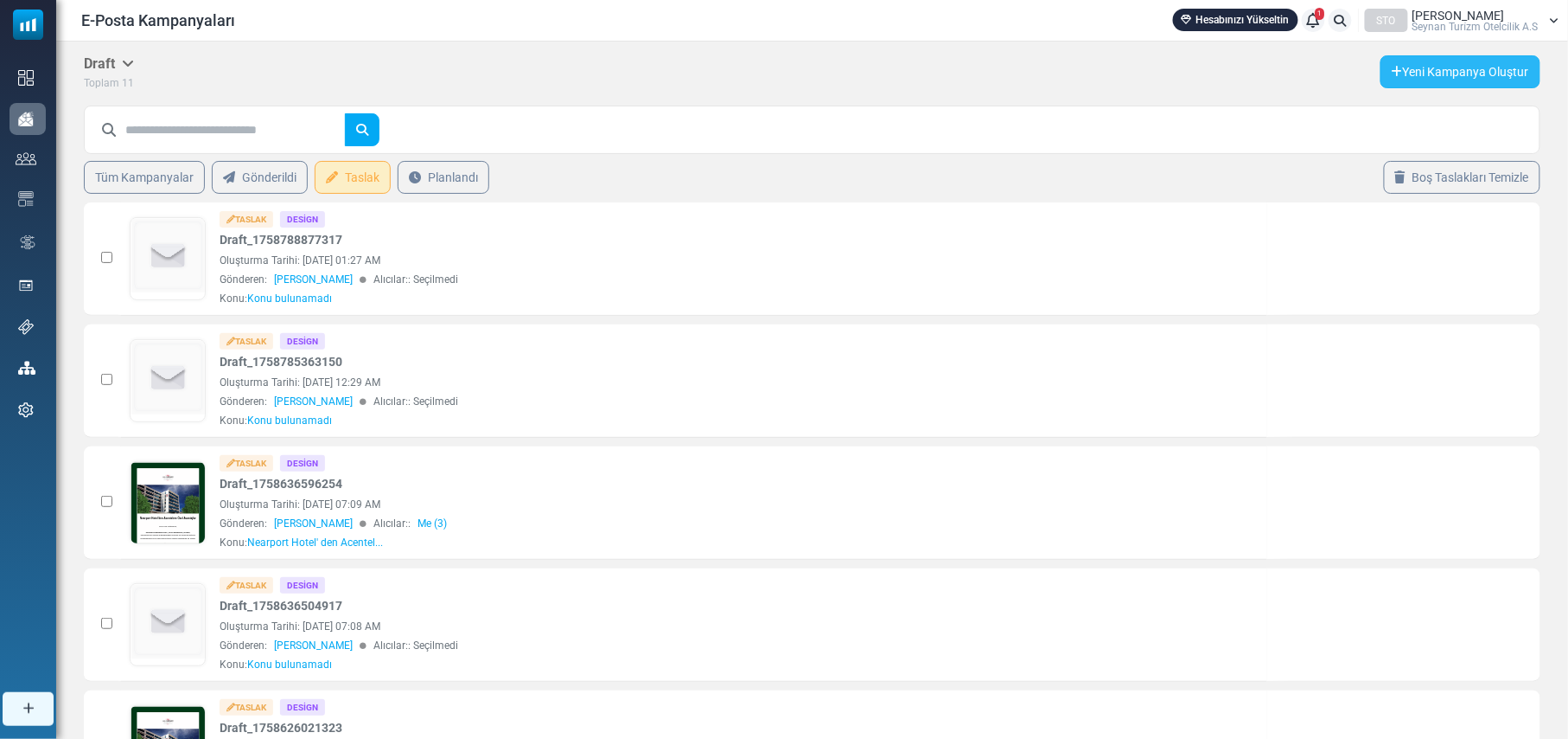
click at [1440, 66] on link "Yeni Kampanya Oluştur" at bounding box center [1460, 72] width 160 height 33
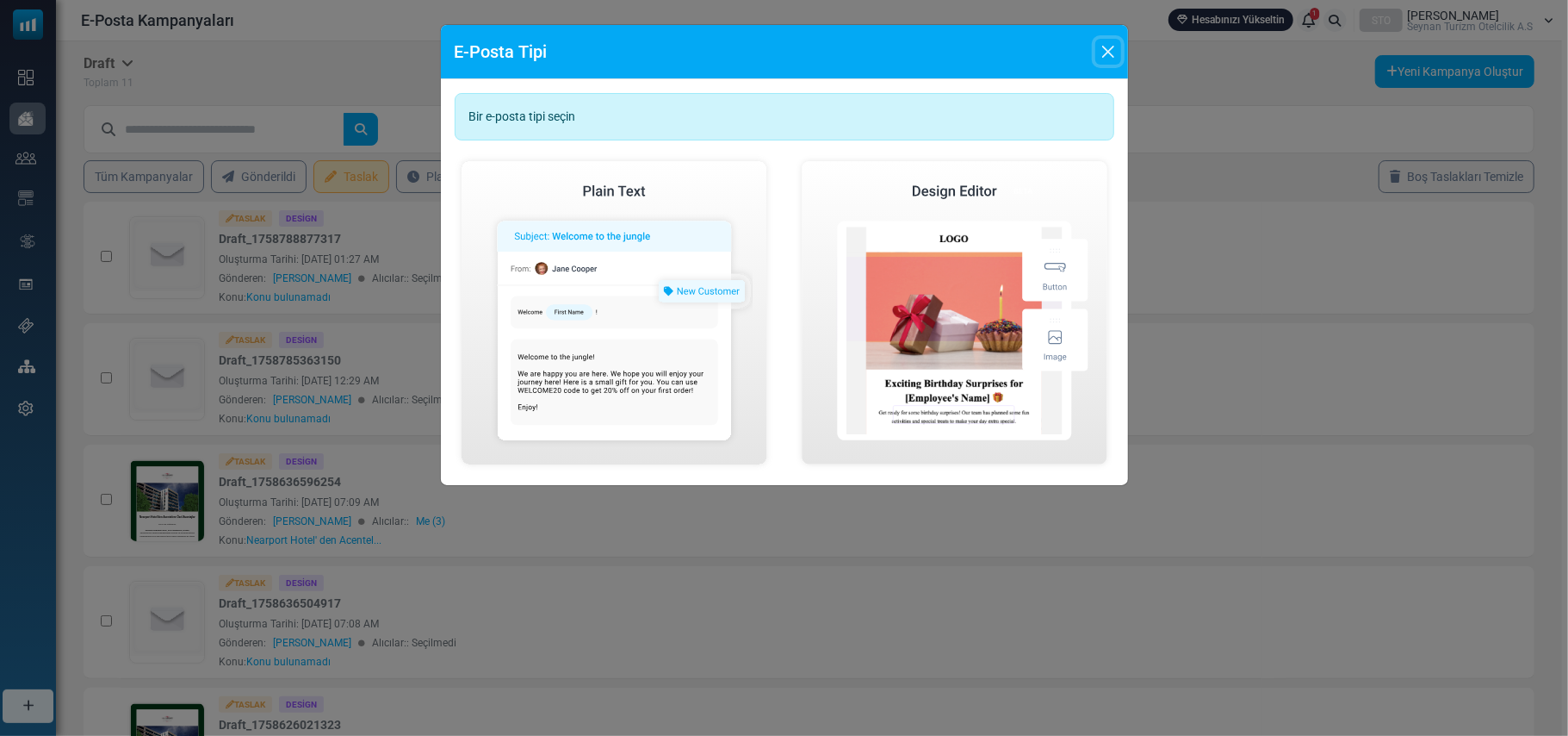
click at [1104, 48] on button "Close" at bounding box center [1108, 51] width 26 height 26
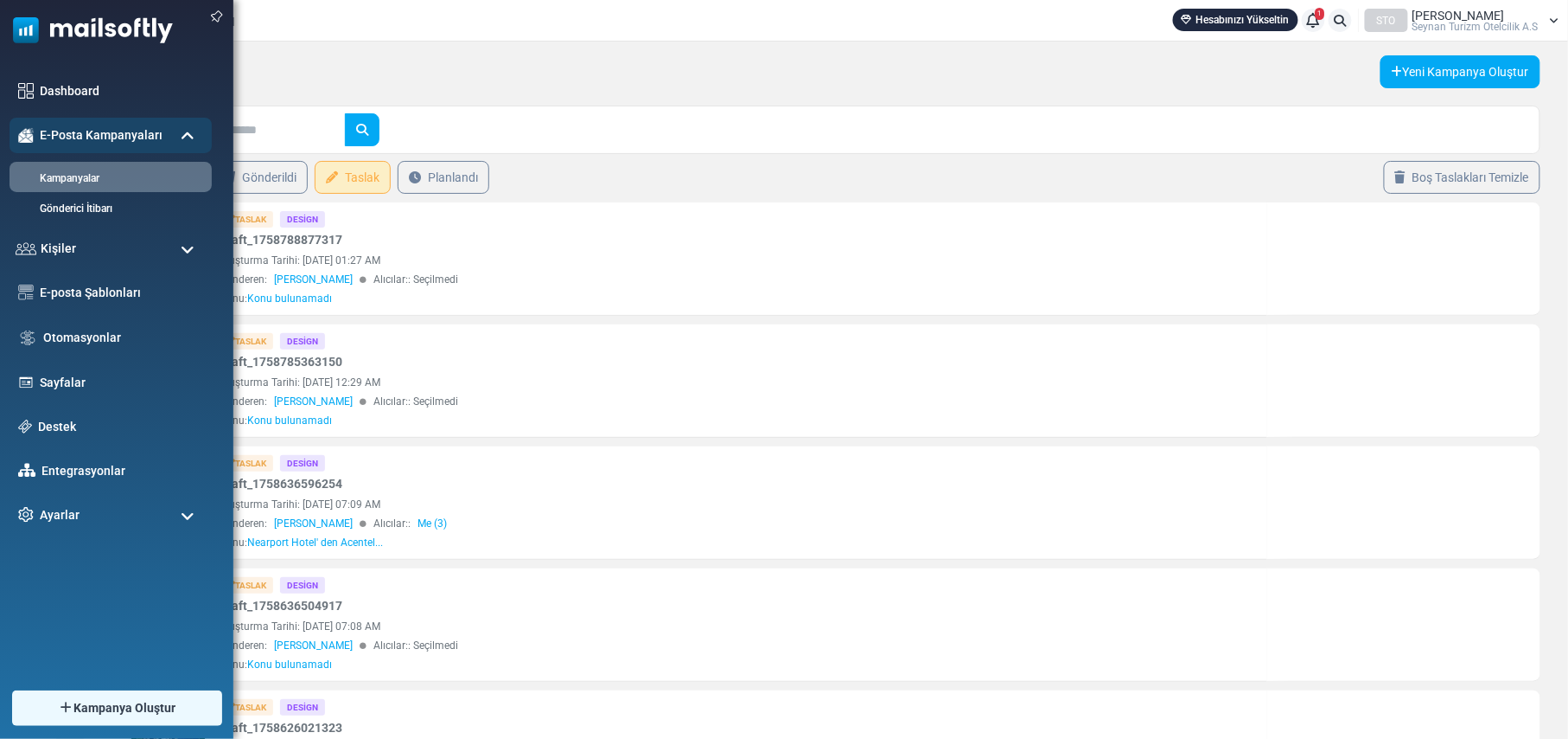
click at [181, 244] on span at bounding box center [187, 249] width 14 height 15
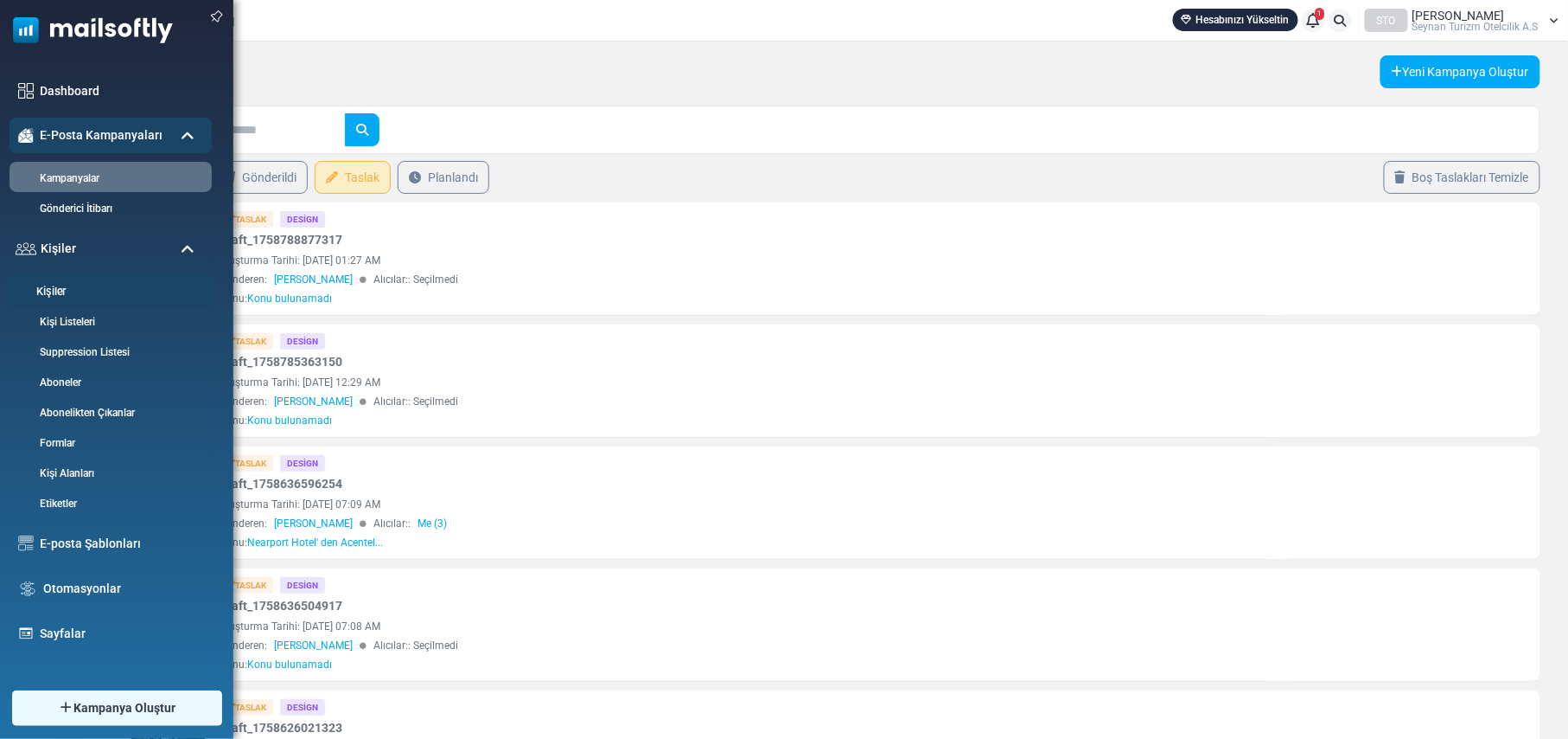
click at [70, 284] on link "Kişiler" at bounding box center [108, 292] width 208 height 16
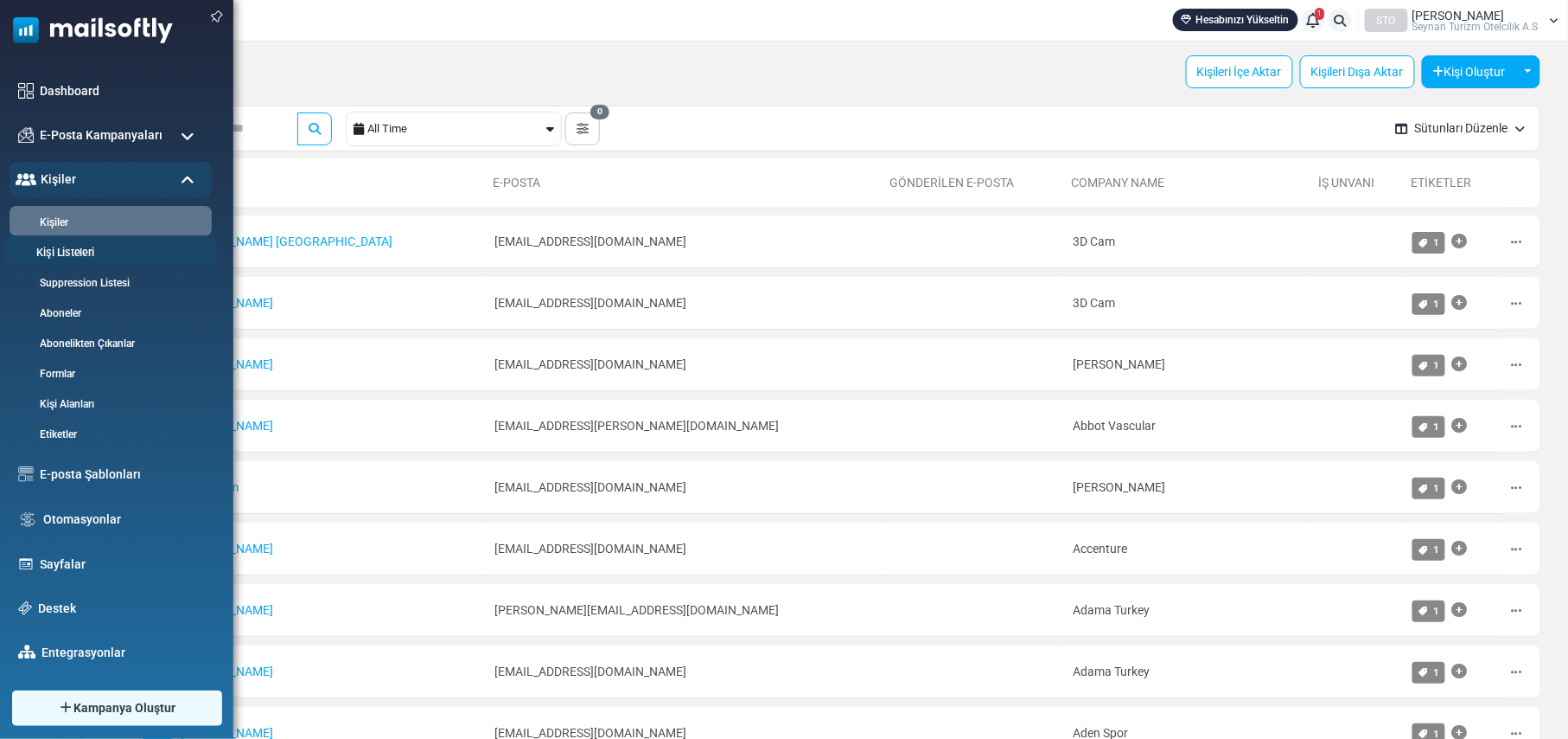
click at [76, 253] on link "Kişi Listeleri" at bounding box center [108, 253] width 208 height 16
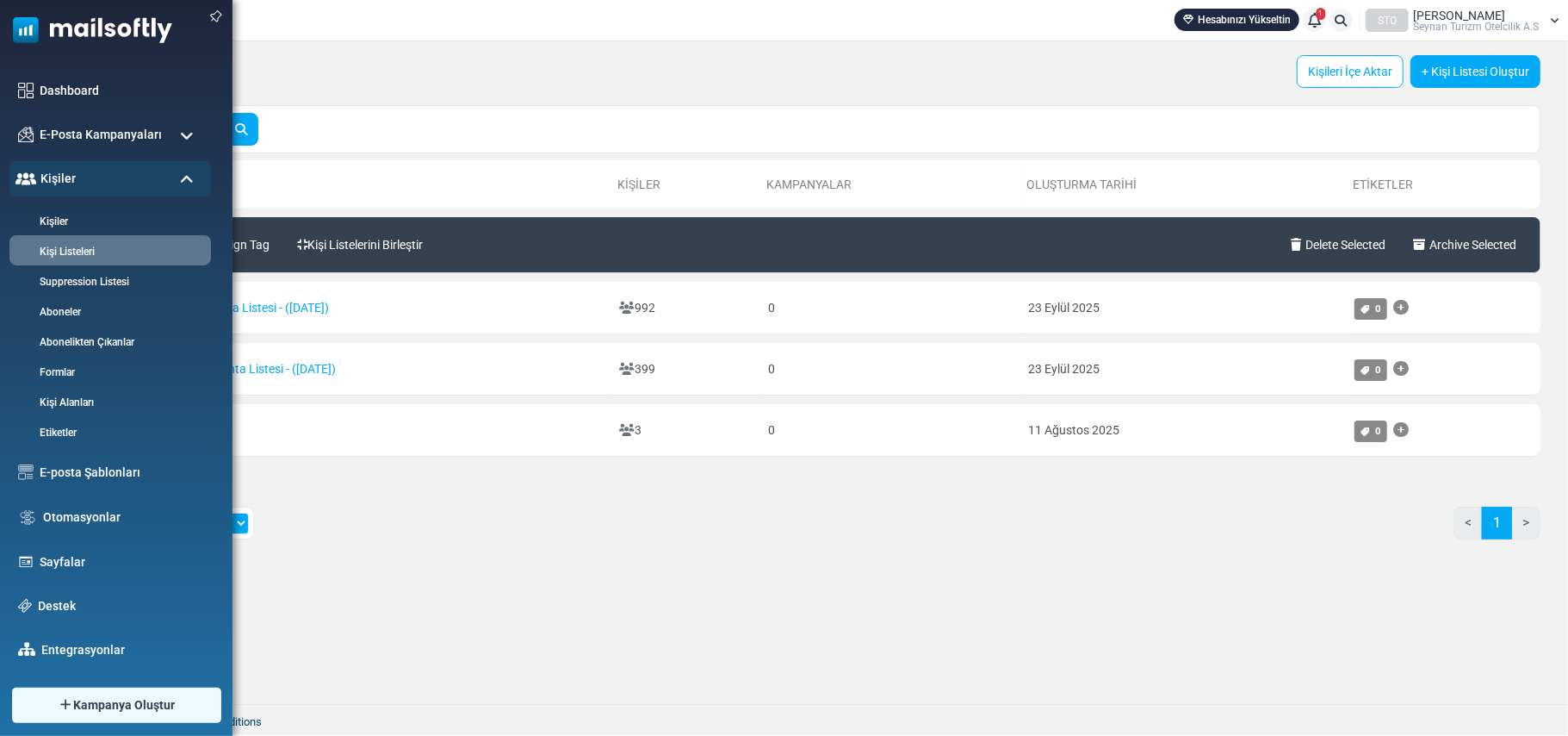
click at [182, 172] on span at bounding box center [186, 180] width 14 height 15
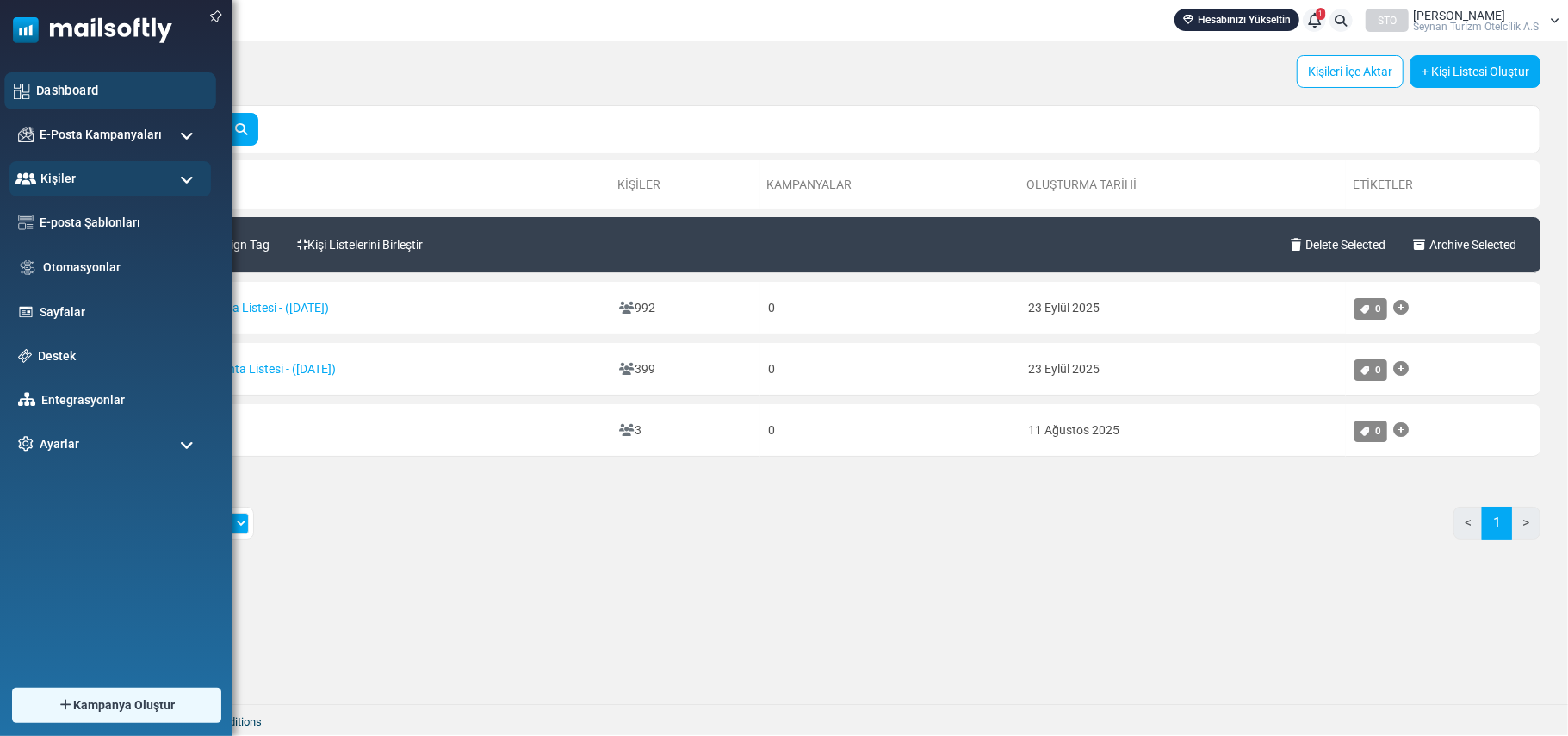
click at [93, 89] on link "Dashboard" at bounding box center [121, 90] width 171 height 19
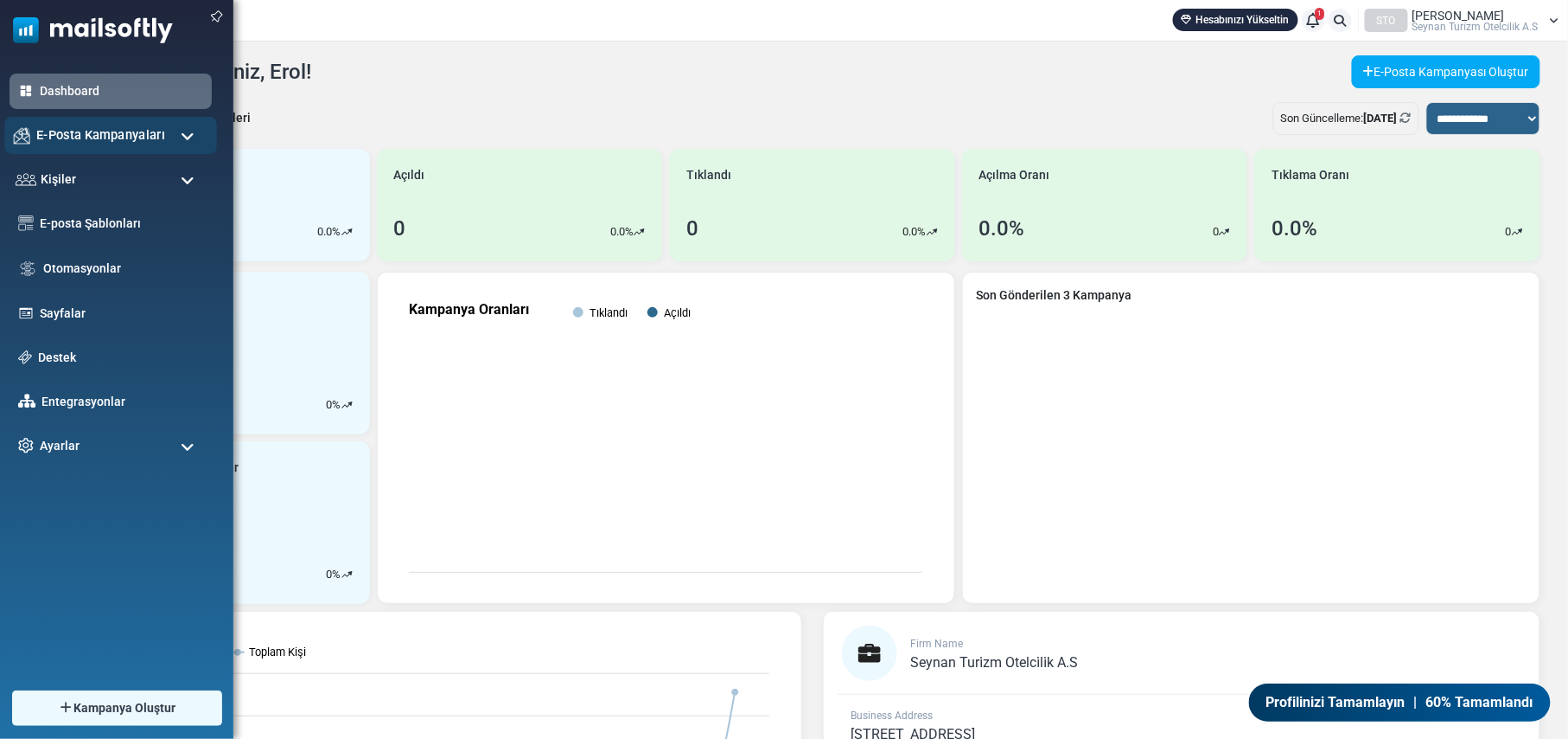
click at [154, 128] on span "E-Posta Kampanyaları" at bounding box center [101, 134] width 129 height 19
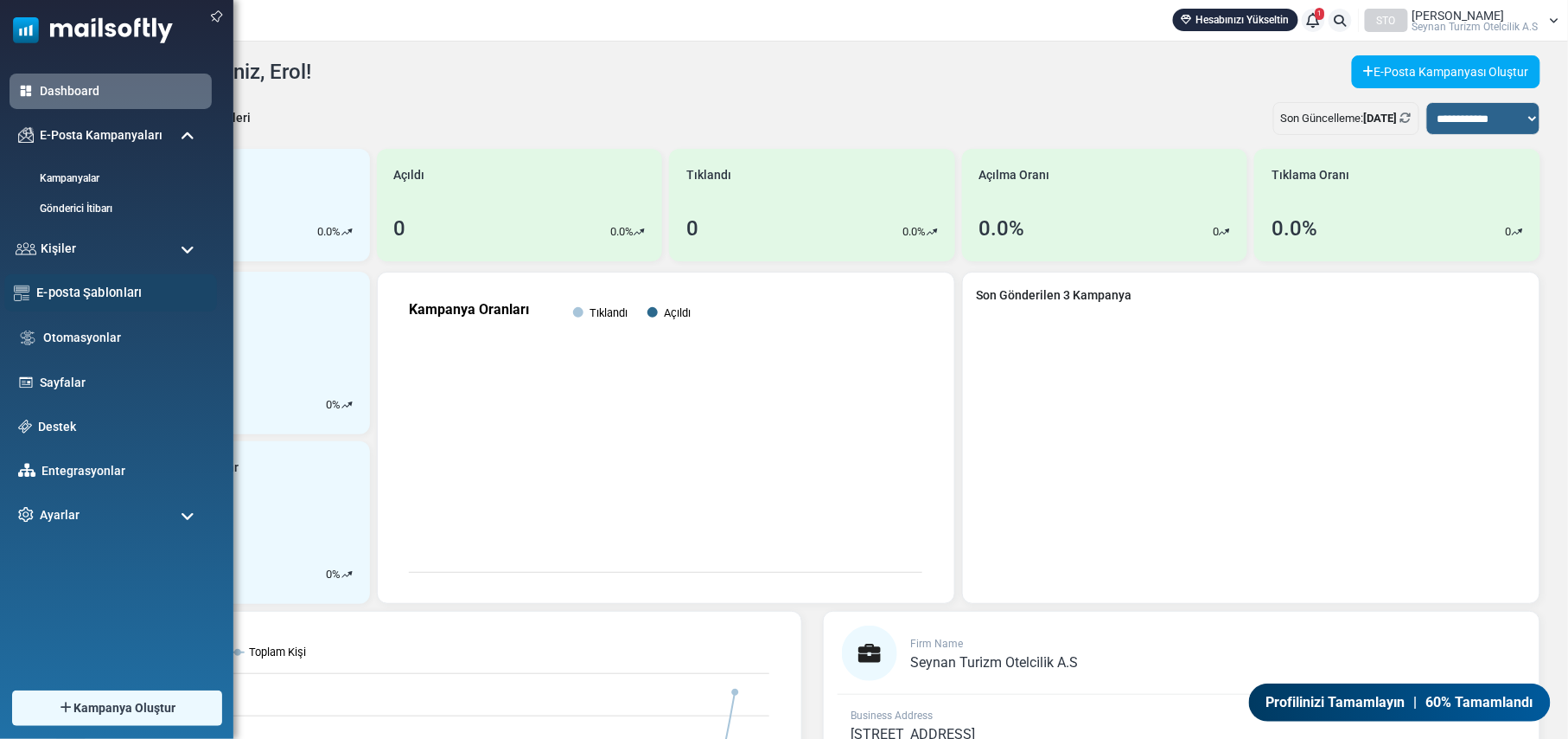
click at [102, 289] on link "E-posta Şablonları" at bounding box center [121, 292] width 171 height 19
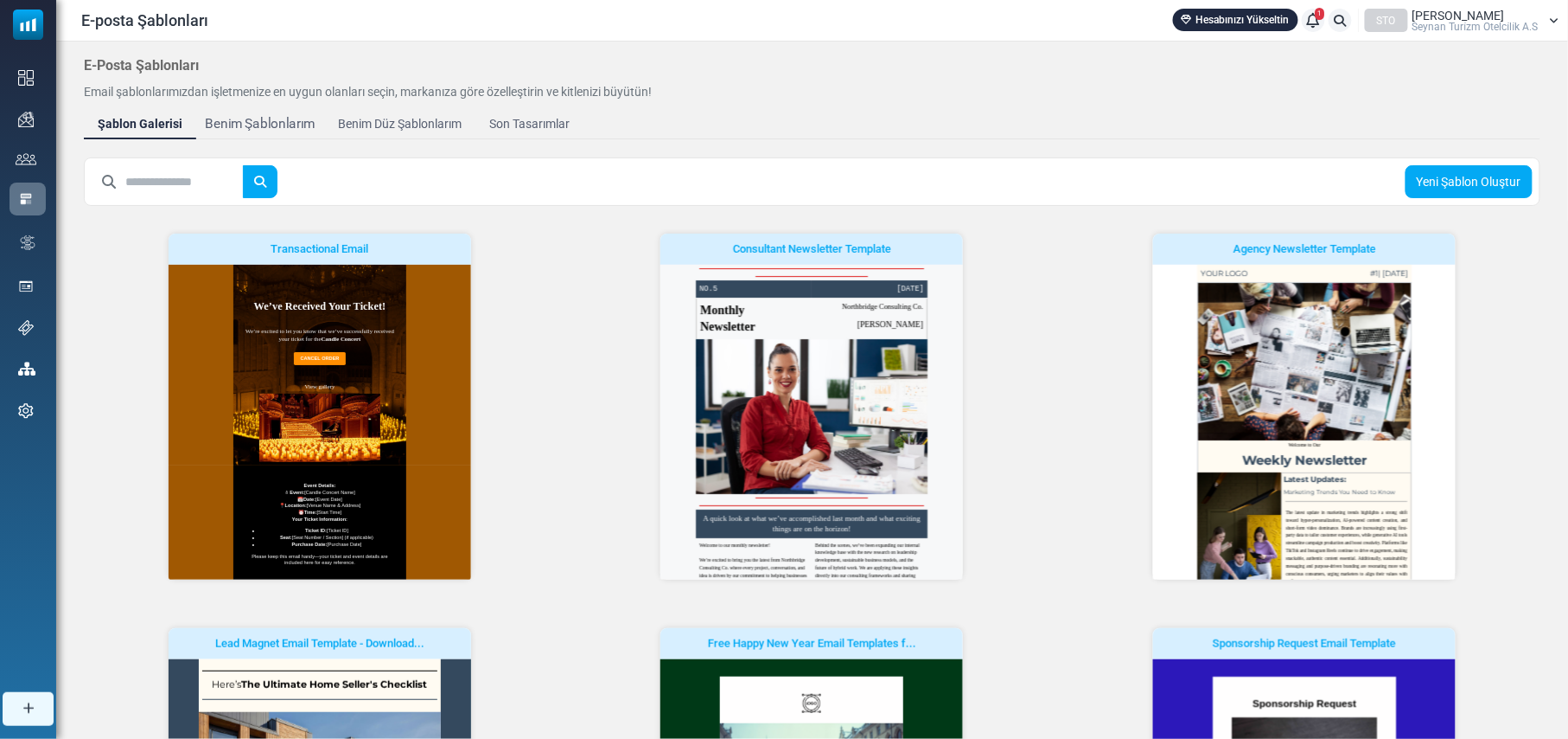
click at [280, 122] on div "Benim Şablonlarım" at bounding box center [260, 124] width 111 height 20
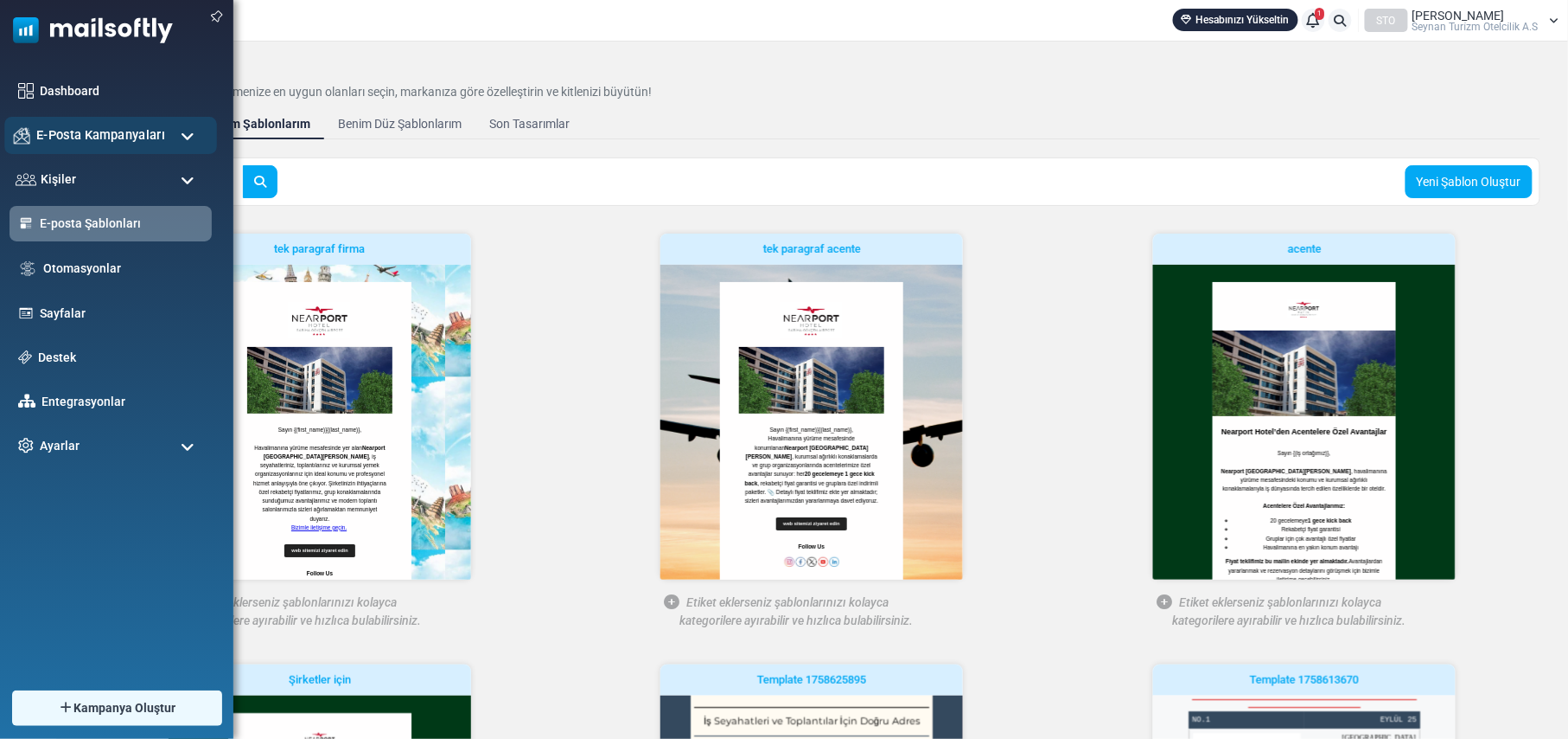
click at [179, 136] on div "E-Posta Kampanyaları" at bounding box center [111, 135] width 213 height 37
click at [188, 129] on span at bounding box center [187, 136] width 14 height 15
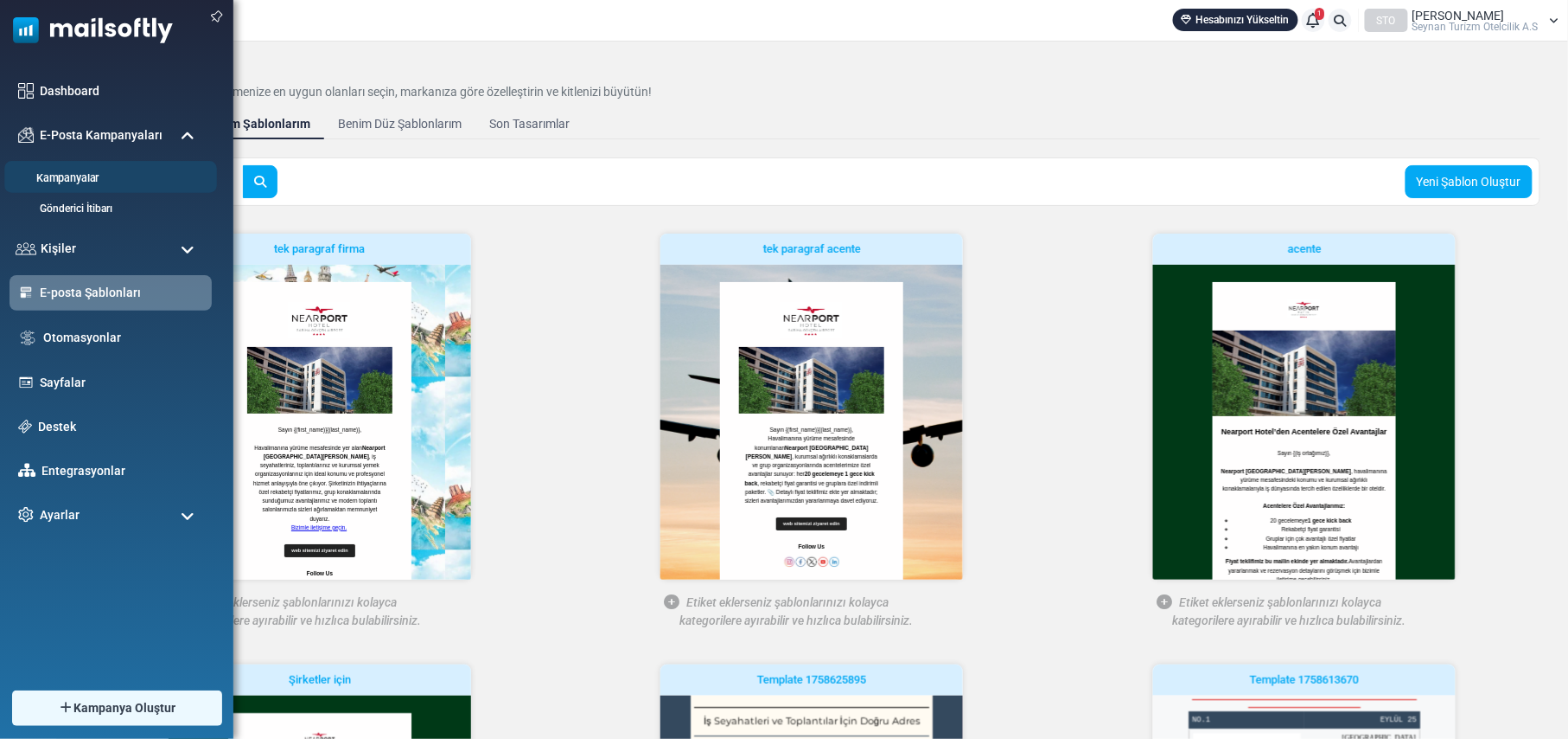
click at [77, 175] on link "Kampanyalar" at bounding box center [108, 179] width 208 height 16
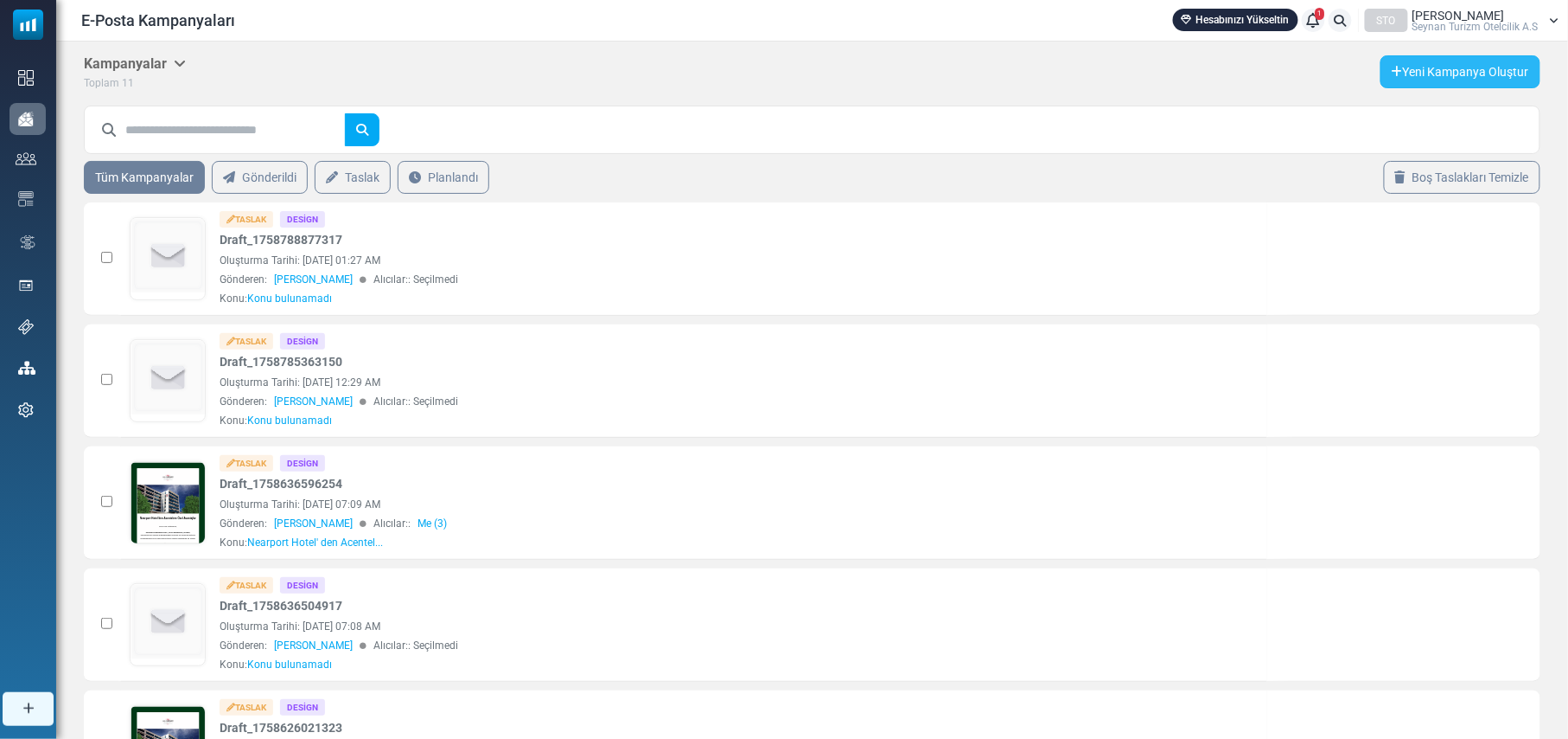
click at [1466, 73] on link "Yeni Kampanya Oluştur" at bounding box center [1460, 72] width 160 height 33
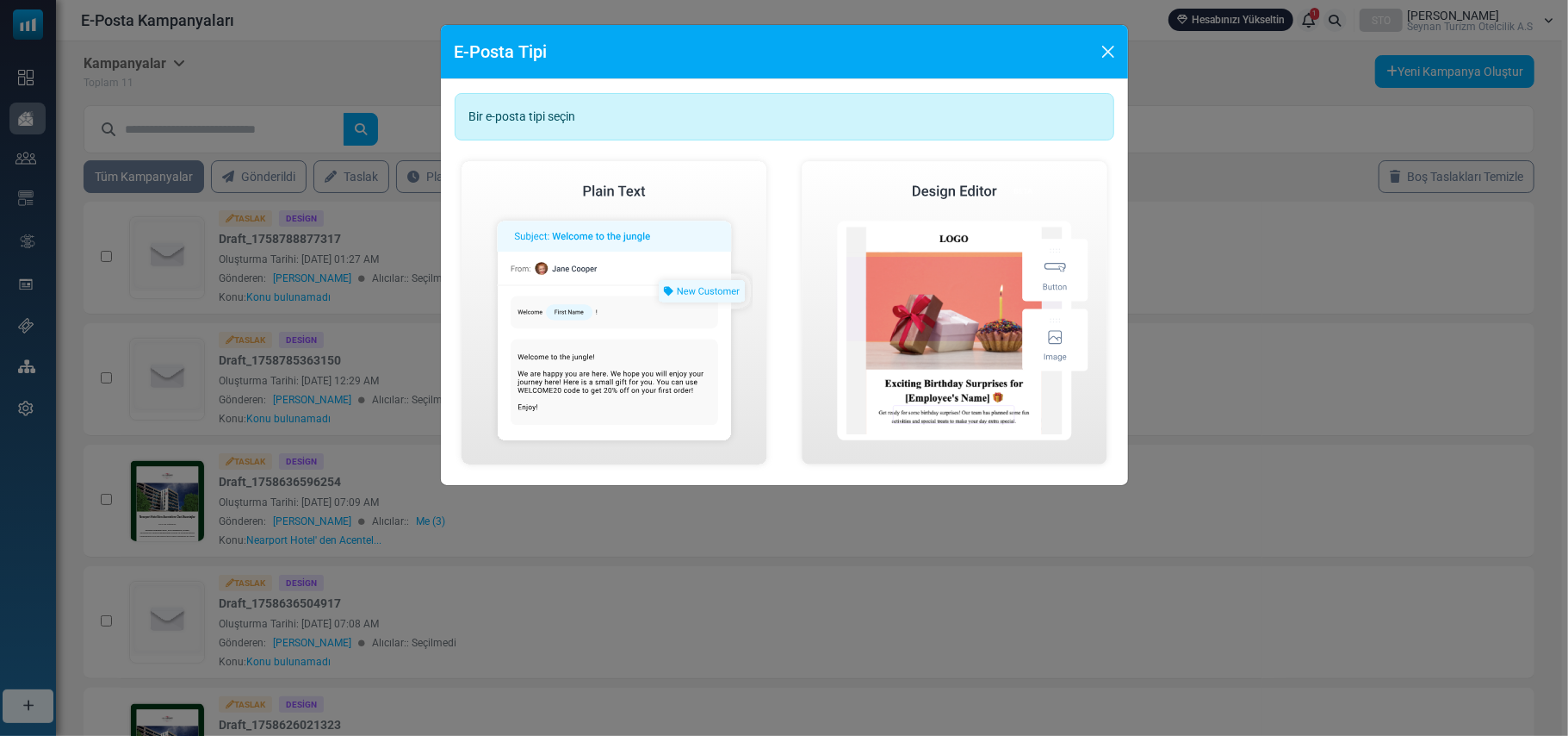
click at [662, 122] on div "Bir e-posta tipi seçin" at bounding box center [784, 116] width 660 height 47
click at [1251, 42] on div "E-Posta Tipi Bir e-posta tipi seçin Basit E-Posta Oluştur [GEOGRAPHIC_DATA] E-P…" at bounding box center [784, 368] width 1568 height 736
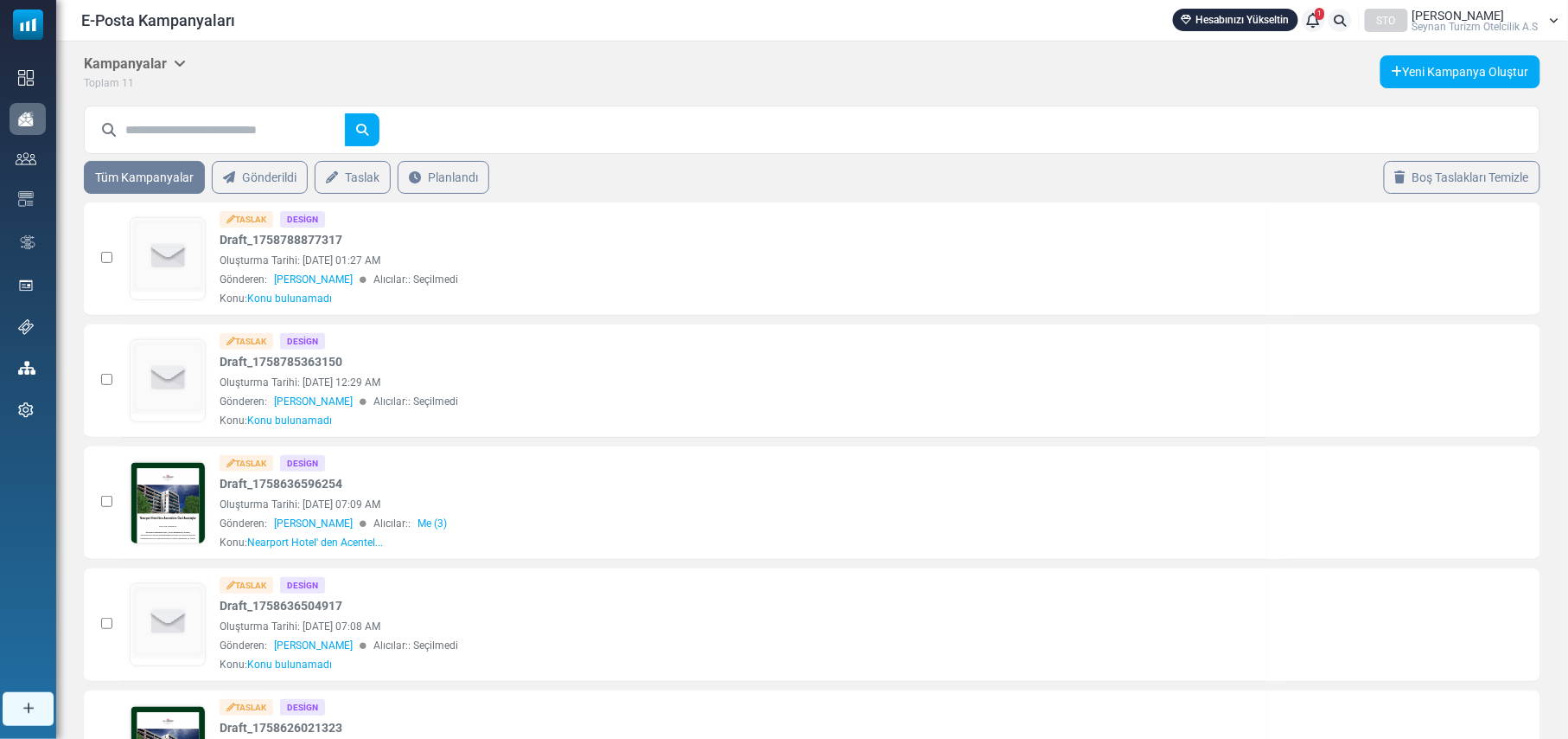
click at [178, 63] on icon at bounding box center [179, 63] width 12 height 14
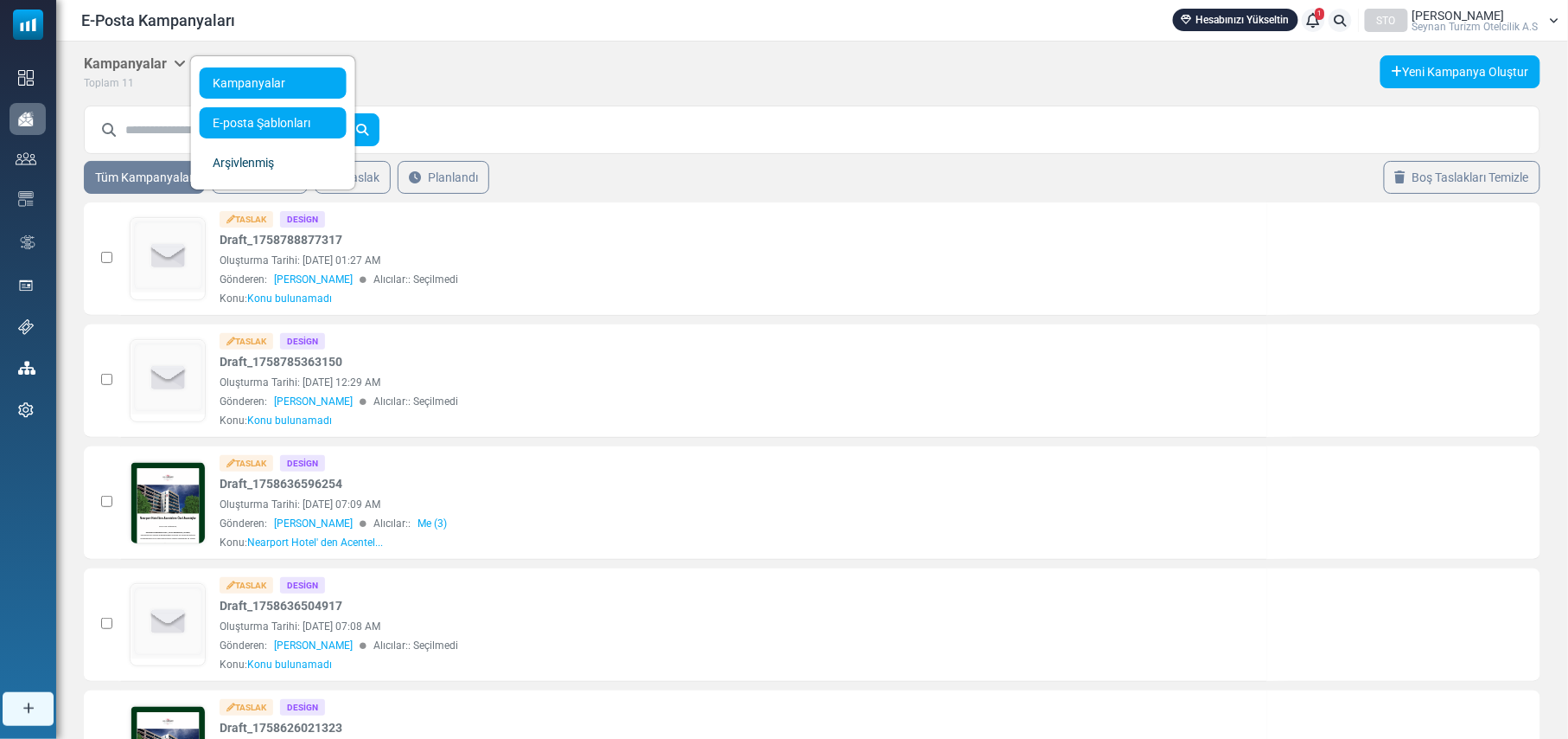
click at [284, 128] on link "E-posta Şablonları" at bounding box center [273, 122] width 147 height 31
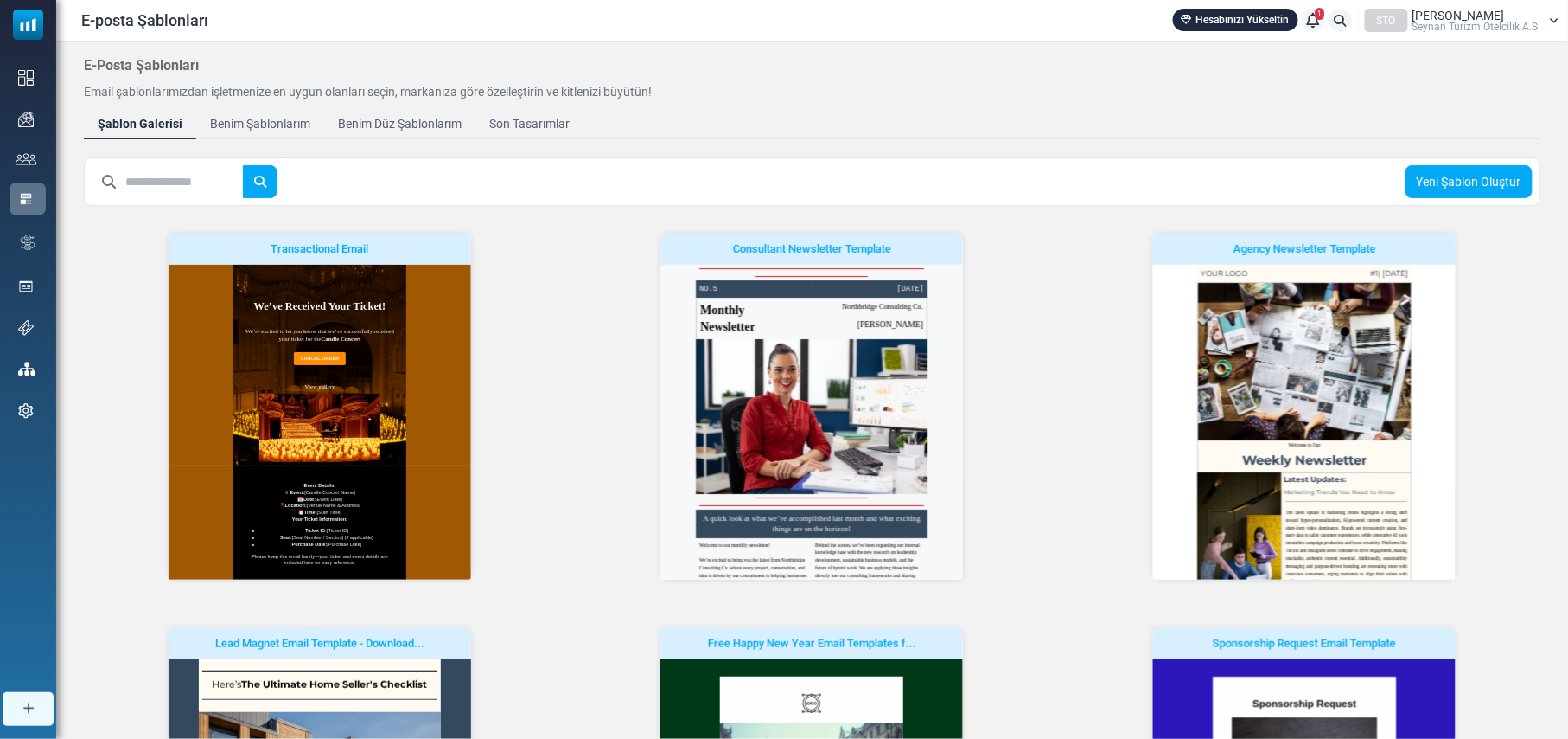
click at [284, 128] on div "Benim Şablonlarım" at bounding box center [260, 124] width 101 height 18
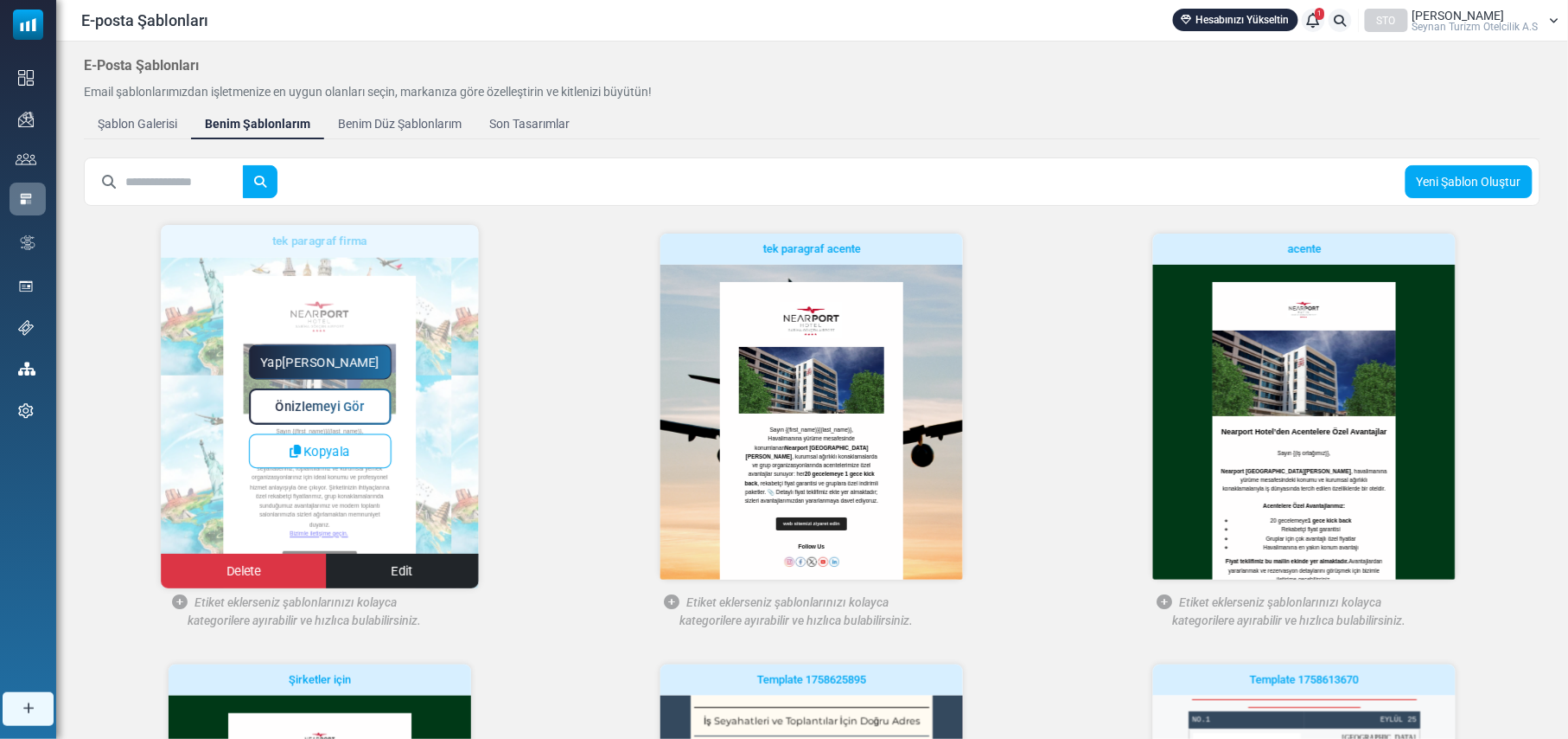
click at [337, 404] on span "Önizlemeyi Gör" at bounding box center [319, 407] width 89 height 15
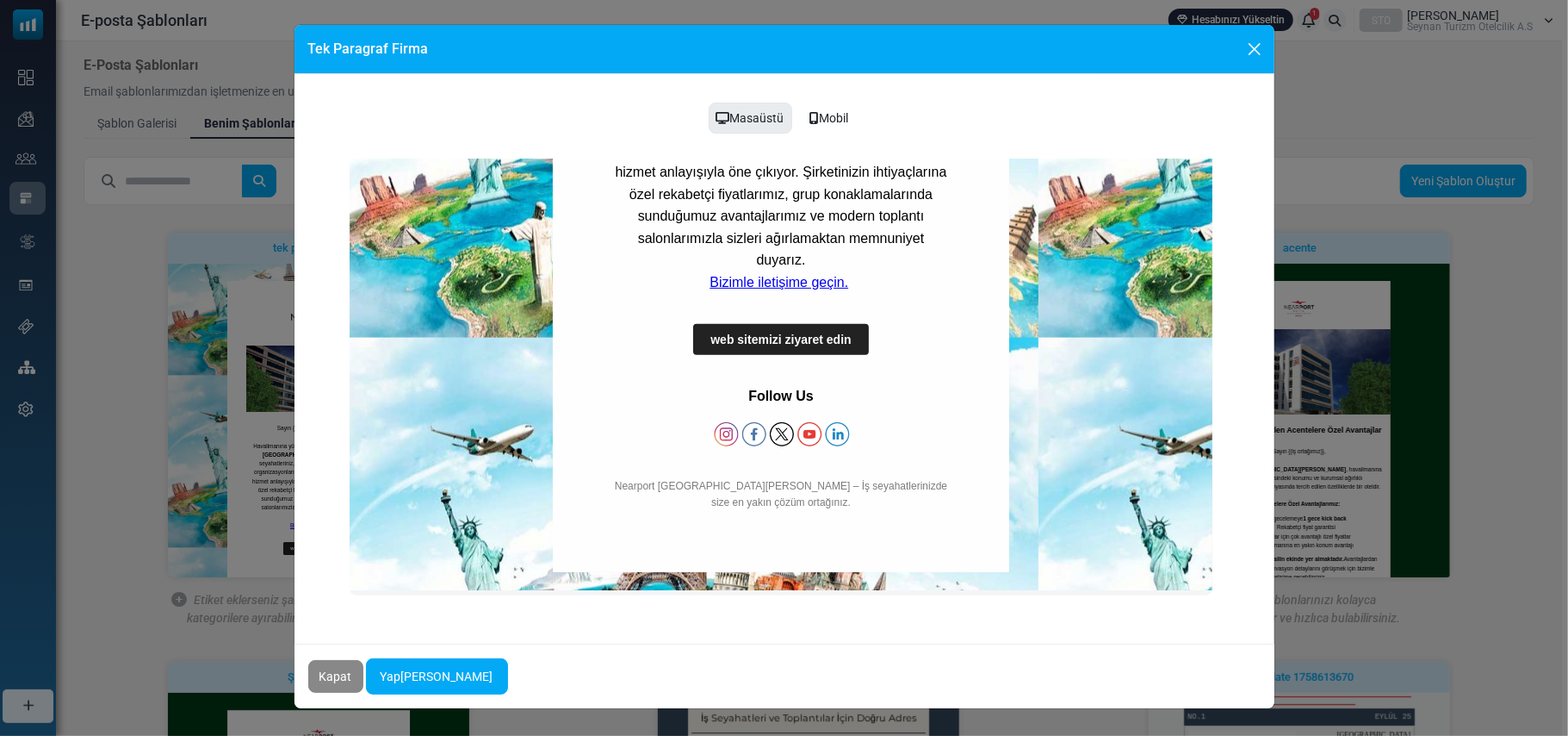
scroll to position [535, 0]
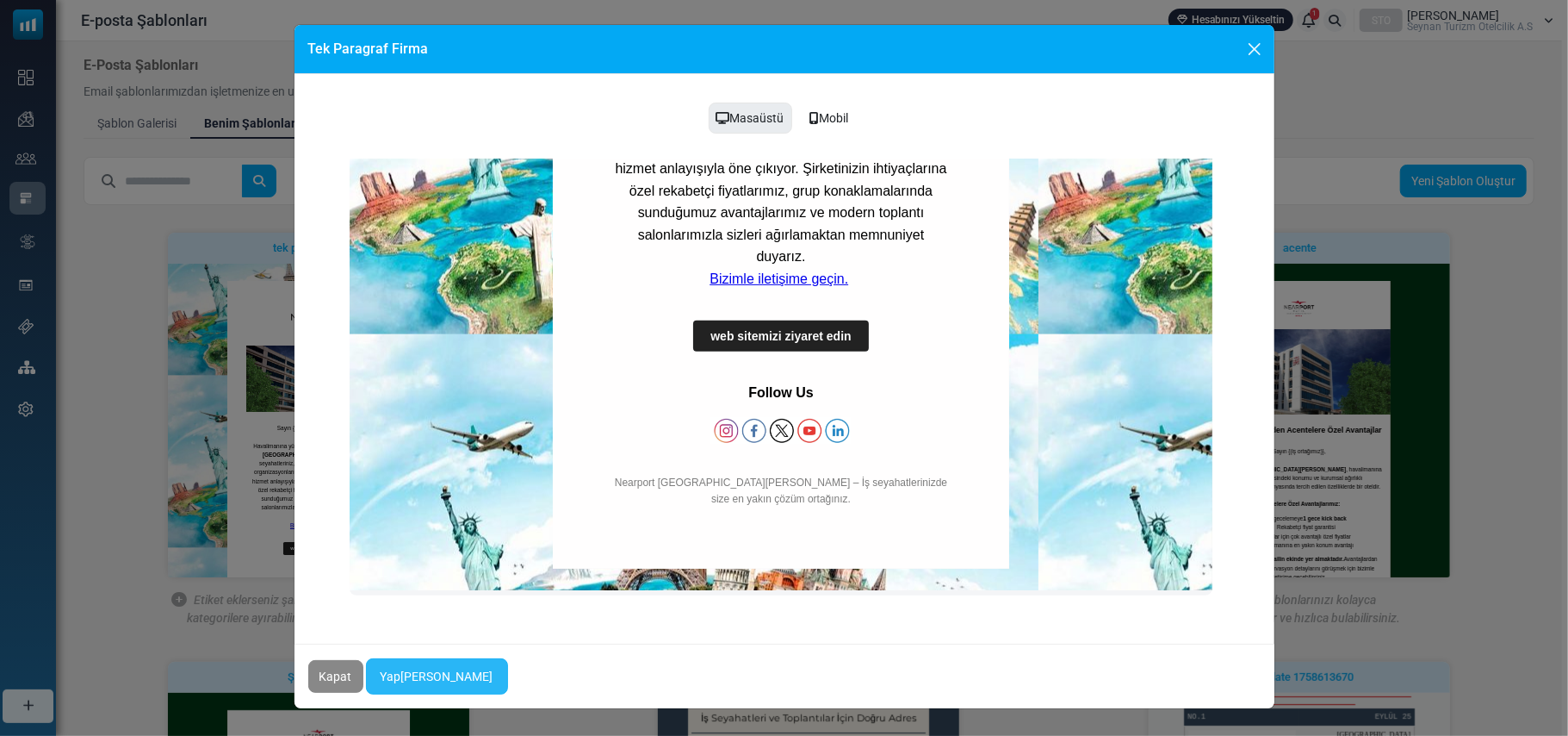
click at [442, 682] on link "Yapmaya Başla" at bounding box center [436, 676] width 142 height 36
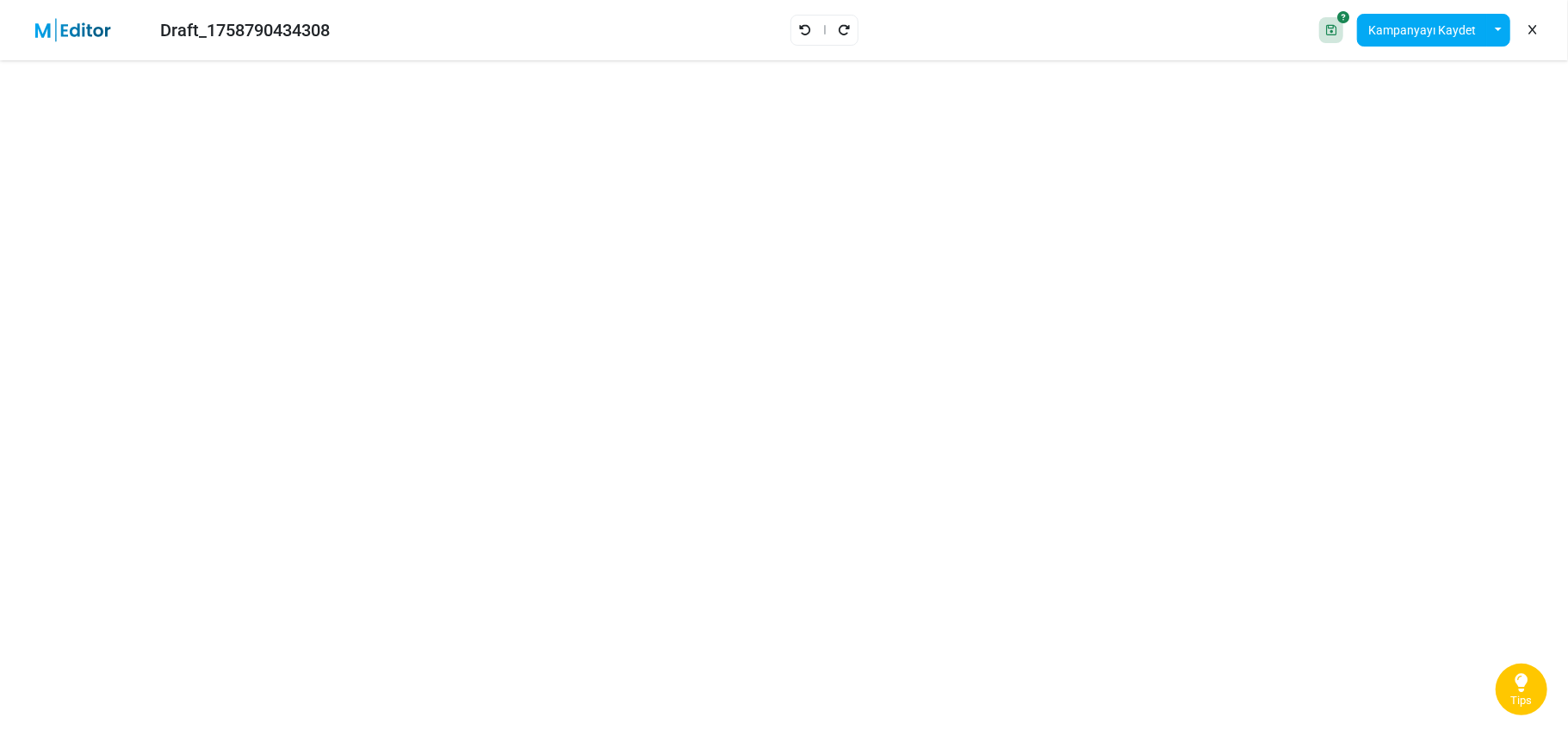
click at [1517, 684] on icon at bounding box center [1521, 682] width 14 height 23
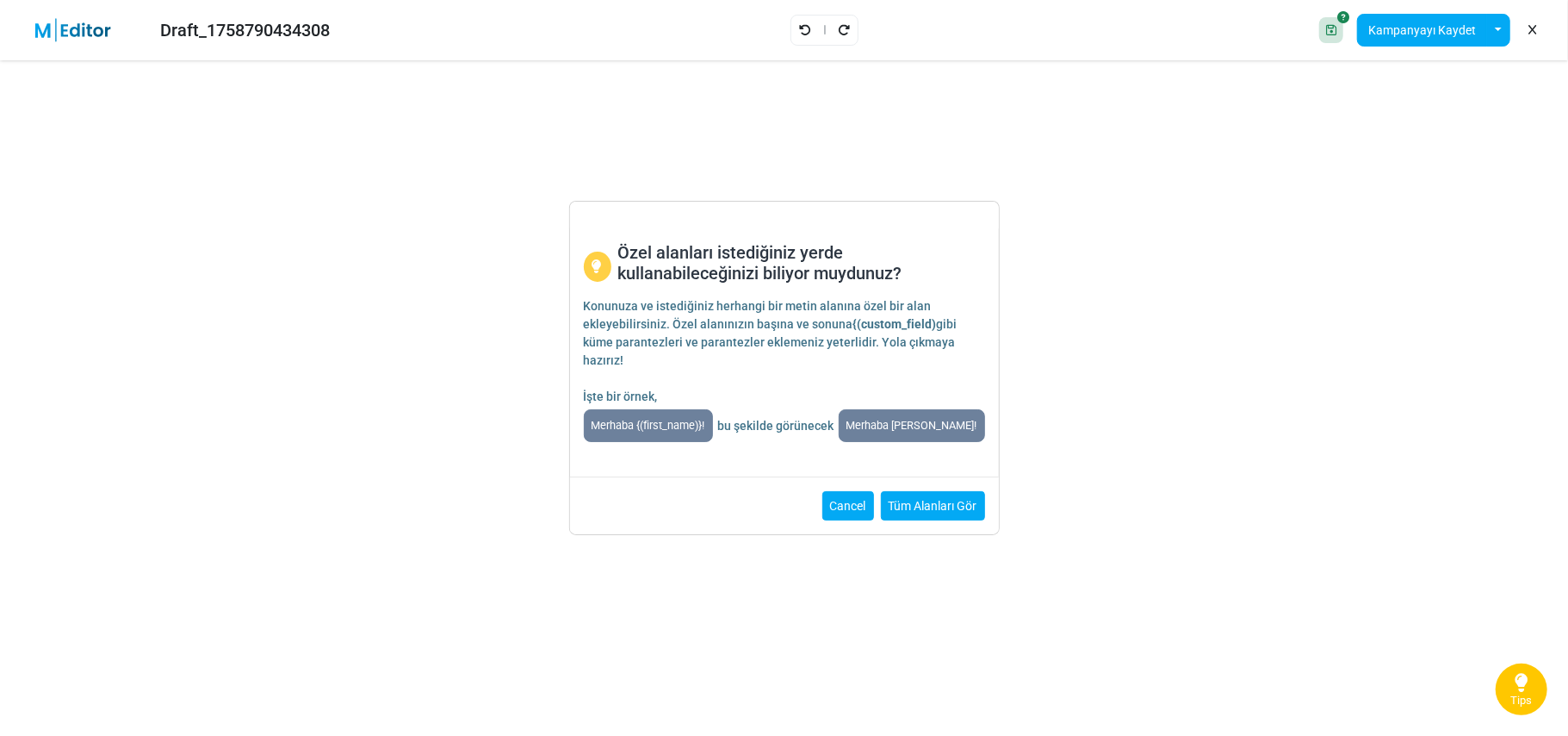
click at [850, 508] on button "Cancel" at bounding box center [848, 506] width 51 height 29
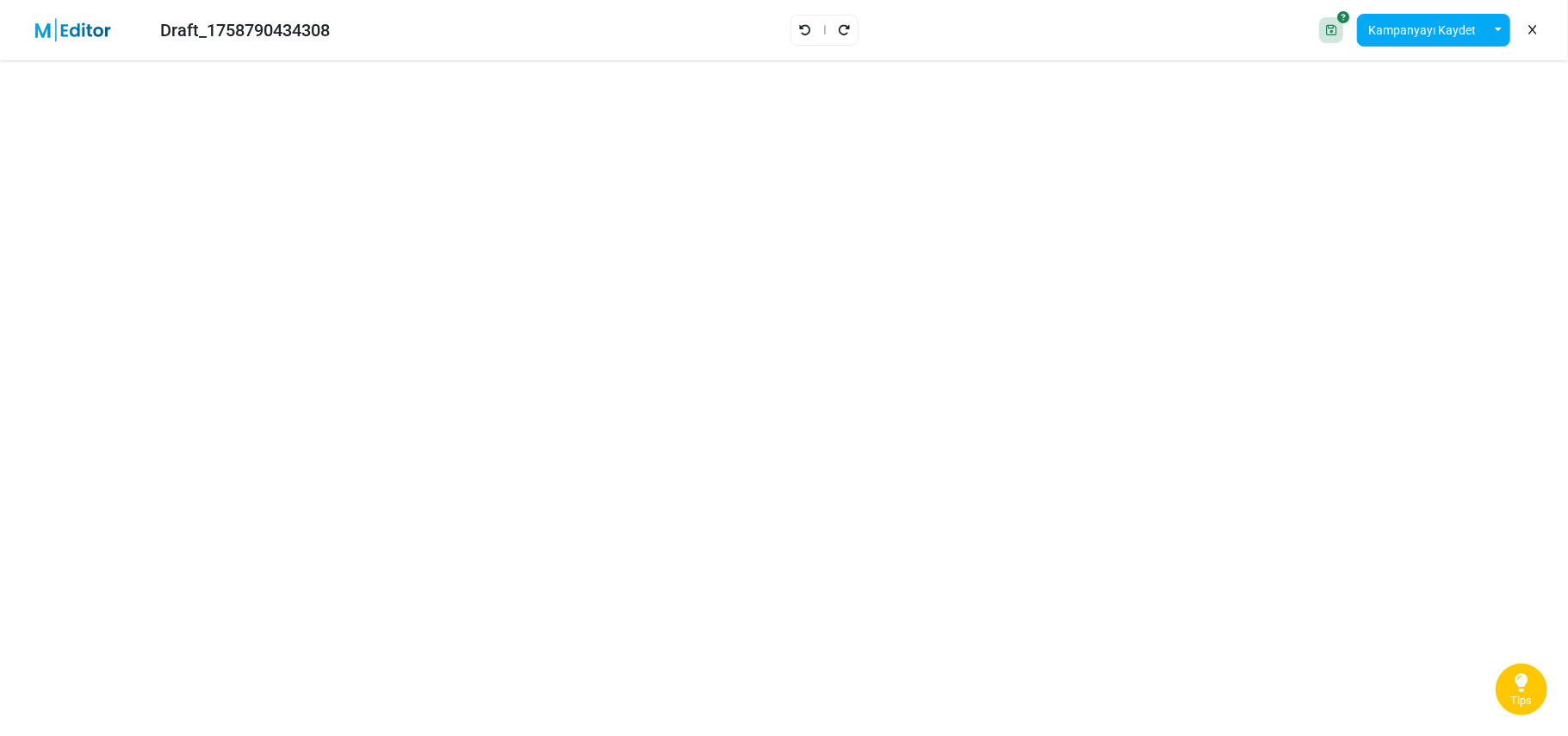
click at [1531, 30] on icon at bounding box center [1532, 30] width 8 height 1
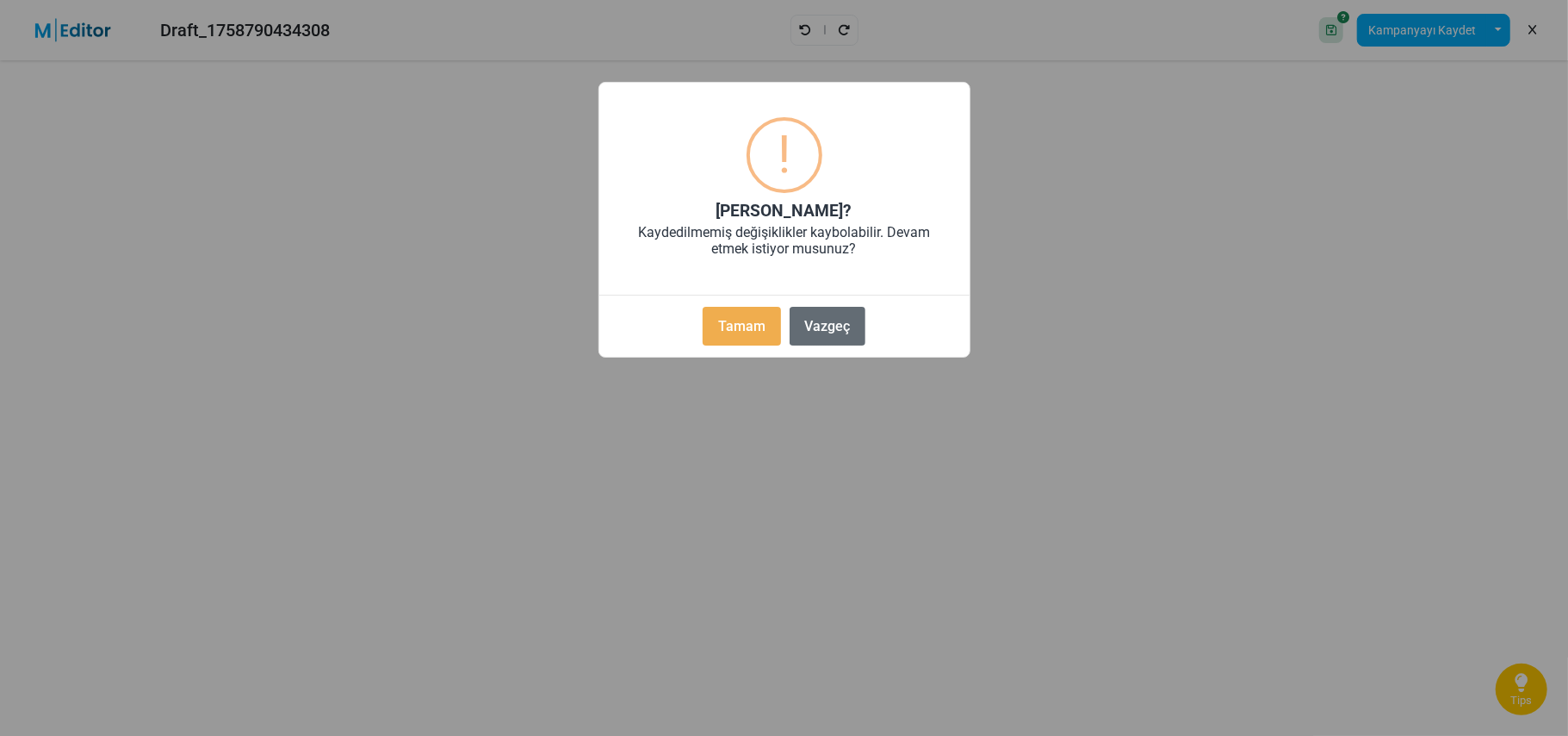
click at [833, 315] on button "Vazgeç" at bounding box center [828, 326] width 76 height 39
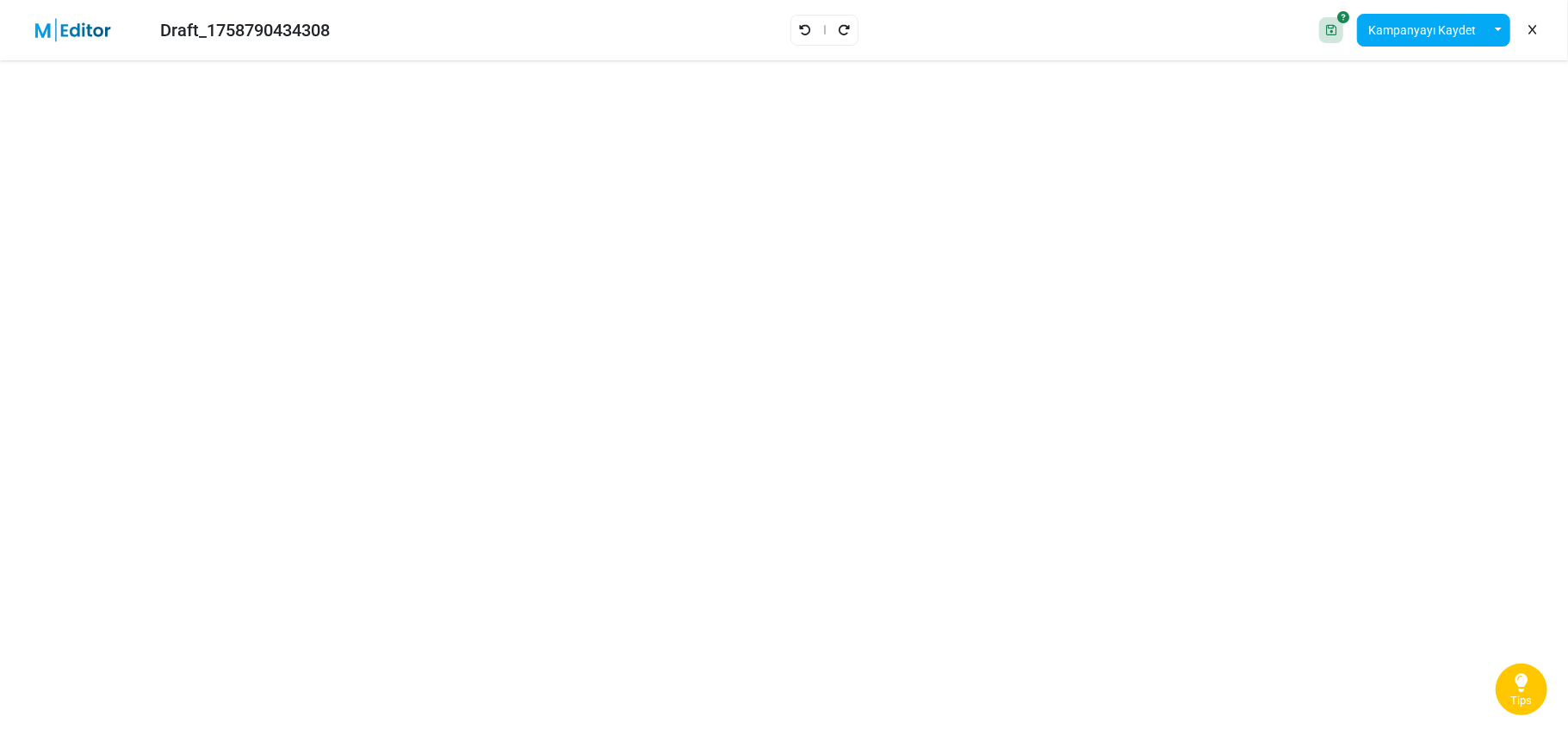
click at [1526, 28] on link at bounding box center [1532, 30] width 16 height 29
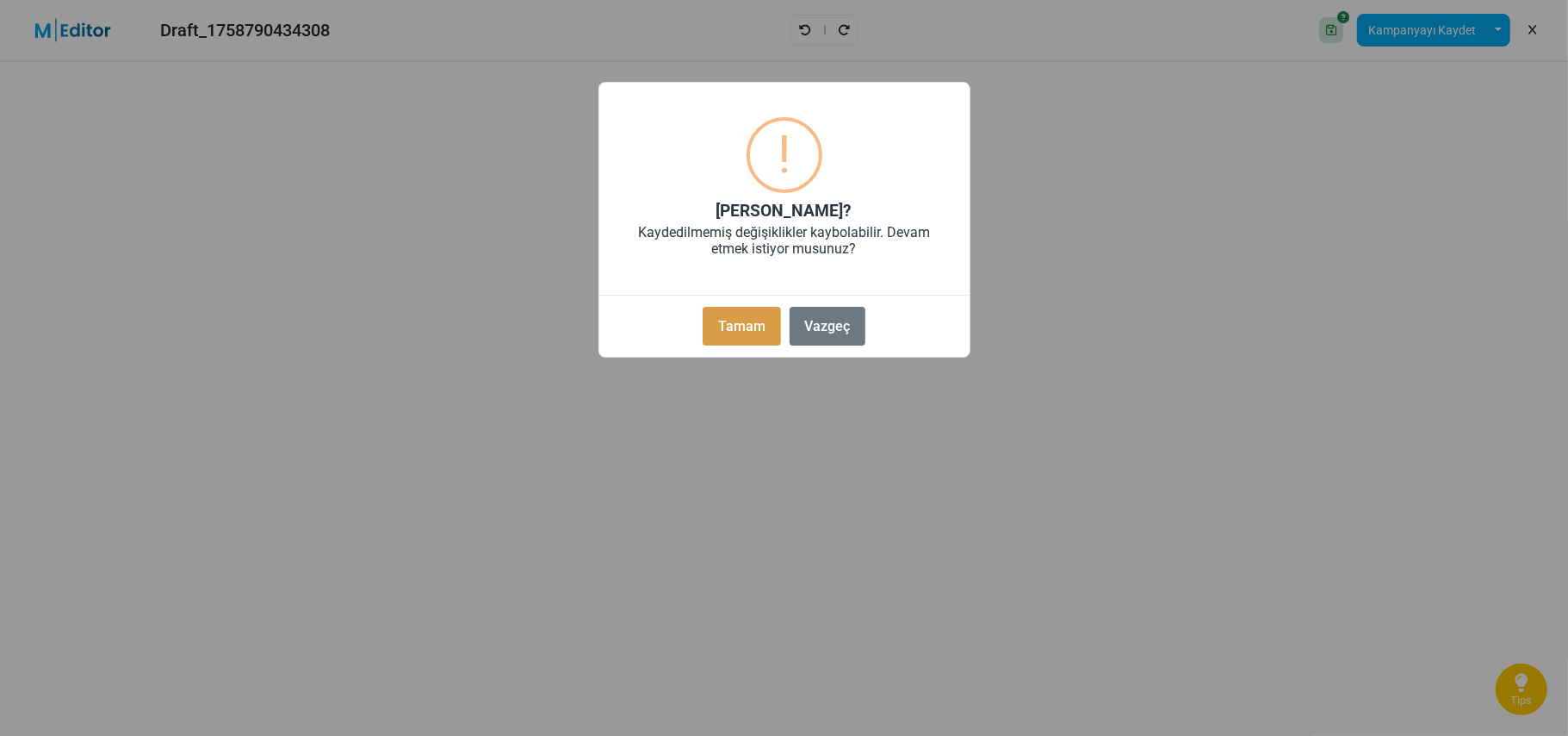
click at [756, 335] on button "Tamam" at bounding box center [741, 326] width 78 height 39
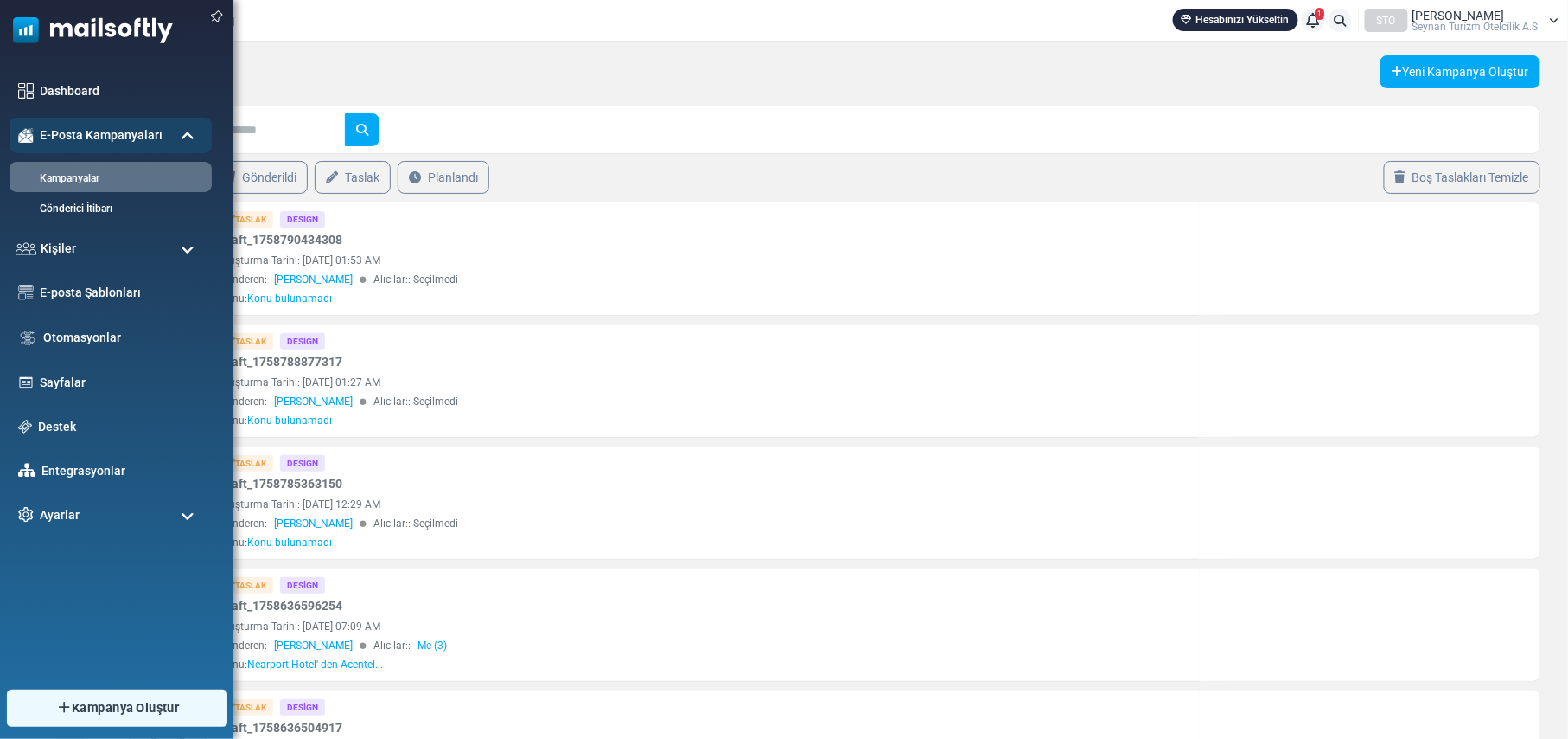
click at [44, 710] on link "Kampanya Oluştur" at bounding box center [116, 707] width 220 height 37
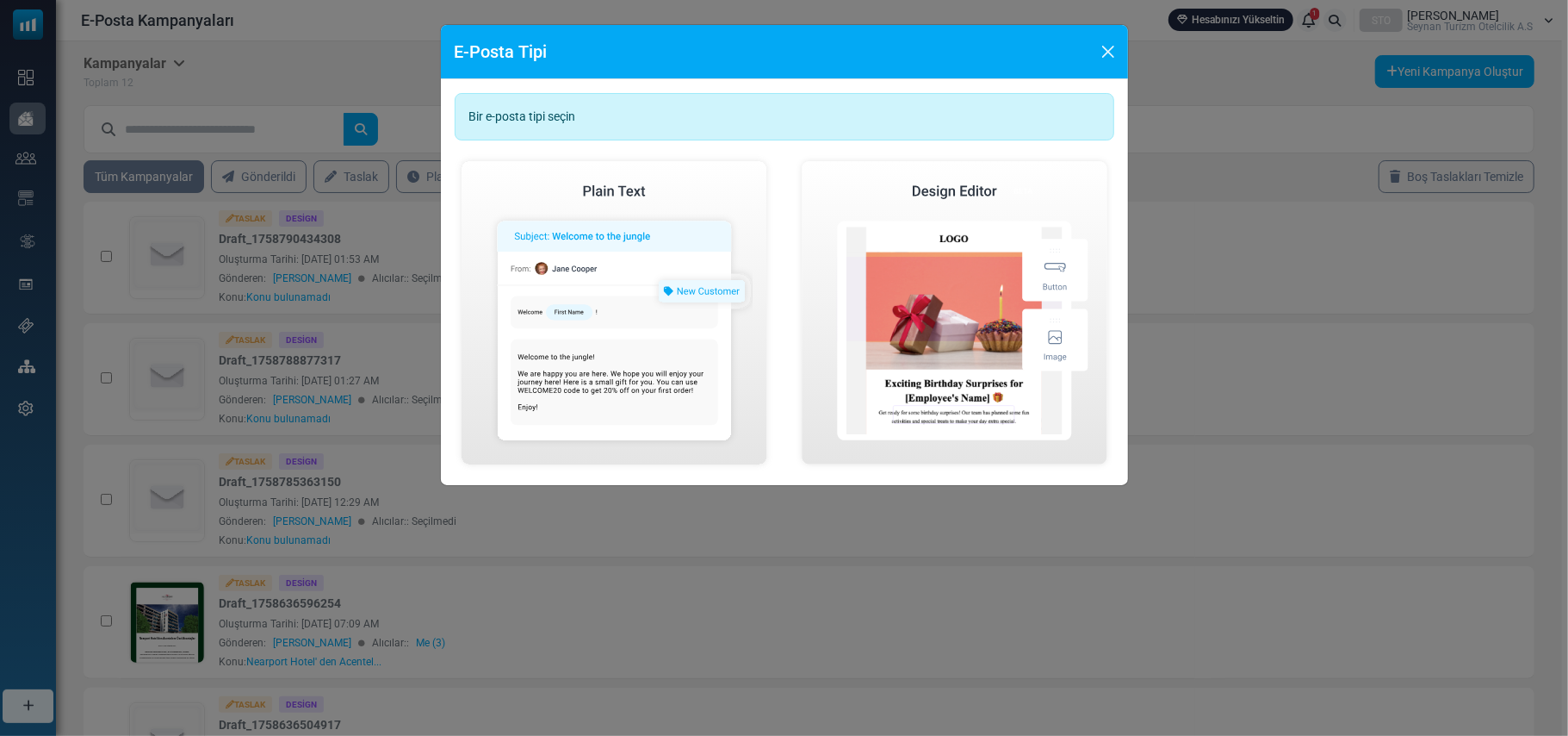
click at [849, 115] on div "Bir e-posta tipi seçin" at bounding box center [784, 116] width 660 height 47
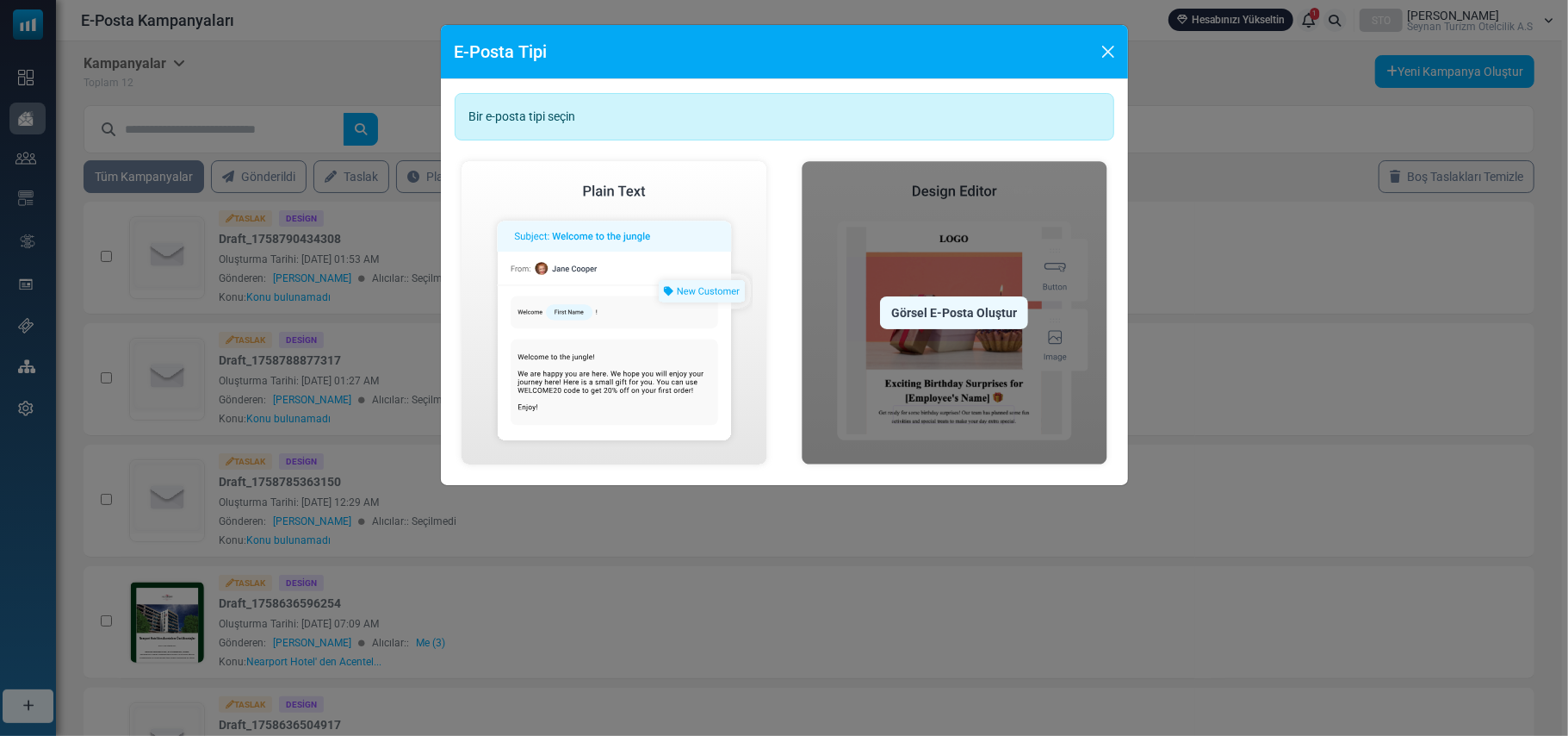
click at [971, 315] on div "Görsel E-Posta Oluştur" at bounding box center [954, 312] width 148 height 33
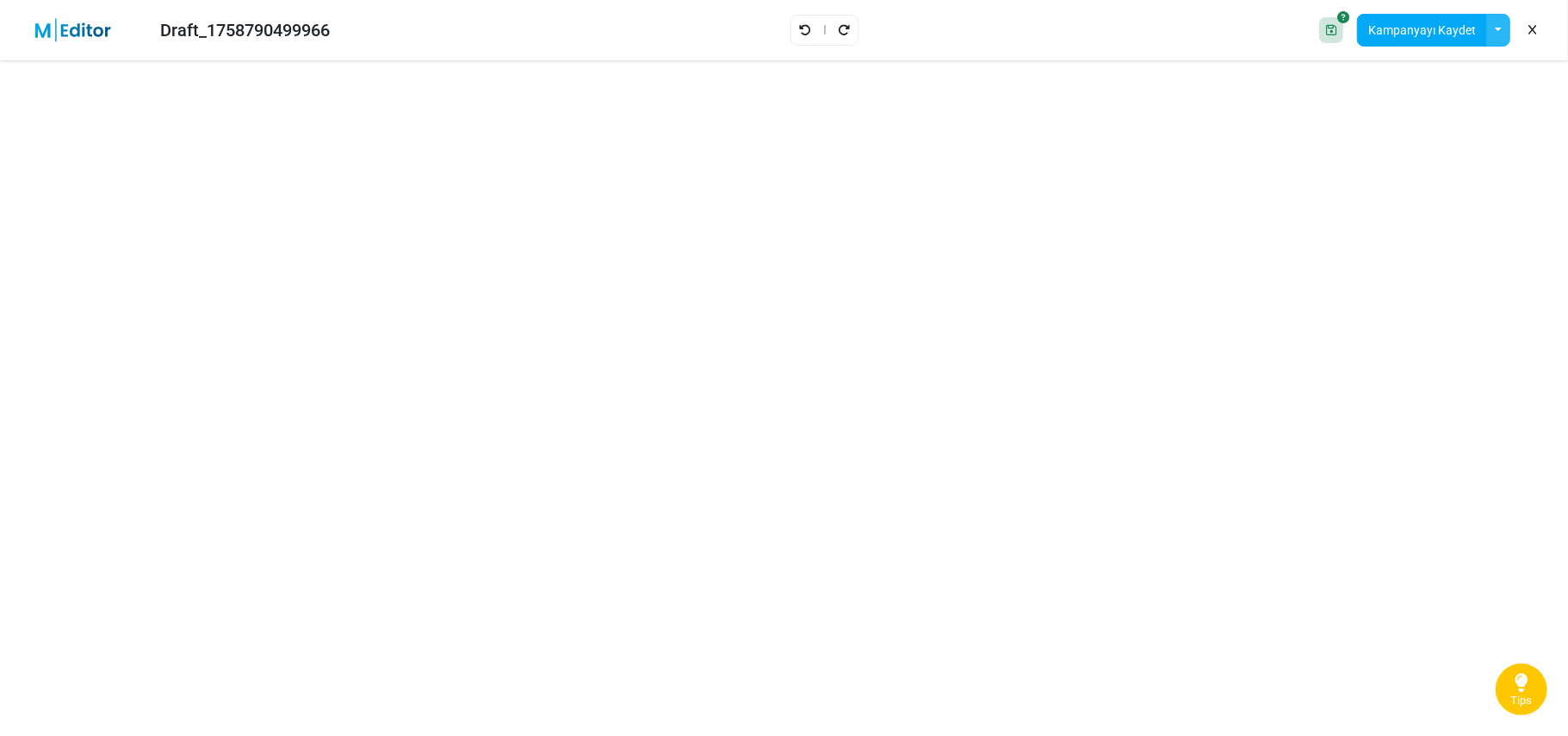
click at [1489, 32] on button "button" at bounding box center [1498, 30] width 24 height 33
click at [1533, 31] on icon at bounding box center [1532, 30] width 8 height 1
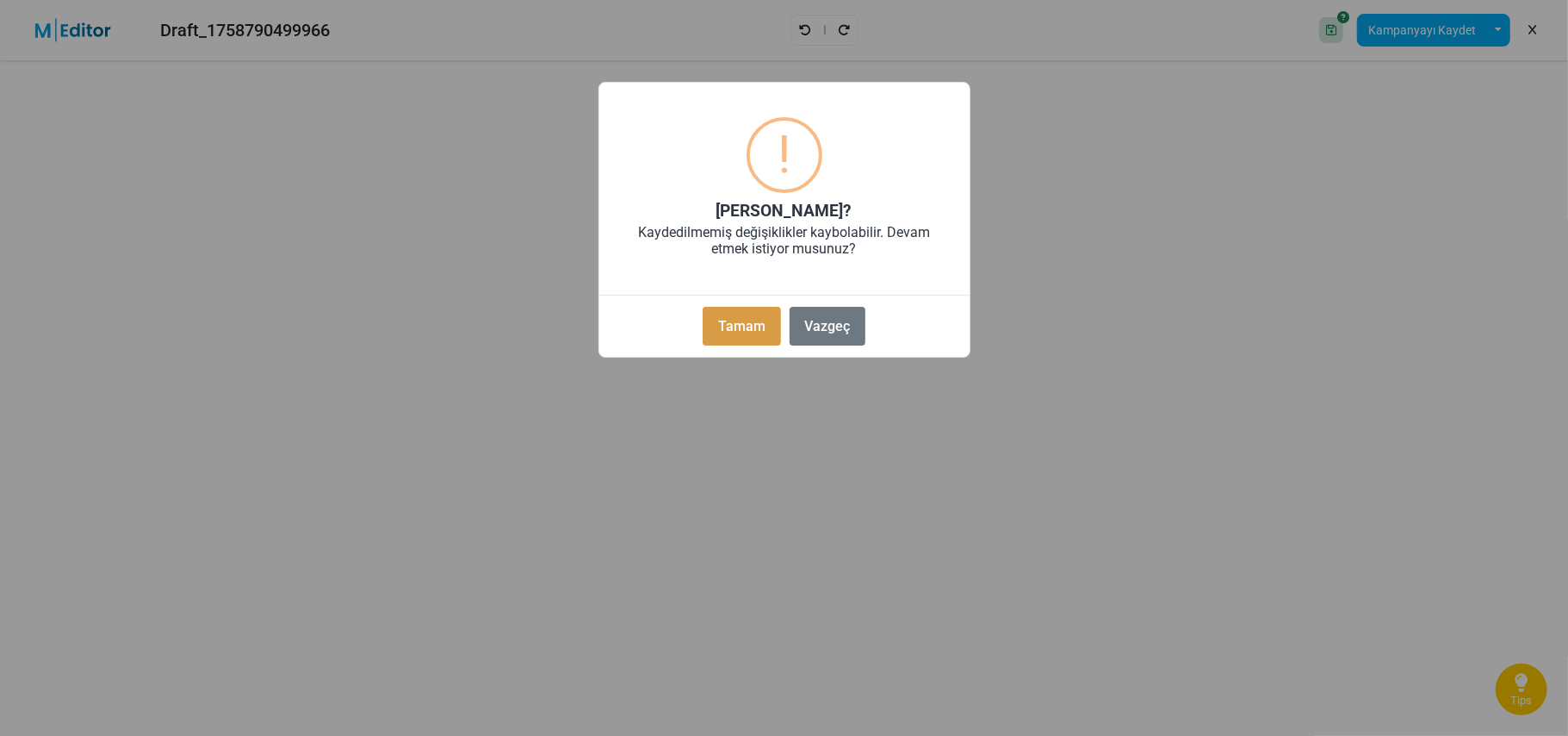
click at [738, 331] on button "Tamam" at bounding box center [741, 326] width 78 height 39
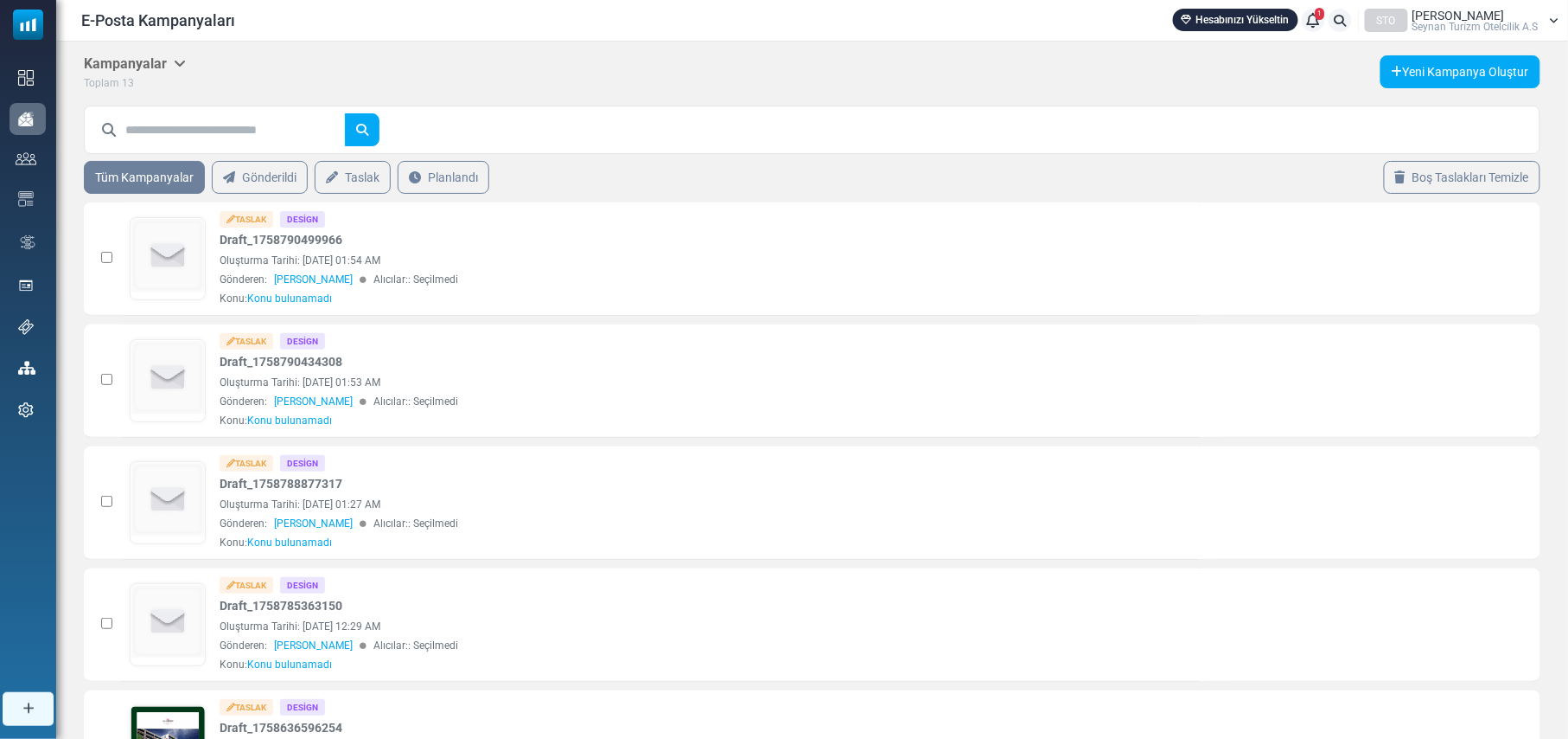
click at [1312, 20] on icon at bounding box center [1313, 20] width 13 height 1
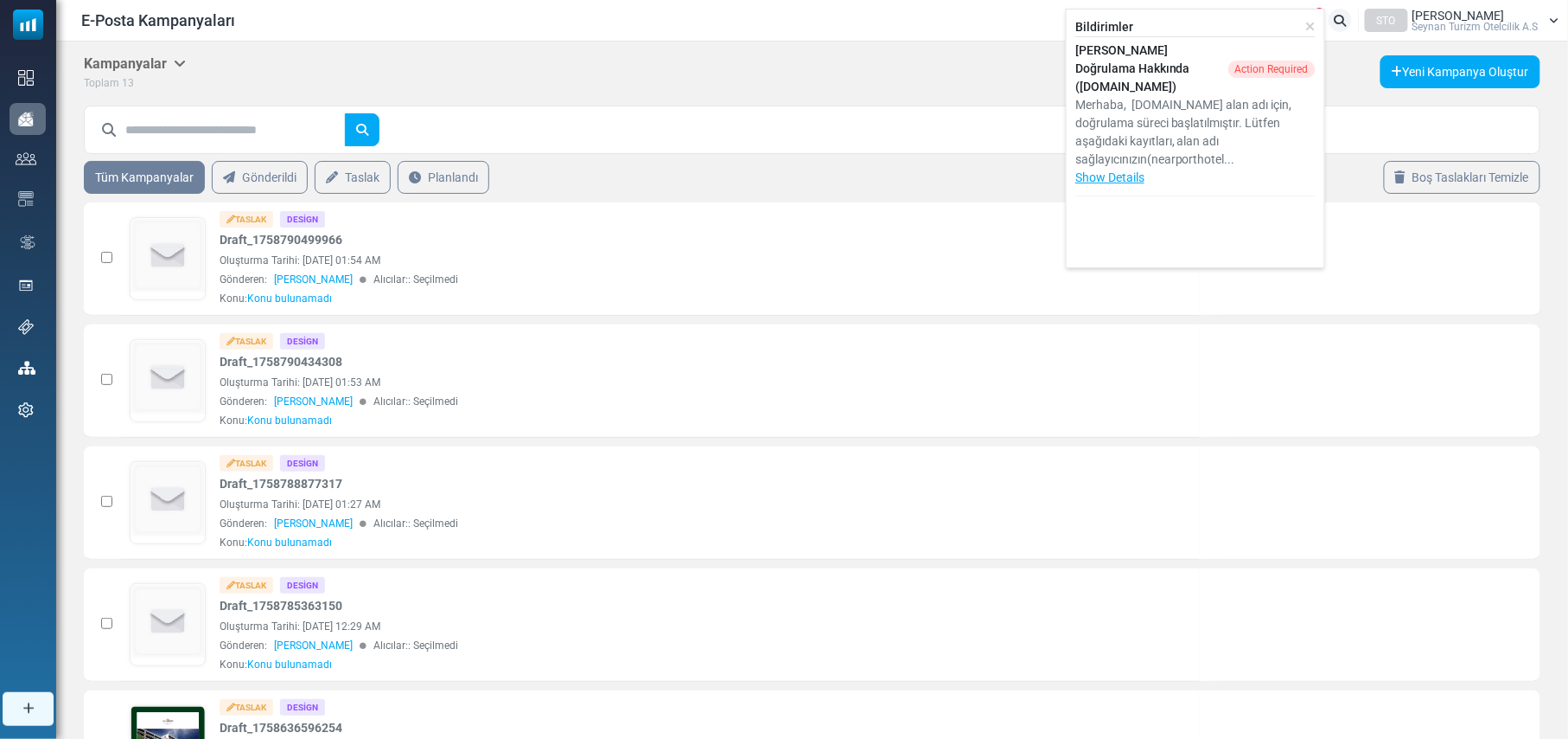
click at [832, 81] on div "Kampanyalar Kampanyalar E-posta Şablonları Arşivlenmiş Toplam 13 Yeni Kampanya …" at bounding box center [812, 73] width 1457 height 36
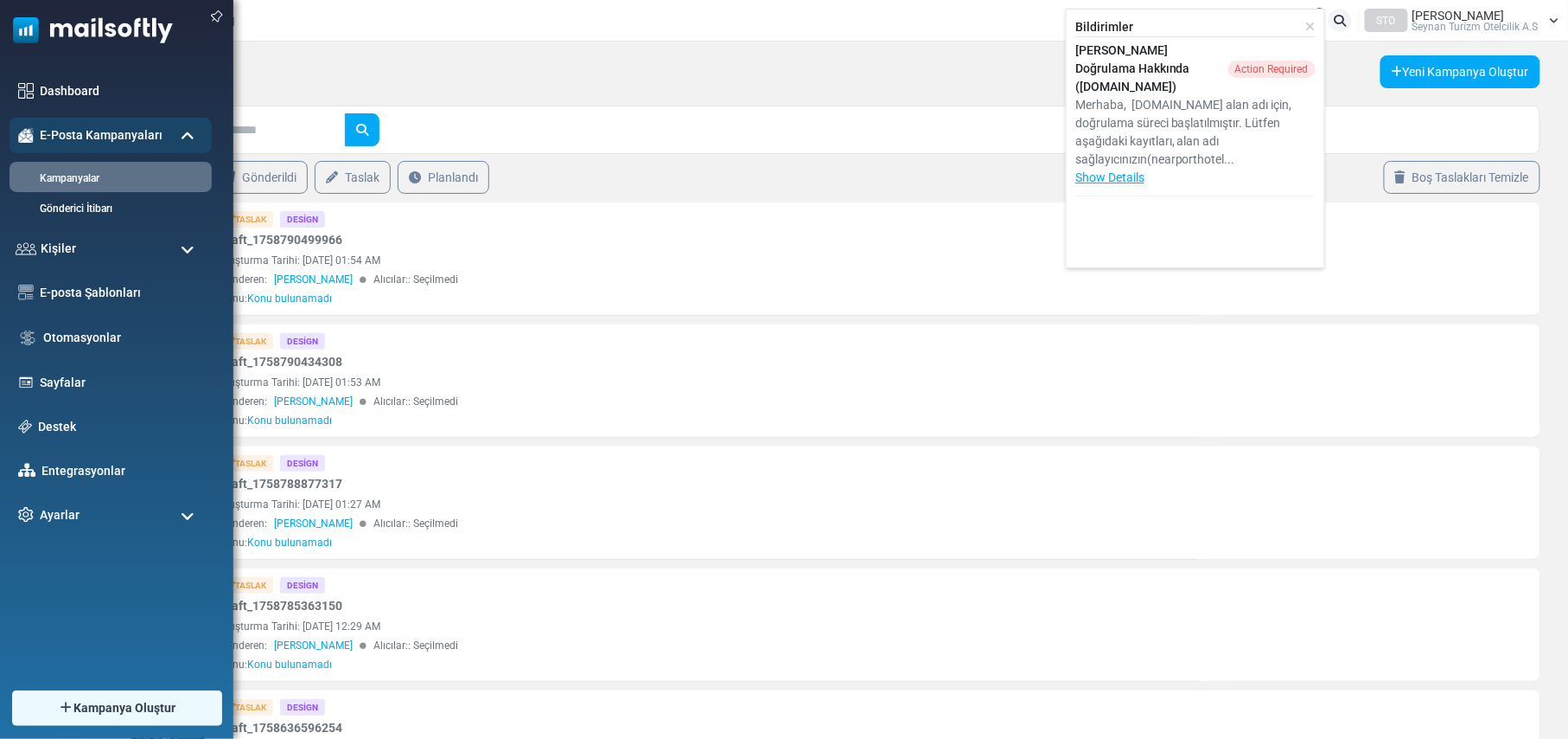
click at [183, 516] on span at bounding box center [187, 516] width 14 height 15
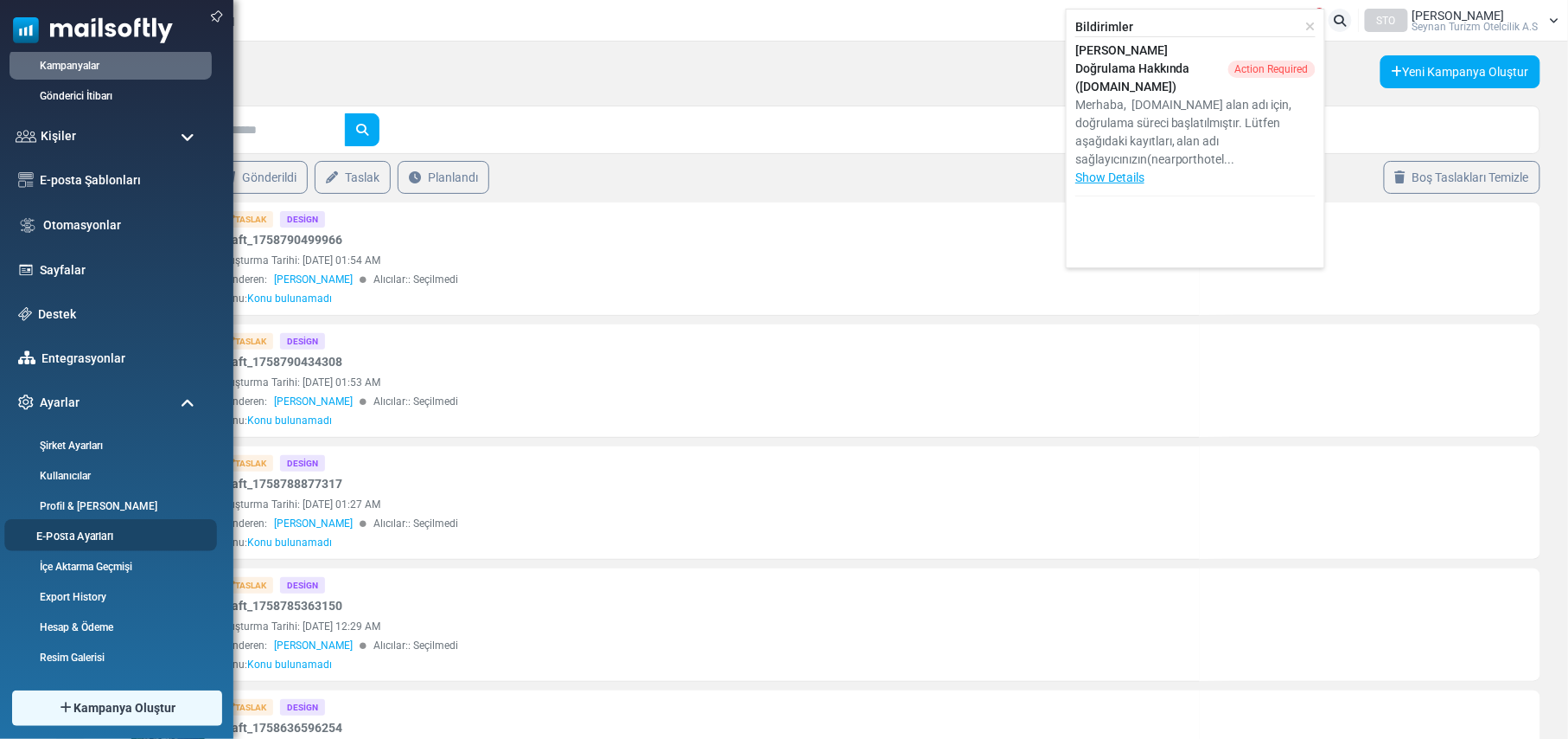
scroll to position [115, 0]
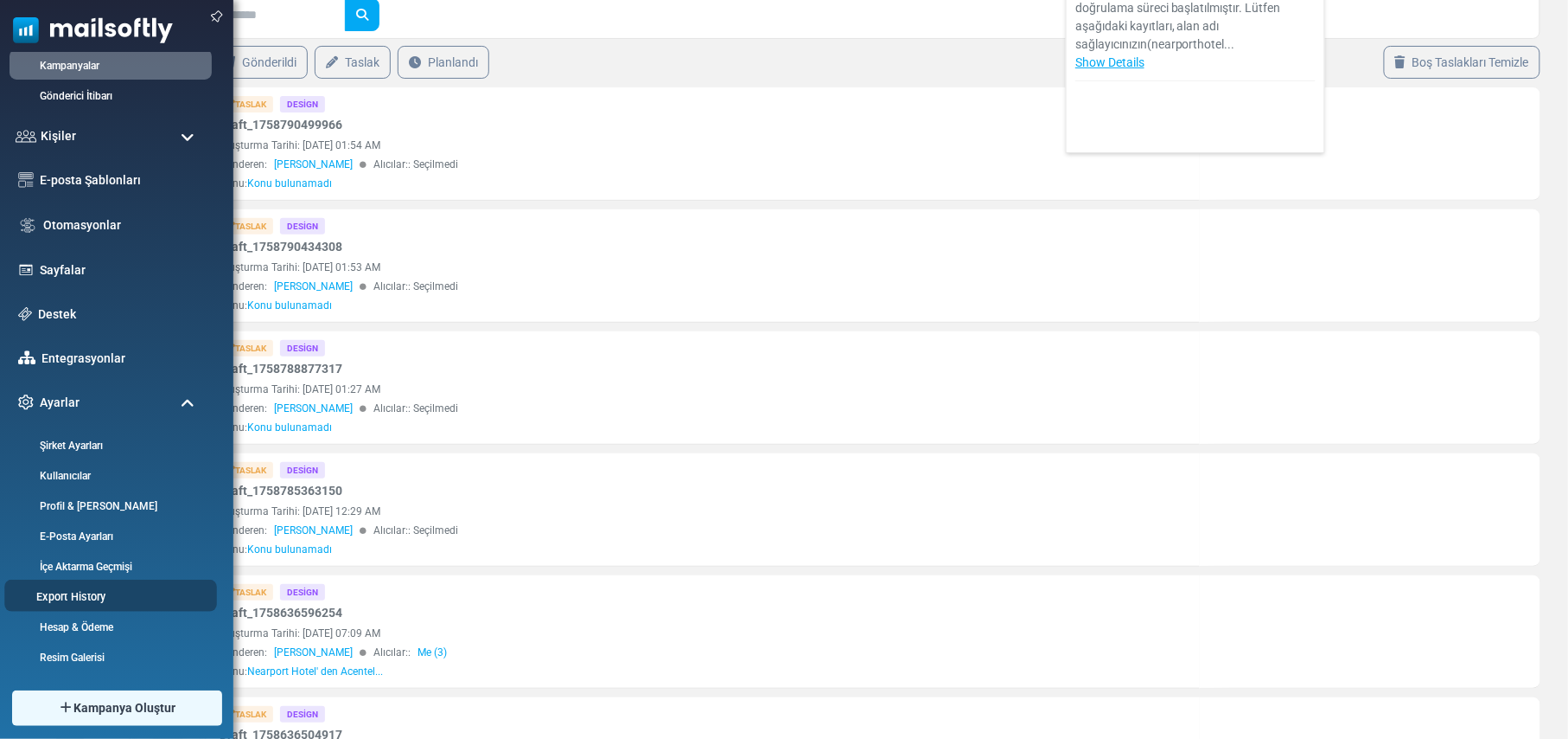
click at [81, 596] on link "Export History" at bounding box center [108, 597] width 208 height 16
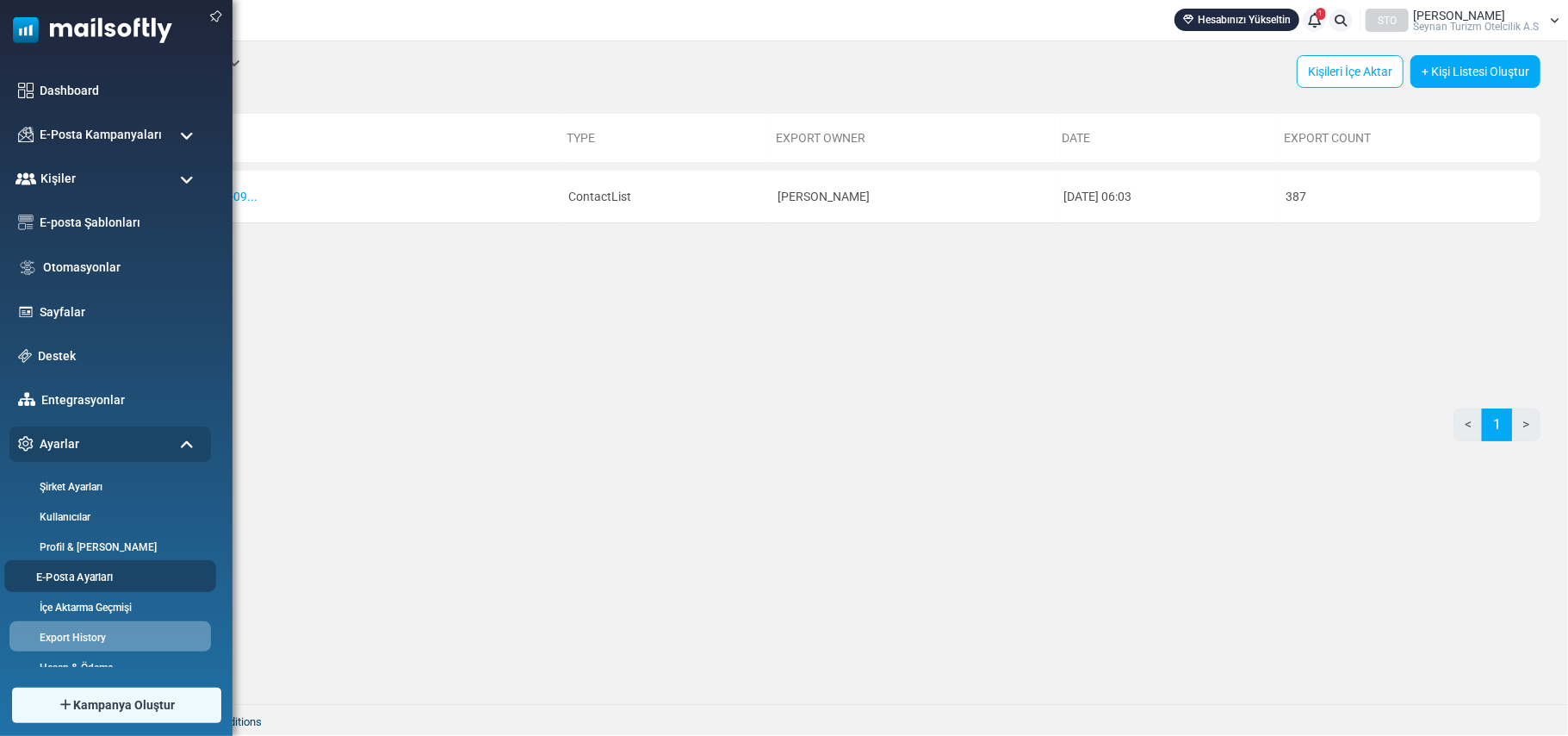
click at [84, 579] on link "E-Posta Ayarları" at bounding box center [107, 577] width 207 height 16
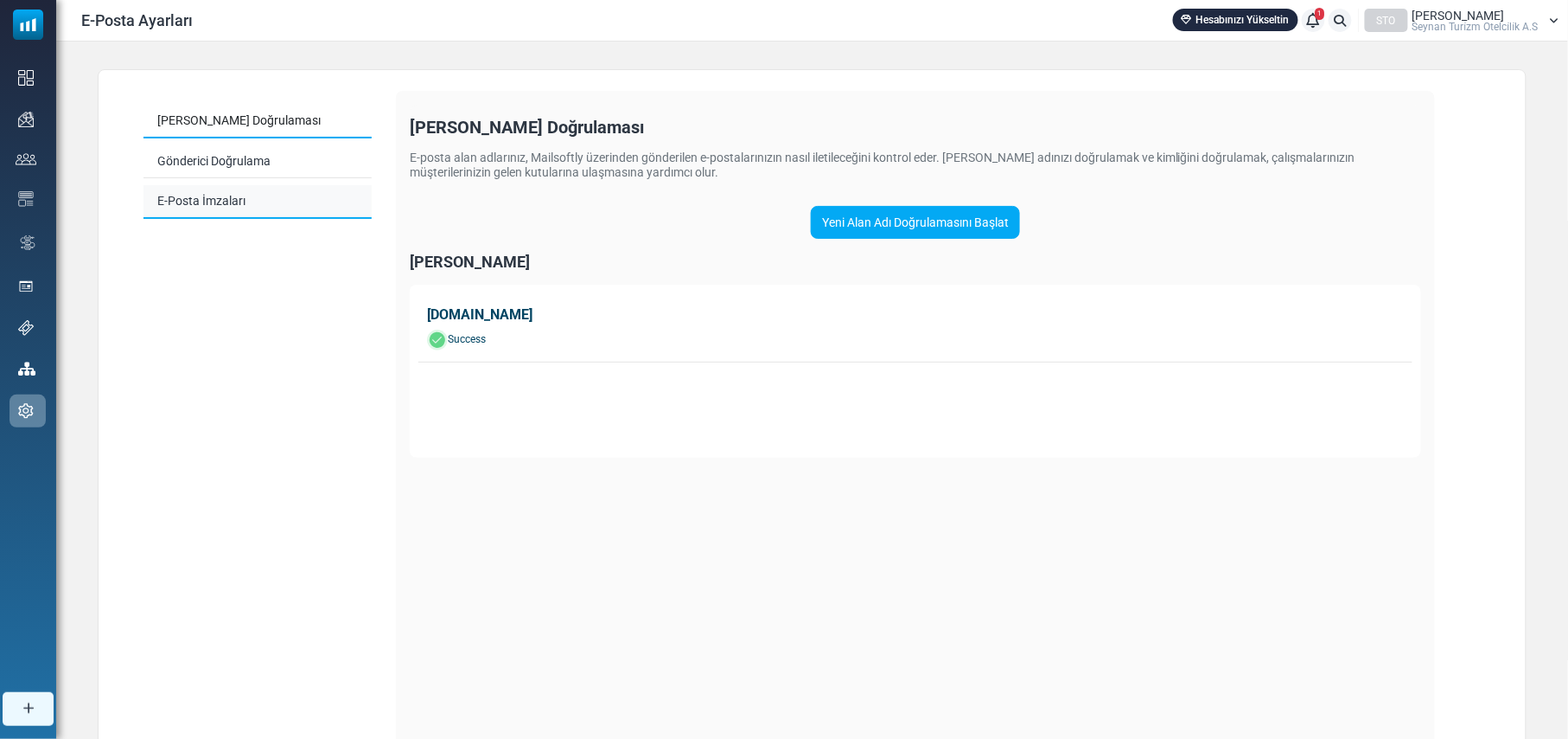
click at [212, 196] on link "E-Posta İmzaları" at bounding box center [257, 201] width 228 height 34
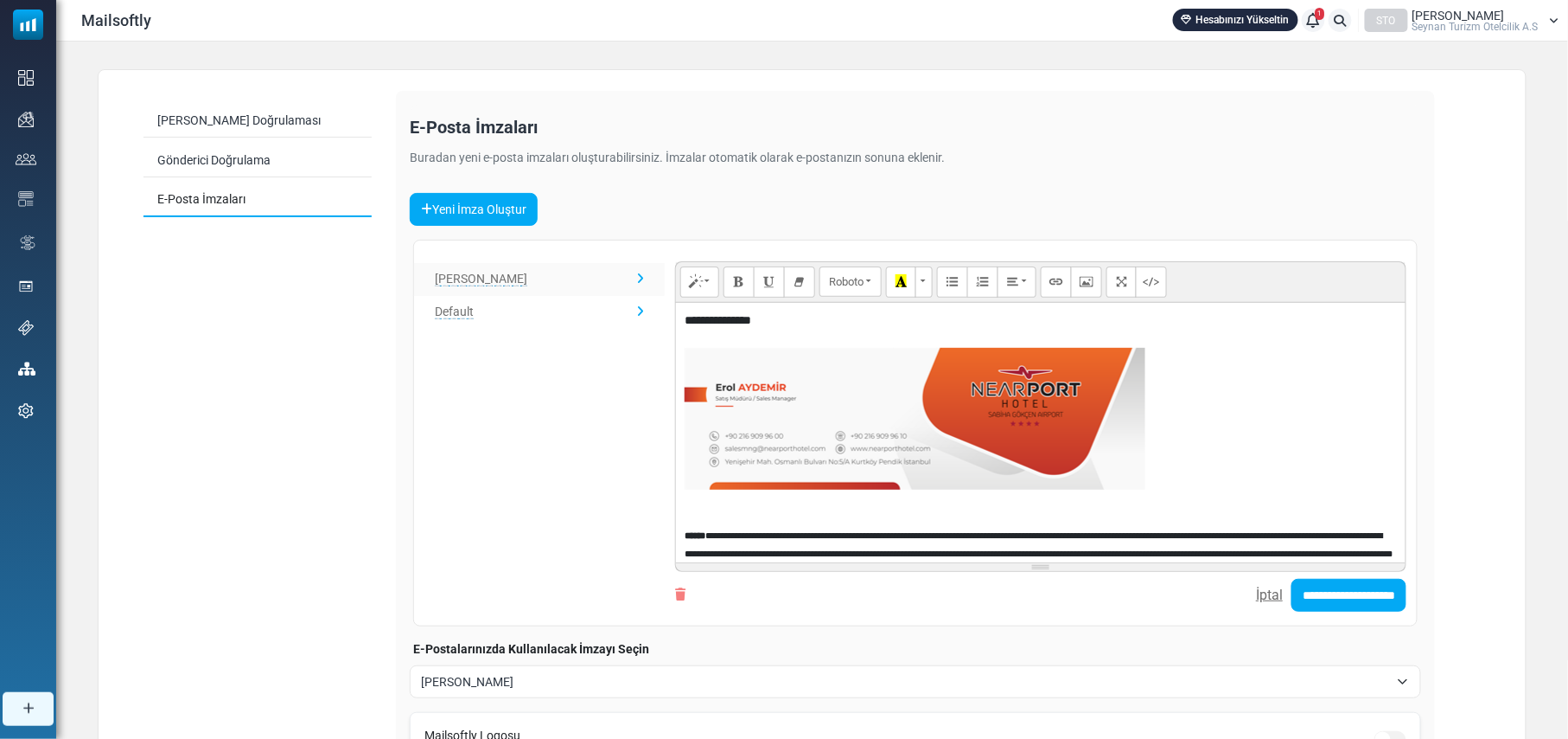
click at [1463, 17] on span "[PERSON_NAME]" at bounding box center [1459, 15] width 92 height 12
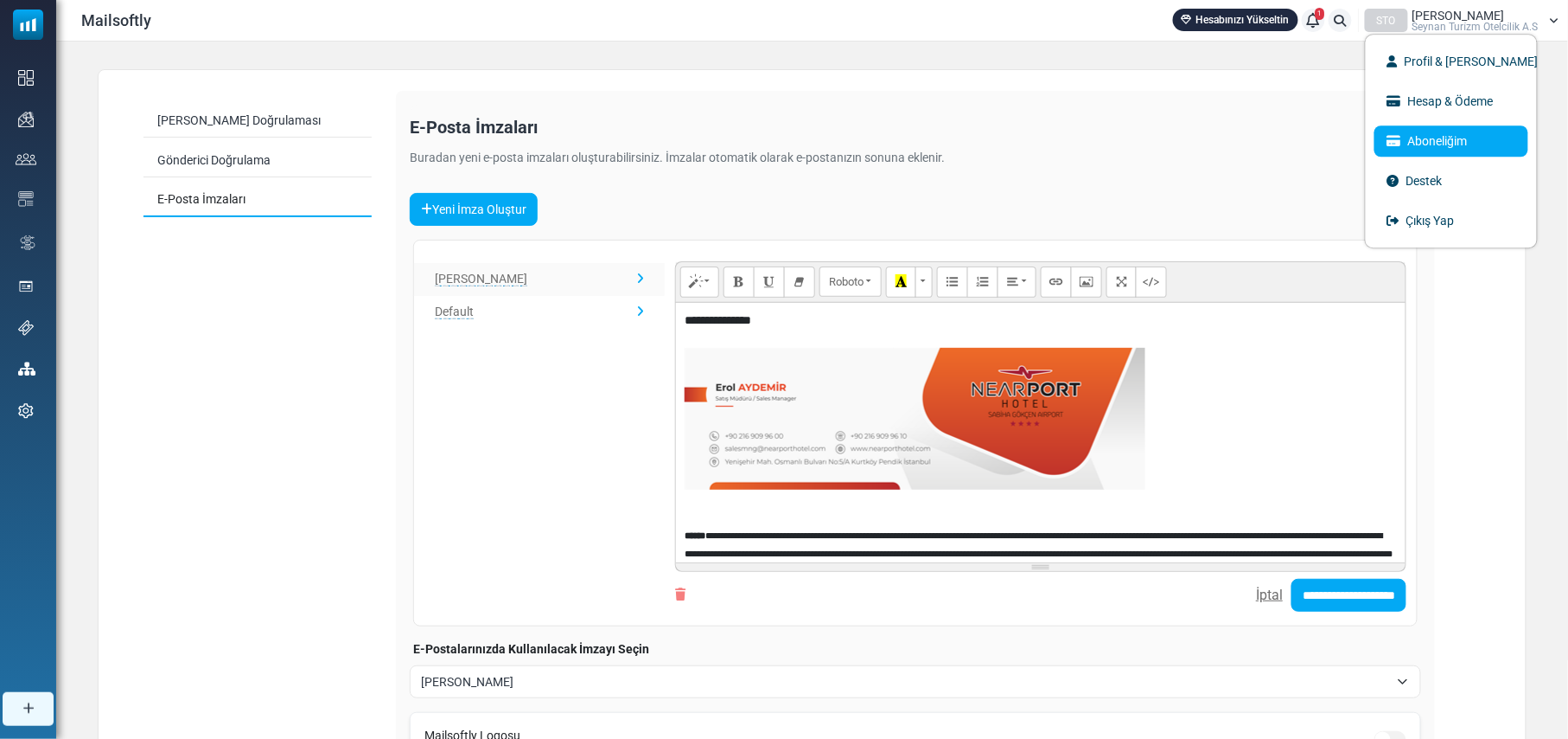
click at [1447, 136] on link "Aboneliğim" at bounding box center [1452, 141] width 154 height 31
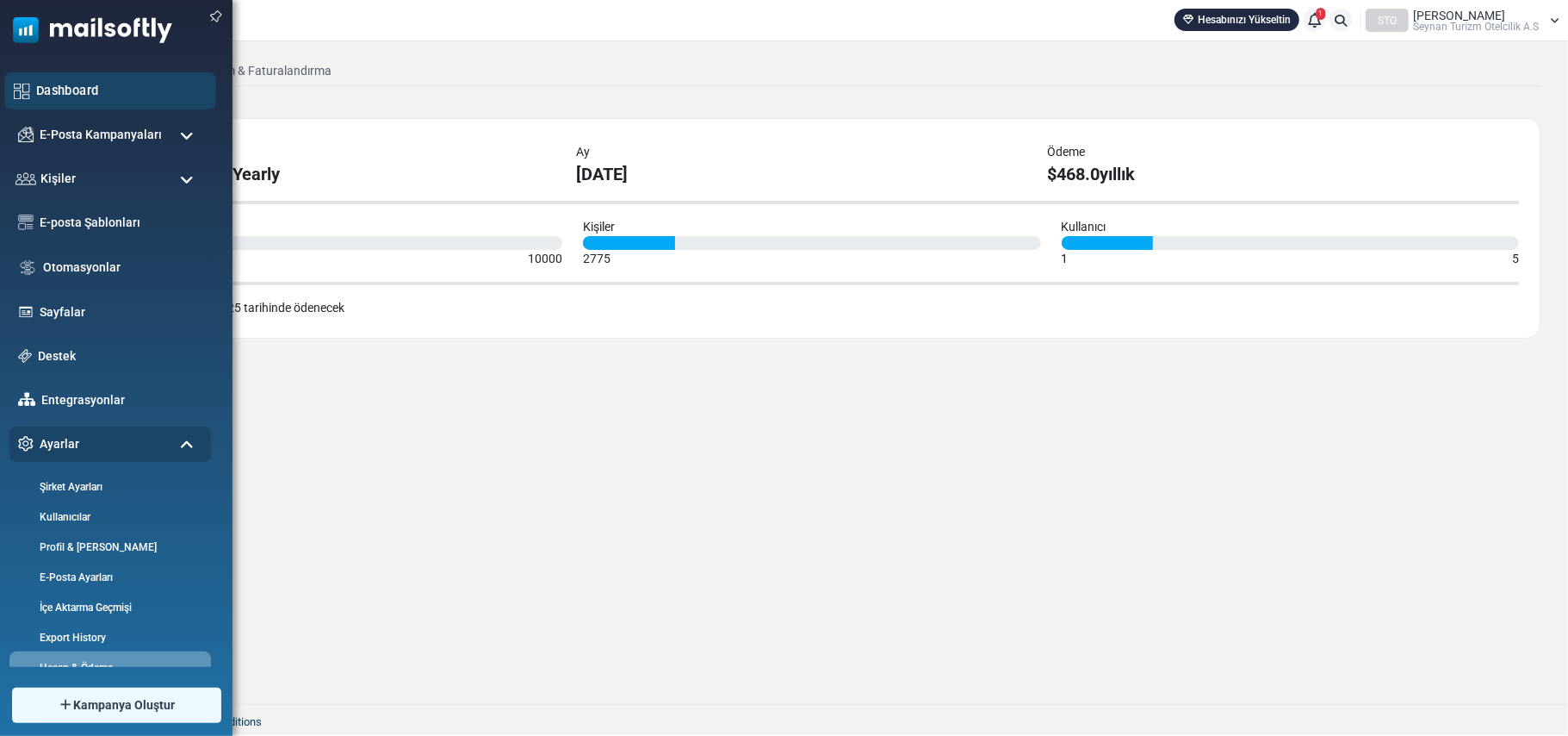
click at [18, 84] on img at bounding box center [22, 91] width 16 height 16
